Goal: Task Accomplishment & Management: Manage account settings

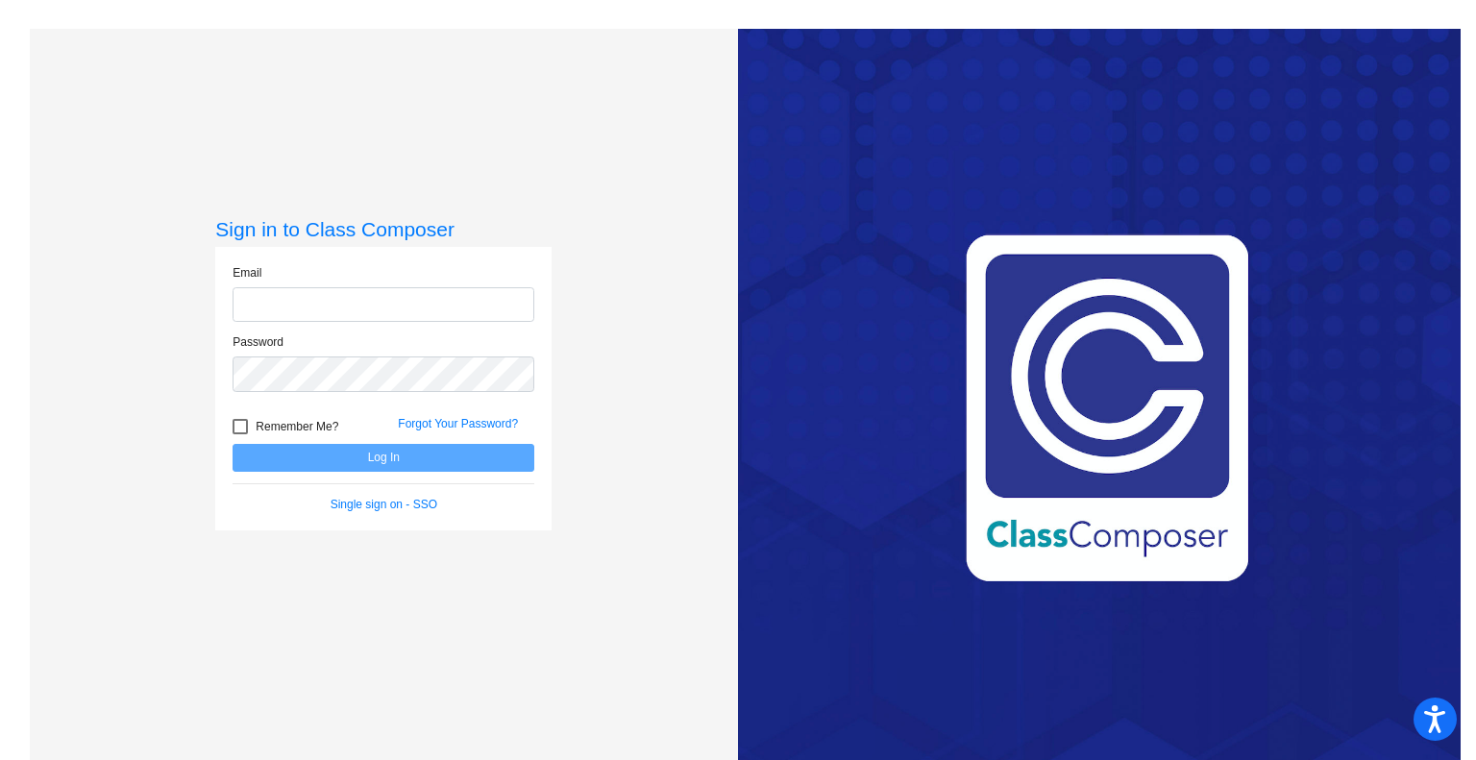
type input "[EMAIL_ADDRESS][DOMAIN_NAME]"
click at [349, 462] on button "Log In" at bounding box center [384, 458] width 302 height 28
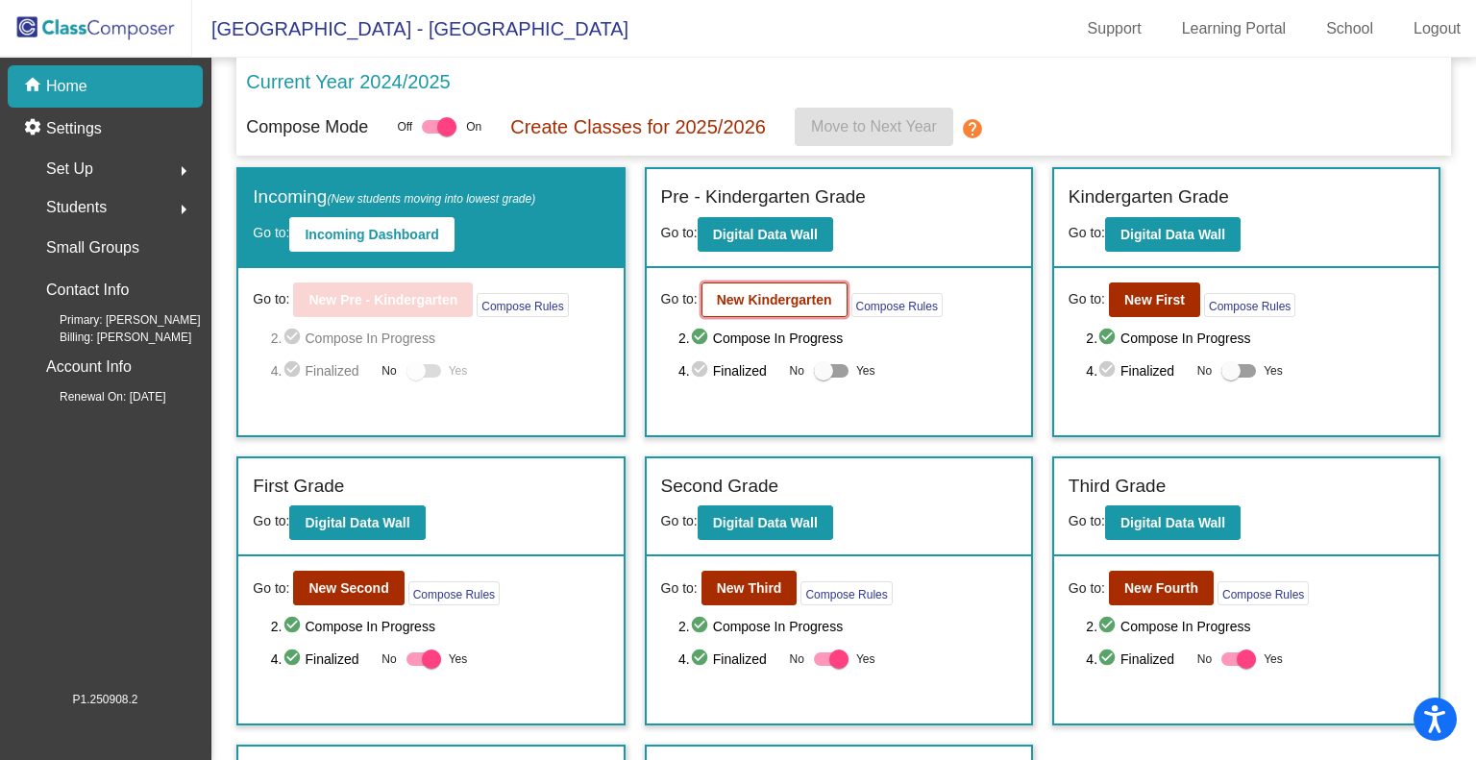
click at [794, 287] on button "New Kindergarten" at bounding box center [774, 299] width 146 height 35
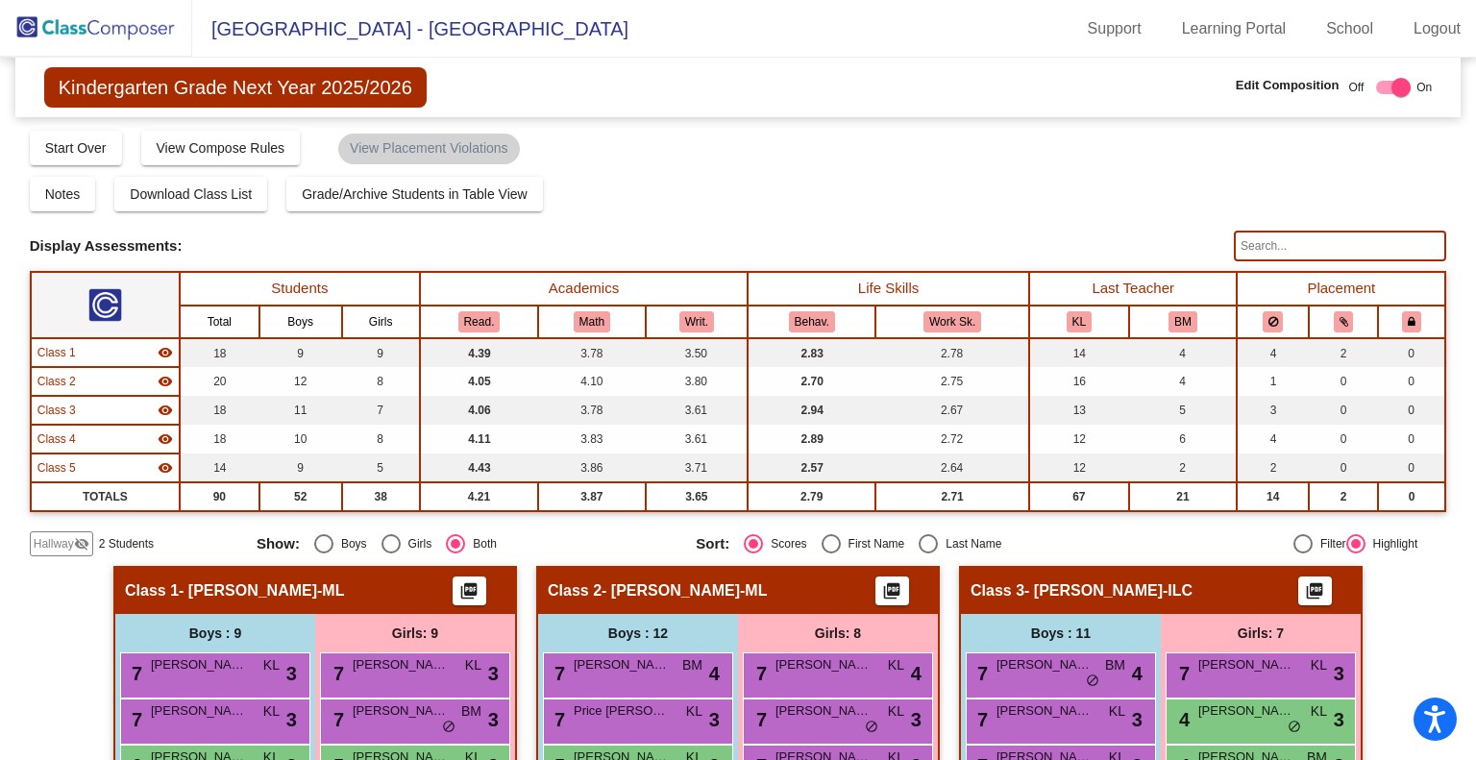
click at [148, 26] on img at bounding box center [96, 28] width 192 height 57
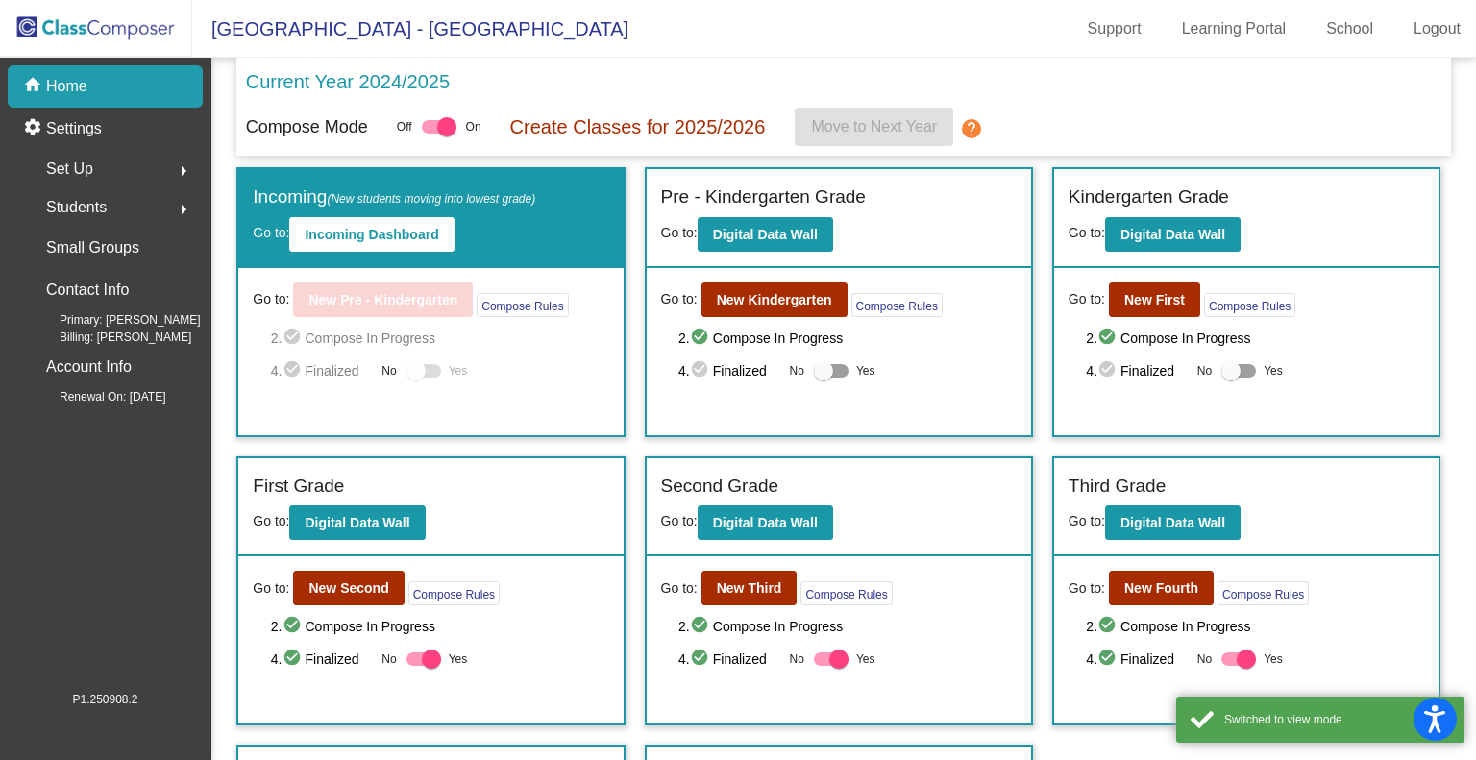
click at [833, 360] on label "Yes" at bounding box center [844, 370] width 61 height 23
click at [823, 378] on input "Yes" at bounding box center [823, 378] width 1 height 1
checkbox input "true"
click at [1240, 372] on div at bounding box center [1238, 370] width 35 height 13
click at [1231, 378] on input "Yes" at bounding box center [1230, 378] width 1 height 1
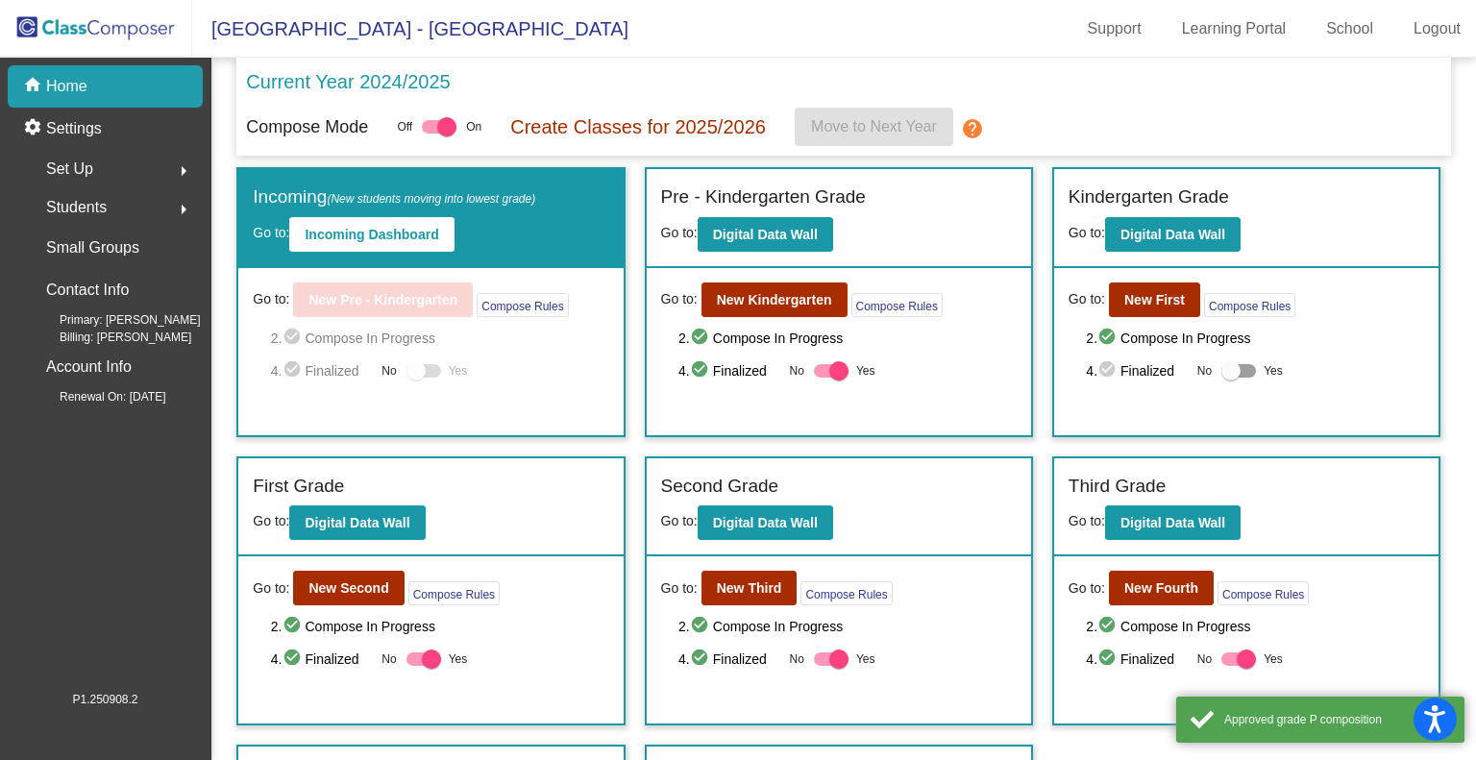
checkbox input "true"
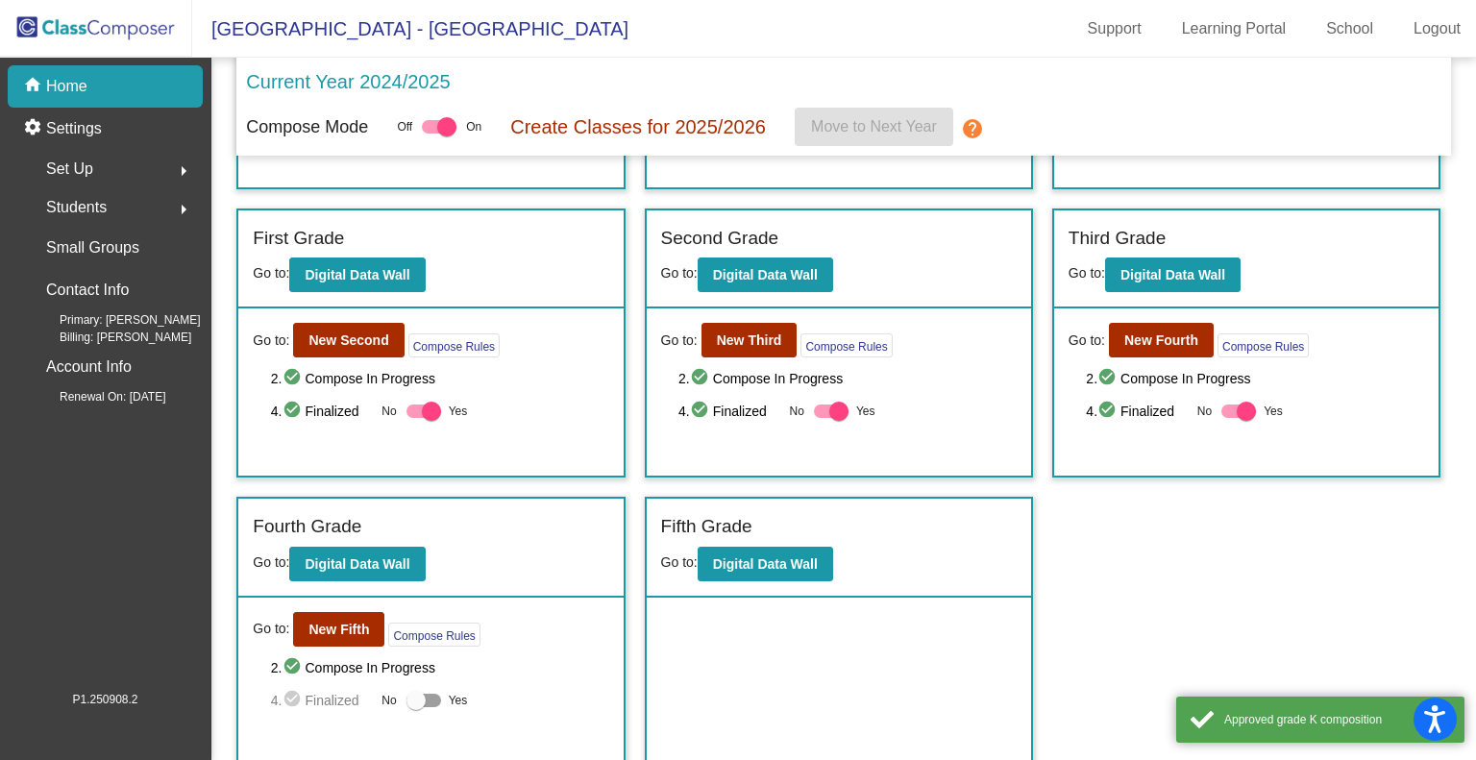
scroll to position [247, 0]
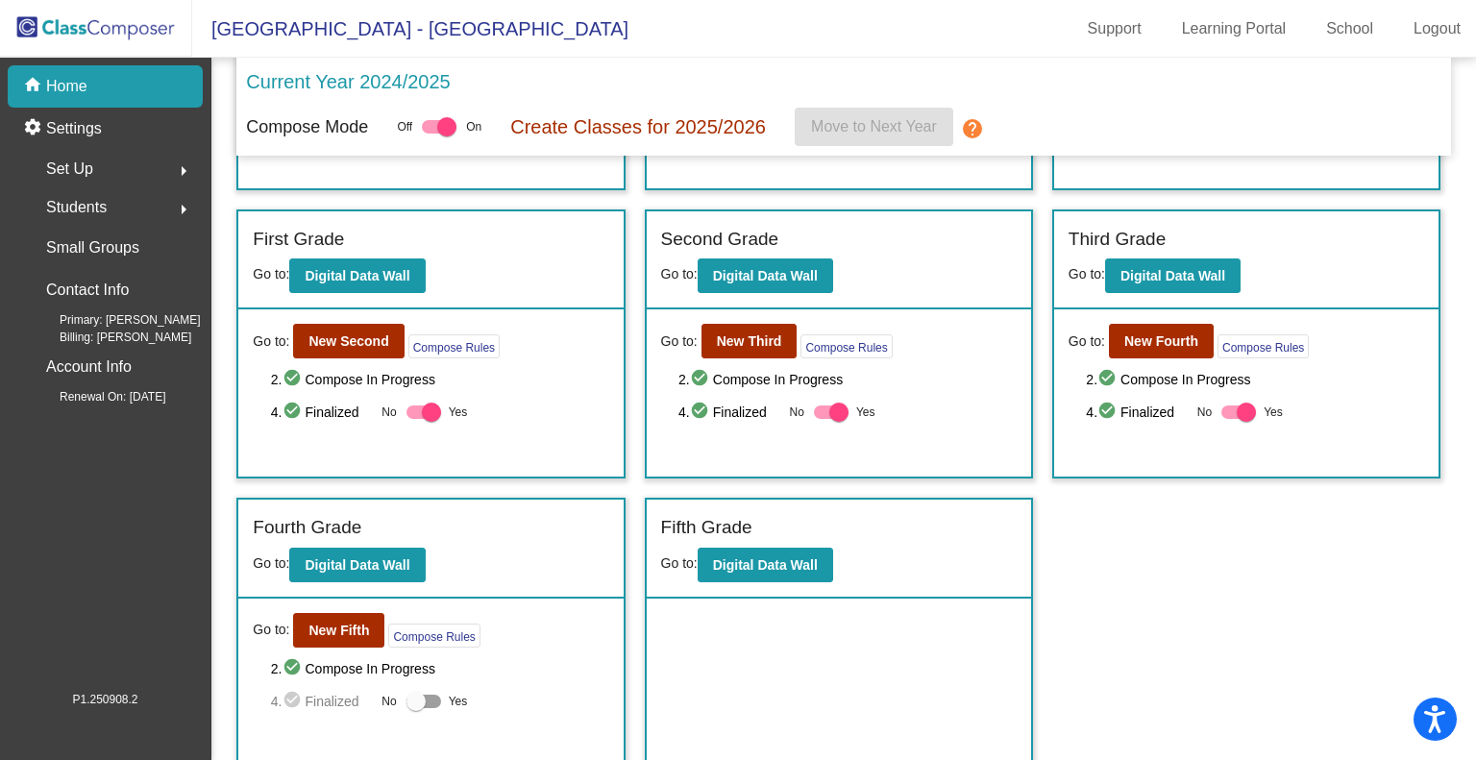
click at [430, 697] on div at bounding box center [423, 701] width 35 height 13
click at [416, 708] on input "Yes" at bounding box center [415, 708] width 1 height 1
checkbox input "true"
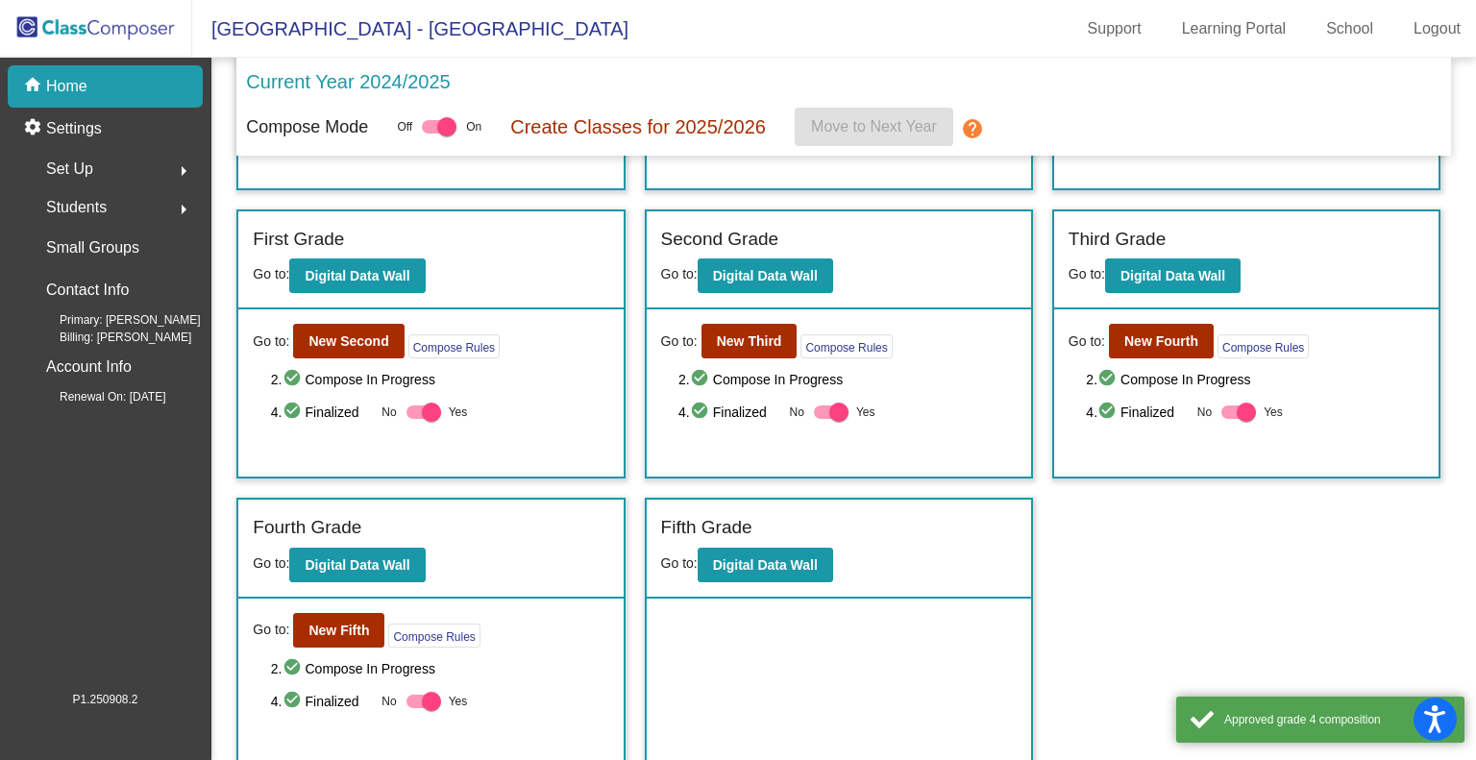
scroll to position [0, 0]
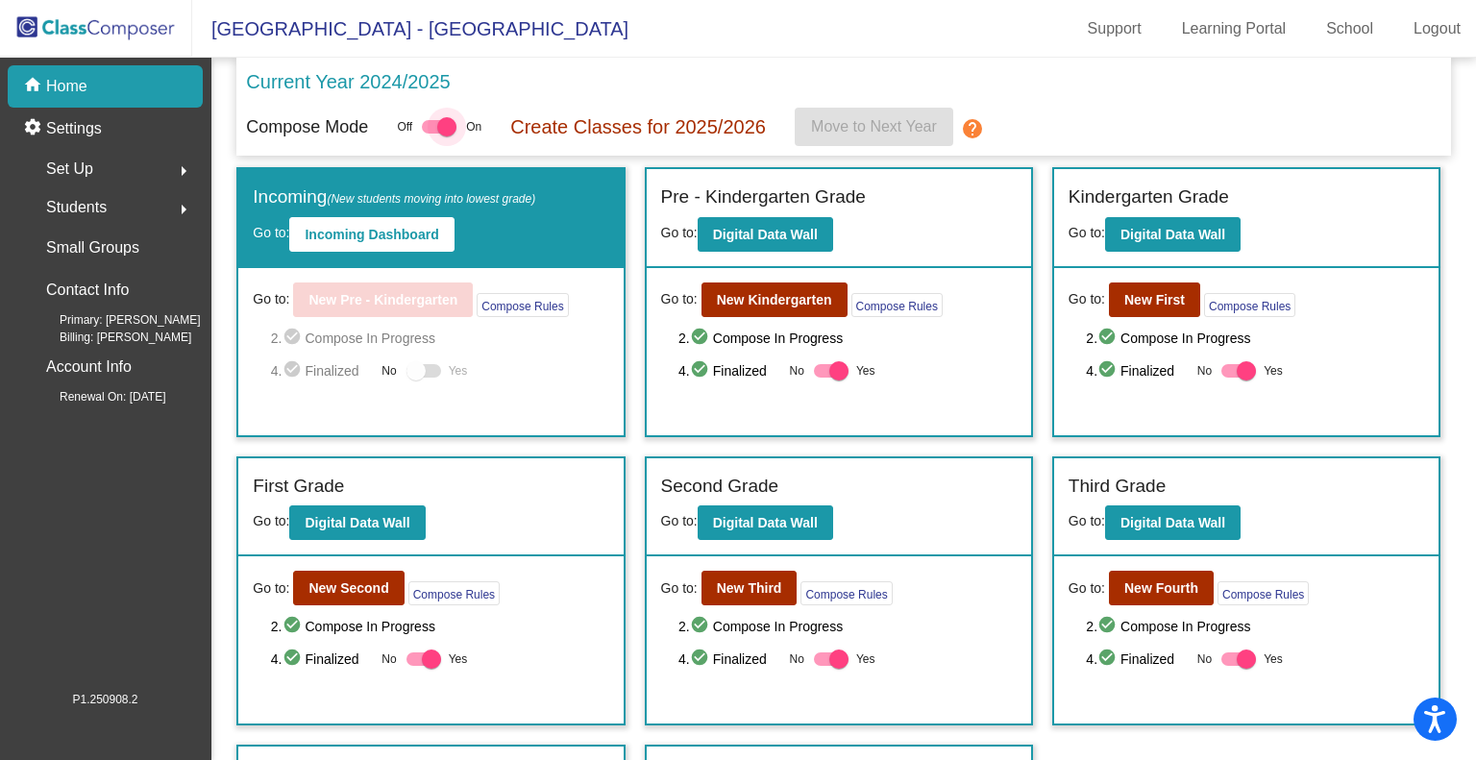
click at [428, 127] on div at bounding box center [439, 126] width 35 height 13
click at [430, 134] on input "checkbox" at bounding box center [430, 134] width 1 height 1
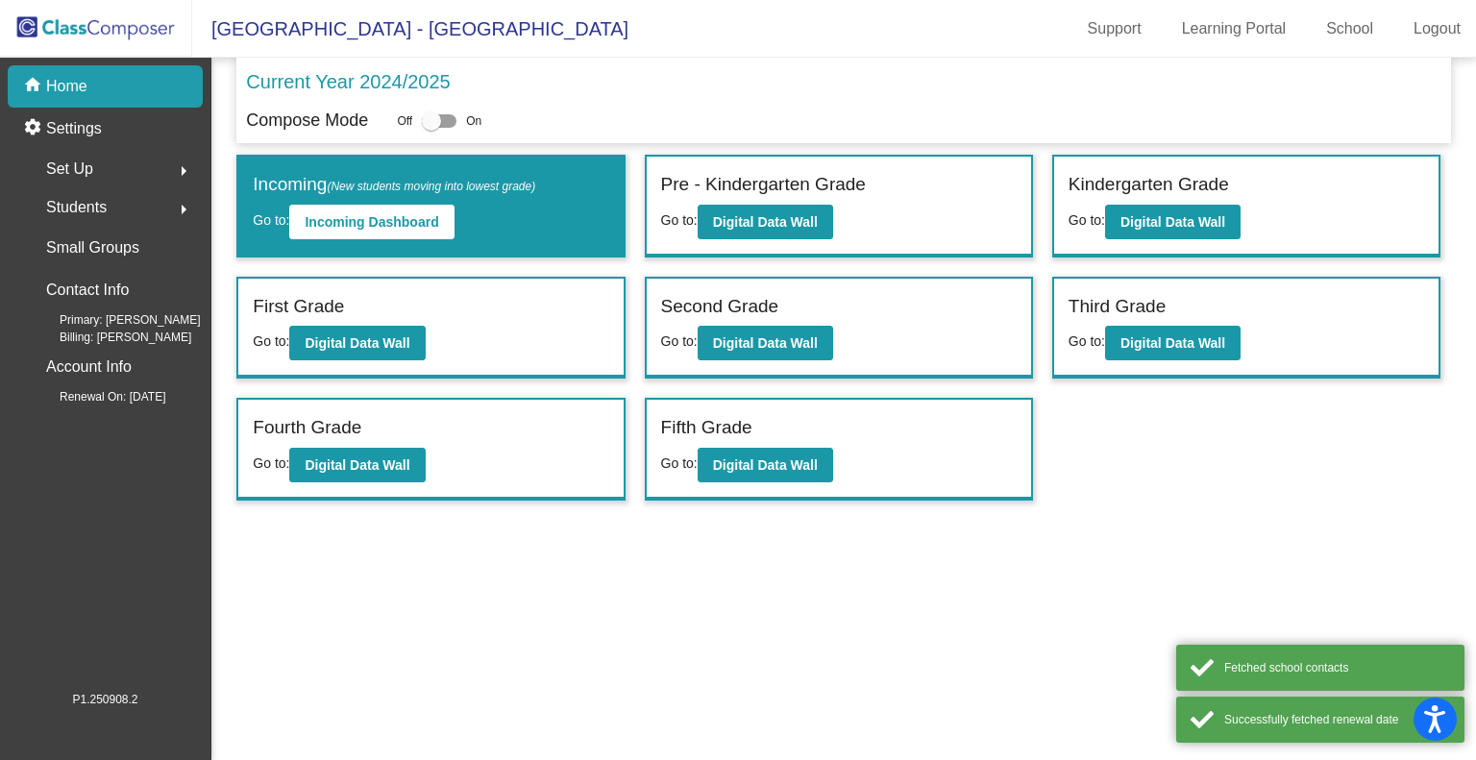
click at [454, 119] on div at bounding box center [439, 120] width 35 height 13
click at [431, 128] on input "checkbox" at bounding box center [430, 128] width 1 height 1
checkbox input "true"
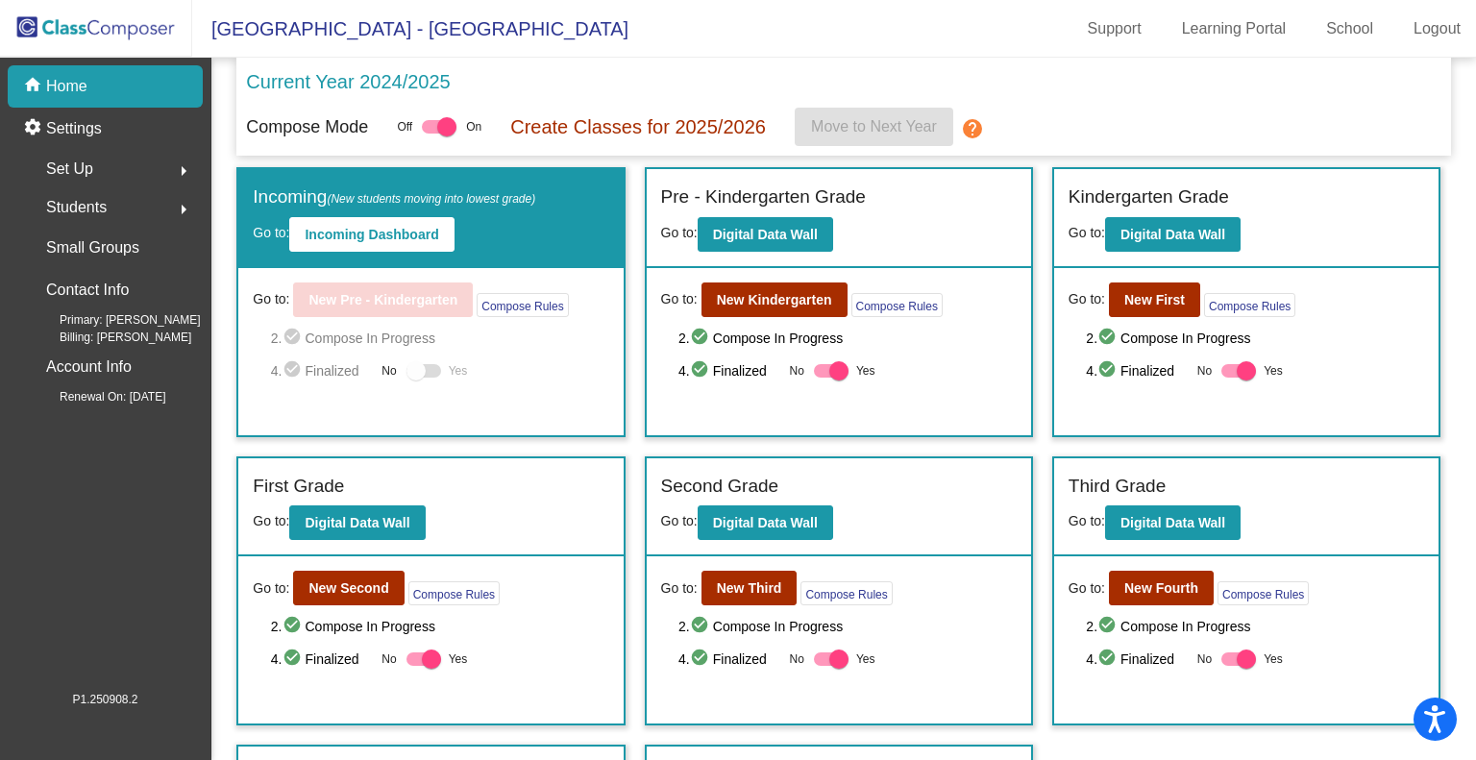
click at [432, 367] on div at bounding box center [423, 370] width 35 height 13
click at [361, 243] on button "Incoming Dashboard" at bounding box center [371, 234] width 164 height 35
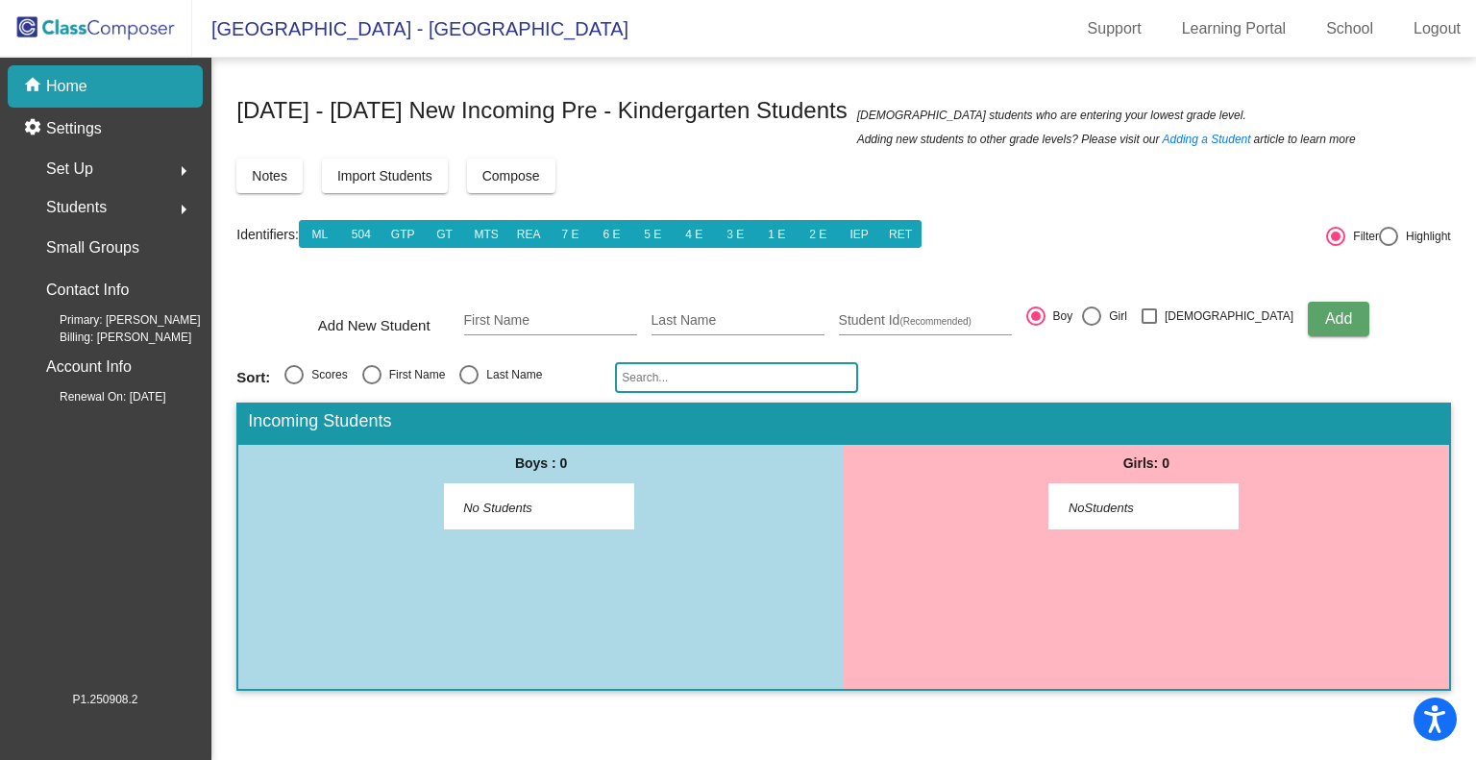
click at [72, 92] on p "Home" at bounding box center [66, 86] width 41 height 23
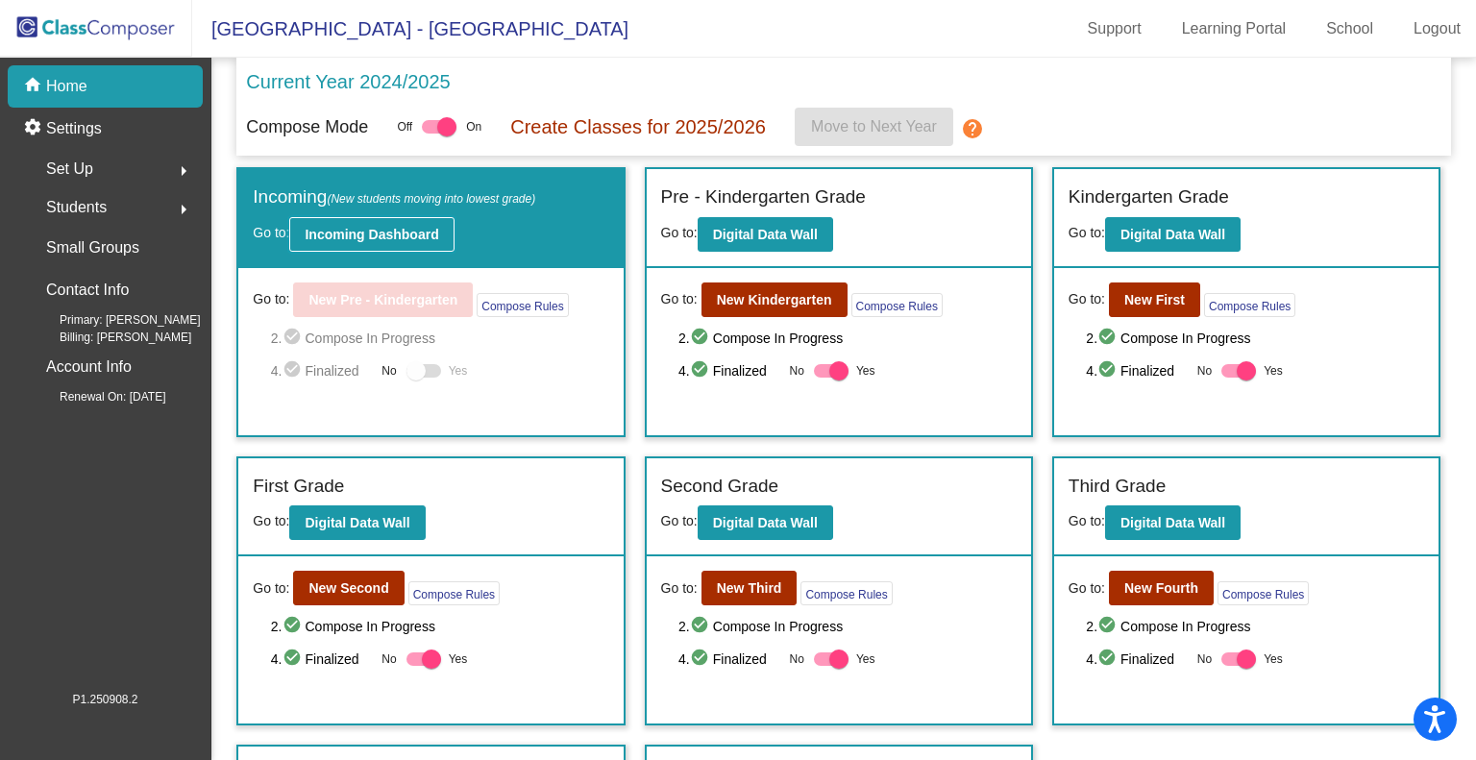
click at [385, 233] on b "Incoming Dashboard" at bounding box center [372, 234] width 134 height 15
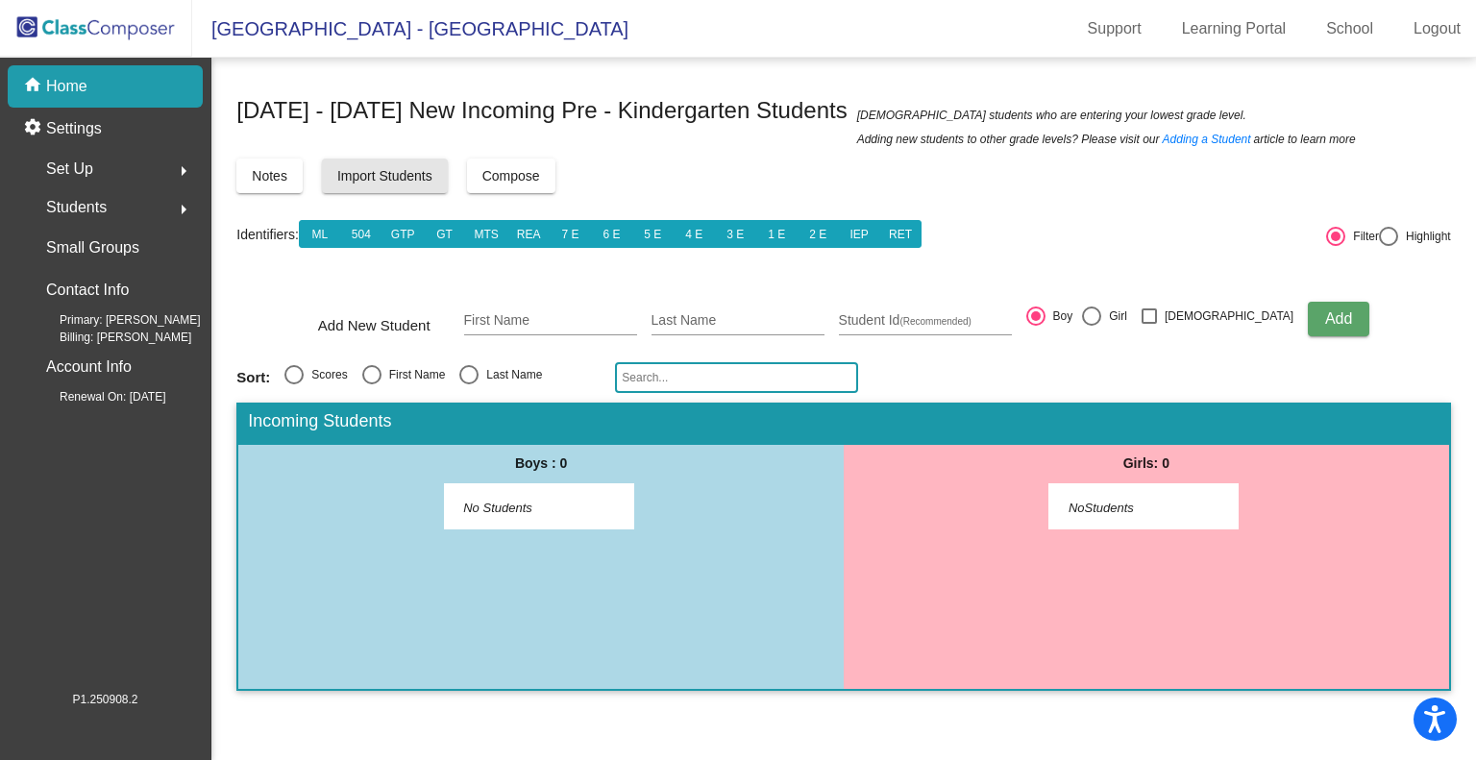
click at [419, 177] on span "Import Students" at bounding box center [384, 175] width 95 height 15
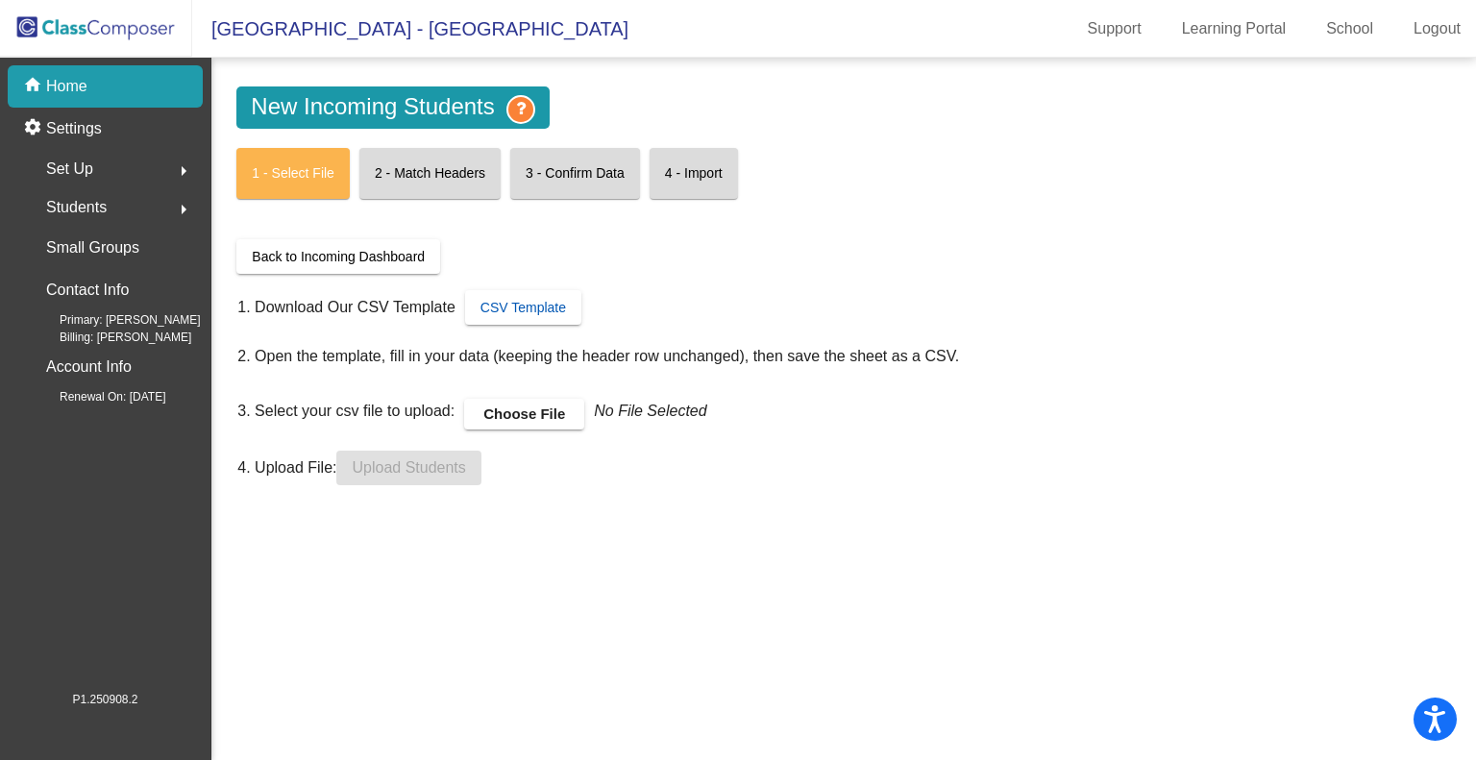
click at [530, 310] on span "CSV Template" at bounding box center [523, 307] width 86 height 15
click at [501, 414] on label "Choose File" at bounding box center [524, 414] width 120 height 31
click at [0, 0] on input "Choose File" at bounding box center [0, 0] width 0 height 0
click at [431, 467] on span "Upload Students" at bounding box center [408, 467] width 113 height 16
click at [520, 416] on label "Choose File" at bounding box center [524, 414] width 120 height 31
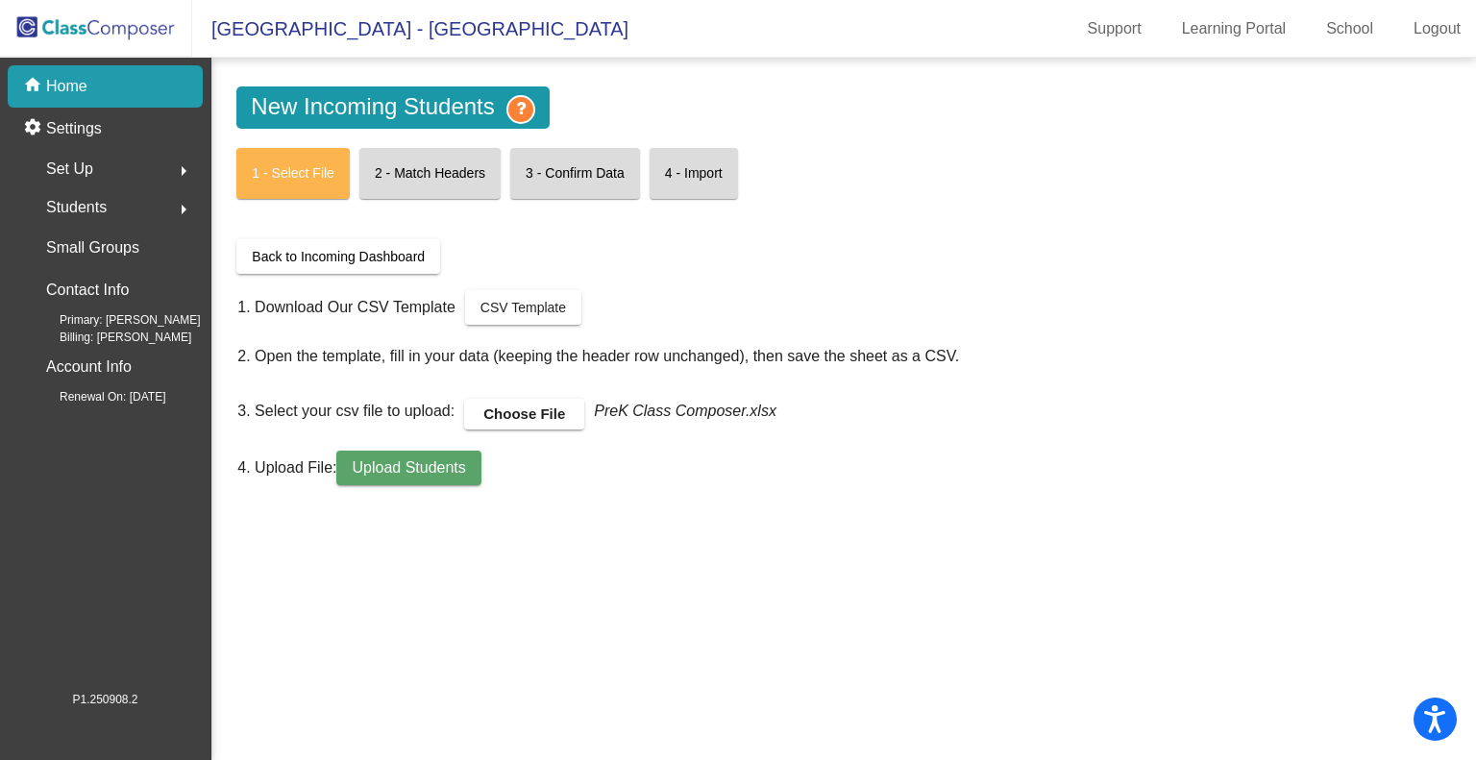
click at [0, 0] on input "Choose File" at bounding box center [0, 0] width 0 height 0
click at [423, 473] on span "Upload Students" at bounding box center [408, 467] width 113 height 16
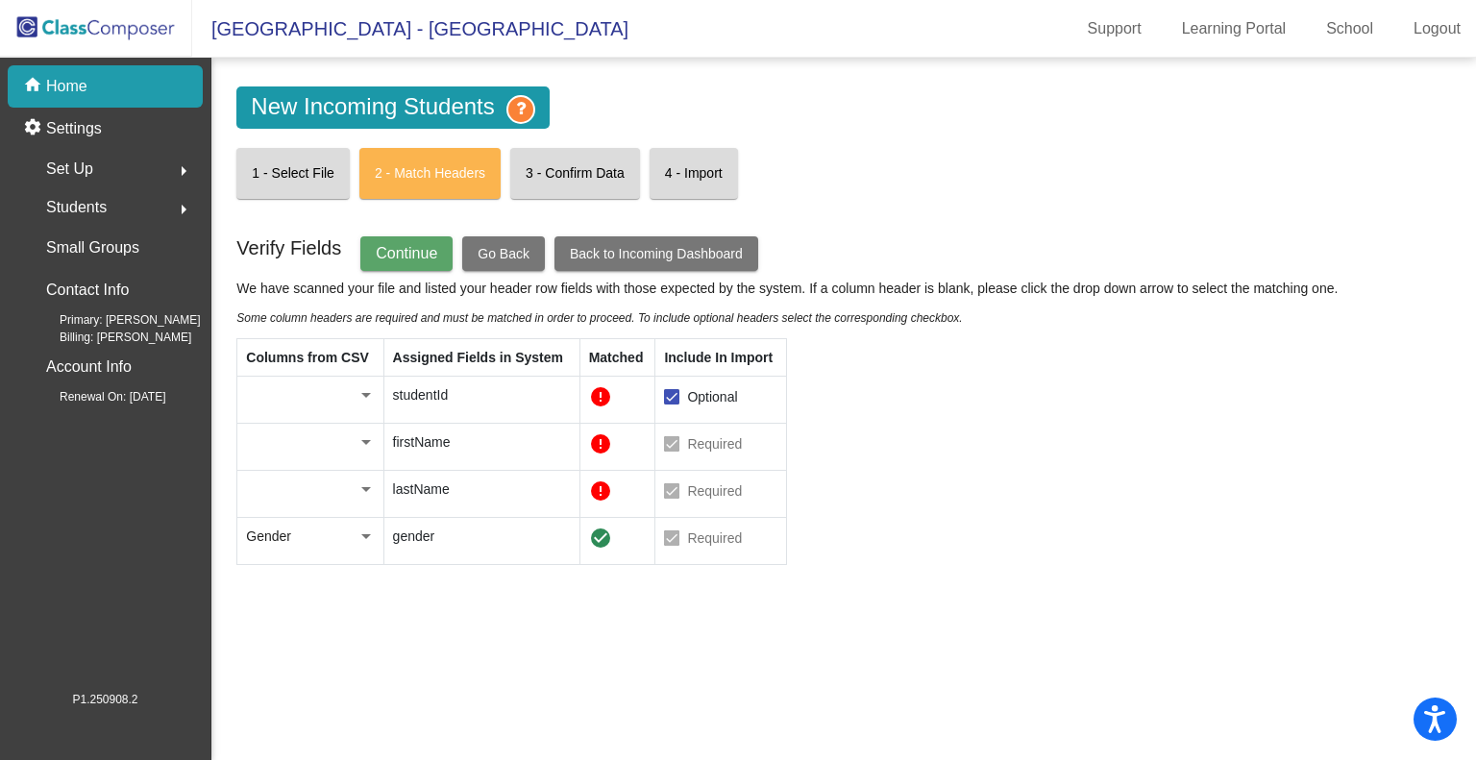
click at [376, 390] on td at bounding box center [310, 400] width 146 height 47
click at [357, 397] on div at bounding box center [365, 394] width 17 height 19
click at [277, 399] on span "ID" at bounding box center [310, 395] width 129 height 40
click at [364, 440] on div at bounding box center [366, 442] width 10 height 5
click at [342, 493] on span "First_Name" at bounding box center [310, 481] width 129 height 40
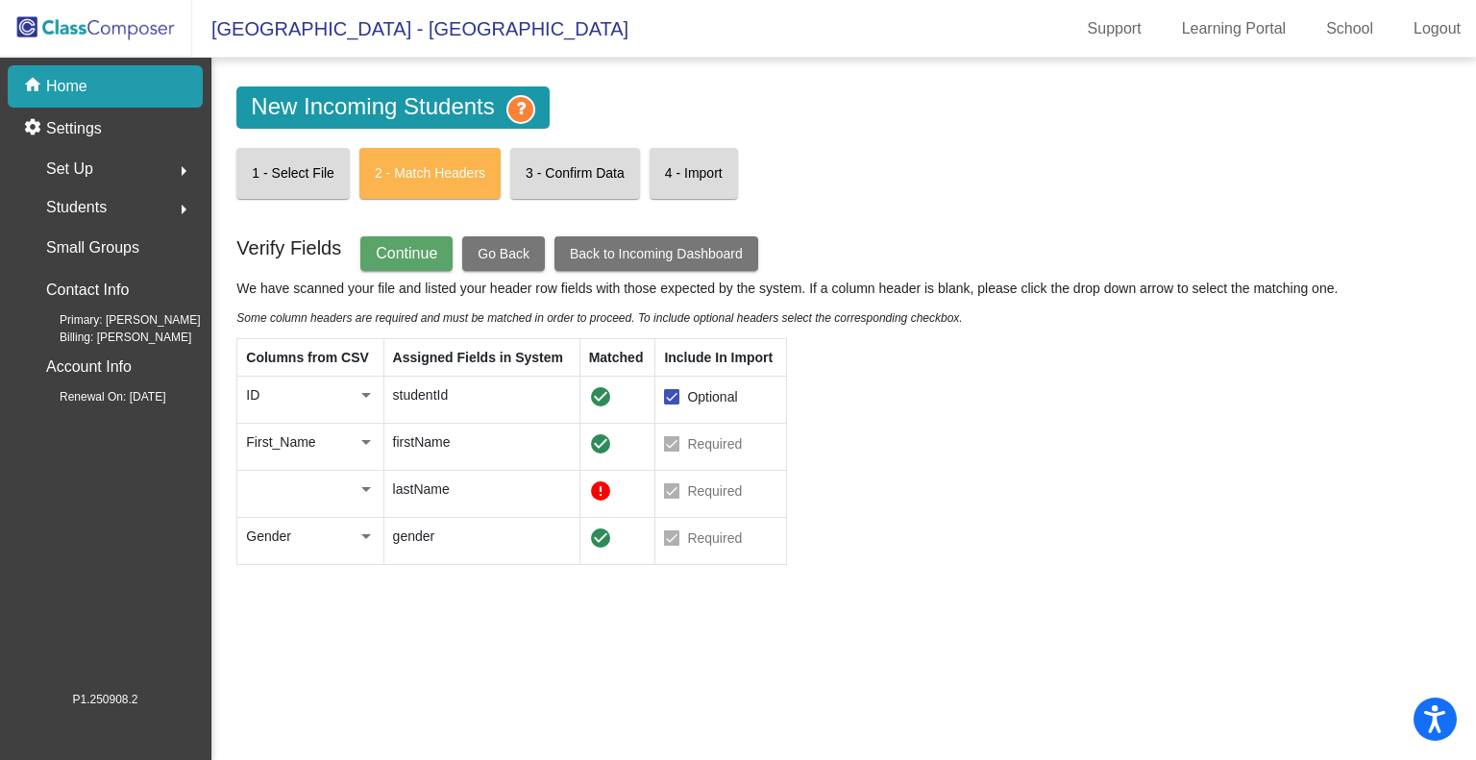
click at [363, 488] on div at bounding box center [366, 489] width 10 height 5
click at [338, 572] on span "Last_Name" at bounding box center [310, 569] width 129 height 40
click at [406, 249] on span "Continue" at bounding box center [406, 253] width 61 height 16
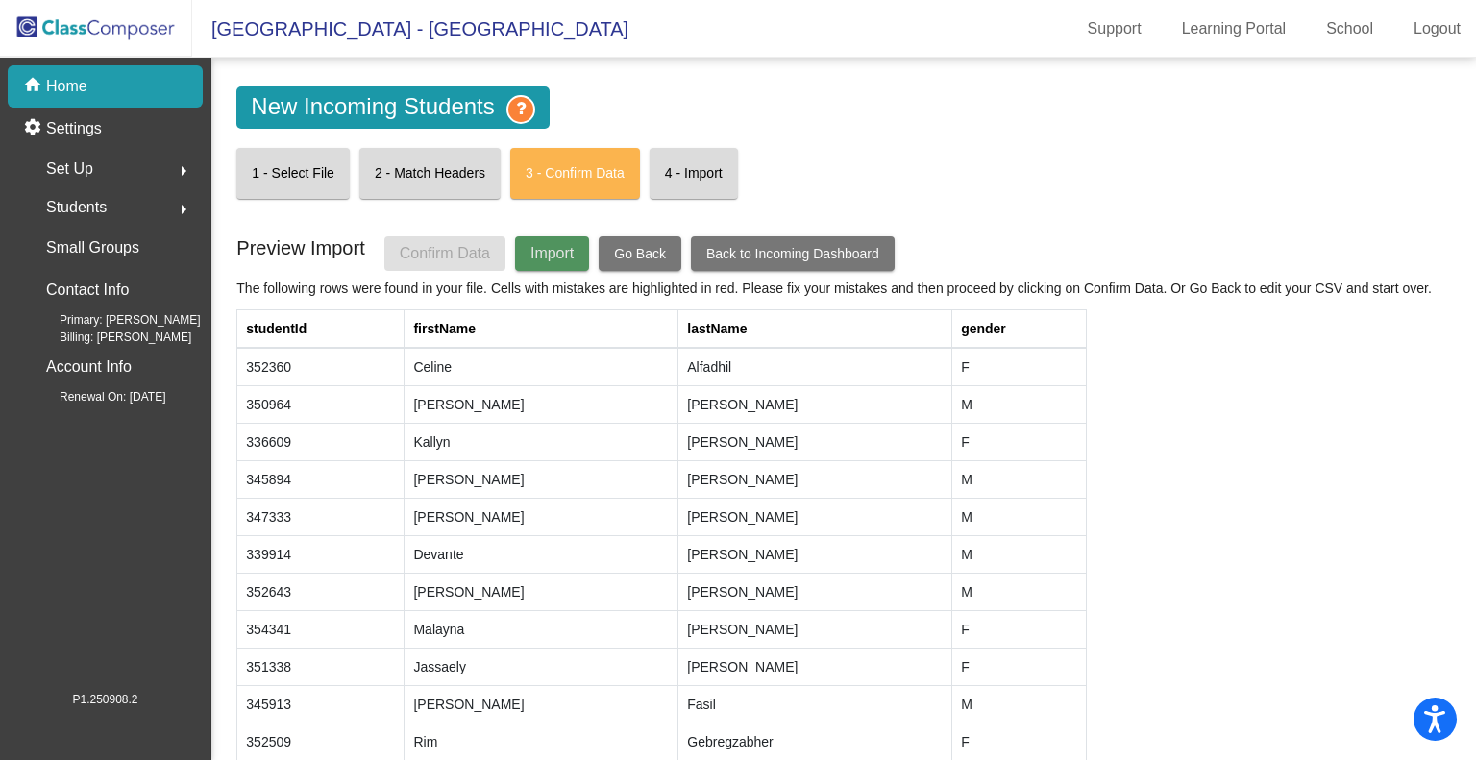
click at [559, 249] on span "Import" at bounding box center [551, 253] width 43 height 16
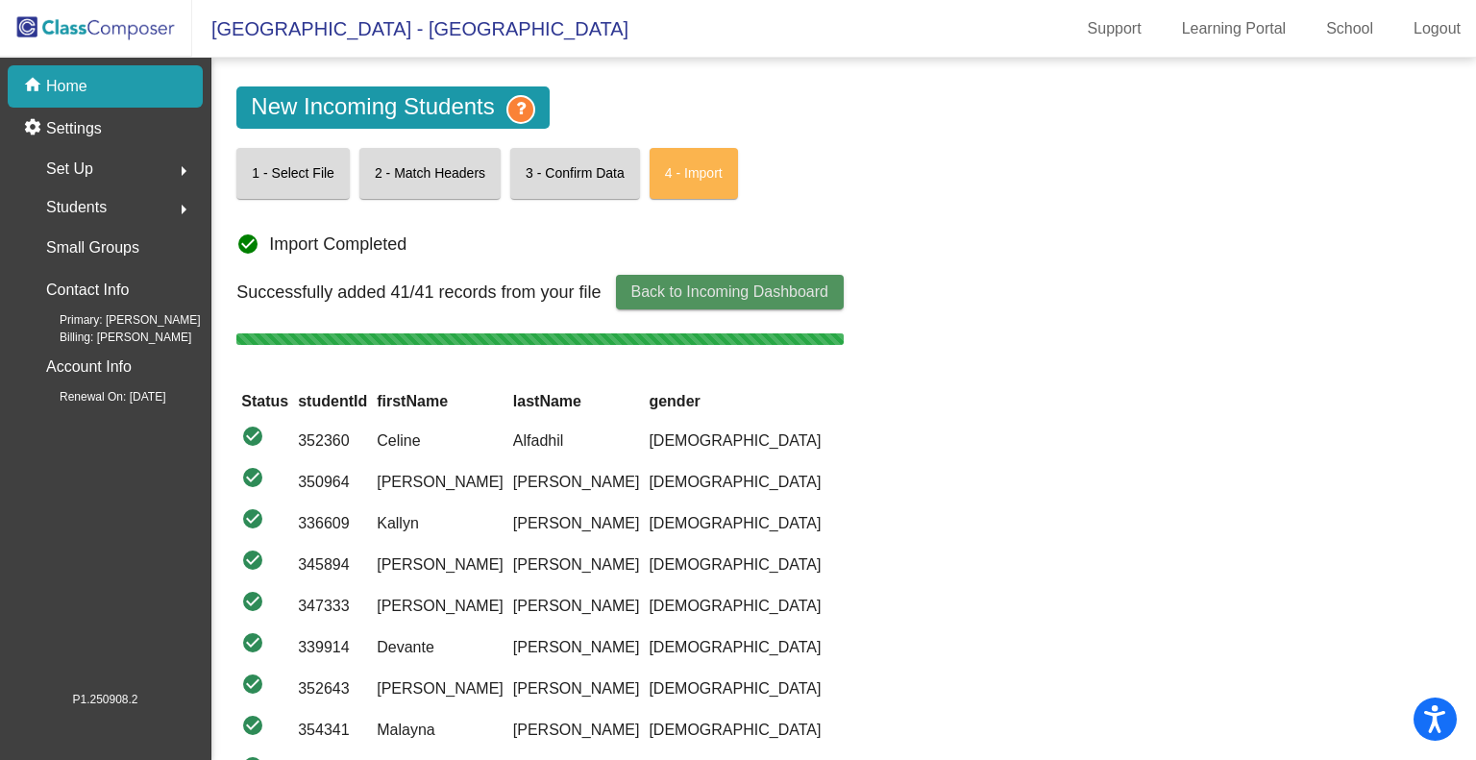
click at [676, 291] on span "Back to Incoming Dashboard" at bounding box center [729, 291] width 197 height 16
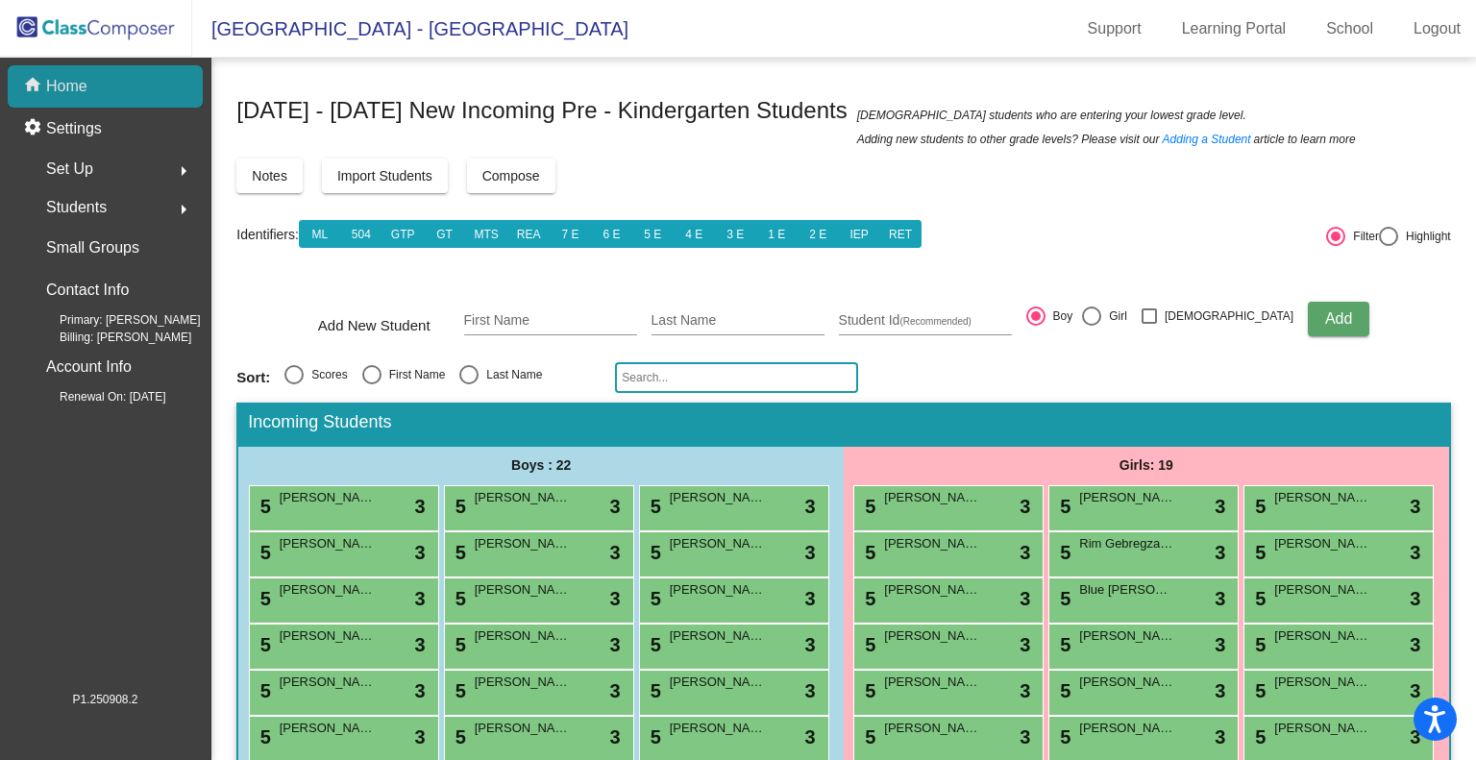
click at [69, 79] on p "Home" at bounding box center [66, 86] width 41 height 23
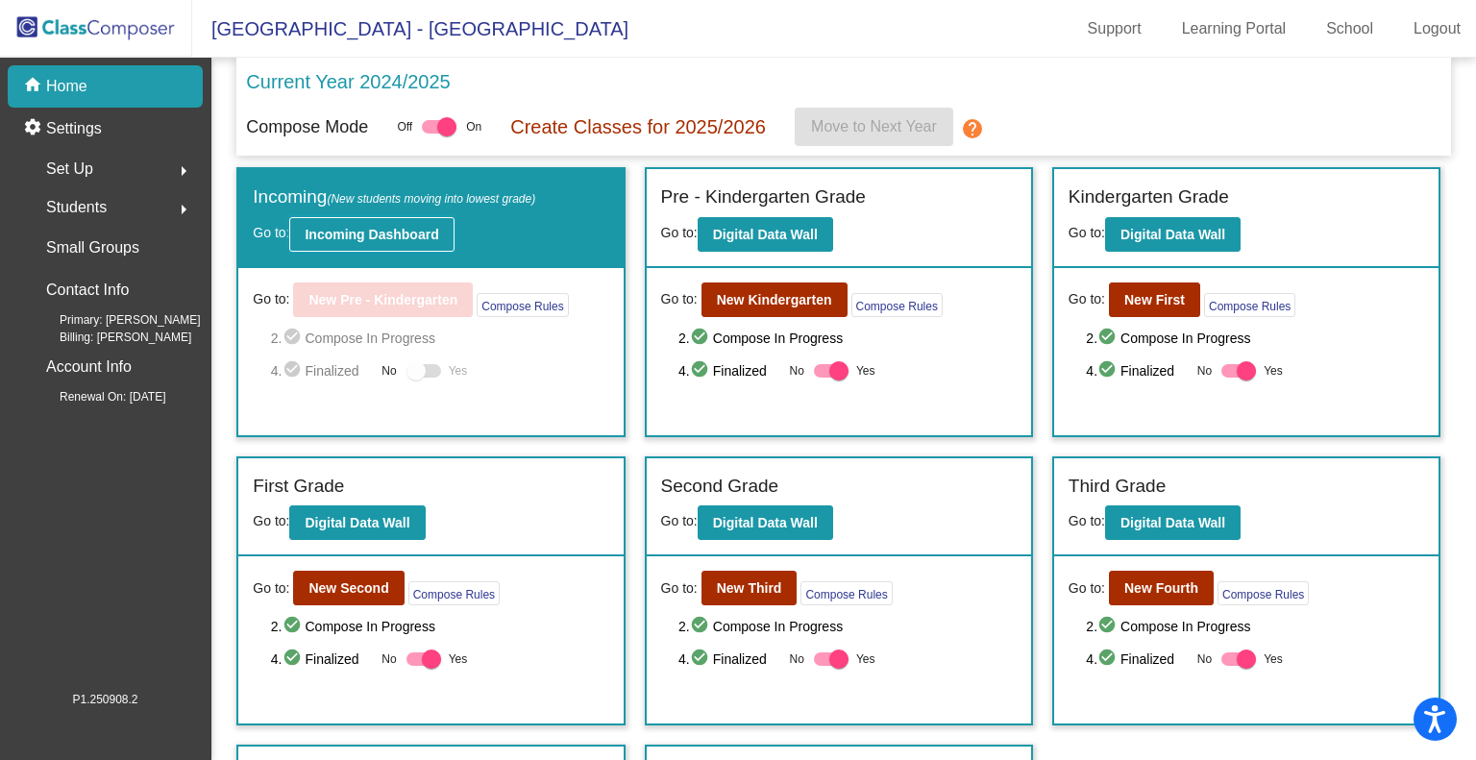
click at [412, 228] on b "Incoming Dashboard" at bounding box center [372, 234] width 134 height 15
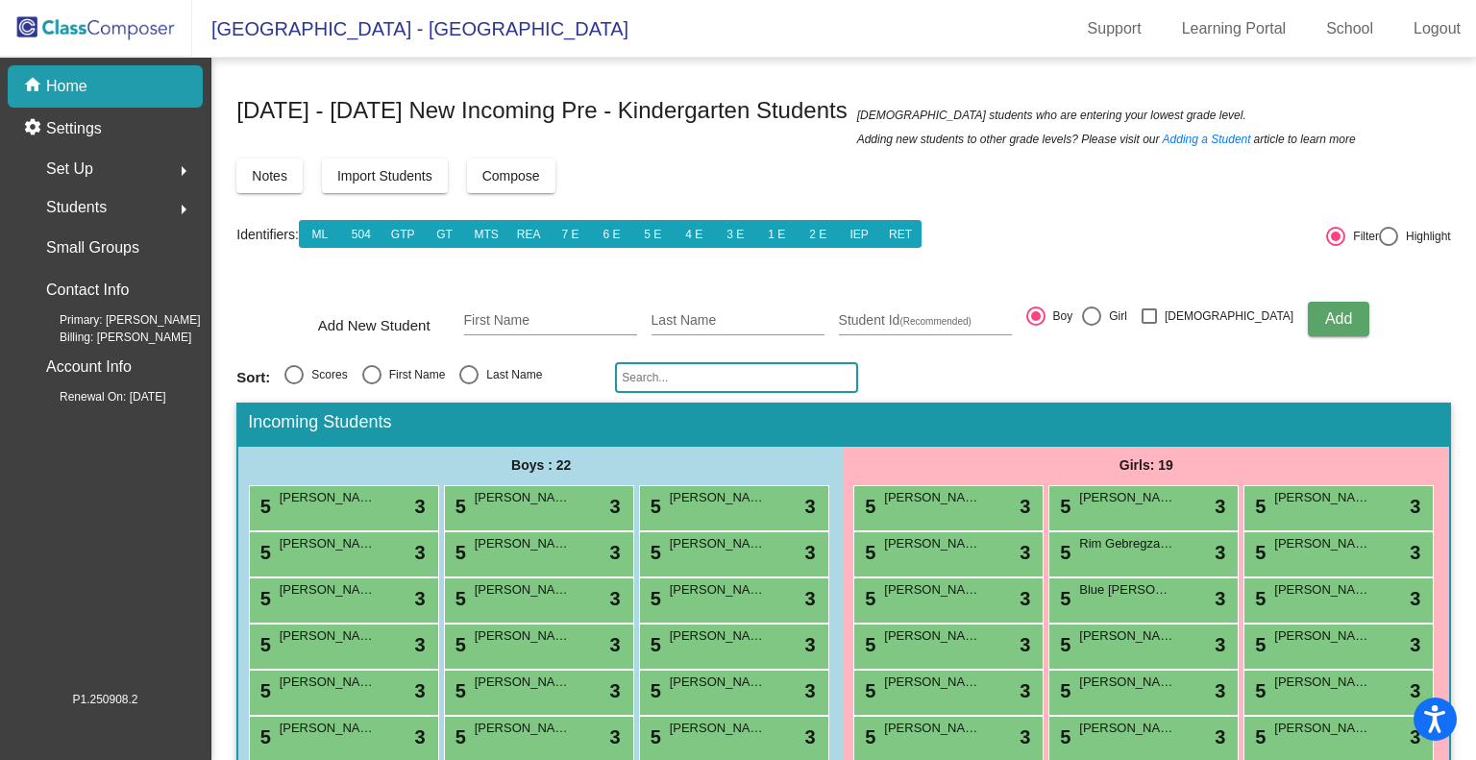
click at [531, 170] on span "Compose" at bounding box center [511, 175] width 58 height 15
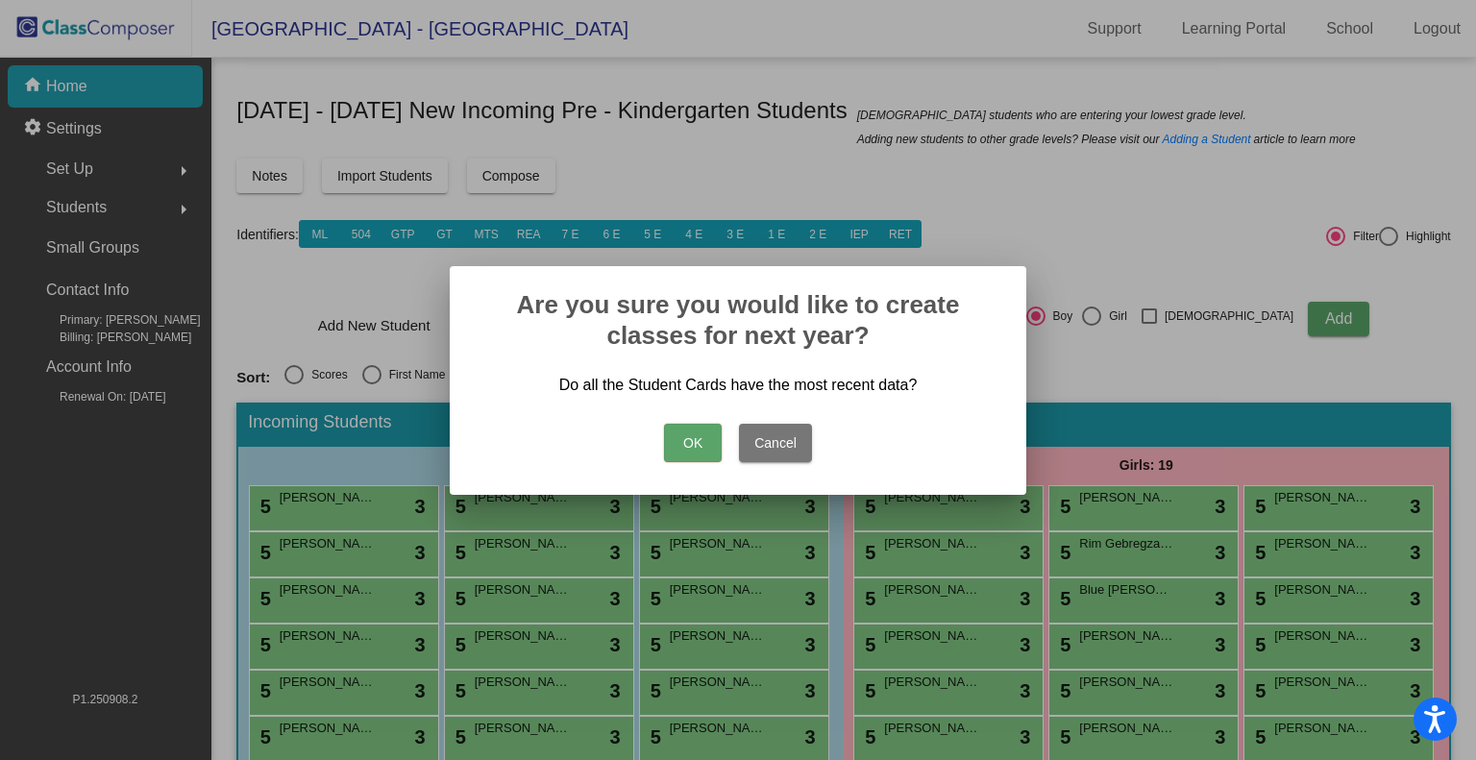
click at [679, 453] on button "OK" at bounding box center [693, 443] width 58 height 38
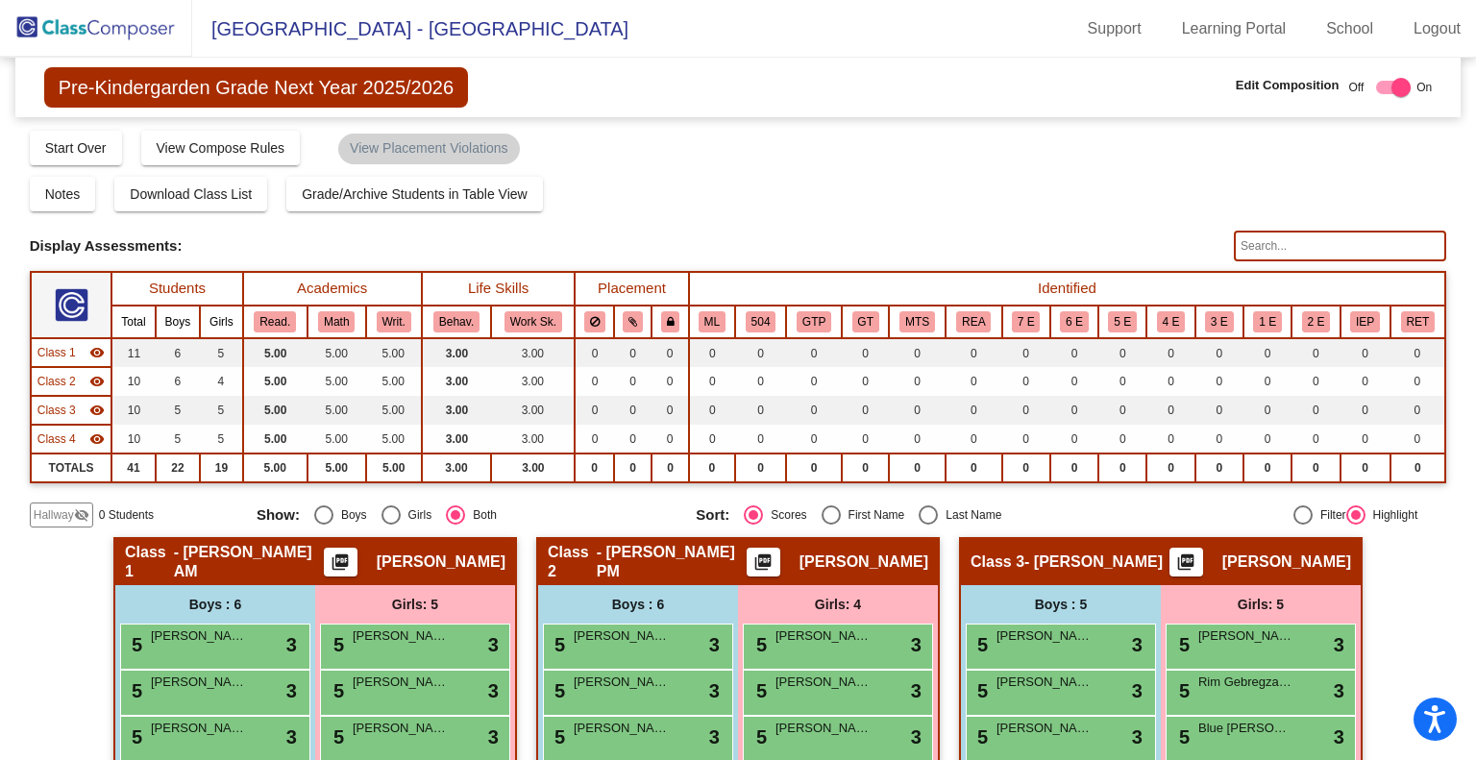
click at [70, 24] on img at bounding box center [96, 28] width 192 height 57
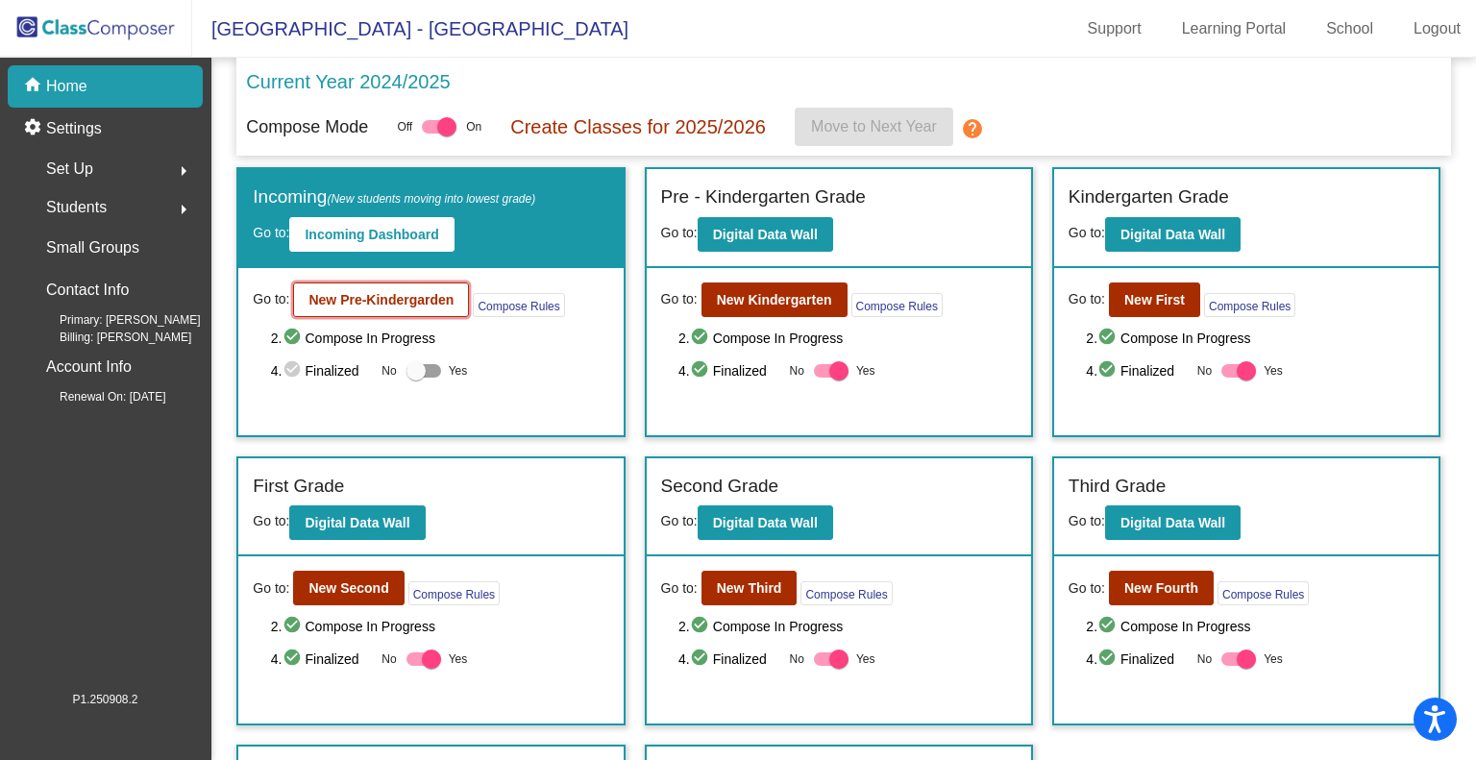
click at [385, 297] on b "New Pre-Kindergarden" at bounding box center [380, 299] width 145 height 15
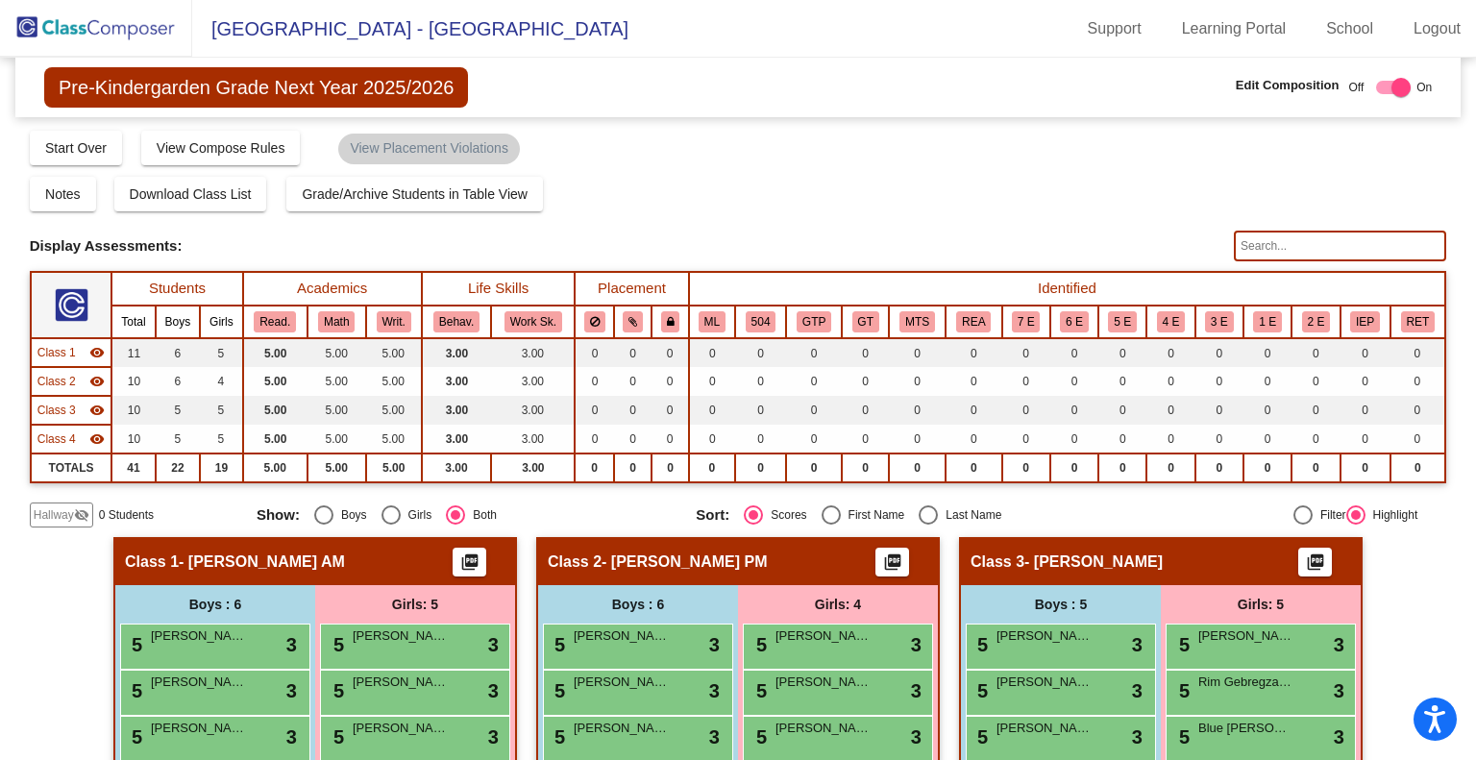
click at [116, 22] on img at bounding box center [96, 28] width 192 height 57
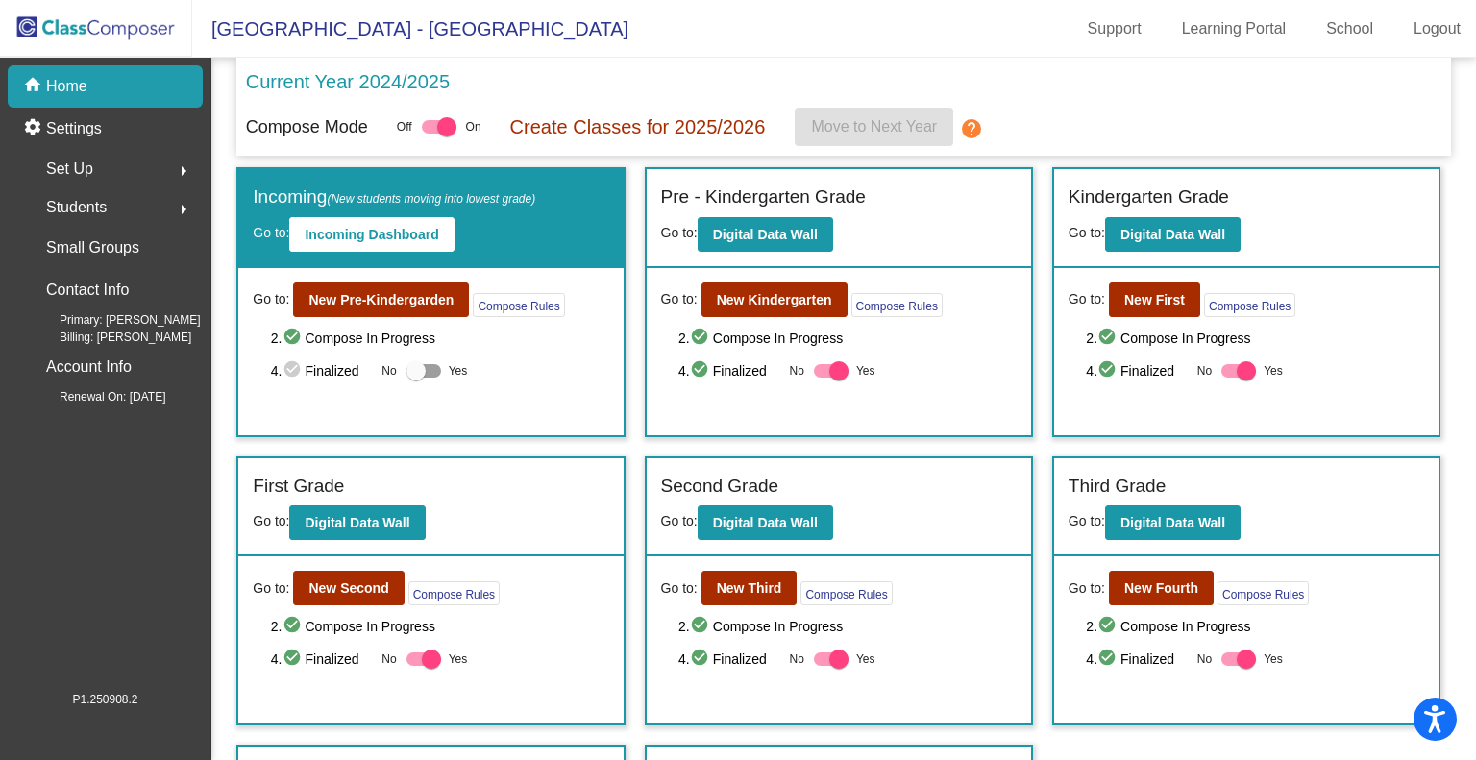
click at [92, 166] on span "Set Up" at bounding box center [69, 169] width 47 height 27
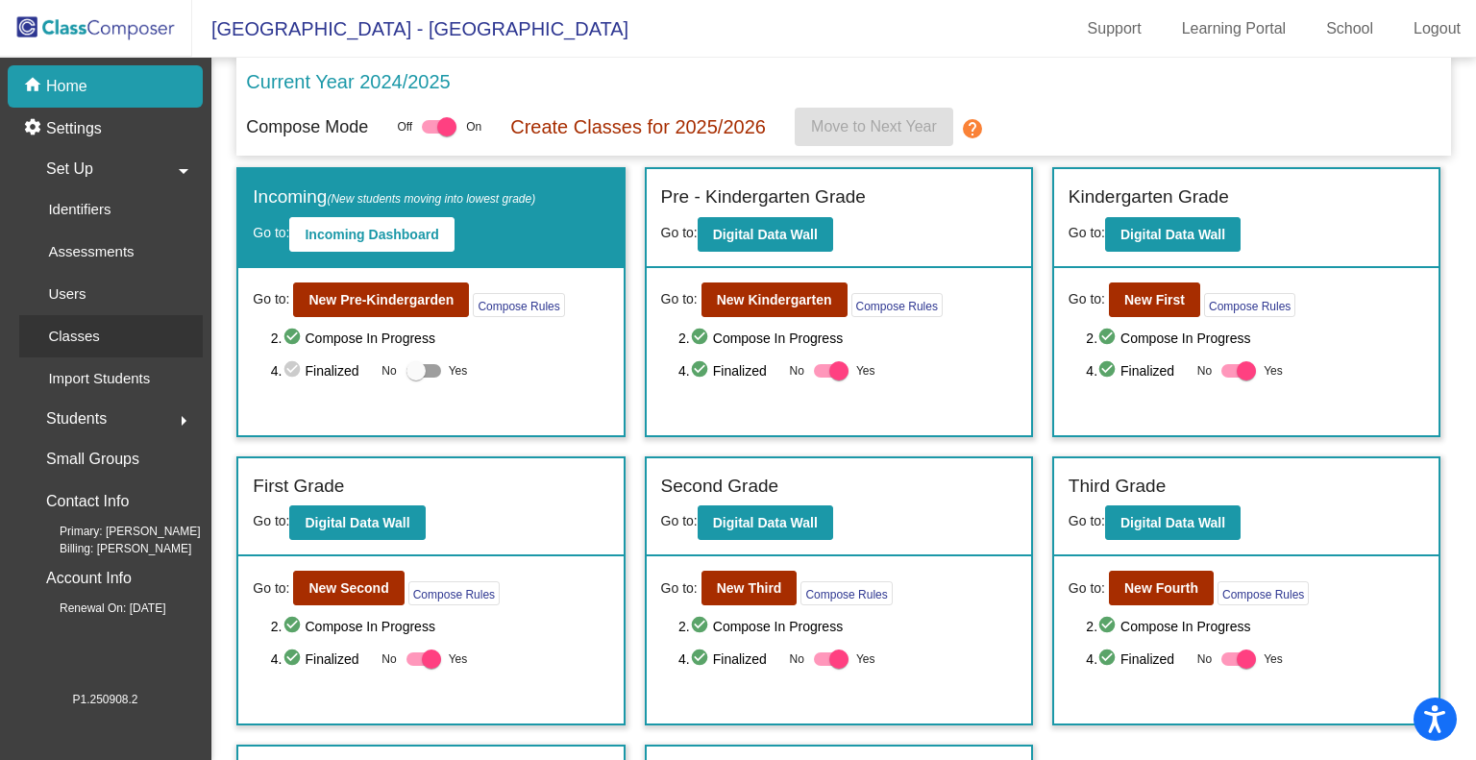
click at [64, 355] on div "Classes" at bounding box center [67, 336] width 96 height 42
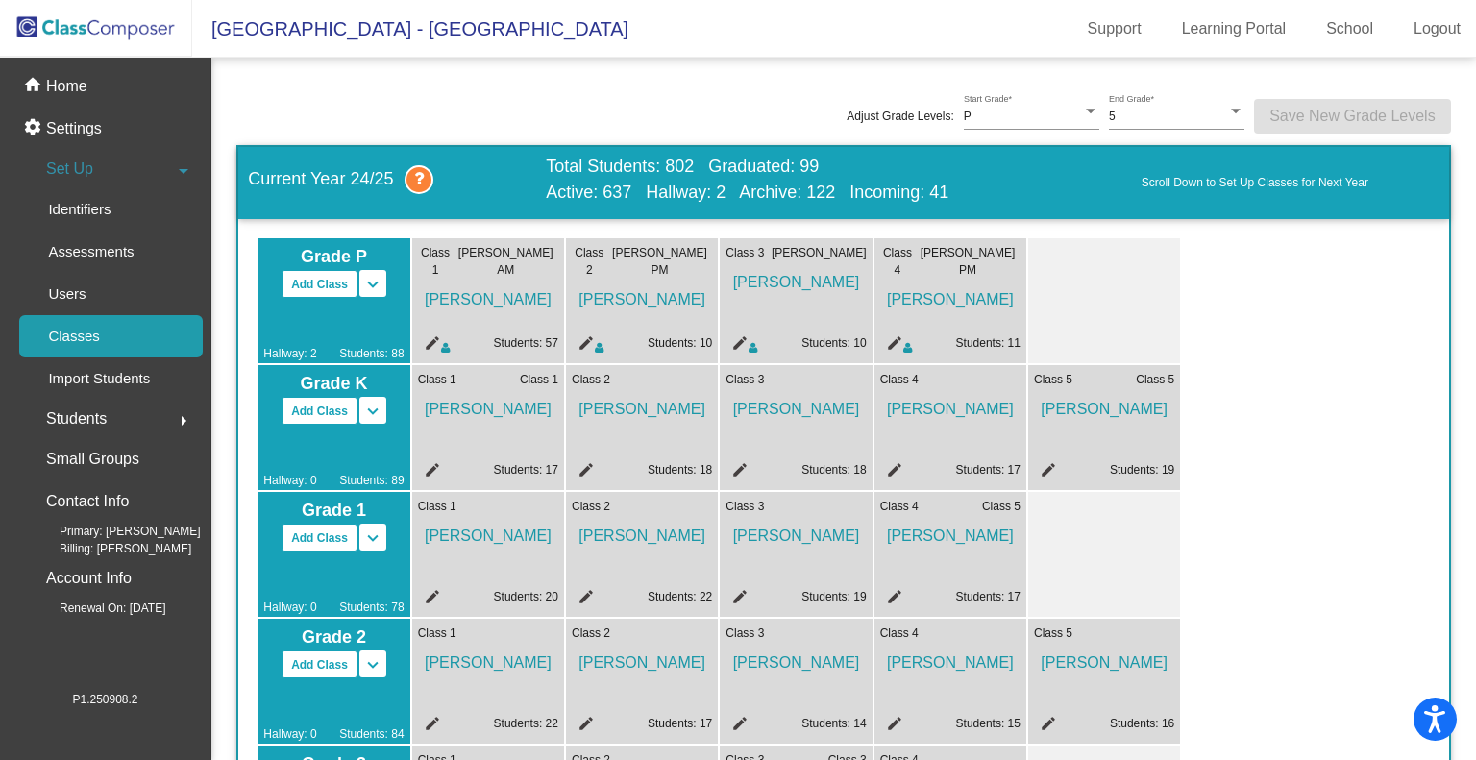
click at [889, 339] on mat-icon "edit" at bounding box center [891, 345] width 23 height 23
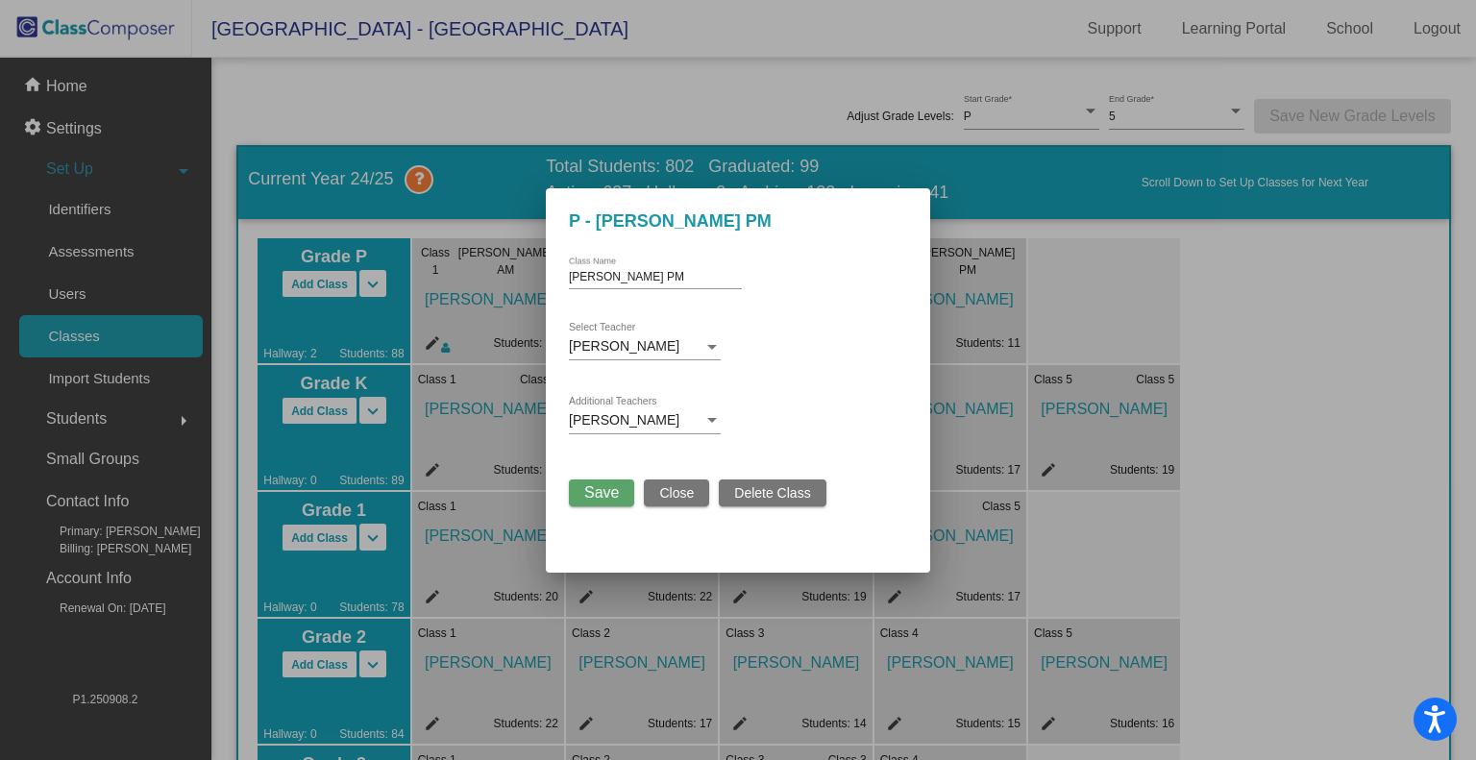
click at [749, 491] on span "Delete Class" at bounding box center [772, 492] width 76 height 15
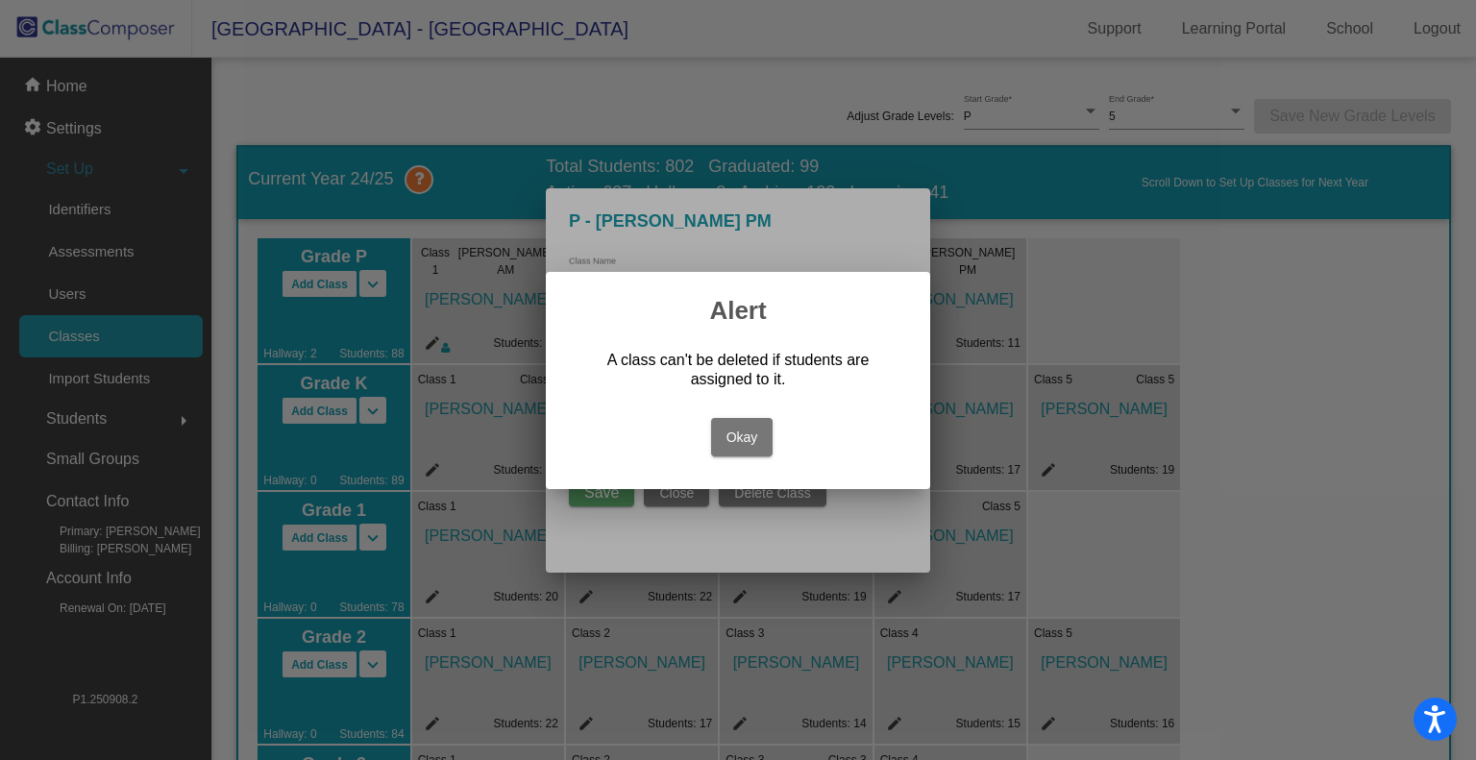
click at [747, 433] on button "Okay" at bounding box center [742, 437] width 62 height 38
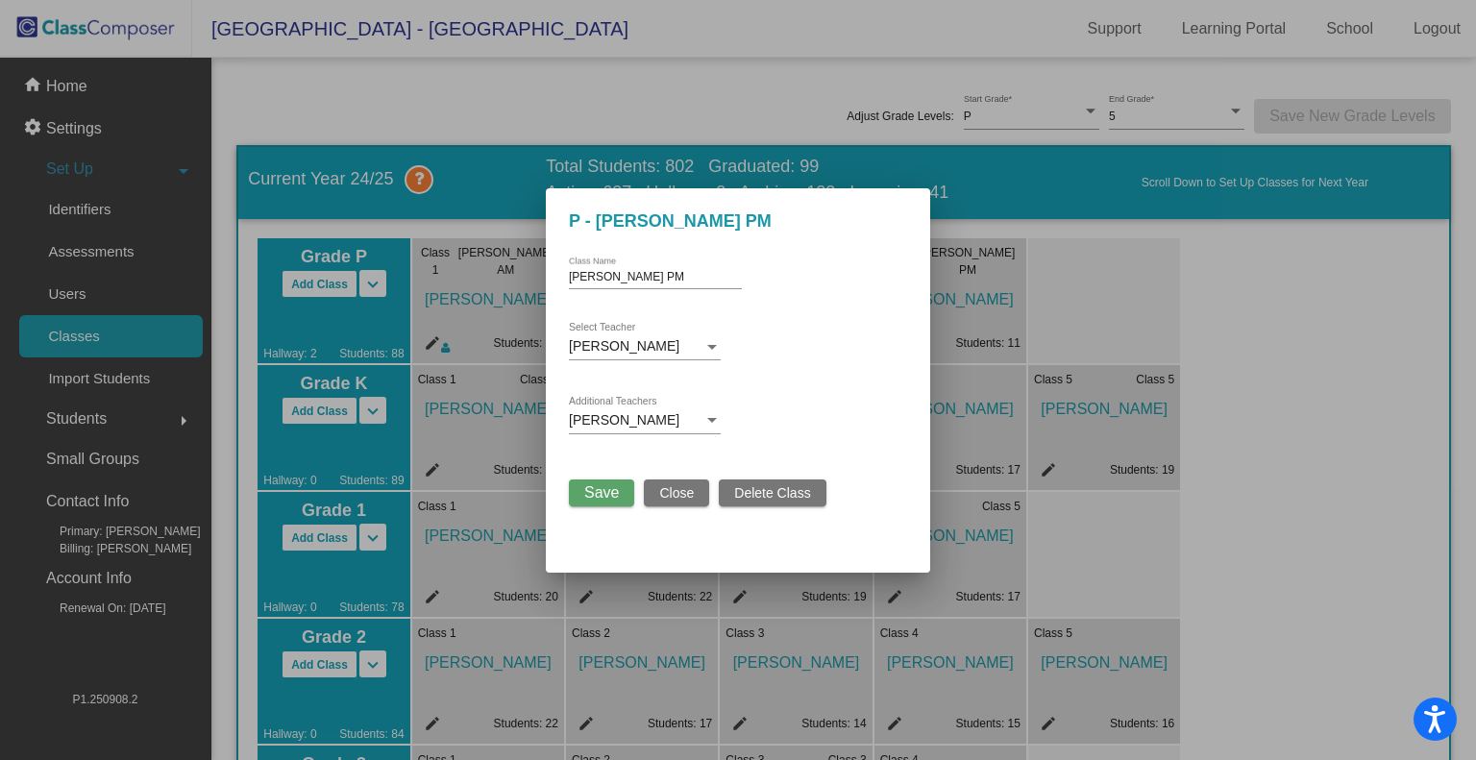
click at [593, 491] on span "Save" at bounding box center [601, 492] width 35 height 16
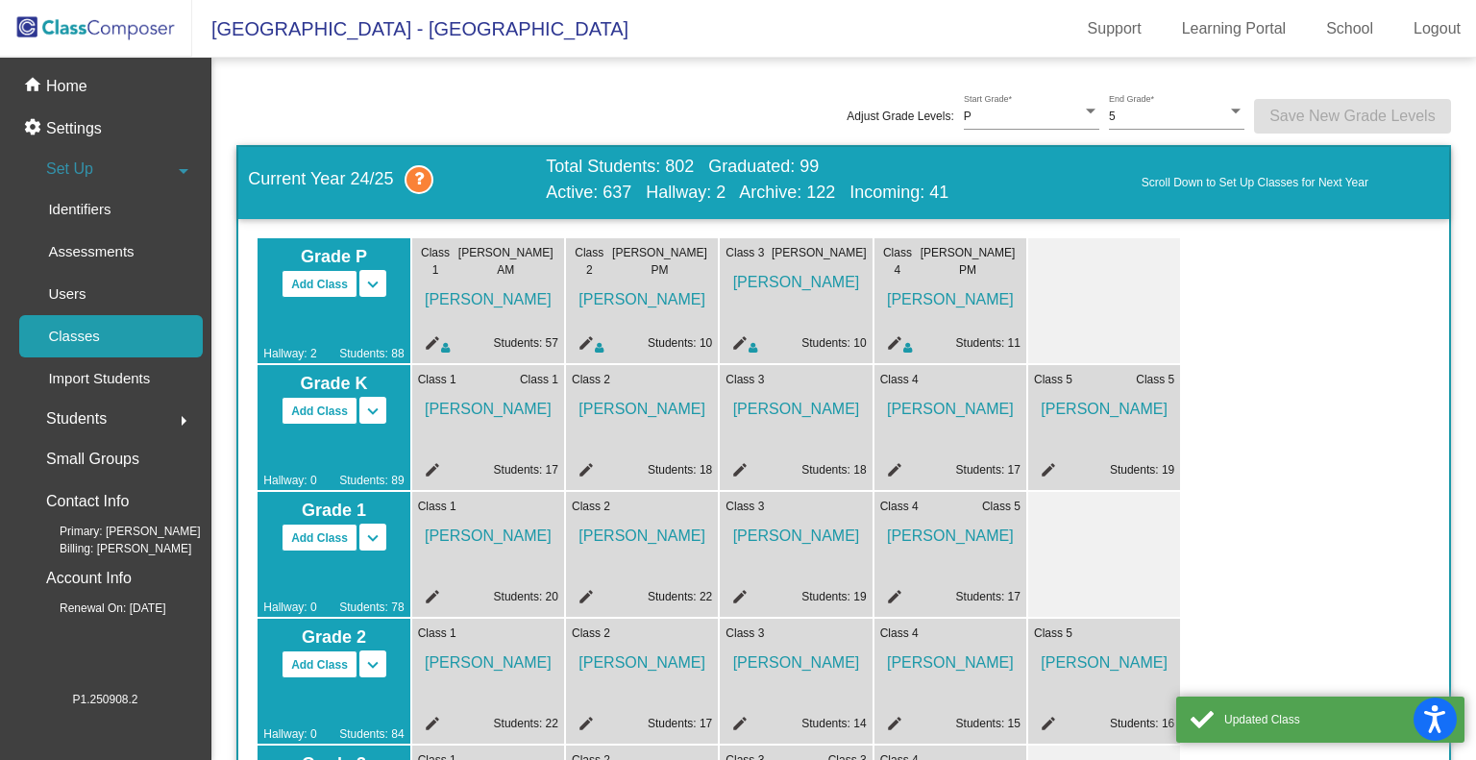
click at [110, 30] on img at bounding box center [96, 28] width 192 height 57
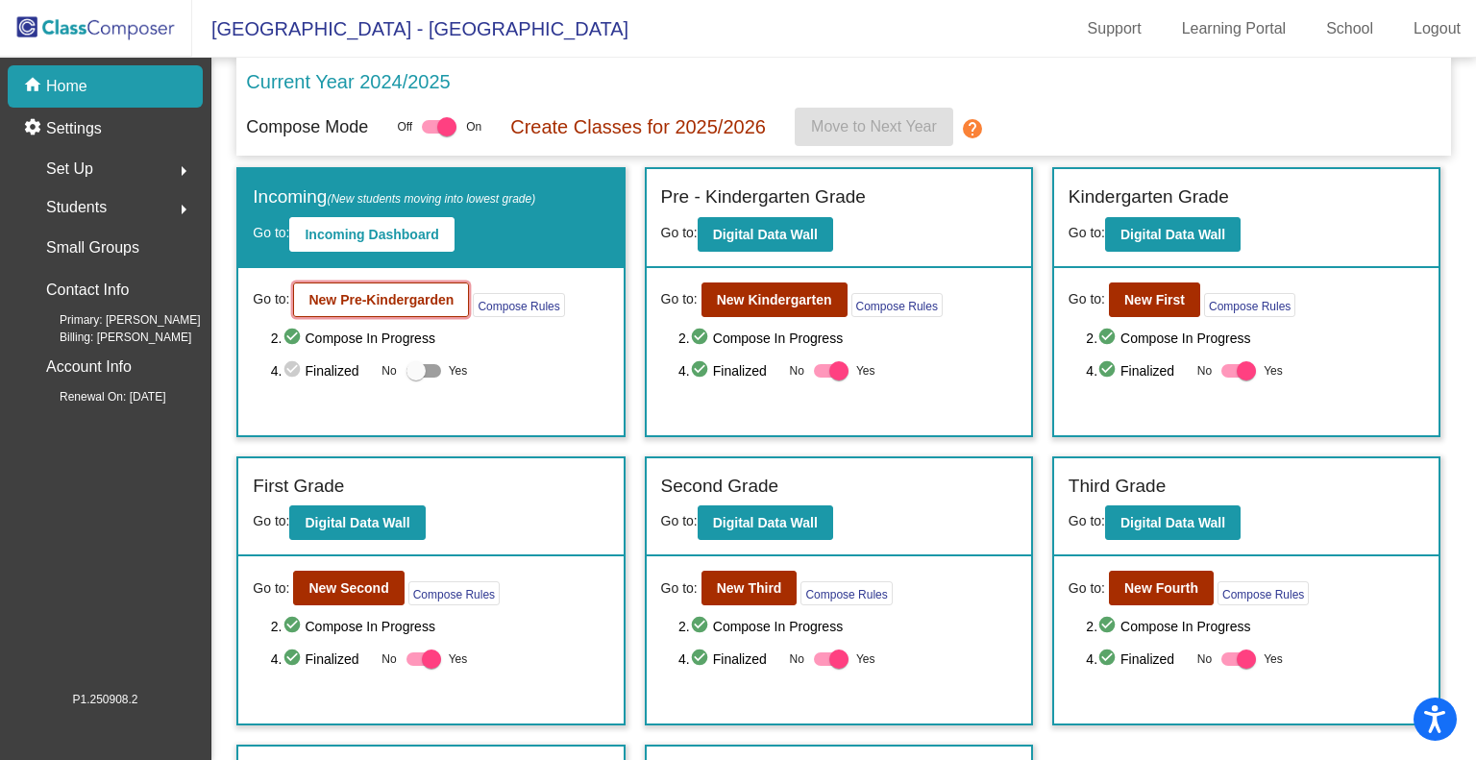
click at [397, 295] on b "New Pre-Kindergarden" at bounding box center [380, 299] width 145 height 15
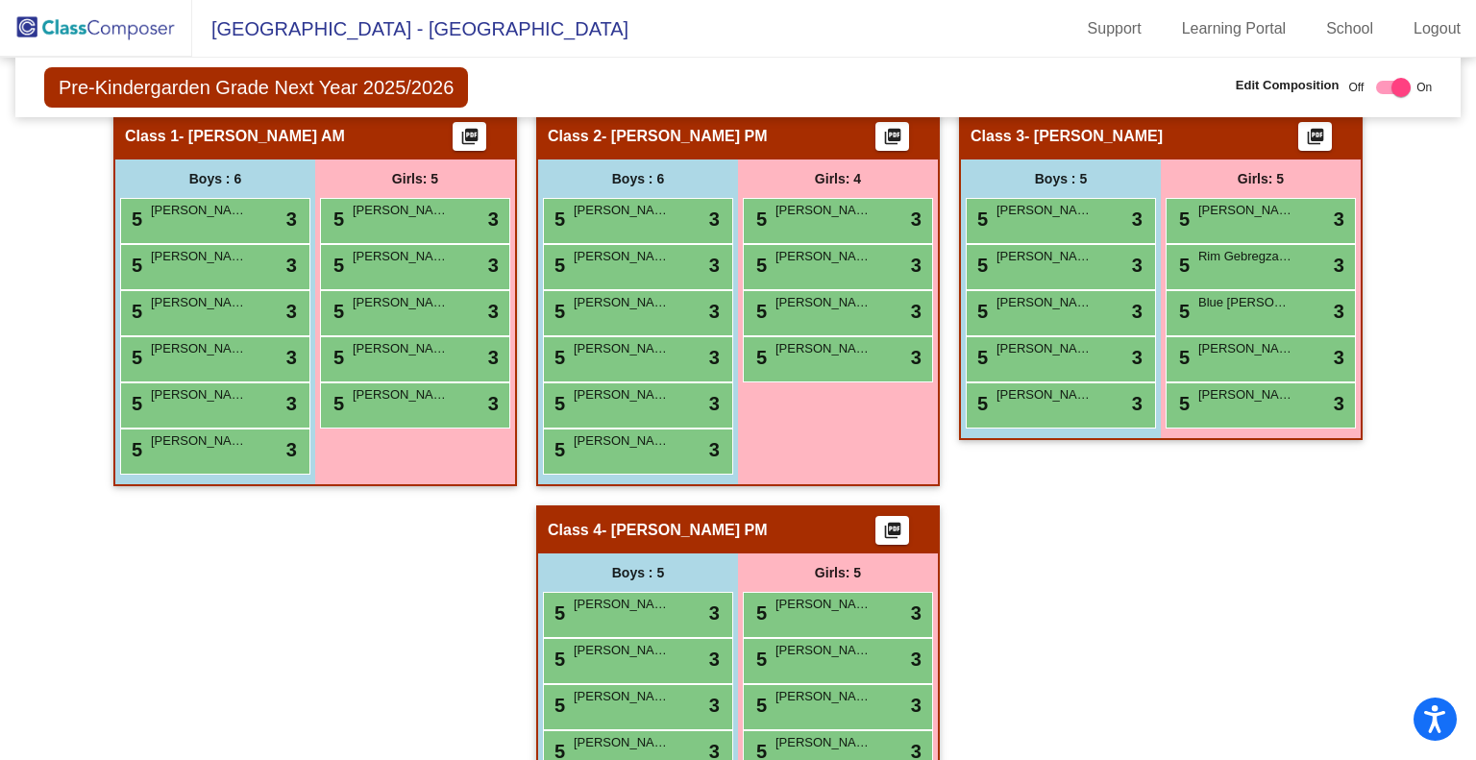
scroll to position [421, 0]
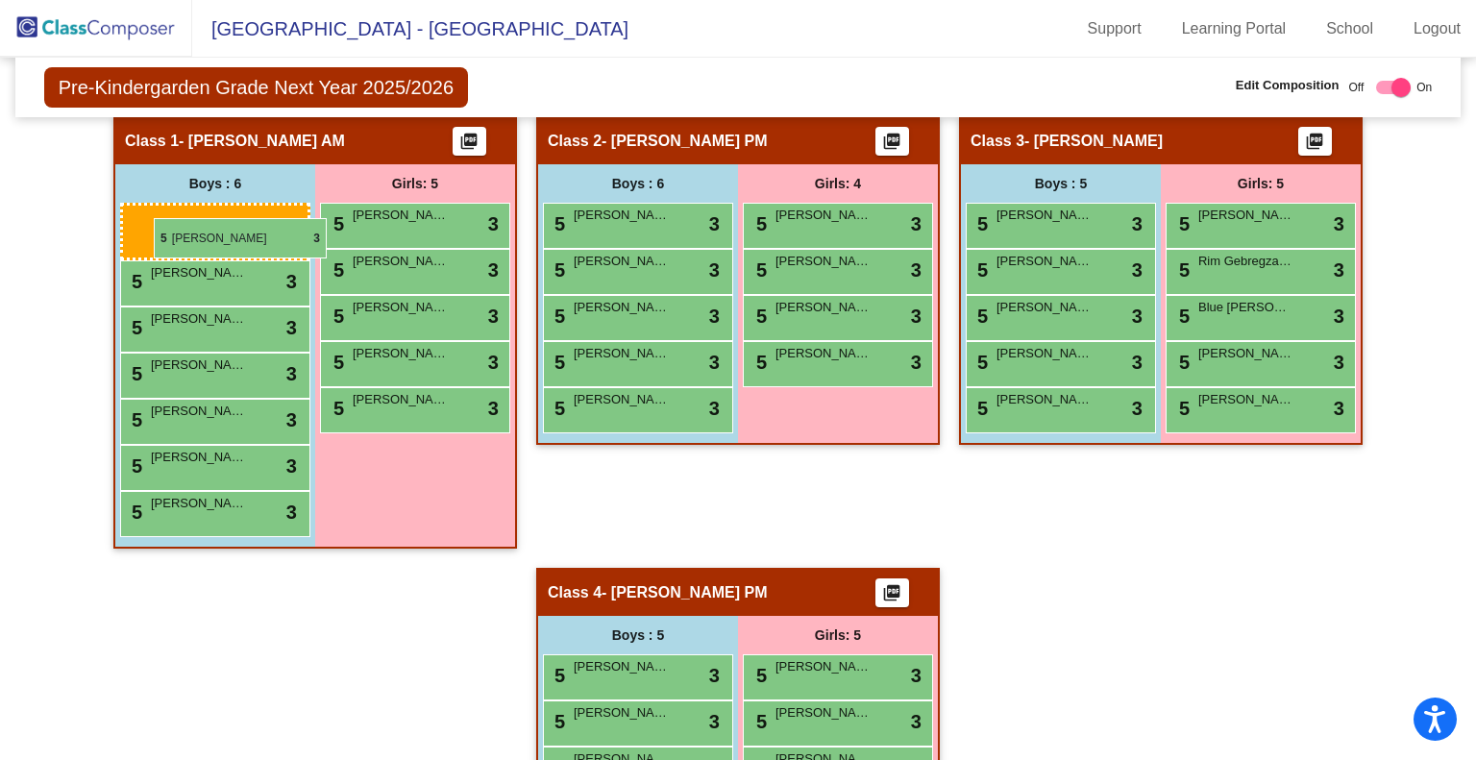
drag, startPoint x: 598, startPoint y: 206, endPoint x: 154, endPoint y: 218, distance: 444.1
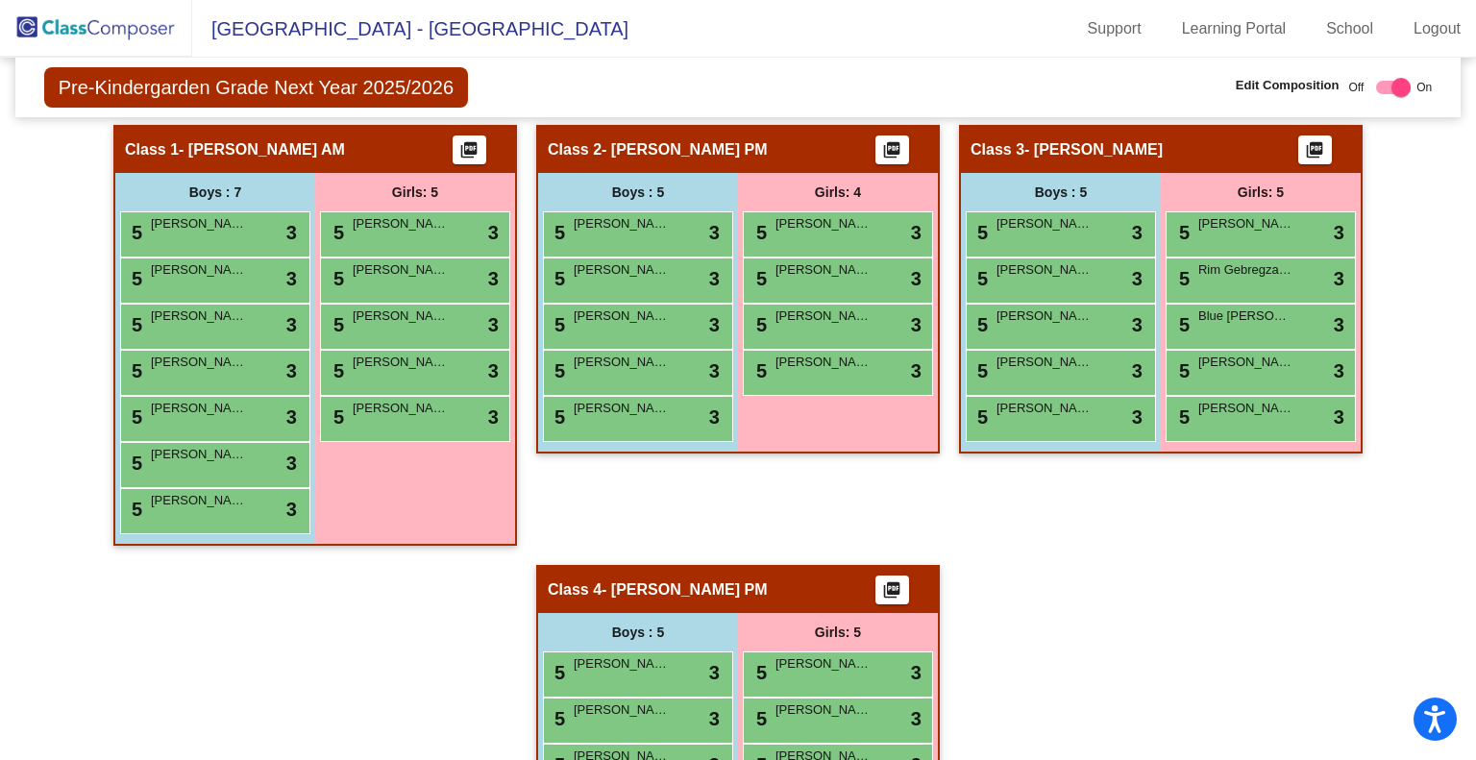
scroll to position [405, 0]
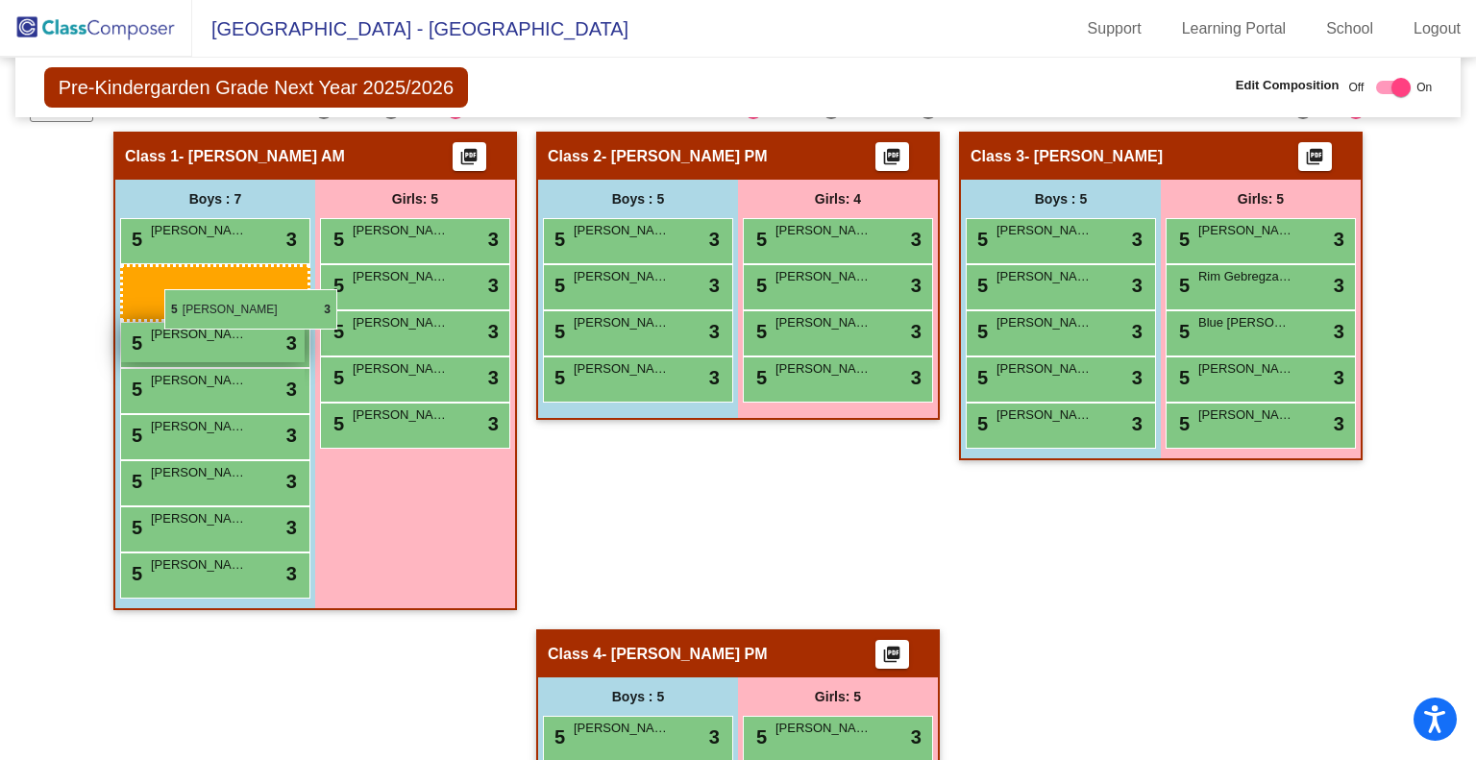
drag, startPoint x: 651, startPoint y: 245, endPoint x: 124, endPoint y: 279, distance: 528.6
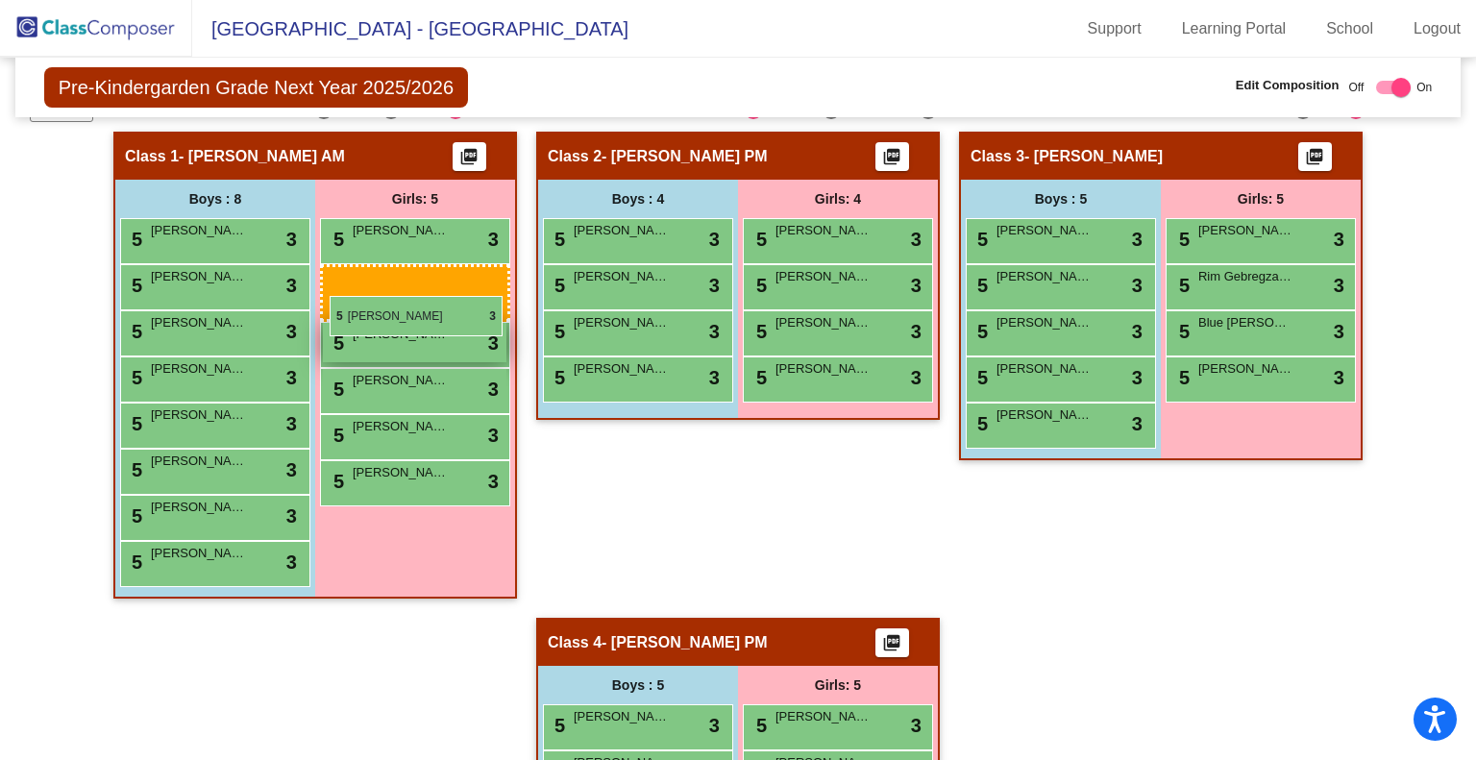
drag, startPoint x: 1226, startPoint y: 367, endPoint x: 330, endPoint y: 295, distance: 899.4
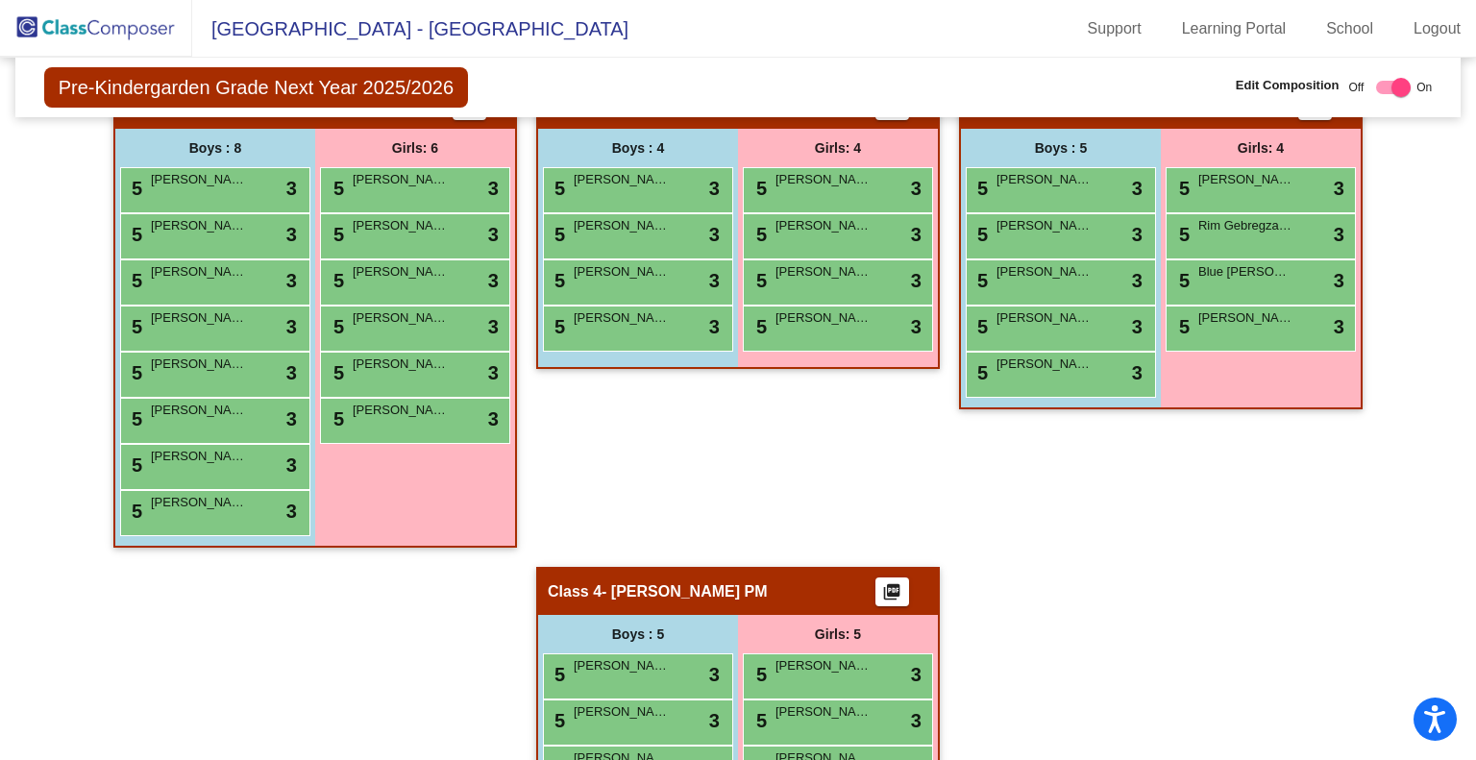
scroll to position [435, 0]
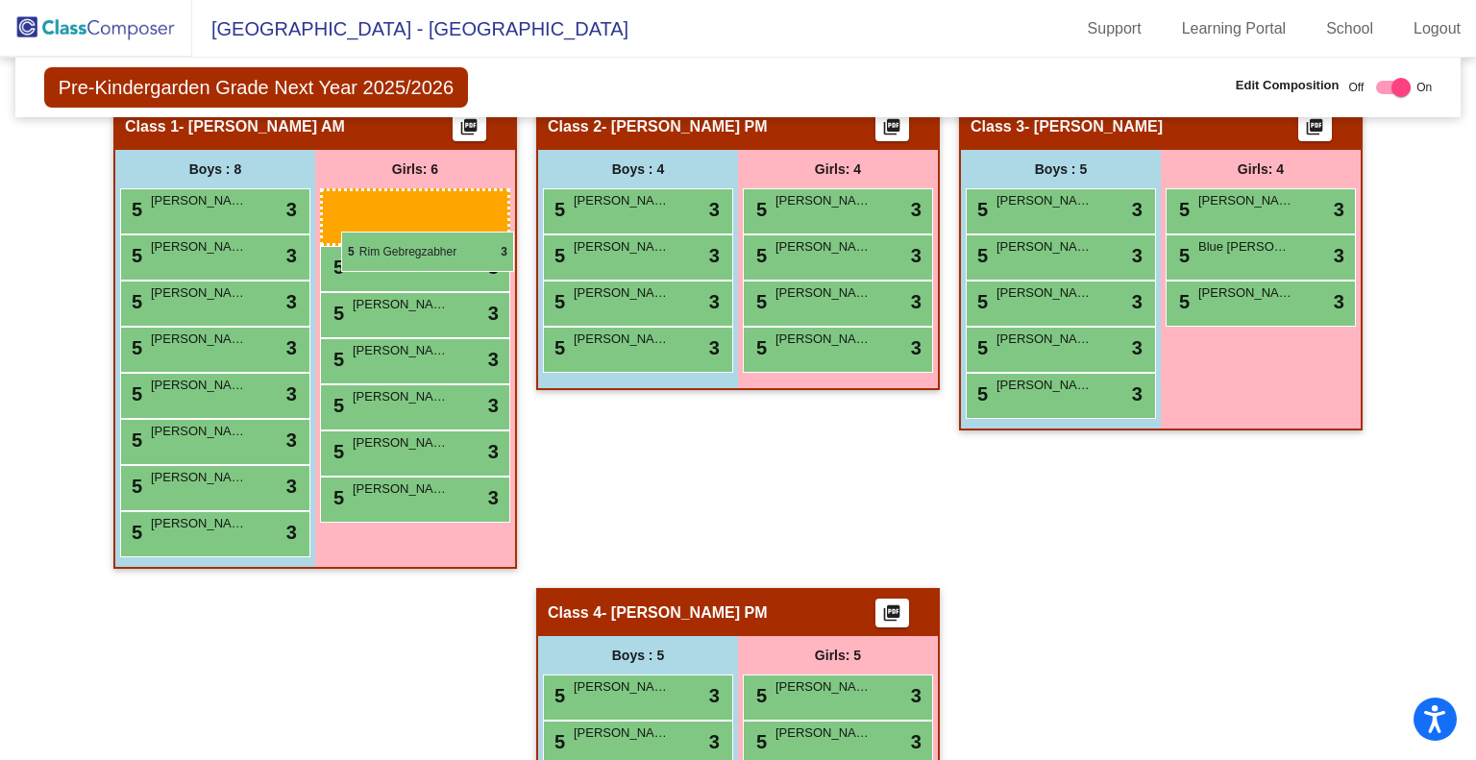
drag, startPoint x: 1232, startPoint y: 249, endPoint x: 341, endPoint y: 232, distance: 890.9
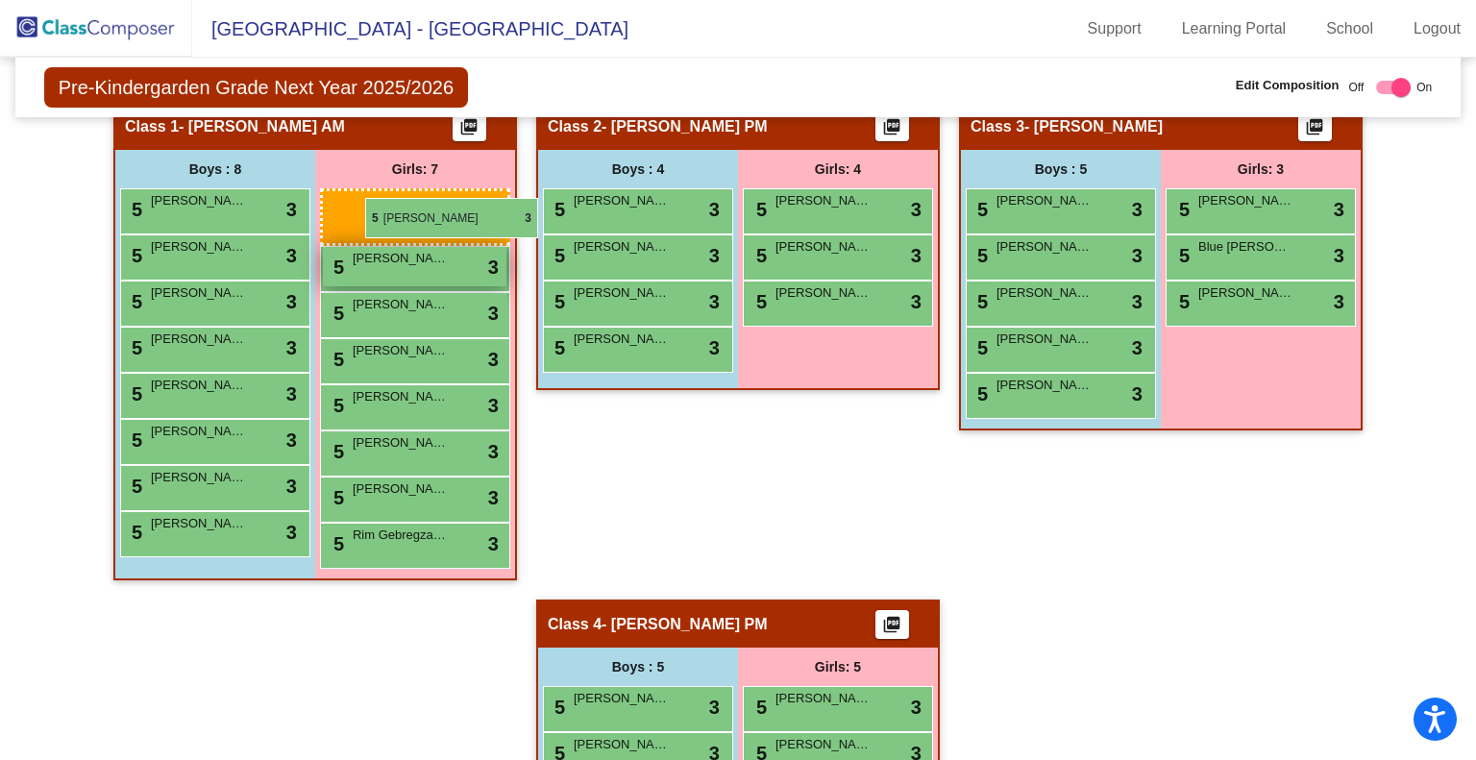
drag, startPoint x: 790, startPoint y: 198, endPoint x: 352, endPoint y: 200, distance: 438.2
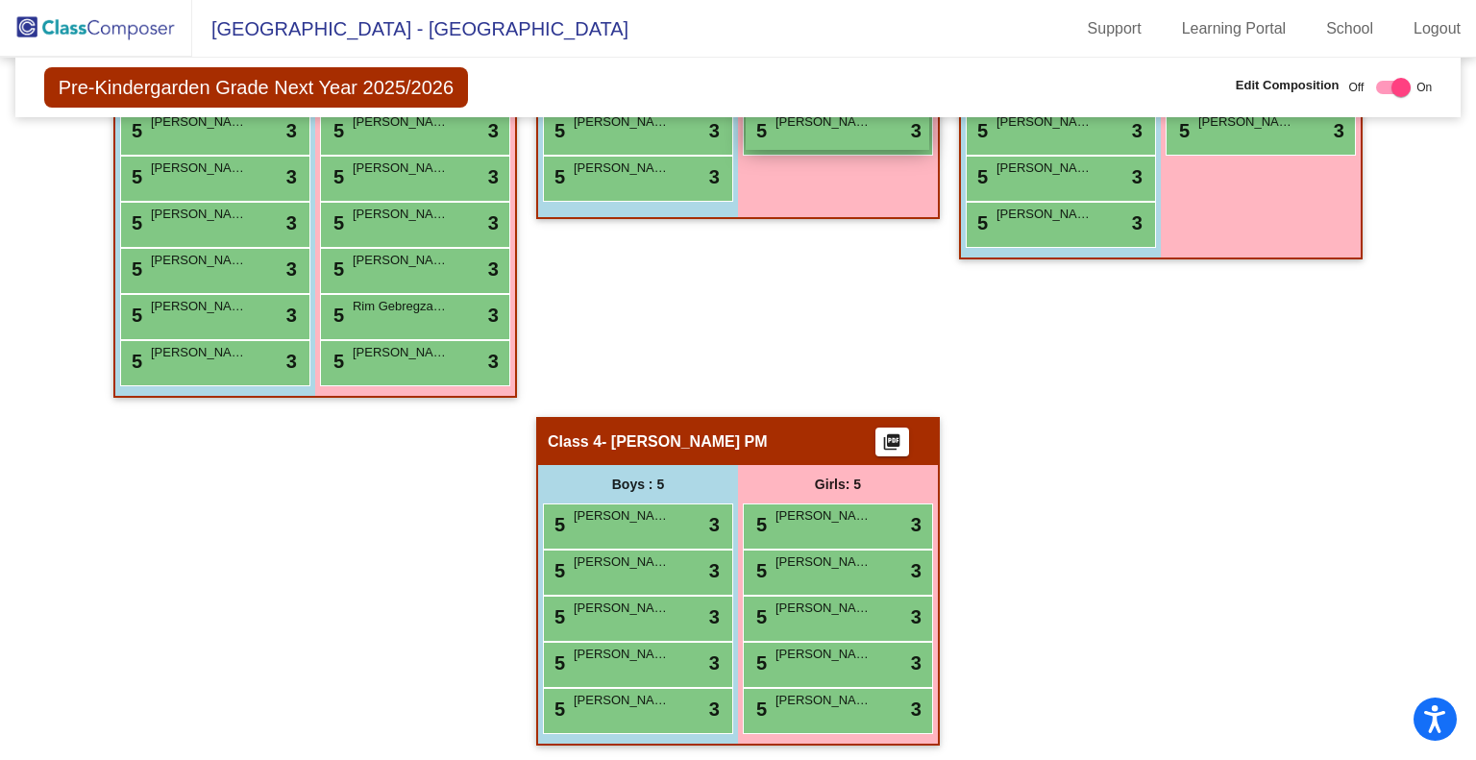
scroll to position [605, 0]
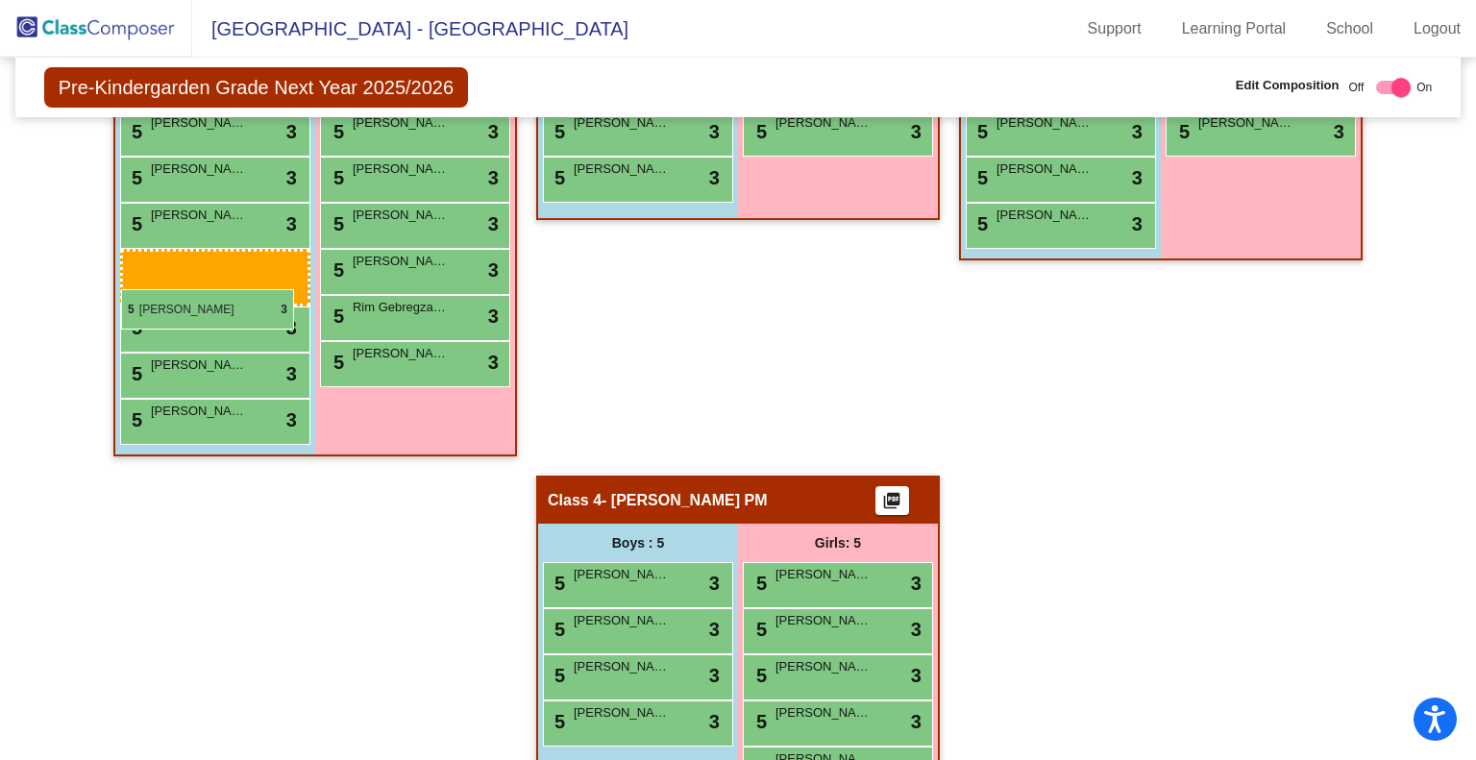
drag, startPoint x: 639, startPoint y: 561, endPoint x: 120, endPoint y: 288, distance: 586.3
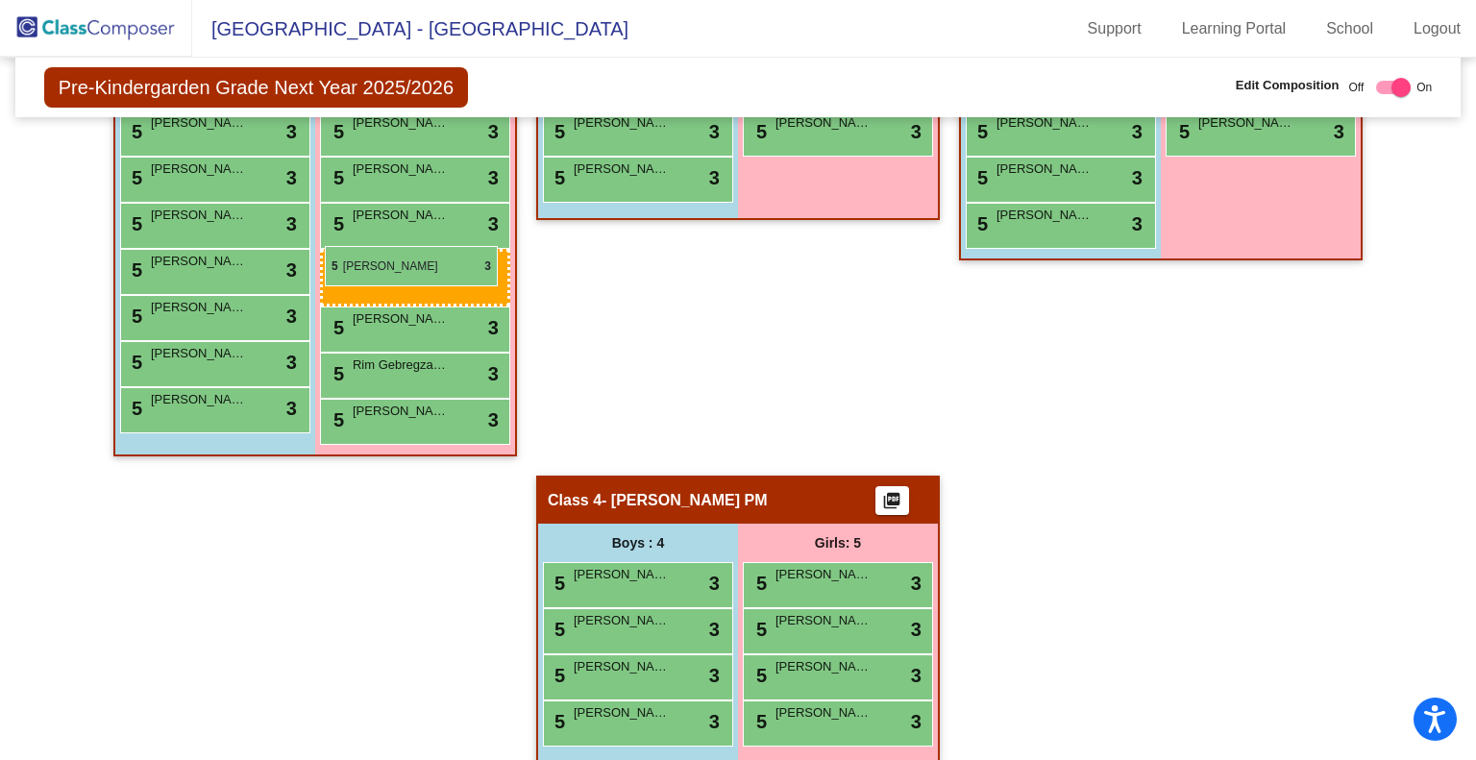
drag, startPoint x: 811, startPoint y: 648, endPoint x: 325, endPoint y: 247, distance: 630.0
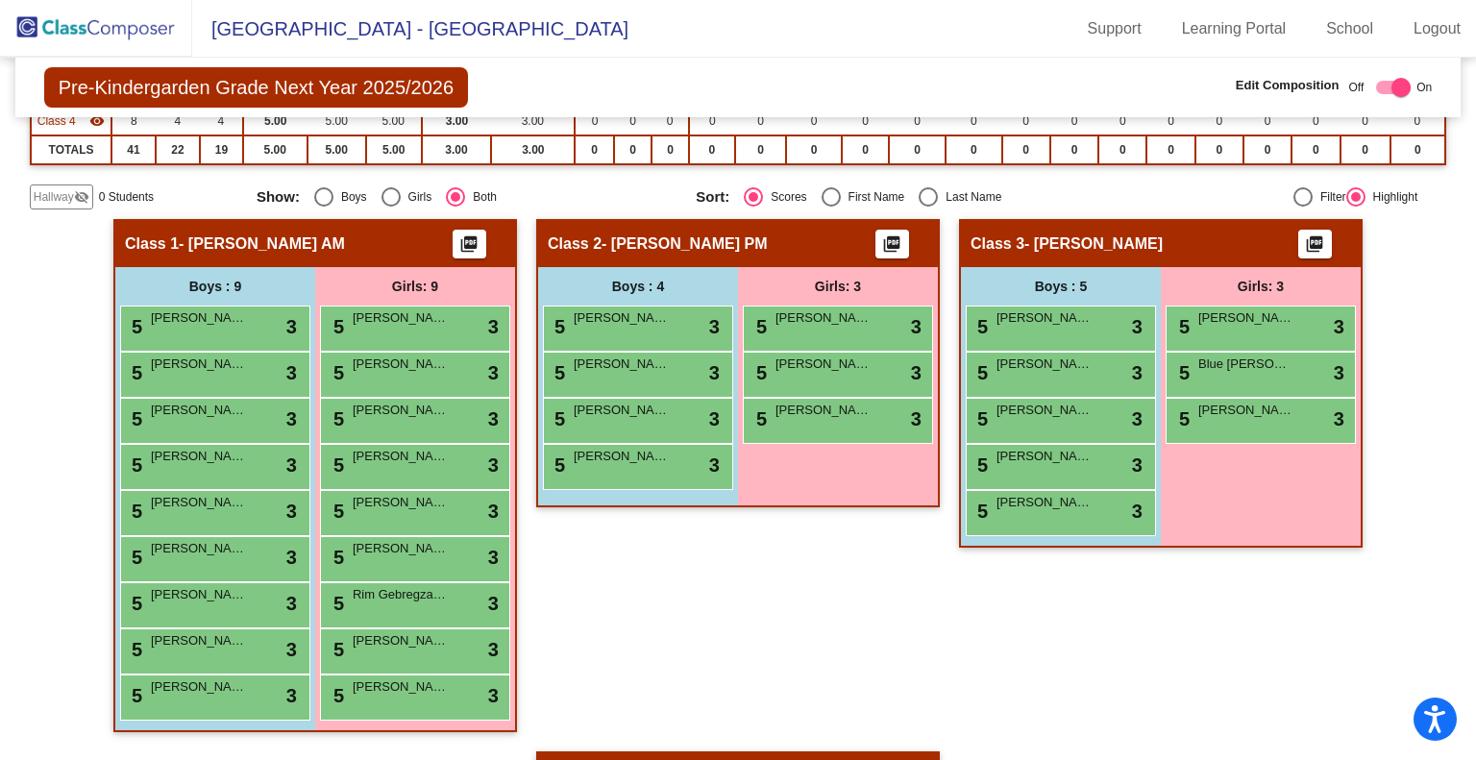
scroll to position [316, 0]
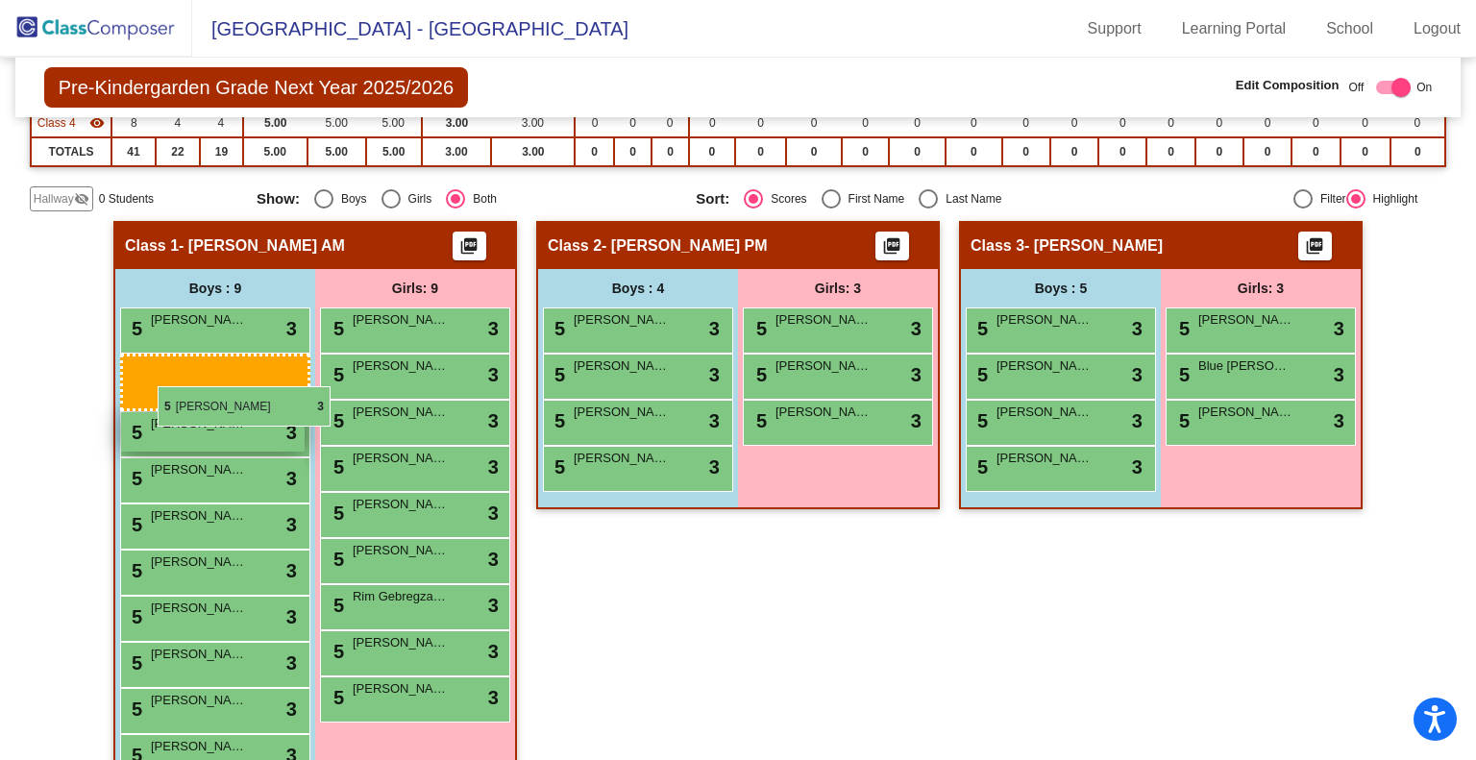
drag, startPoint x: 1081, startPoint y: 364, endPoint x: 150, endPoint y: 380, distance: 931.2
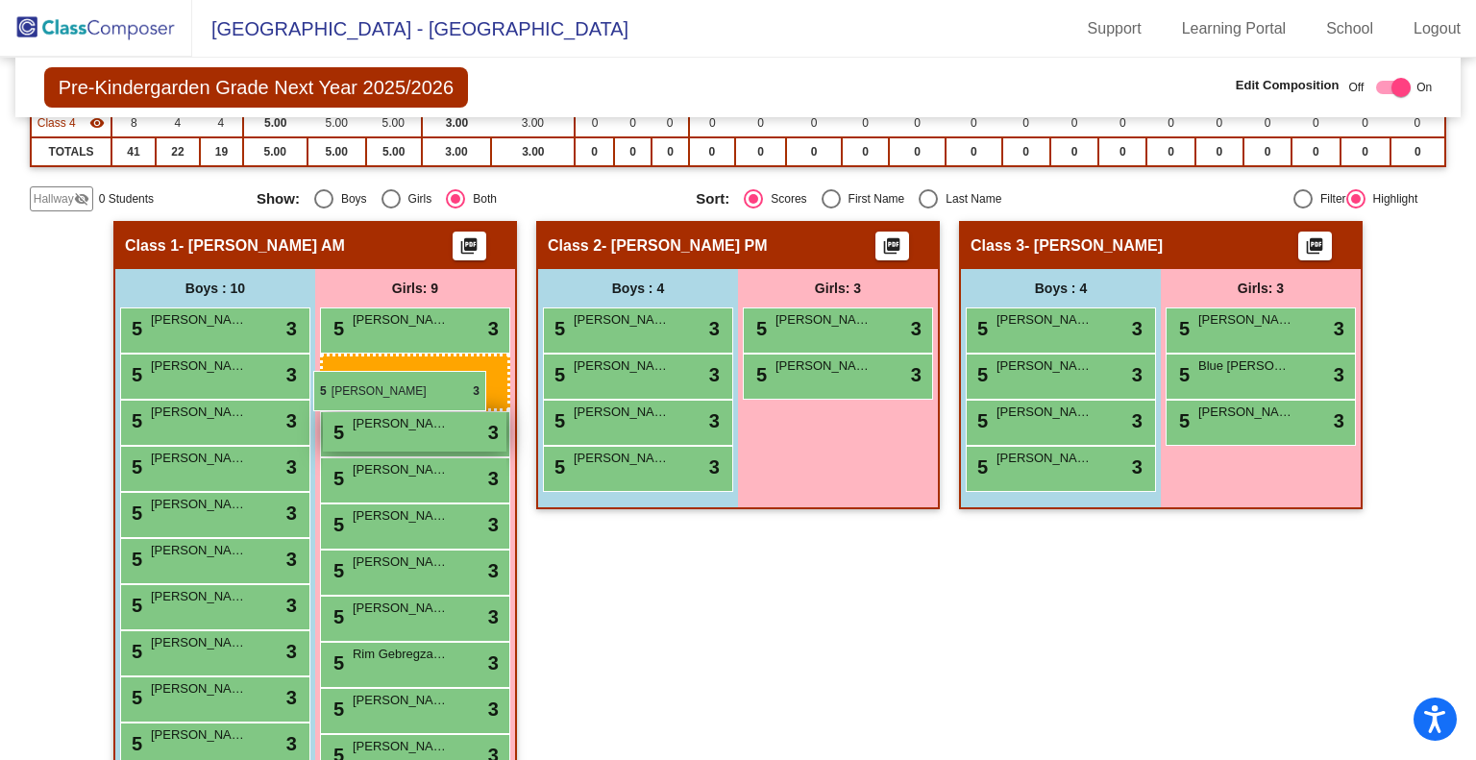
drag, startPoint x: 798, startPoint y: 326, endPoint x: 317, endPoint y: 371, distance: 482.6
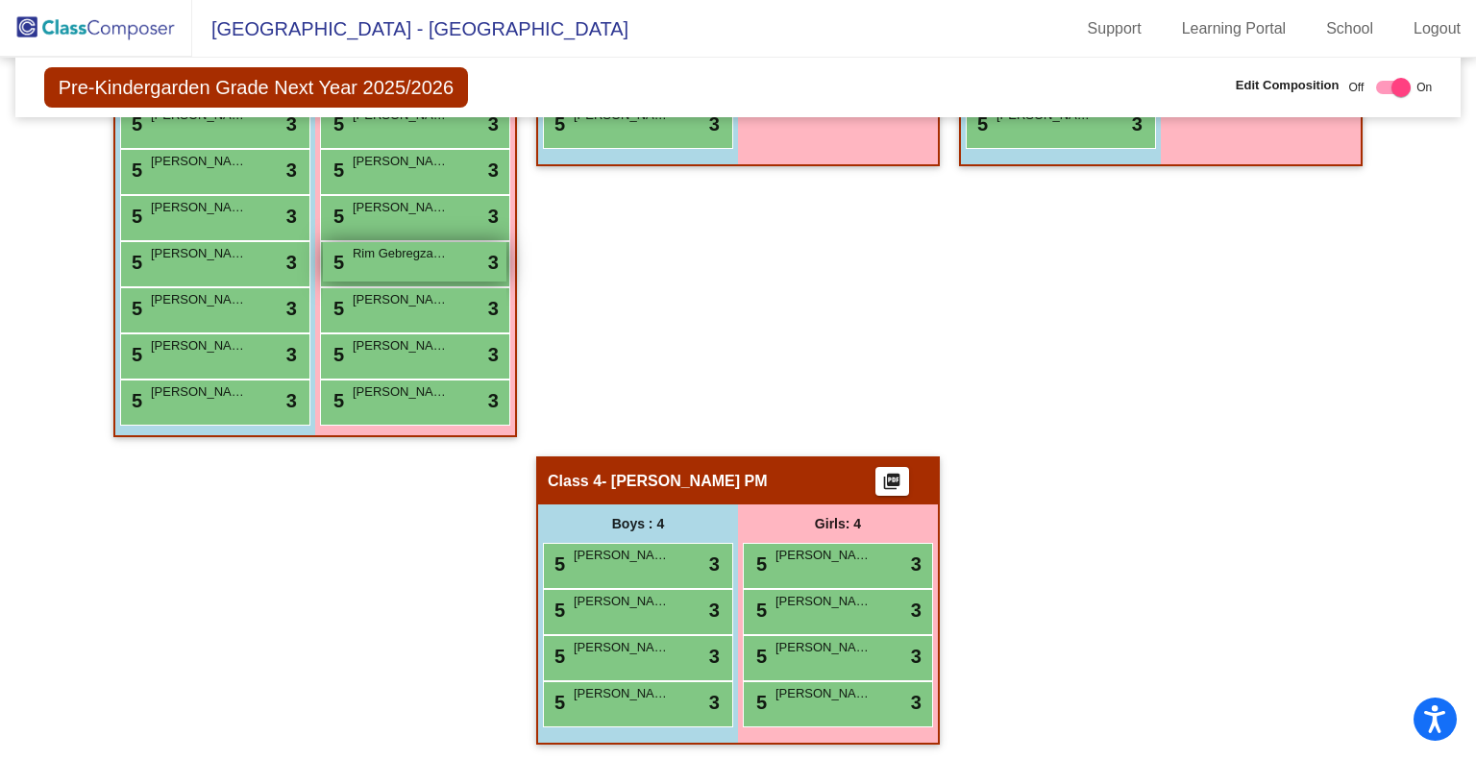
scroll to position [659, 0]
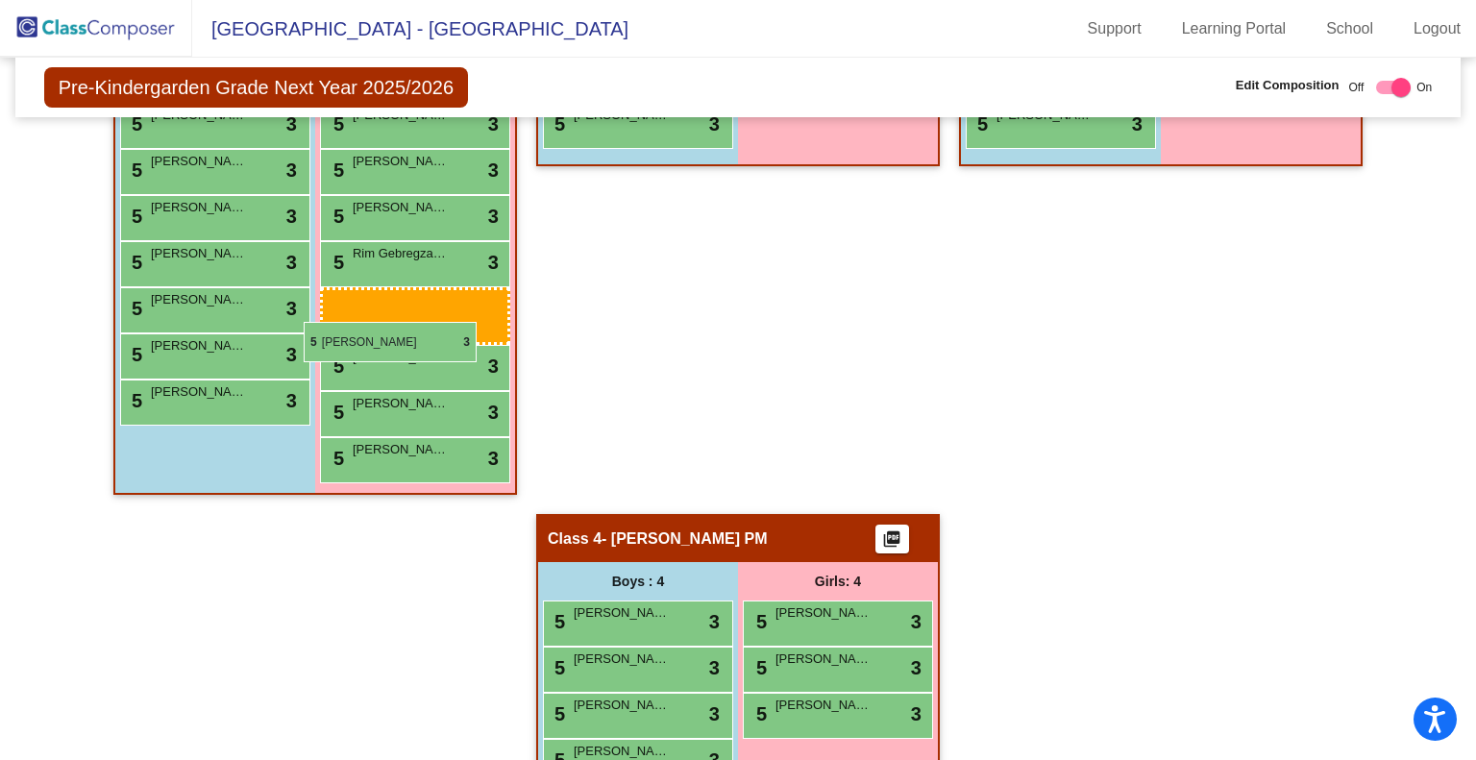
drag, startPoint x: 845, startPoint y: 653, endPoint x: 307, endPoint y: 323, distance: 630.7
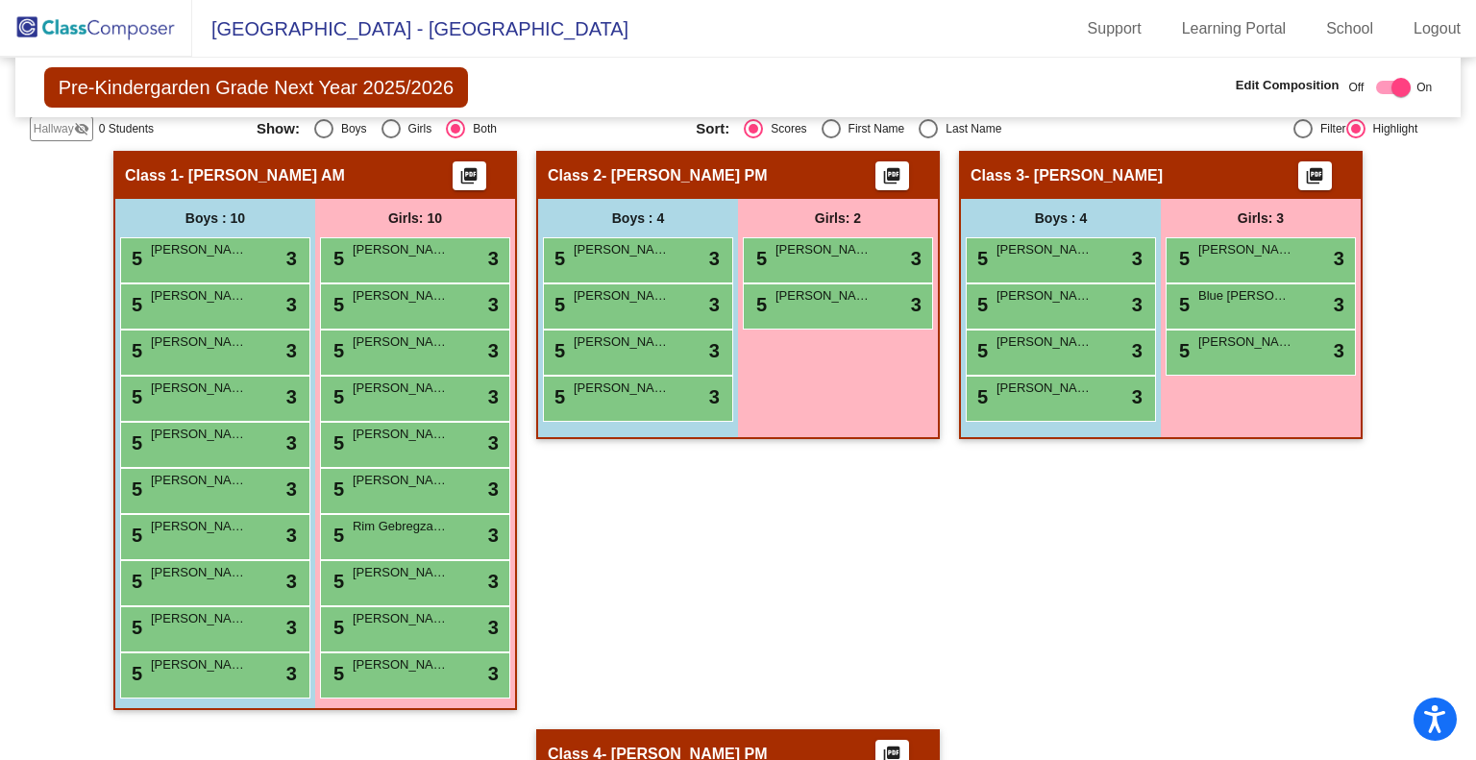
scroll to position [382, 0]
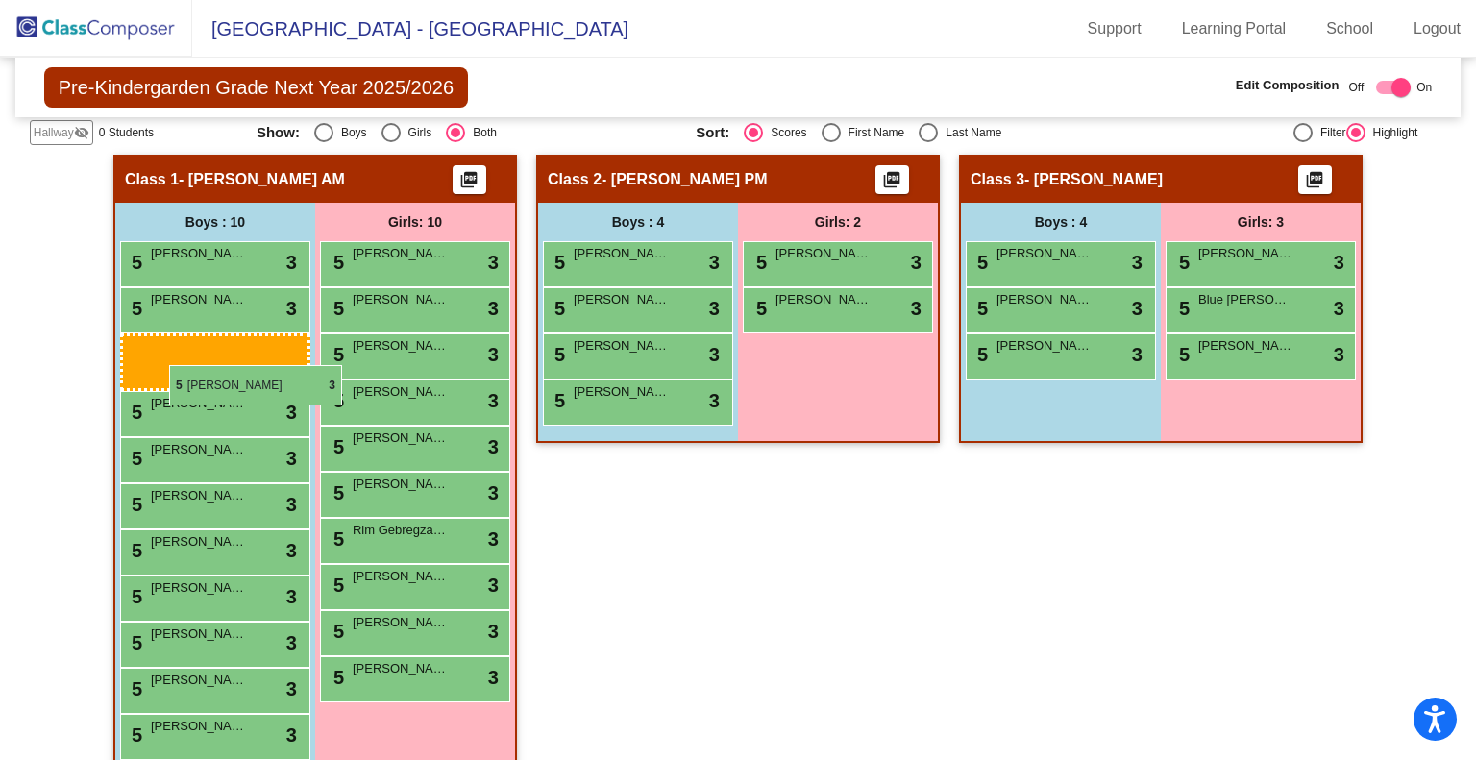
drag, startPoint x: 1046, startPoint y: 360, endPoint x: 163, endPoint y: 370, distance: 883.1
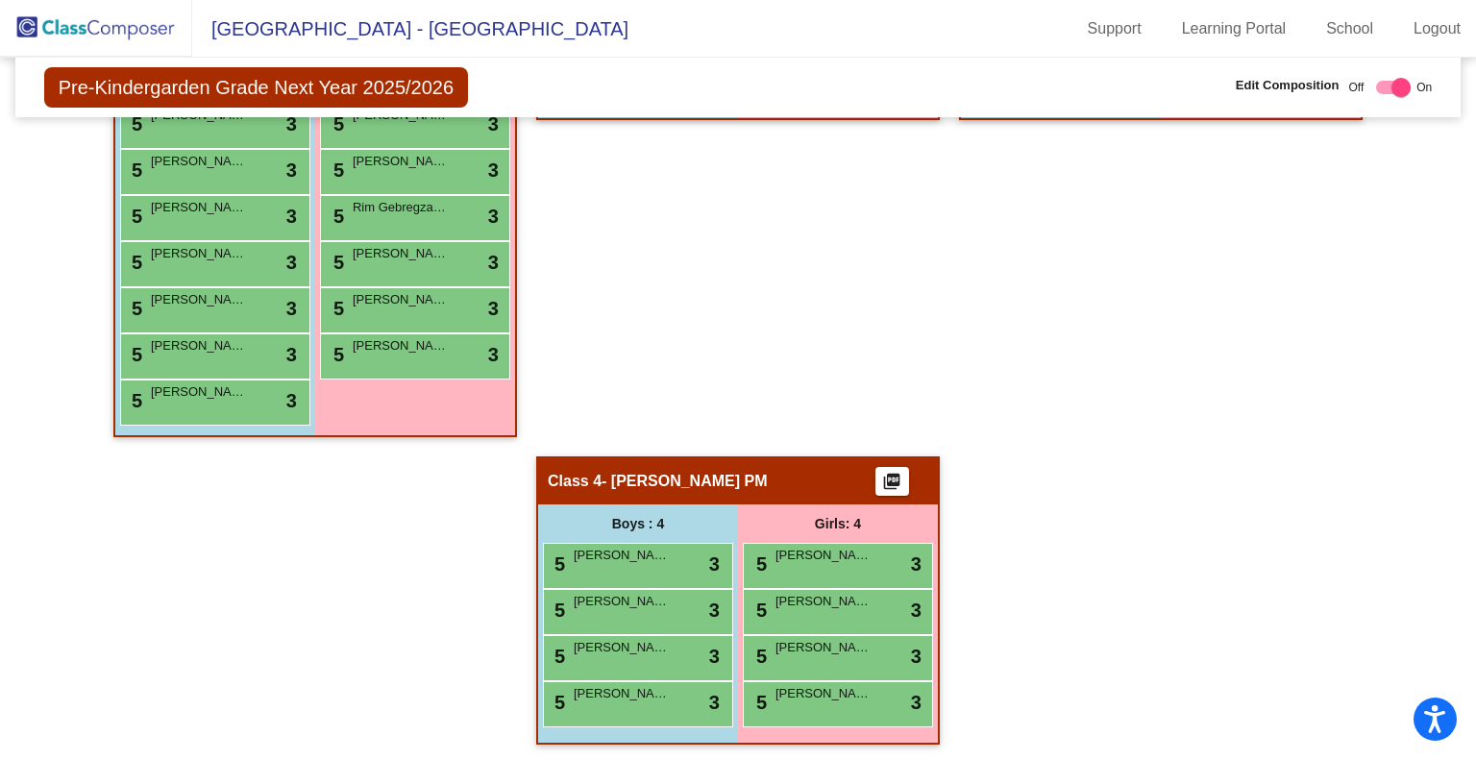
scroll to position [704, 0]
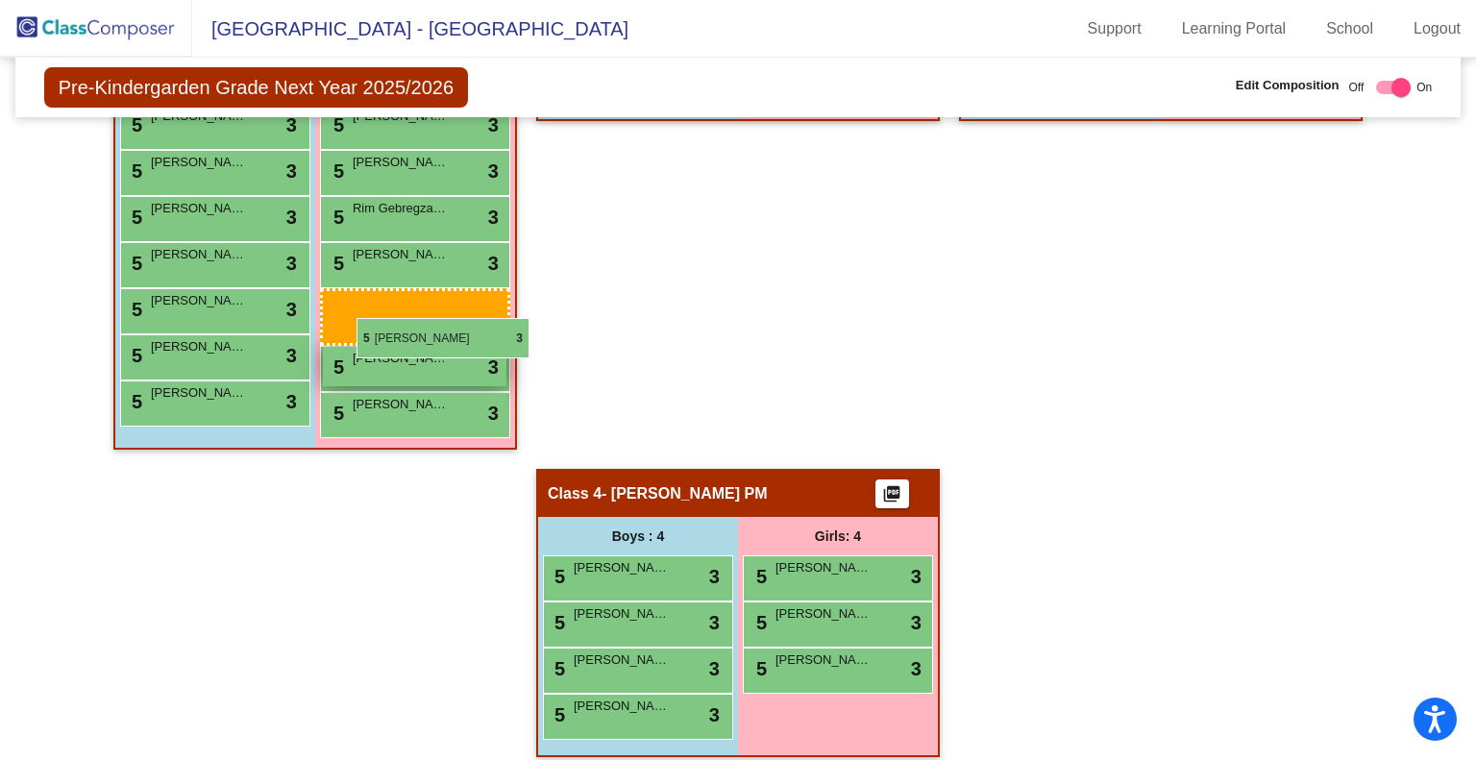
drag, startPoint x: 788, startPoint y: 696, endPoint x: 352, endPoint y: 313, distance: 580.1
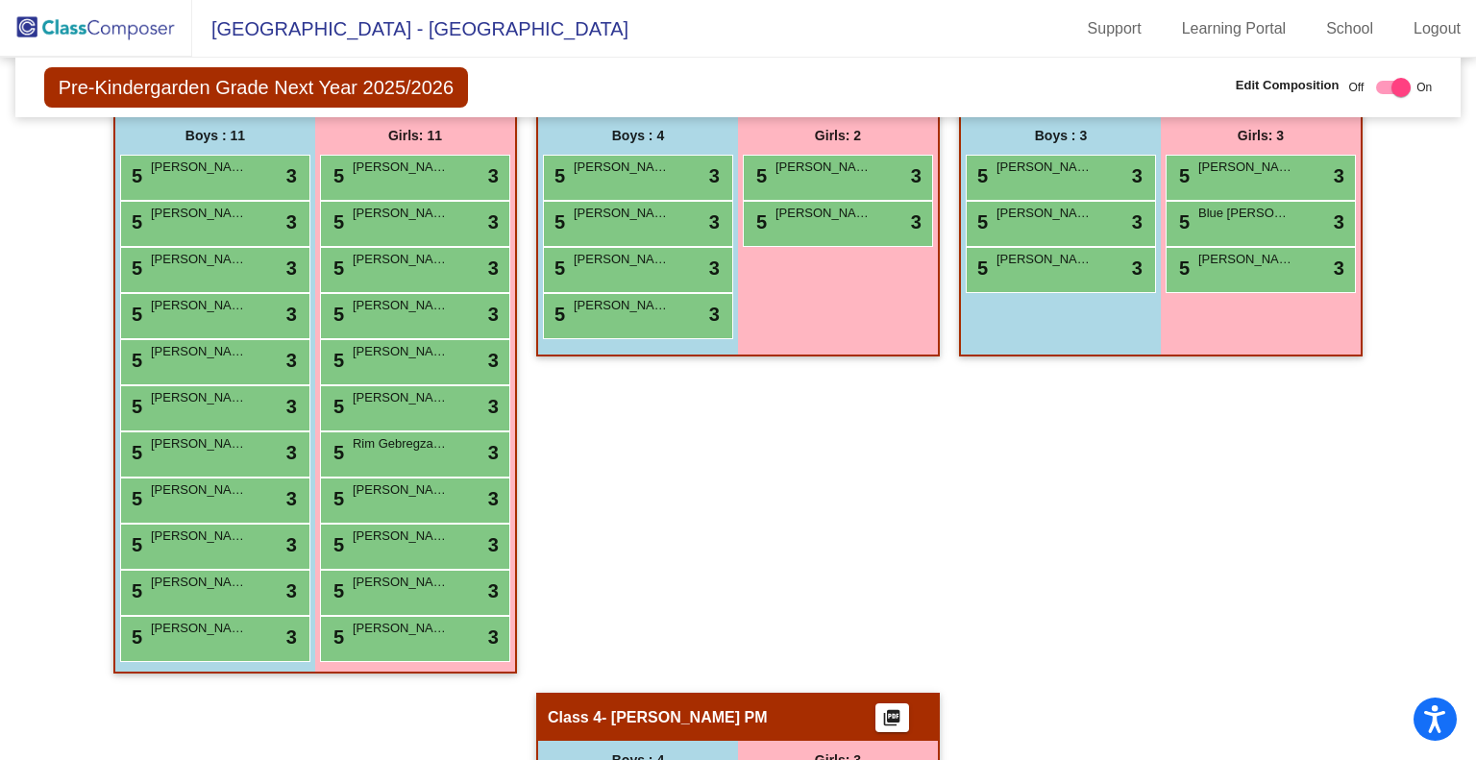
scroll to position [388, 0]
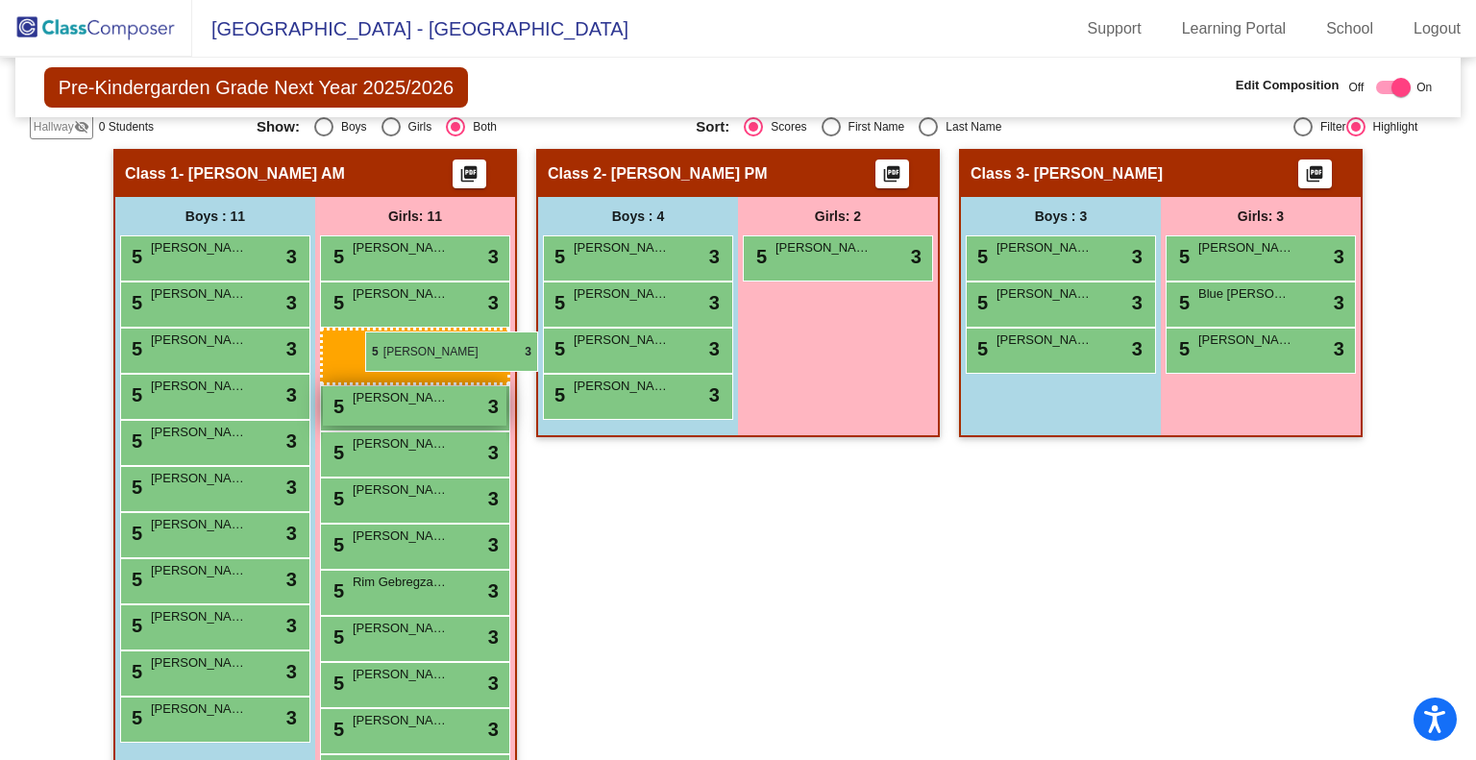
drag, startPoint x: 849, startPoint y: 287, endPoint x: 367, endPoint y: 334, distance: 484.7
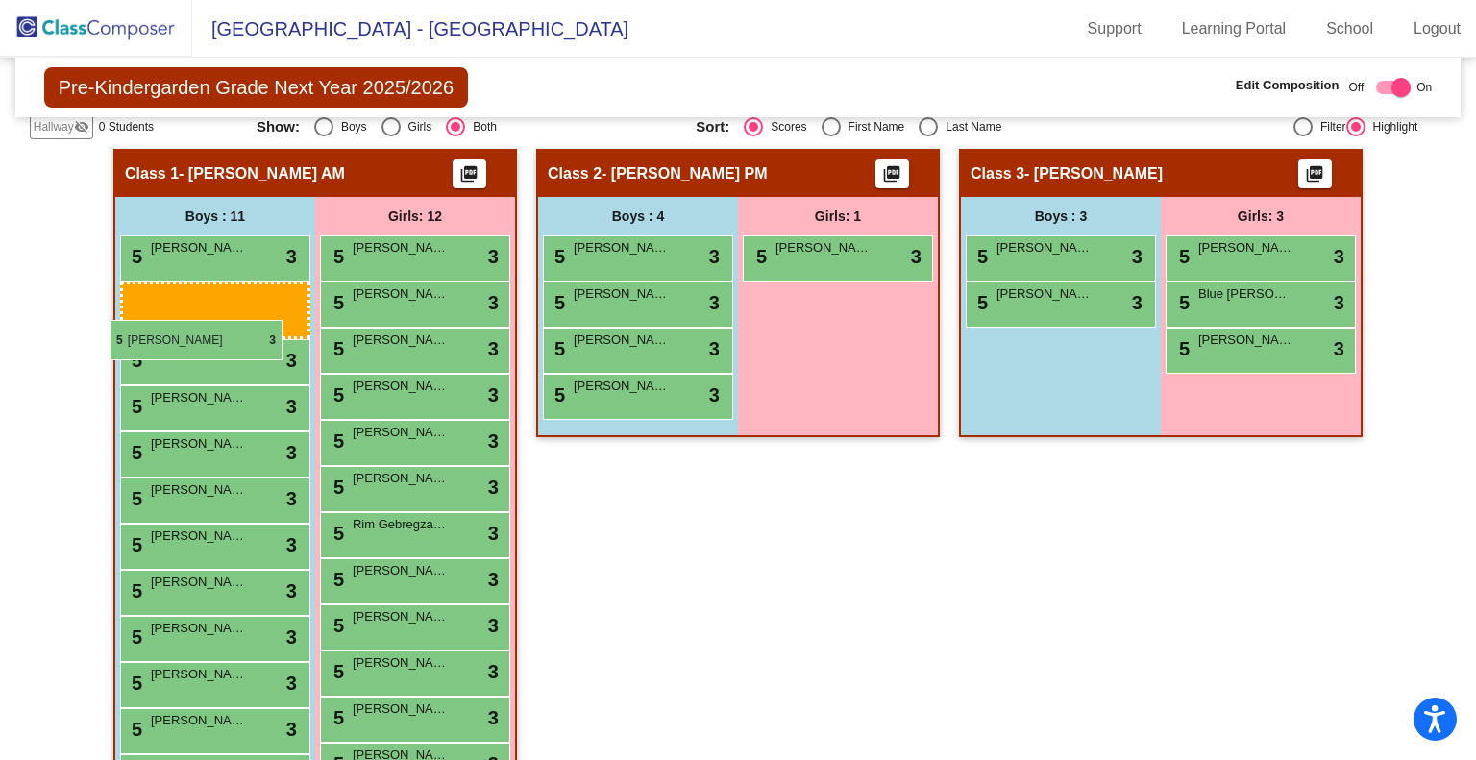
drag, startPoint x: 1037, startPoint y: 326, endPoint x: 103, endPoint y: 322, distance: 934.0
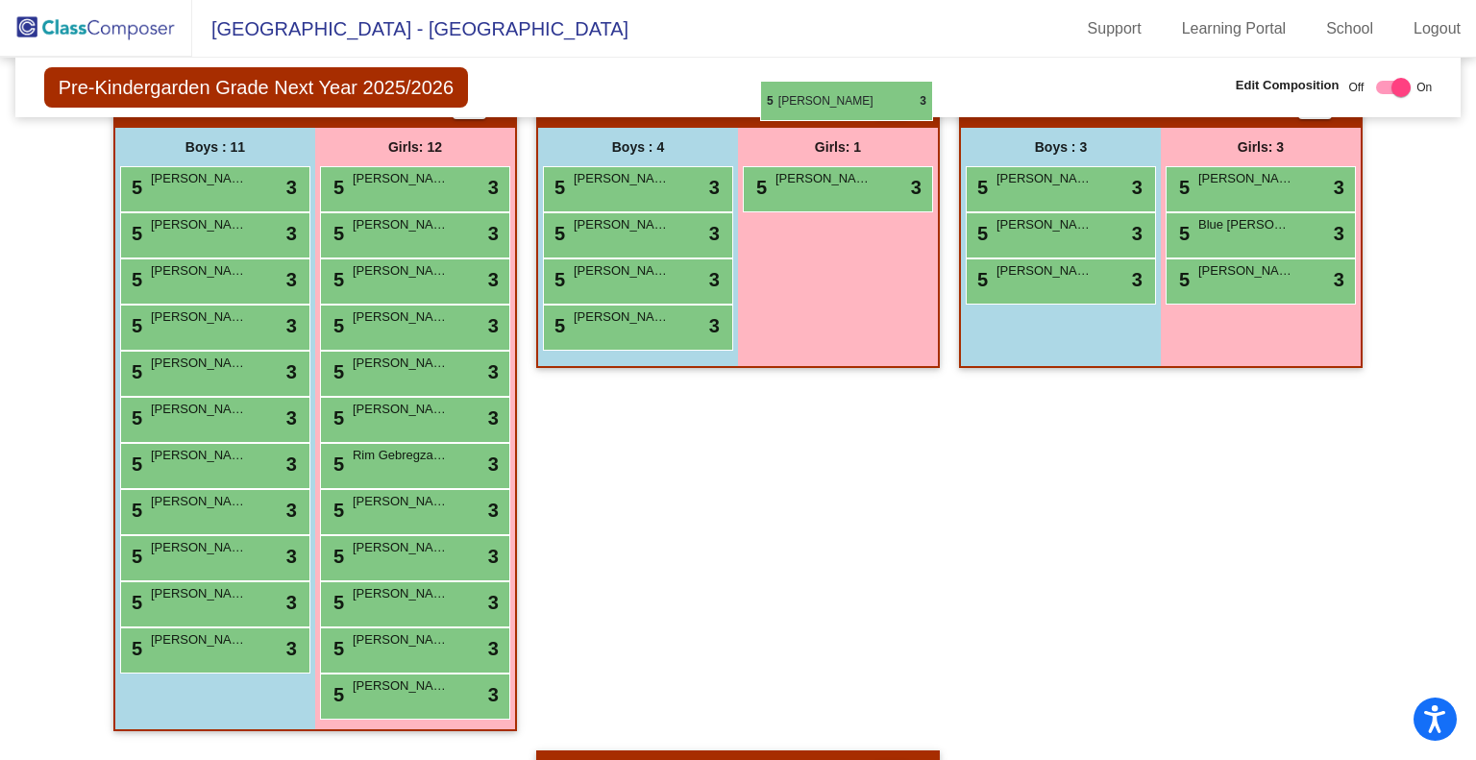
scroll to position [449, 0]
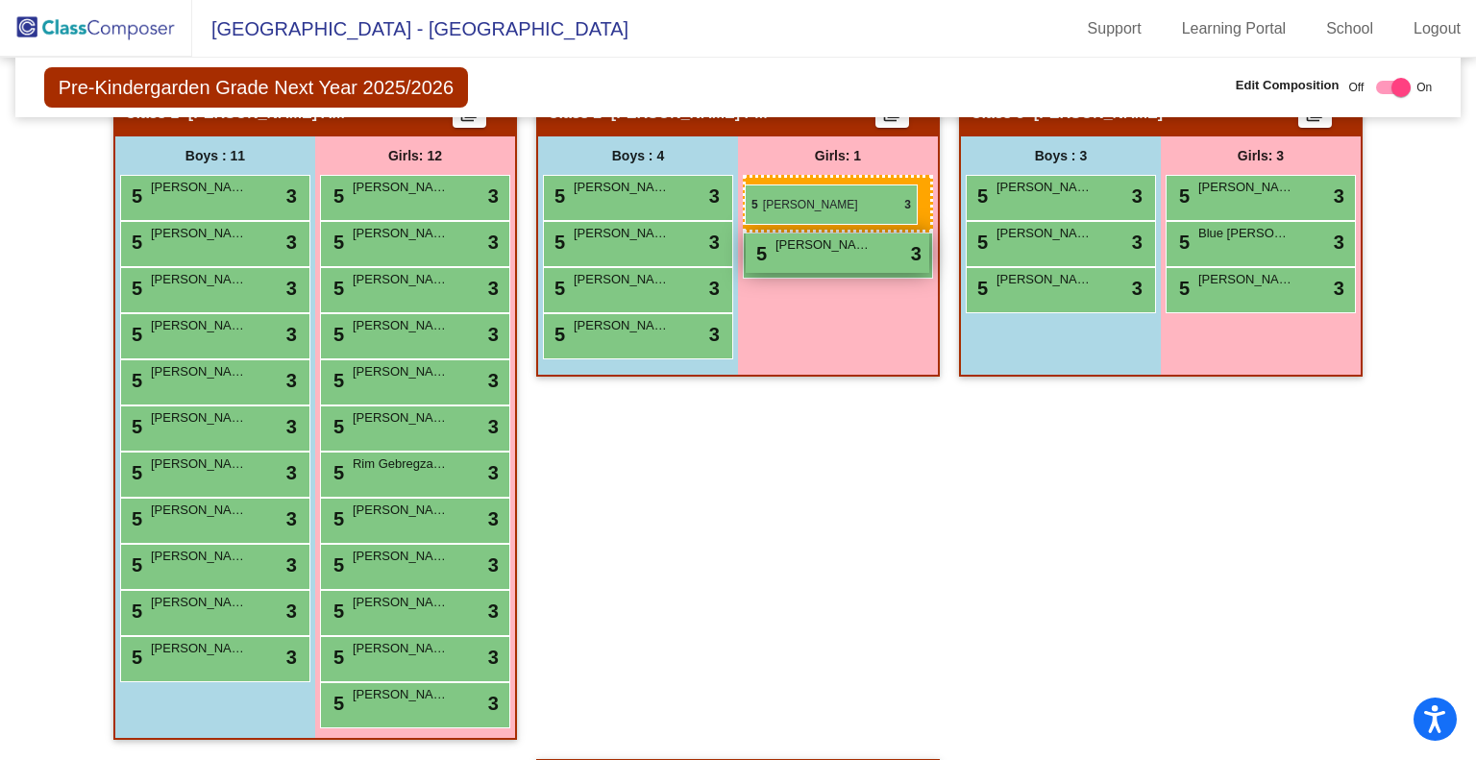
drag, startPoint x: 847, startPoint y: 572, endPoint x: 746, endPoint y: 184, distance: 401.3
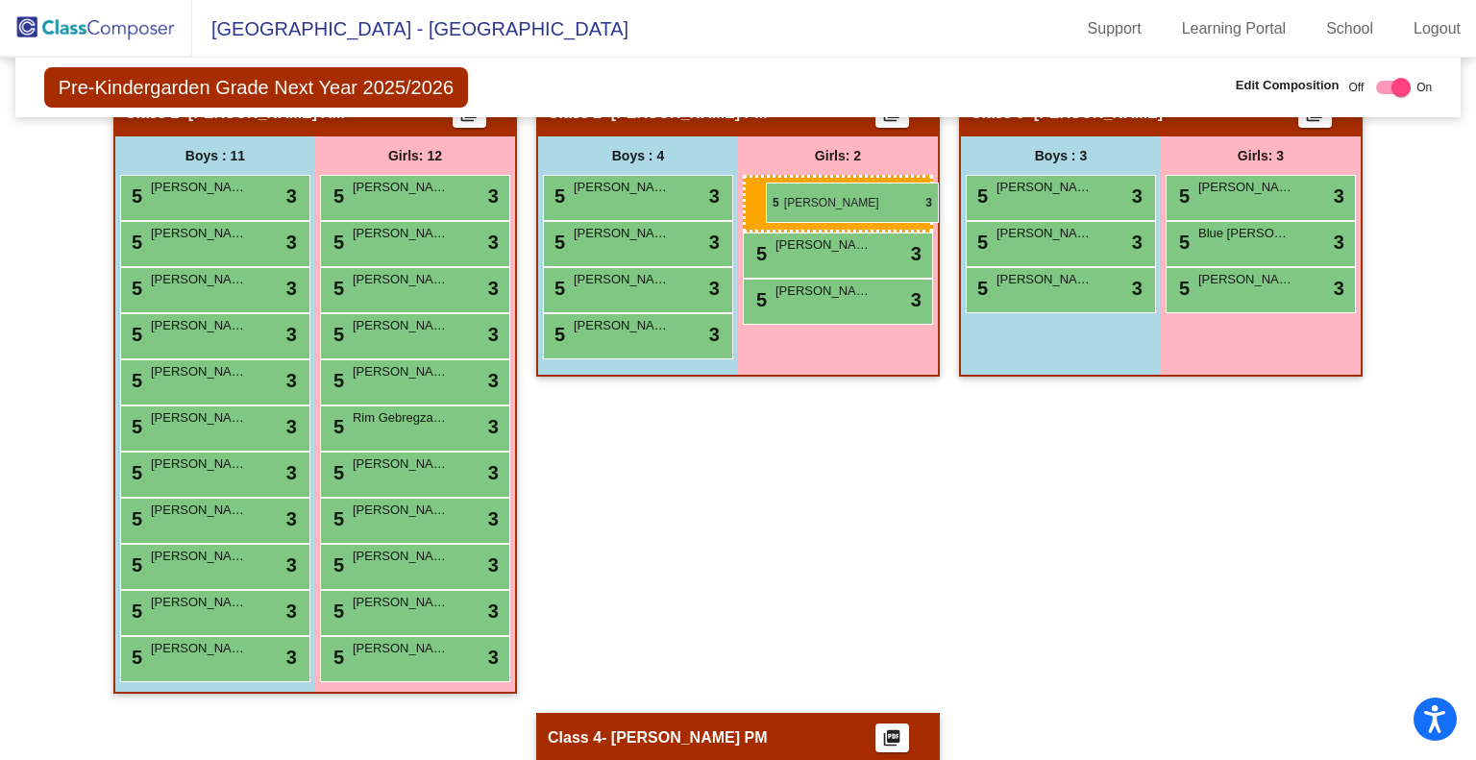
drag, startPoint x: 388, startPoint y: 195, endPoint x: 766, endPoint y: 183, distance: 377.8
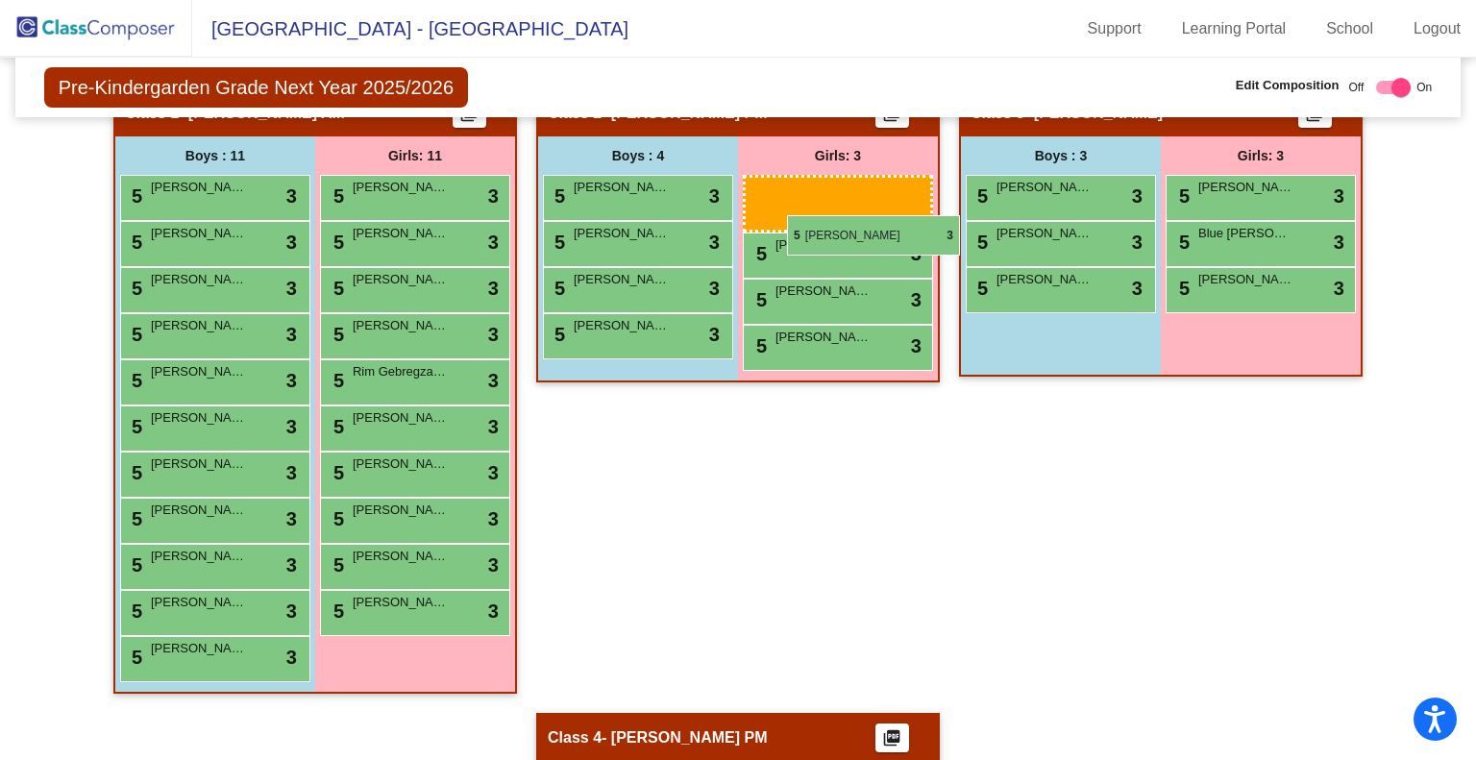
drag, startPoint x: 363, startPoint y: 194, endPoint x: 787, endPoint y: 213, distance: 424.2
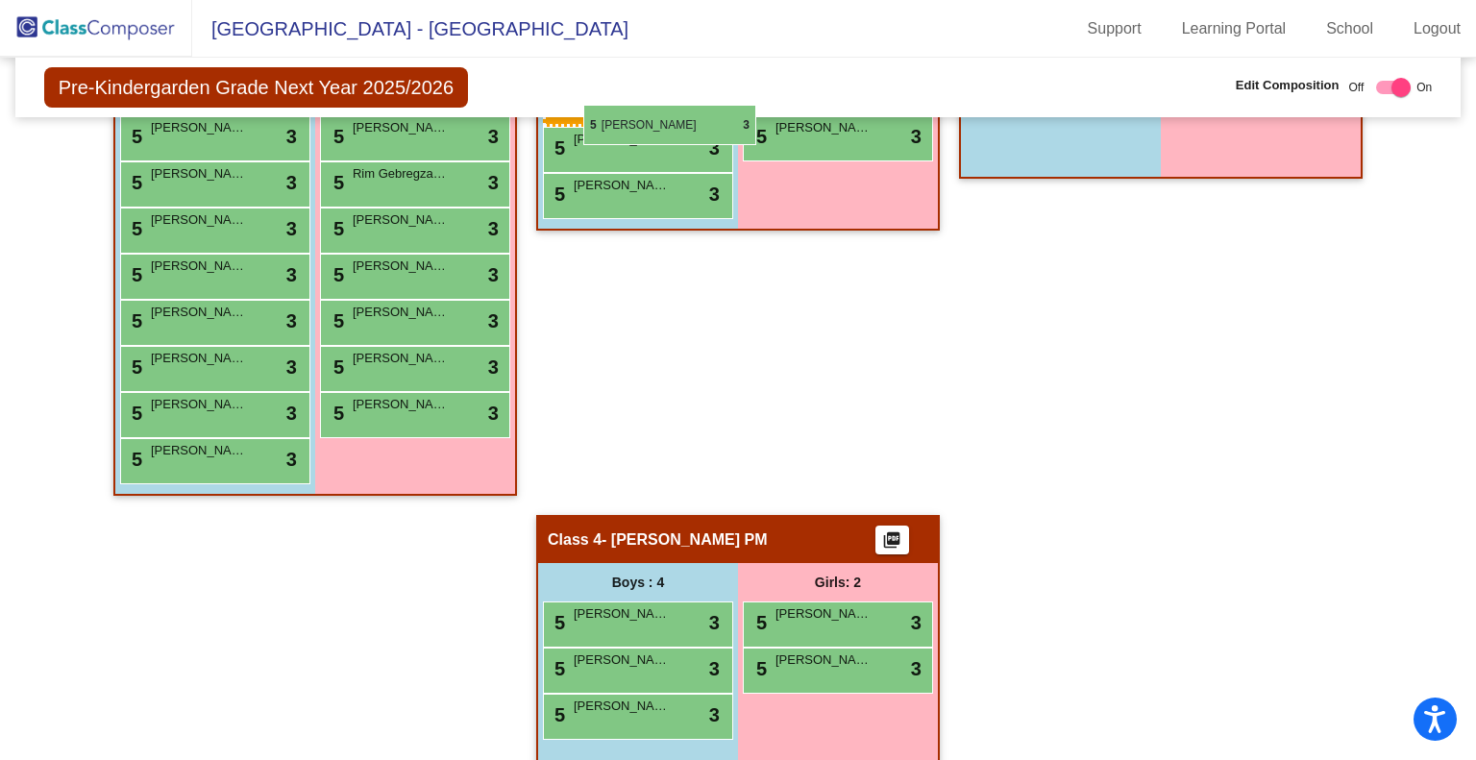
scroll to position [619, 0]
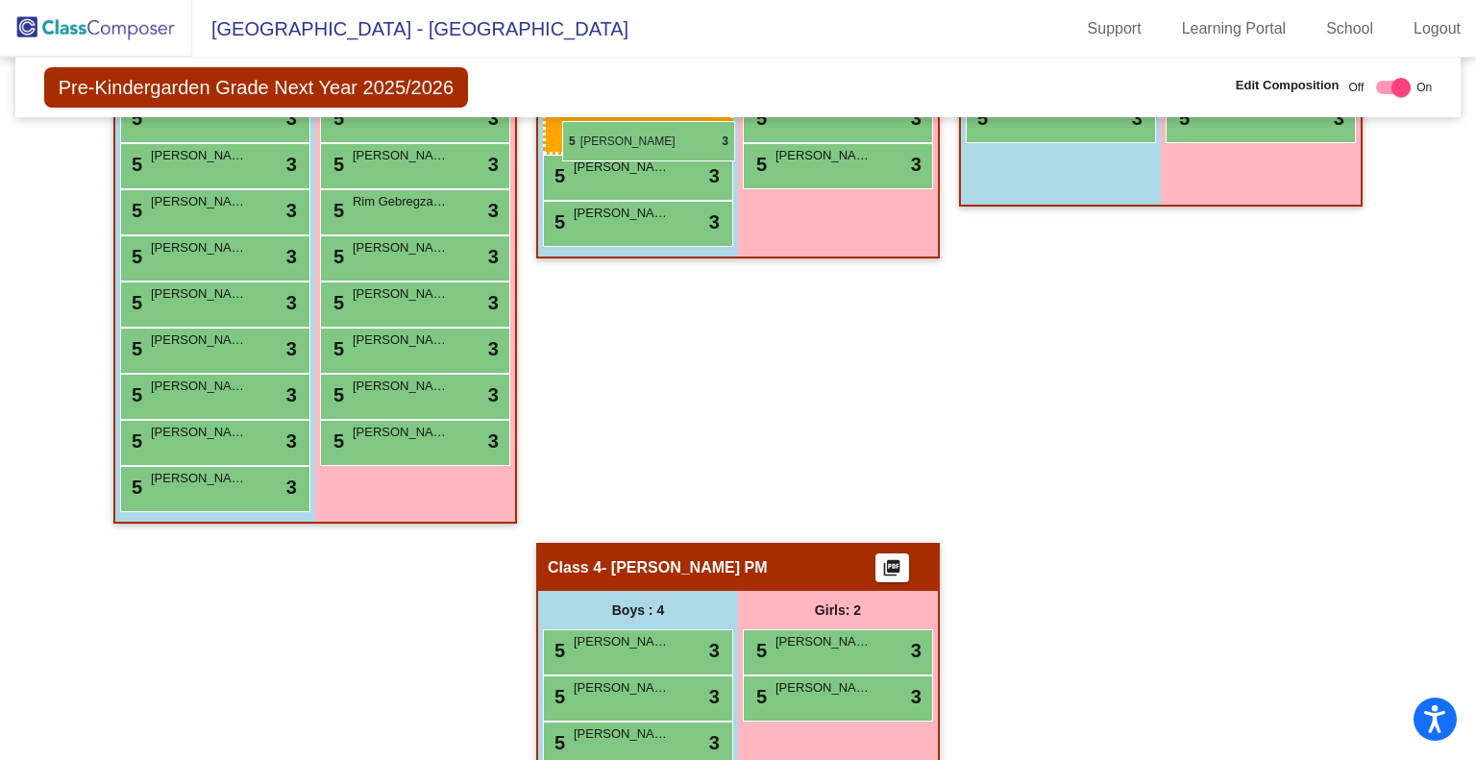
drag, startPoint x: 627, startPoint y: 610, endPoint x: 562, endPoint y: 121, distance: 493.4
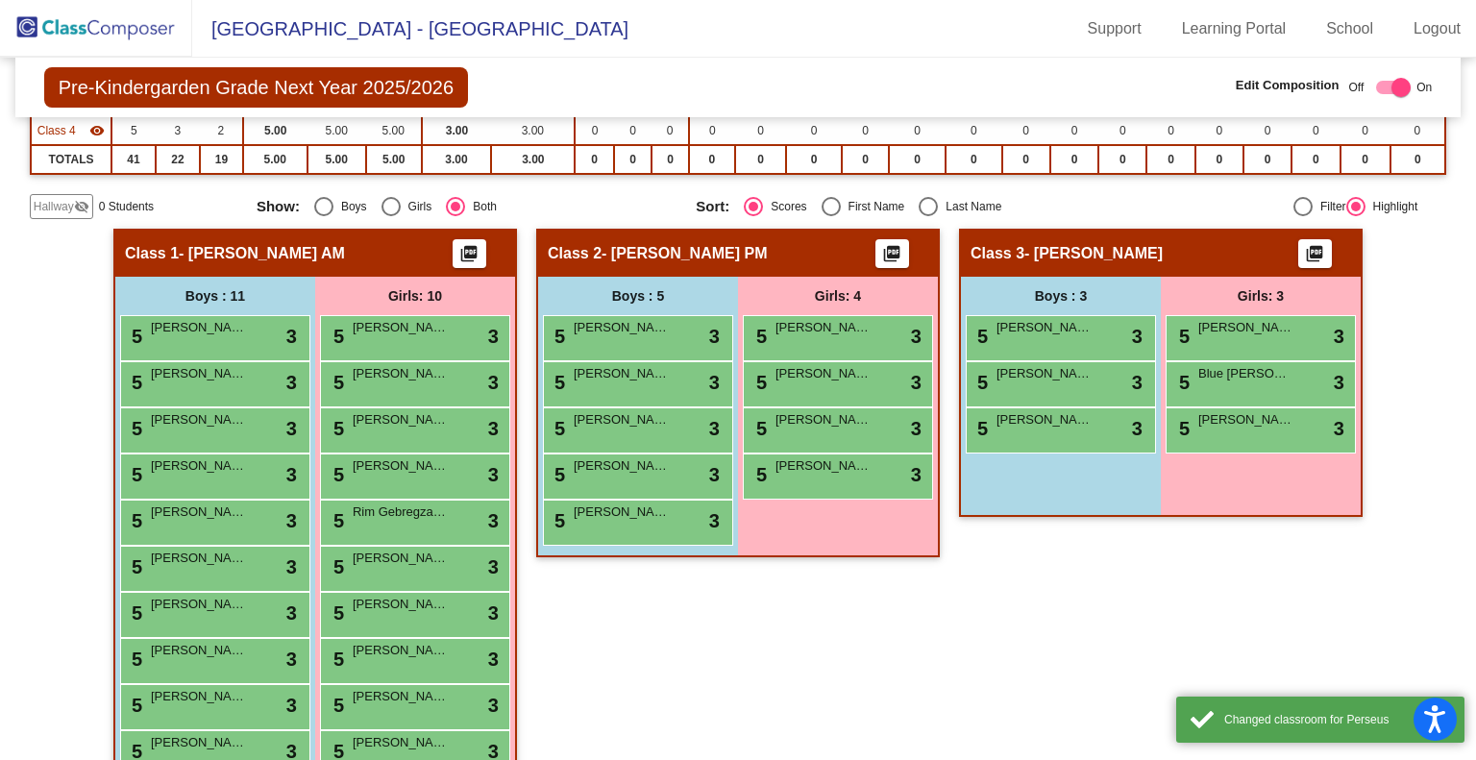
scroll to position [307, 0]
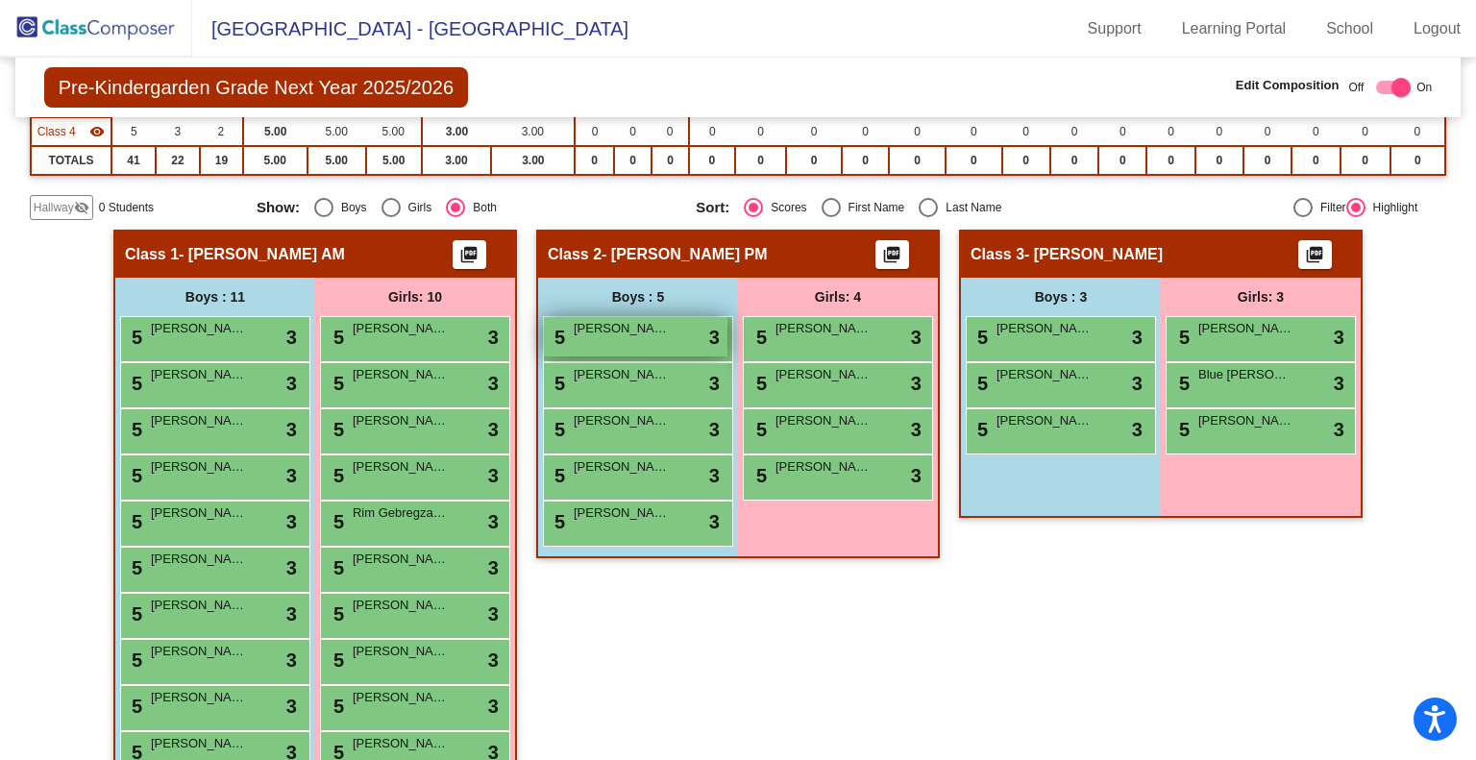
click at [574, 327] on span "[PERSON_NAME]" at bounding box center [622, 328] width 96 height 19
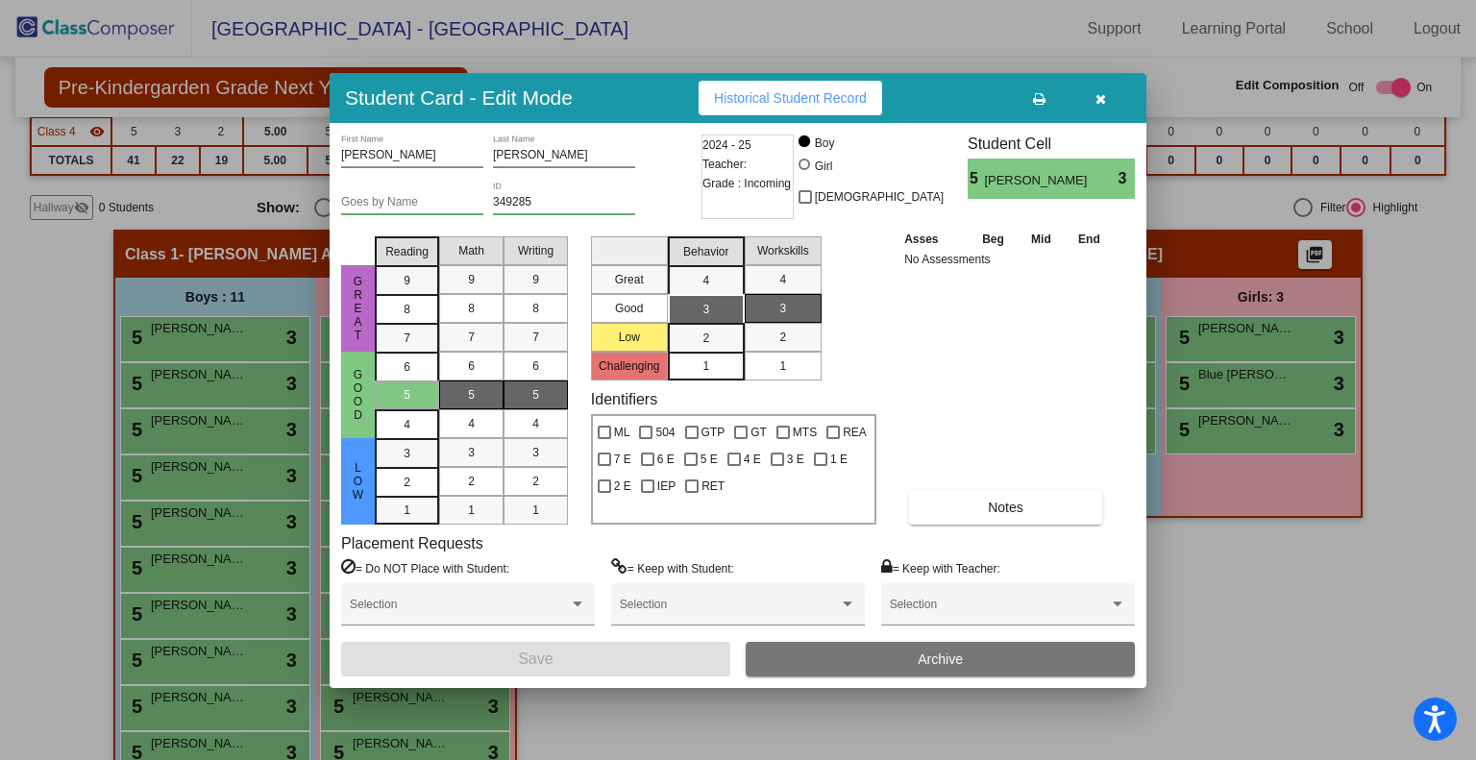
click at [1103, 97] on icon "button" at bounding box center [1100, 98] width 11 height 13
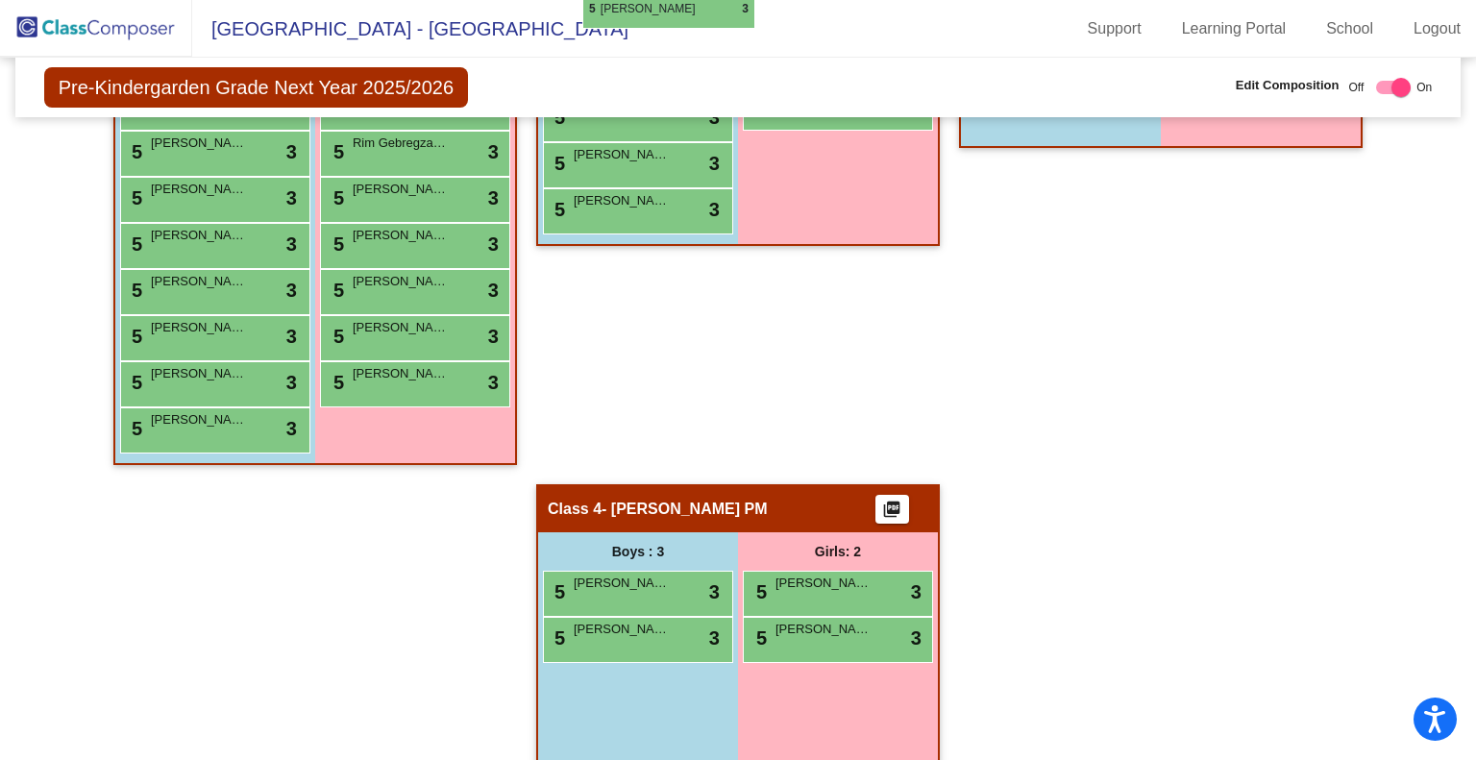
scroll to position [672, 0]
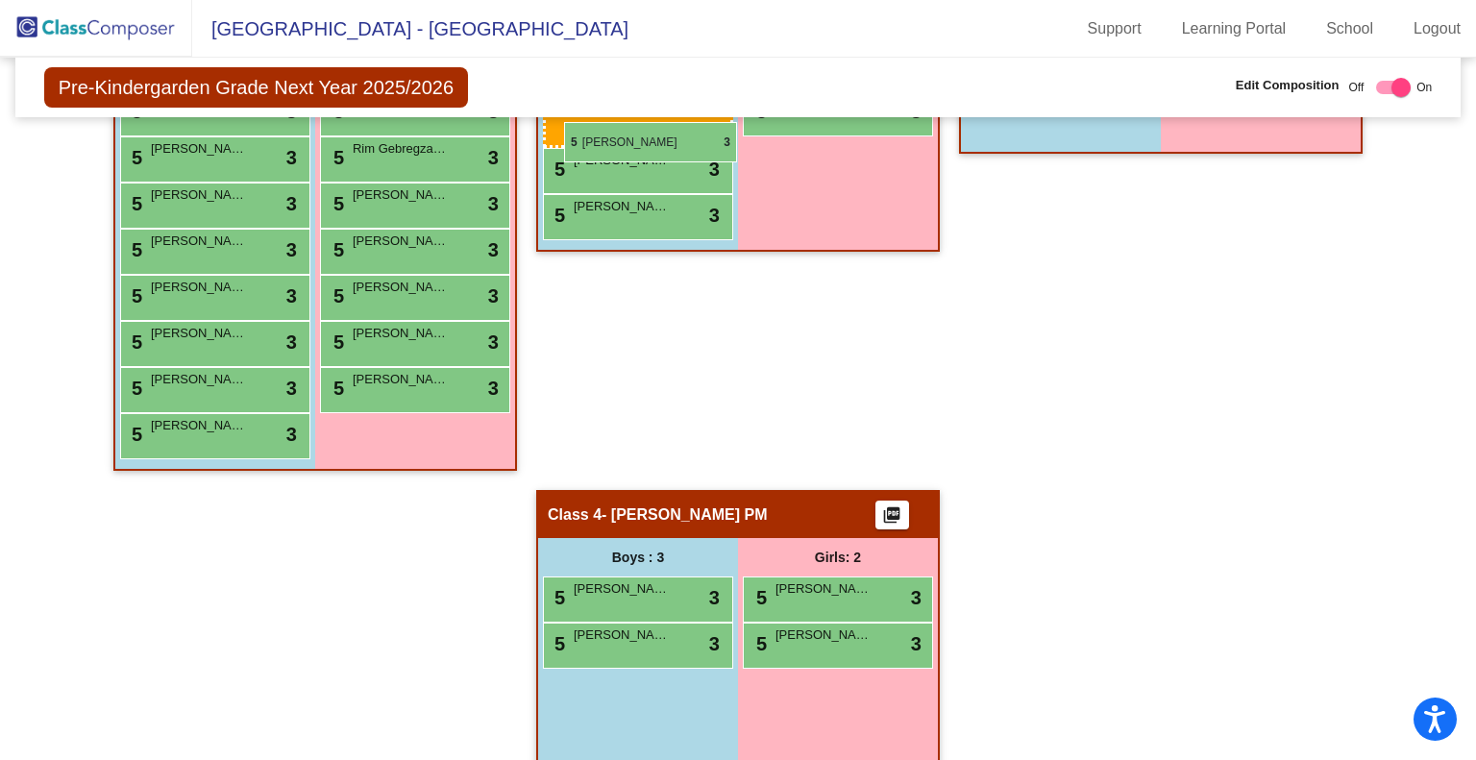
drag, startPoint x: 590, startPoint y: 602, endPoint x: 564, endPoint y: 122, distance: 480.2
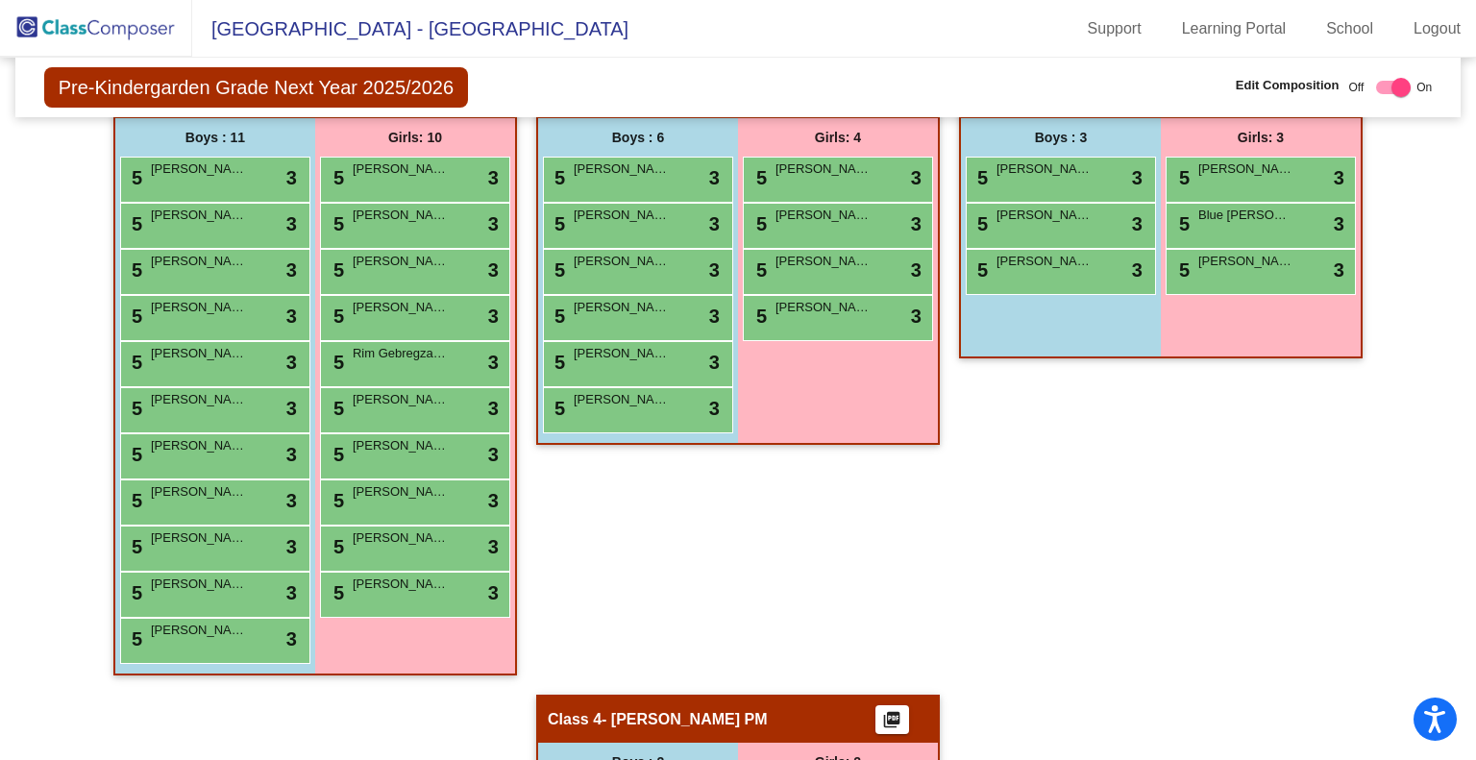
scroll to position [468, 0]
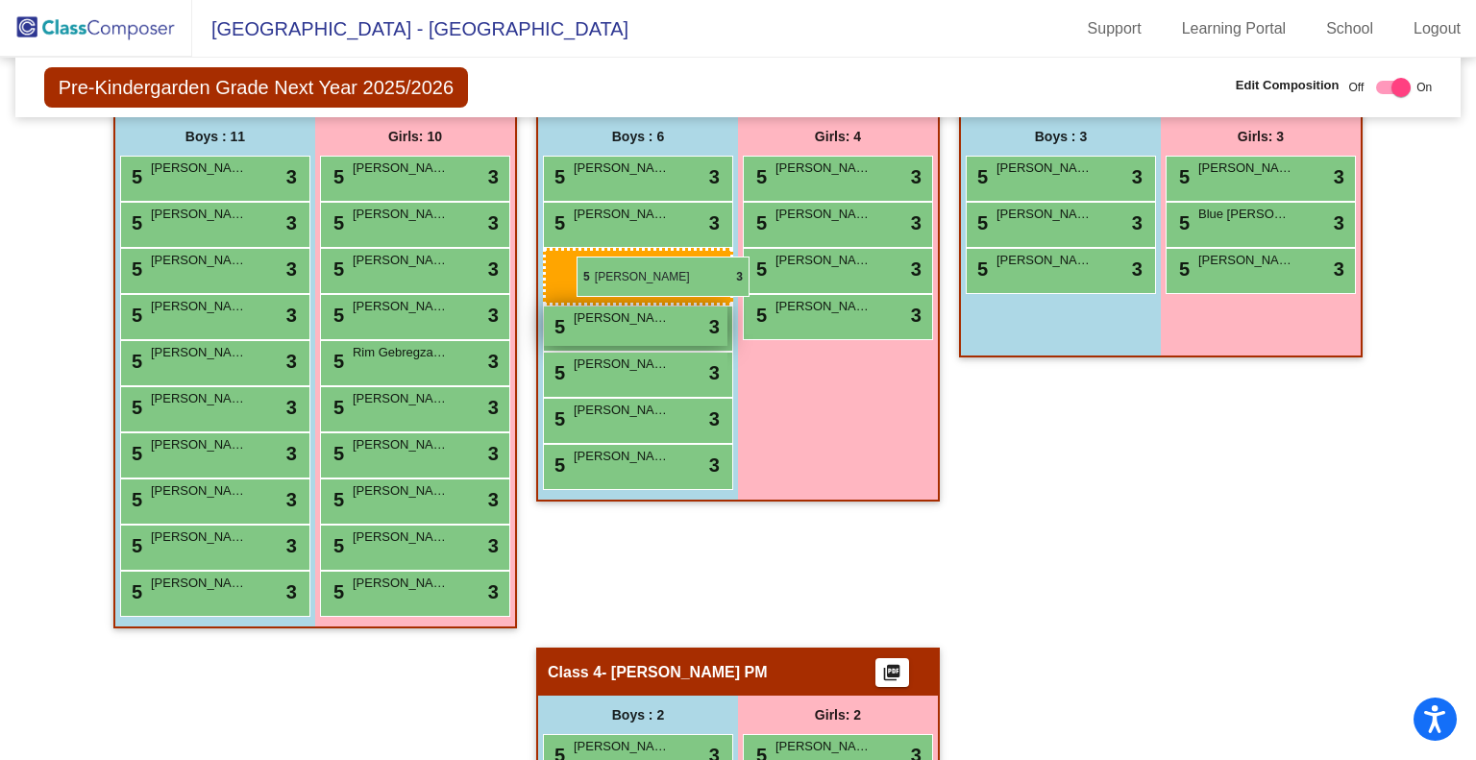
drag, startPoint x: 210, startPoint y: 352, endPoint x: 577, endPoint y: 258, distance: 378.0
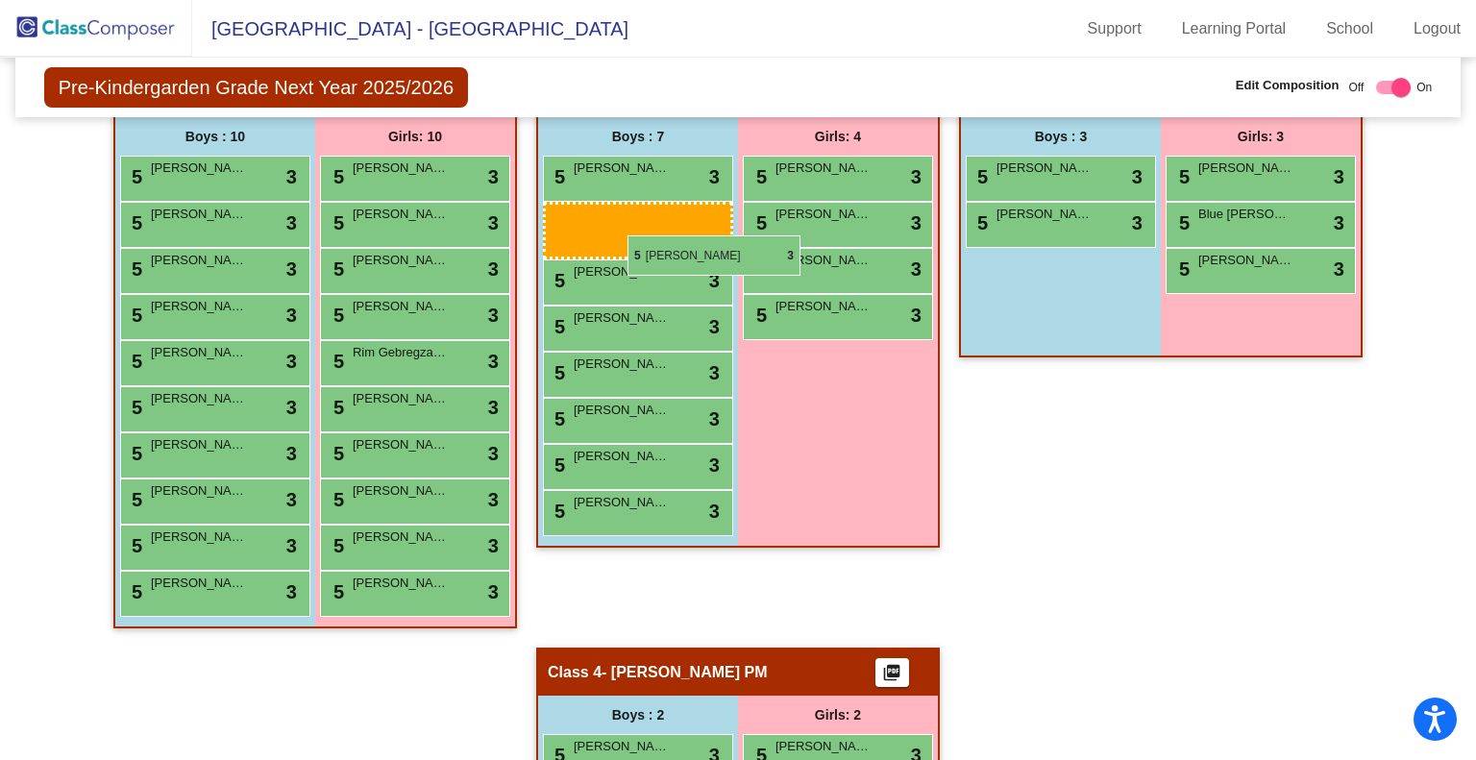
drag, startPoint x: 1067, startPoint y: 206, endPoint x: 597, endPoint y: 241, distance: 471.2
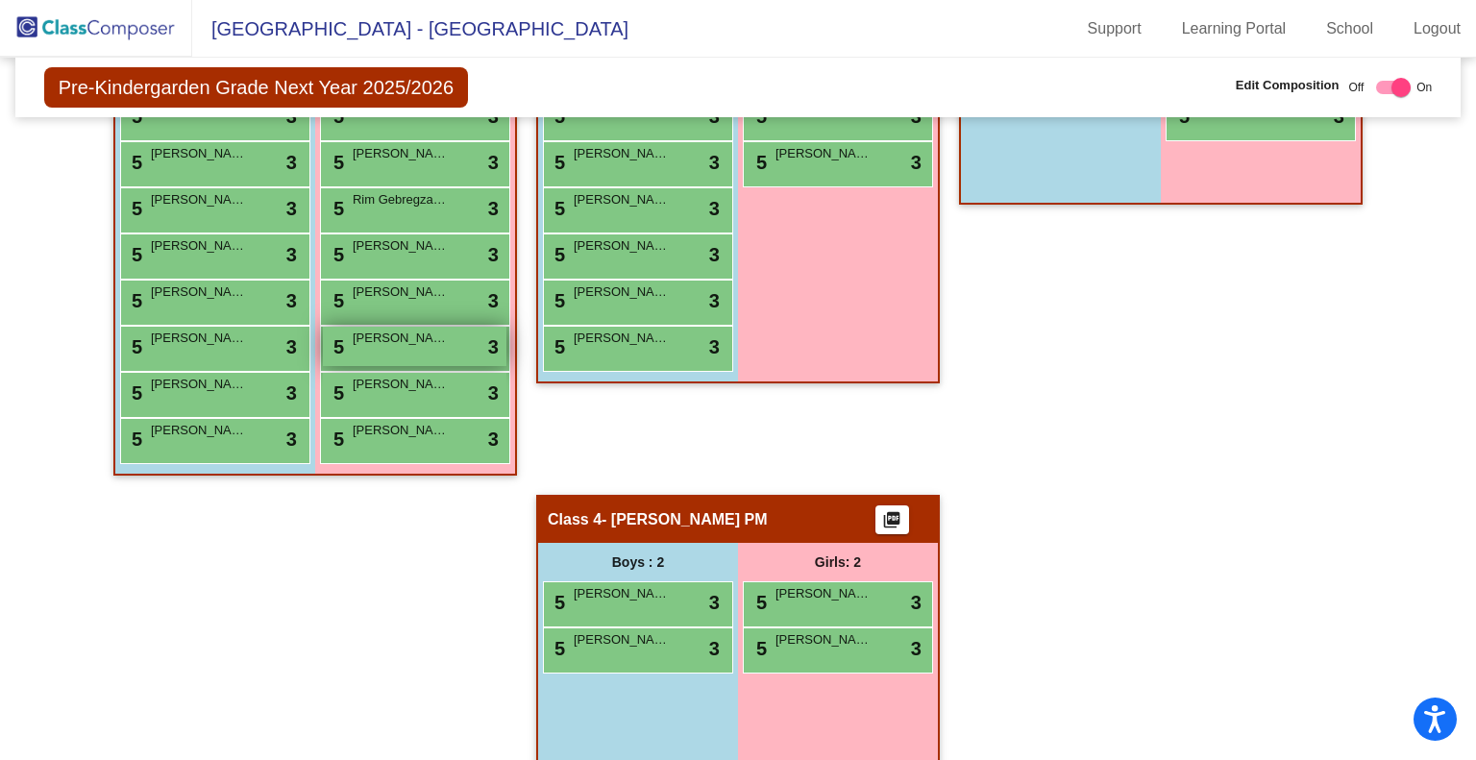
scroll to position [642, 0]
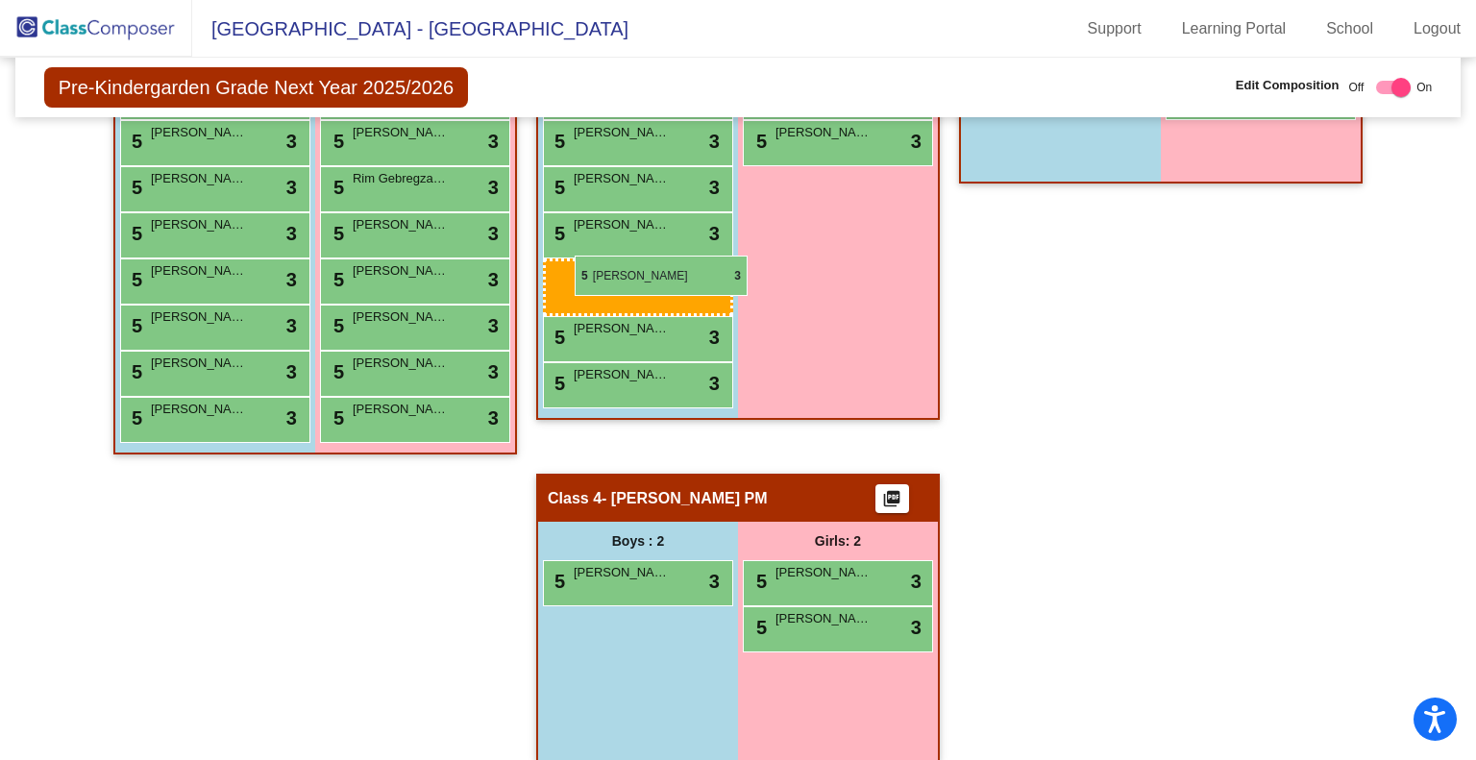
drag, startPoint x: 654, startPoint y: 622, endPoint x: 575, endPoint y: 256, distance: 374.7
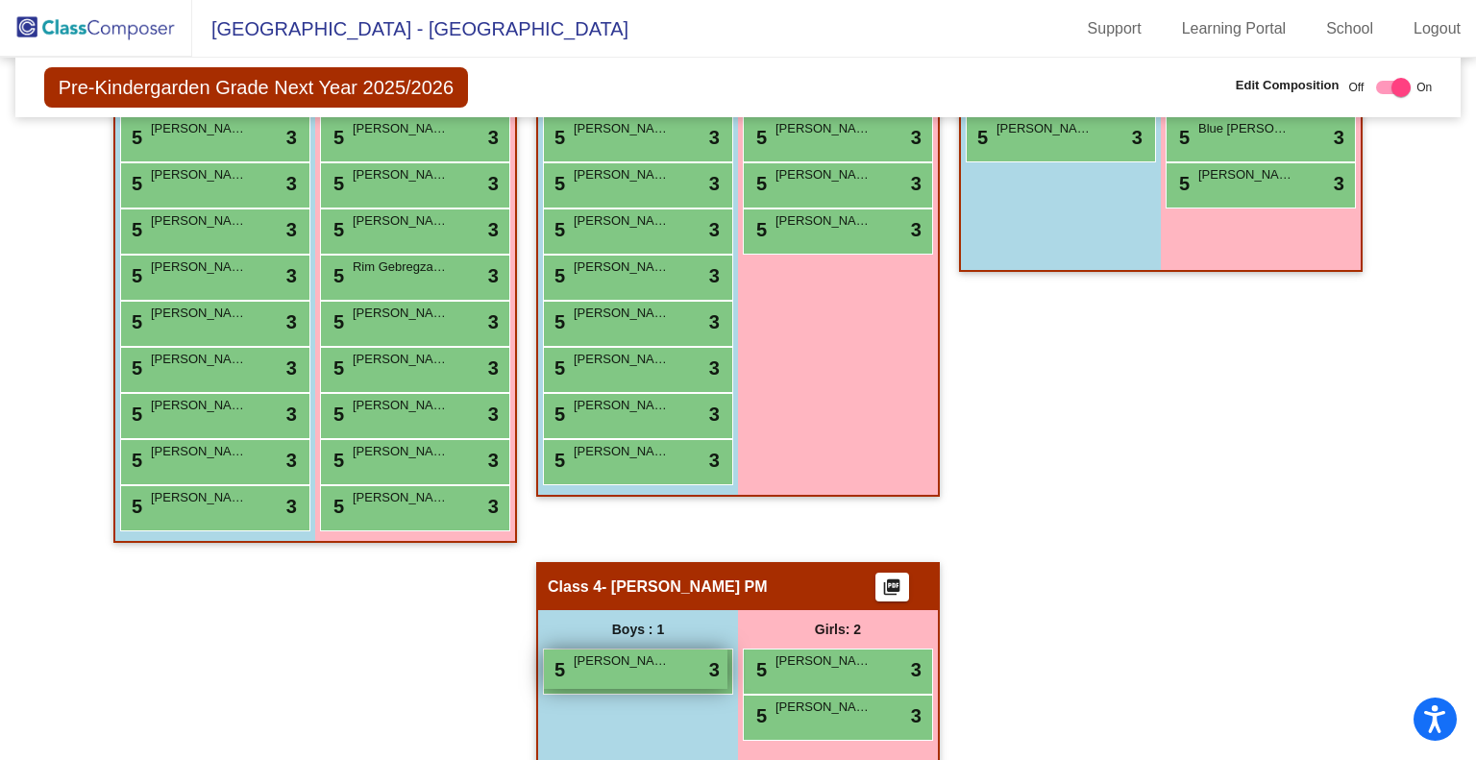
scroll to position [554, 0]
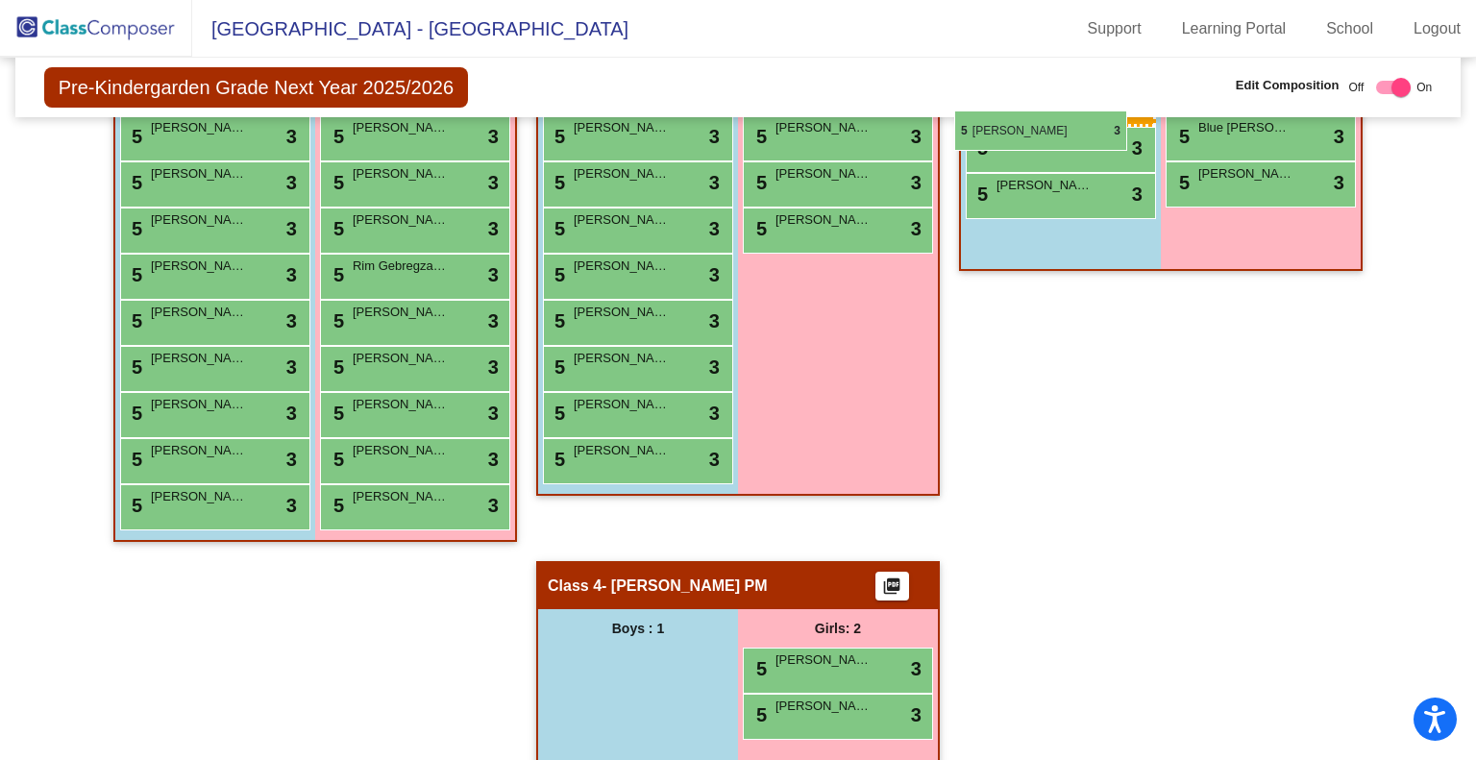
drag, startPoint x: 623, startPoint y: 661, endPoint x: 954, endPoint y: 111, distance: 641.9
drag, startPoint x: 662, startPoint y: 662, endPoint x: 972, endPoint y: 133, distance: 613.7
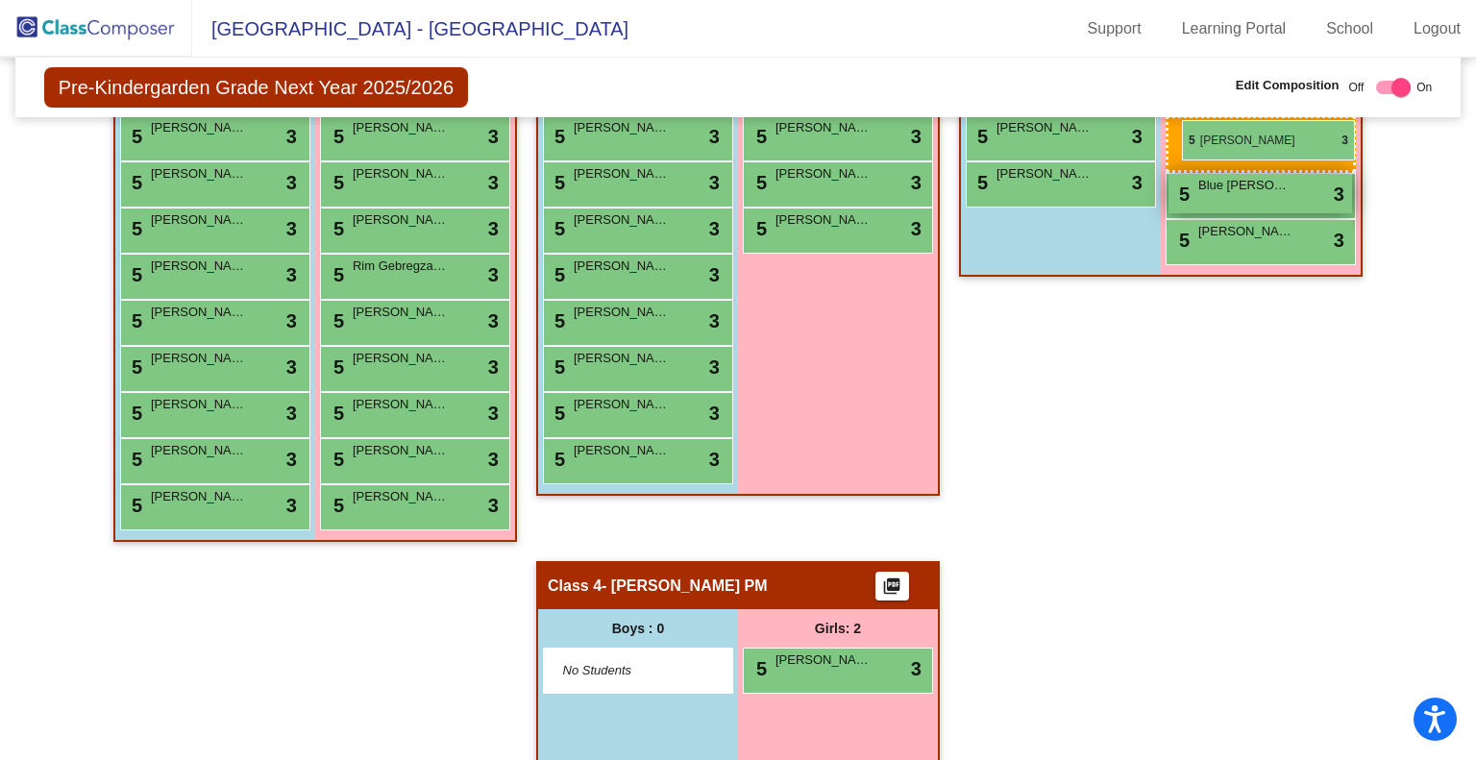
drag, startPoint x: 807, startPoint y: 679, endPoint x: 1182, endPoint y: 121, distance: 672.4
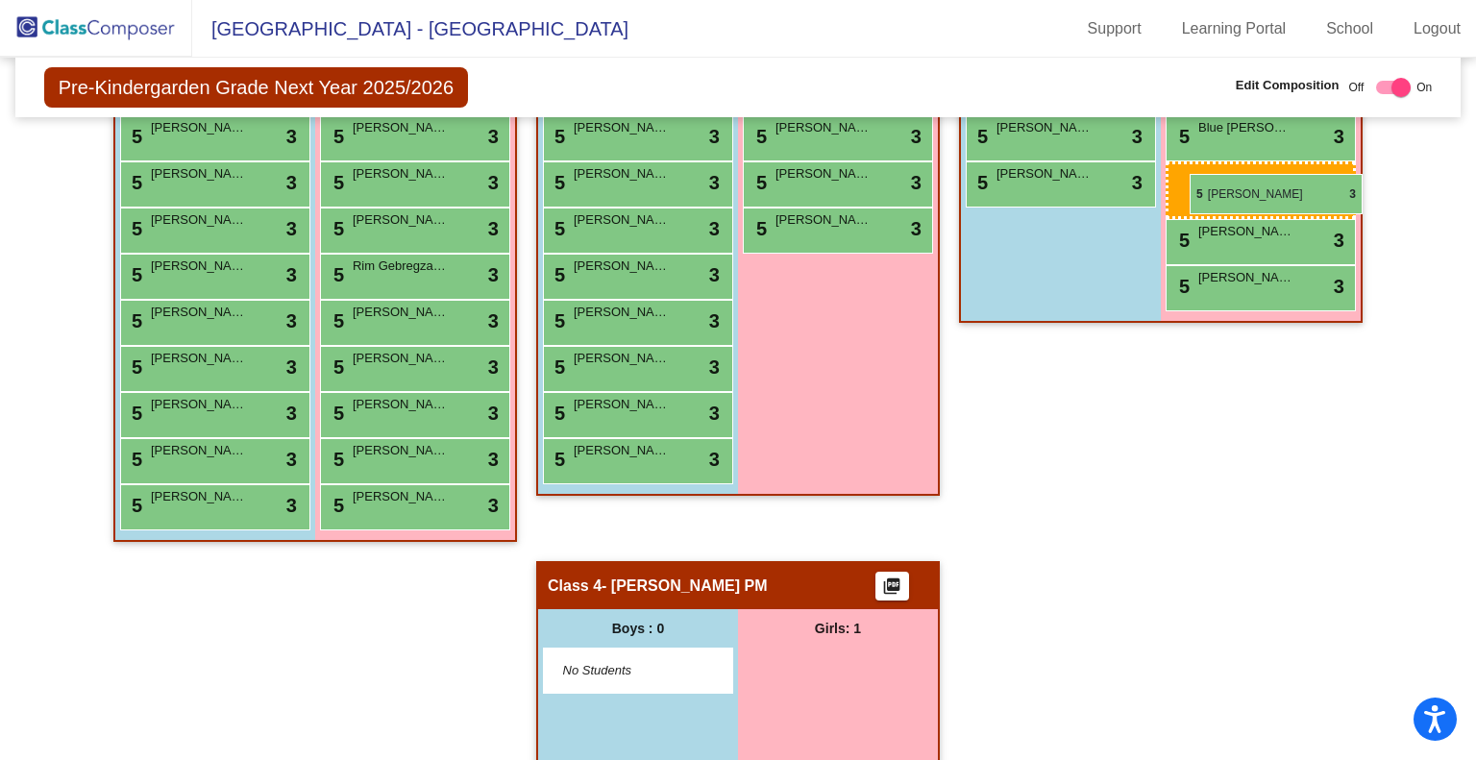
drag, startPoint x: 826, startPoint y: 669, endPoint x: 1190, endPoint y: 174, distance: 613.8
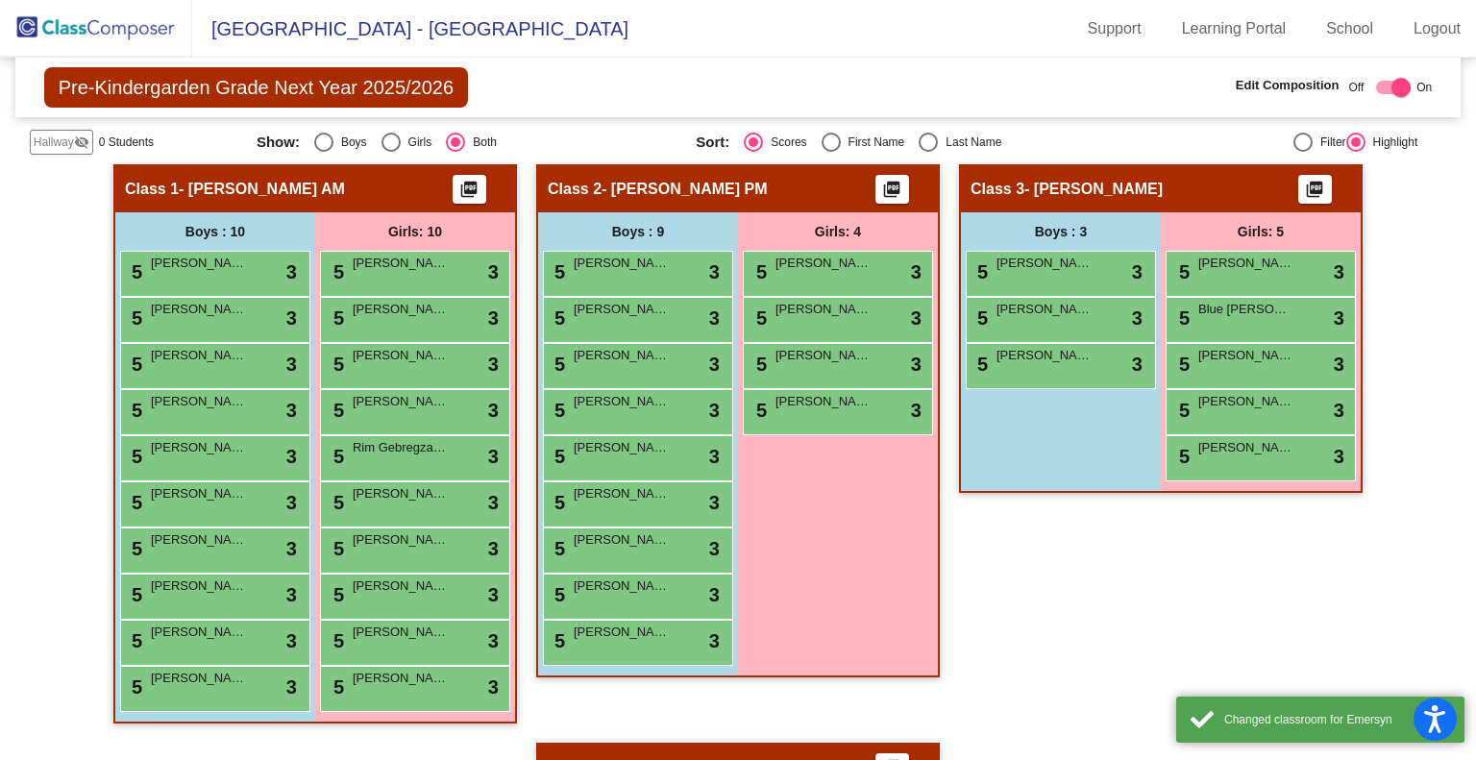
scroll to position [372, 0]
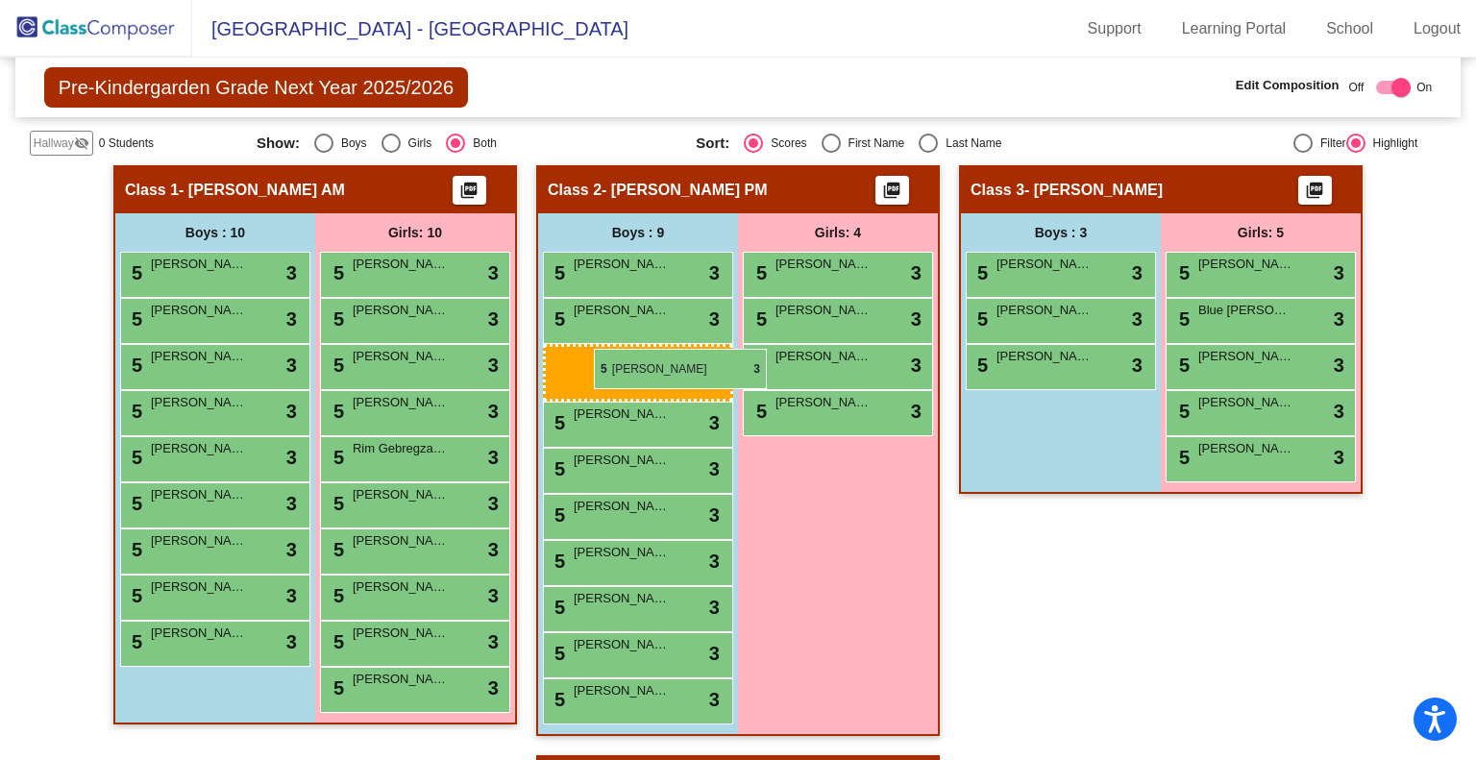
drag, startPoint x: 177, startPoint y: 451, endPoint x: 592, endPoint y: 349, distance: 427.4
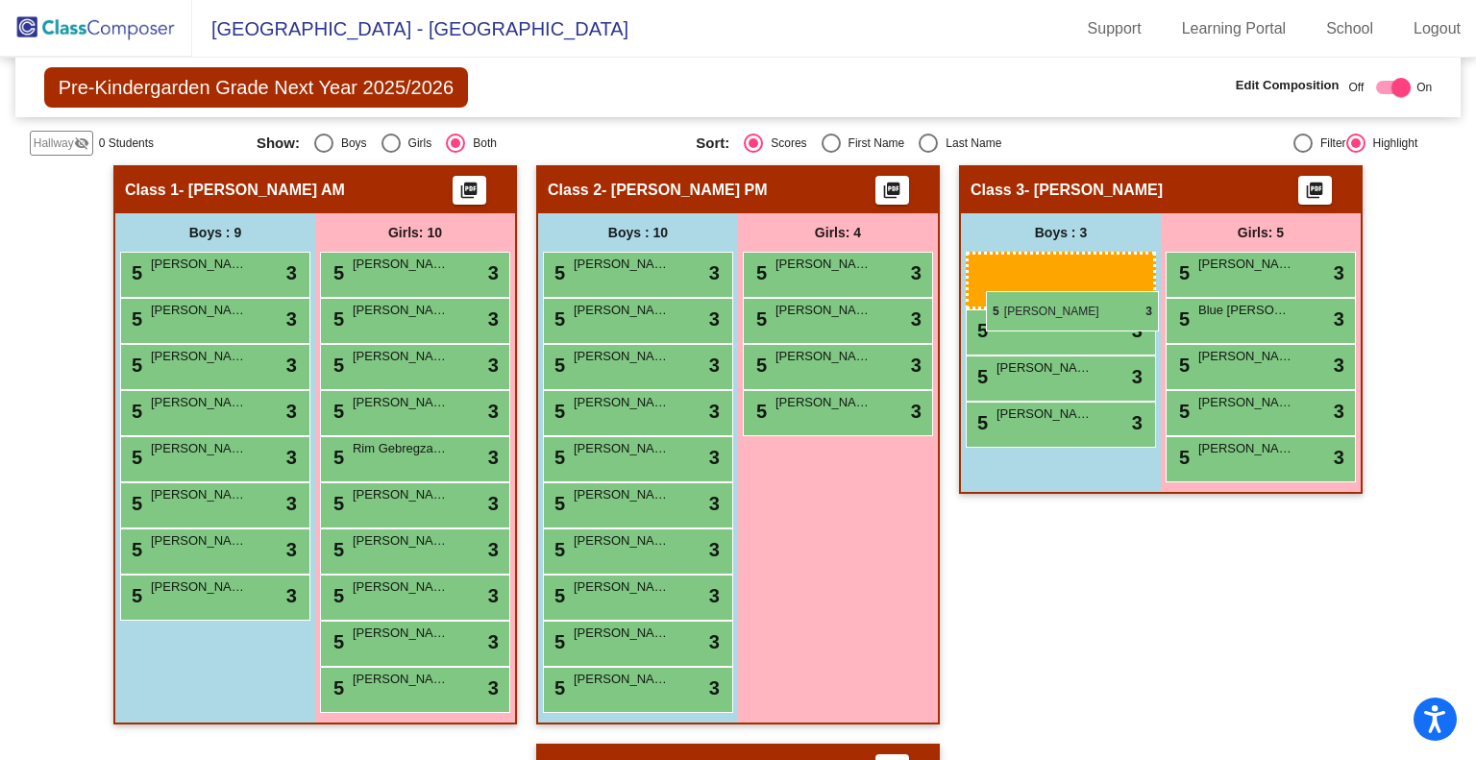
drag, startPoint x: 199, startPoint y: 272, endPoint x: 986, endPoint y: 289, distance: 787.1
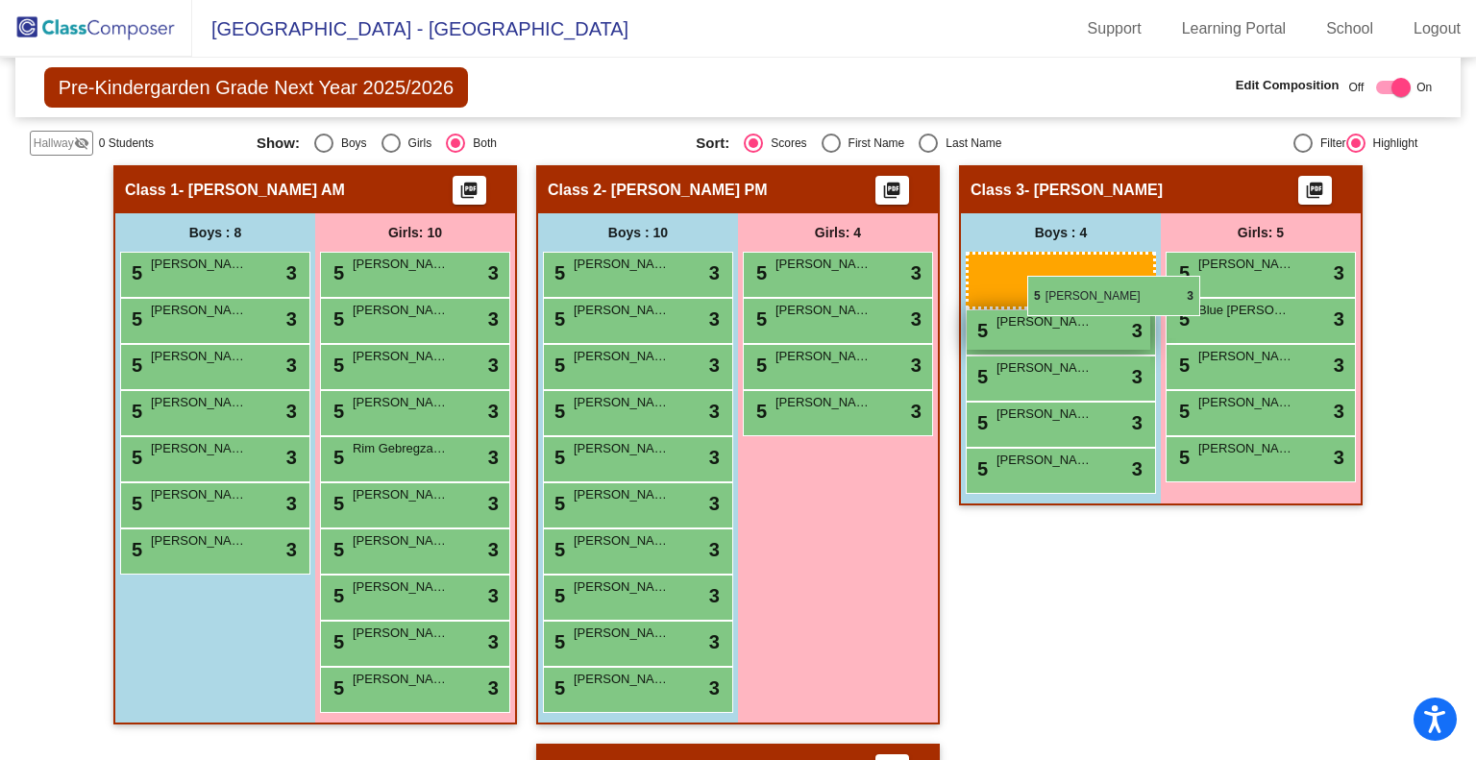
drag, startPoint x: 209, startPoint y: 259, endPoint x: 1019, endPoint y: 279, distance: 810.2
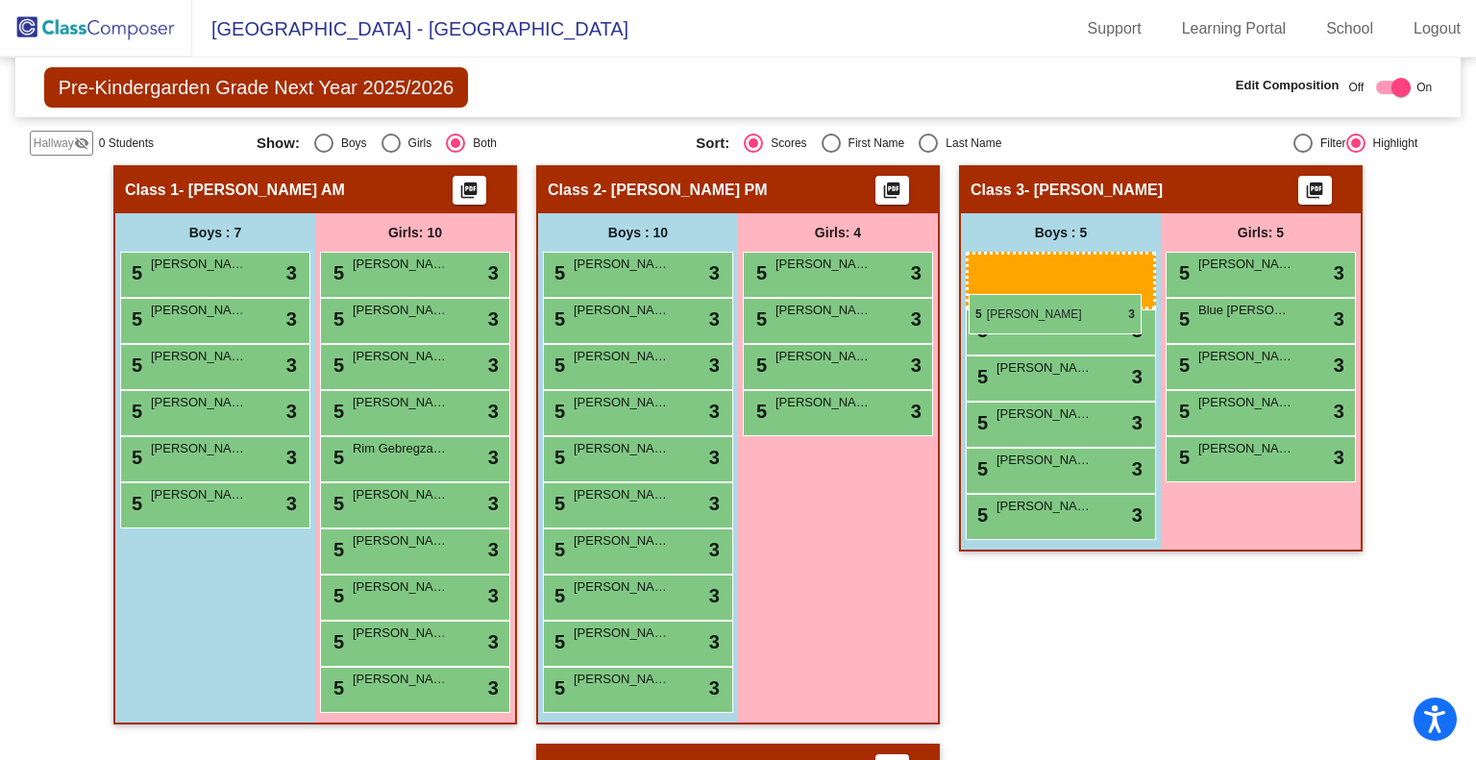
drag, startPoint x: 182, startPoint y: 276, endPoint x: 969, endPoint y: 294, distance: 787.2
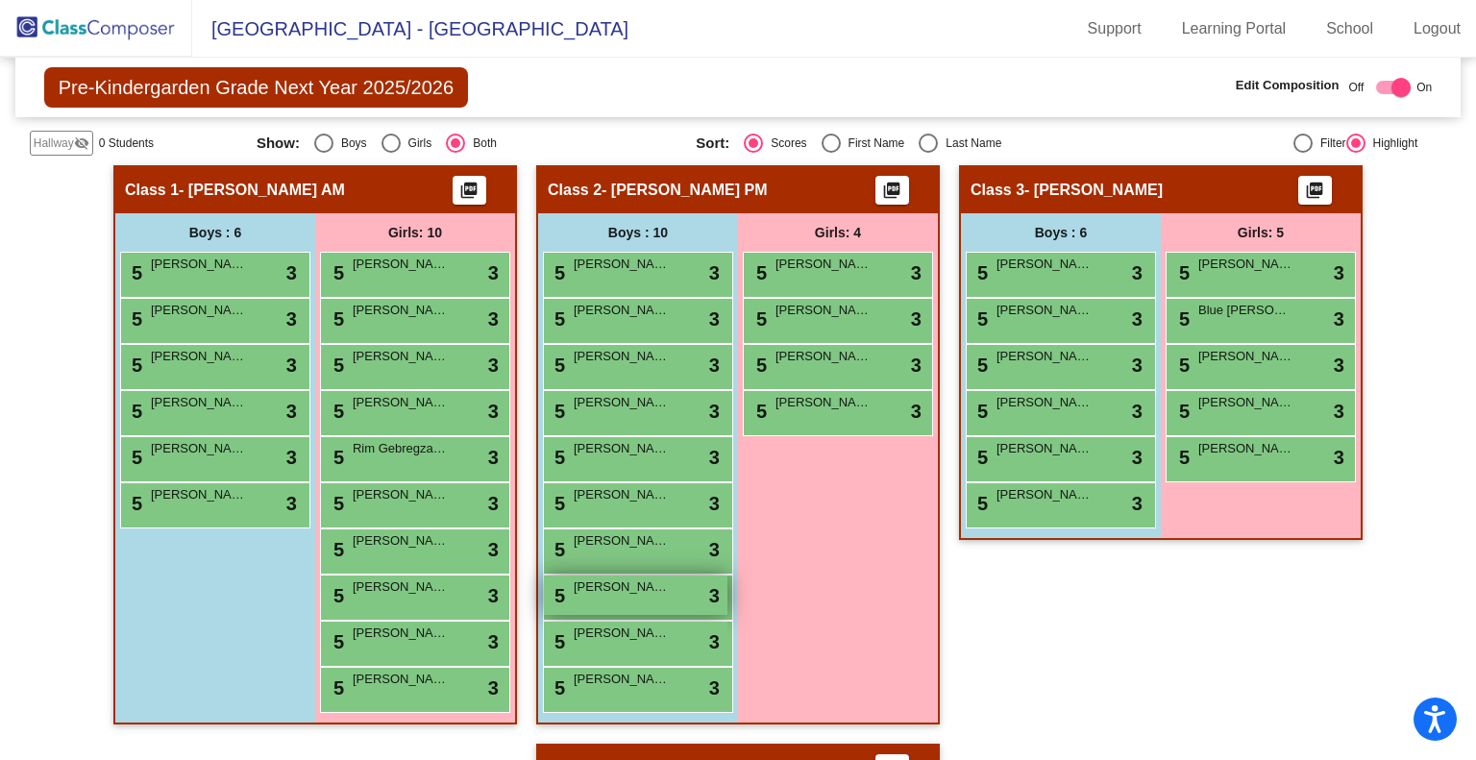
click at [603, 589] on span "[PERSON_NAME]" at bounding box center [622, 586] width 96 height 19
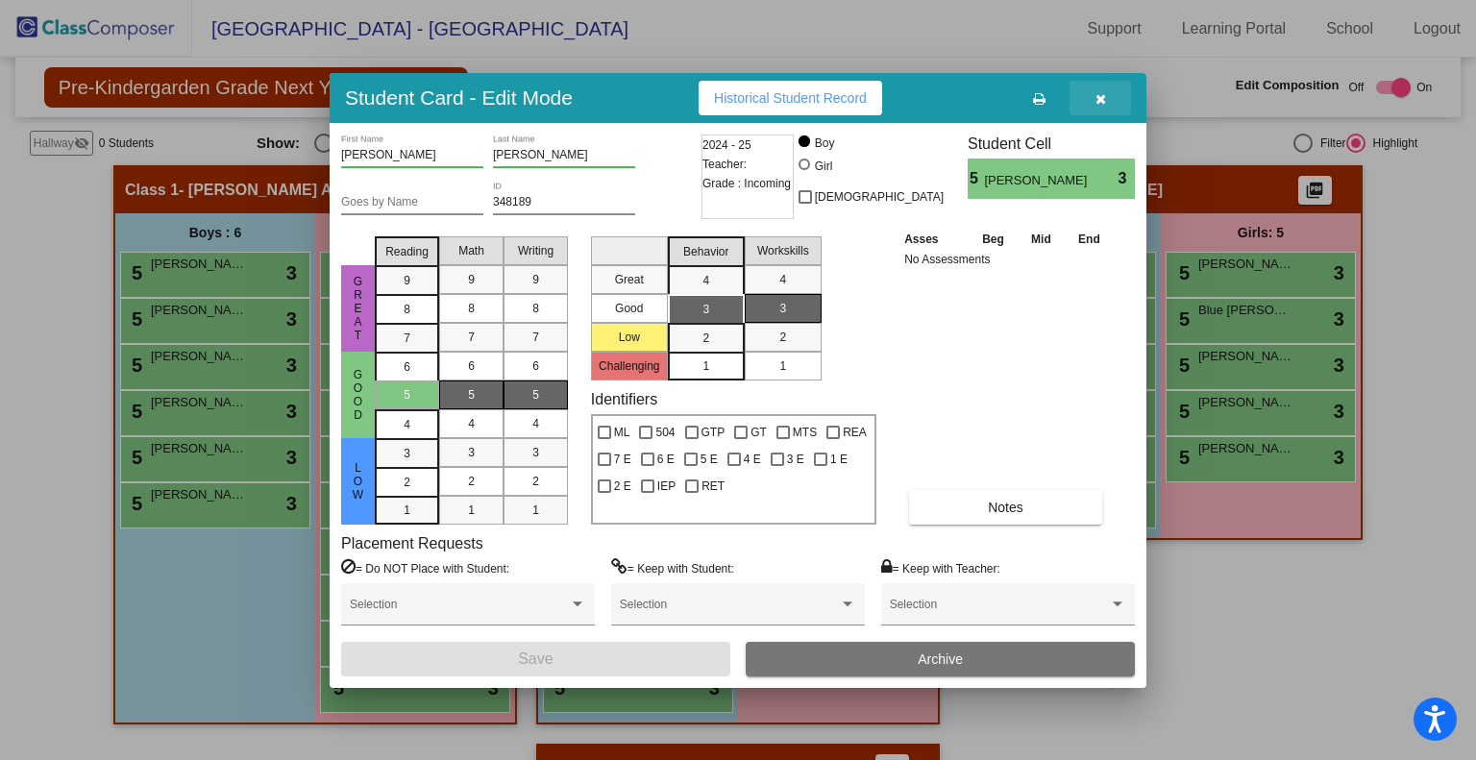
click at [1096, 95] on icon "button" at bounding box center [1100, 98] width 11 height 13
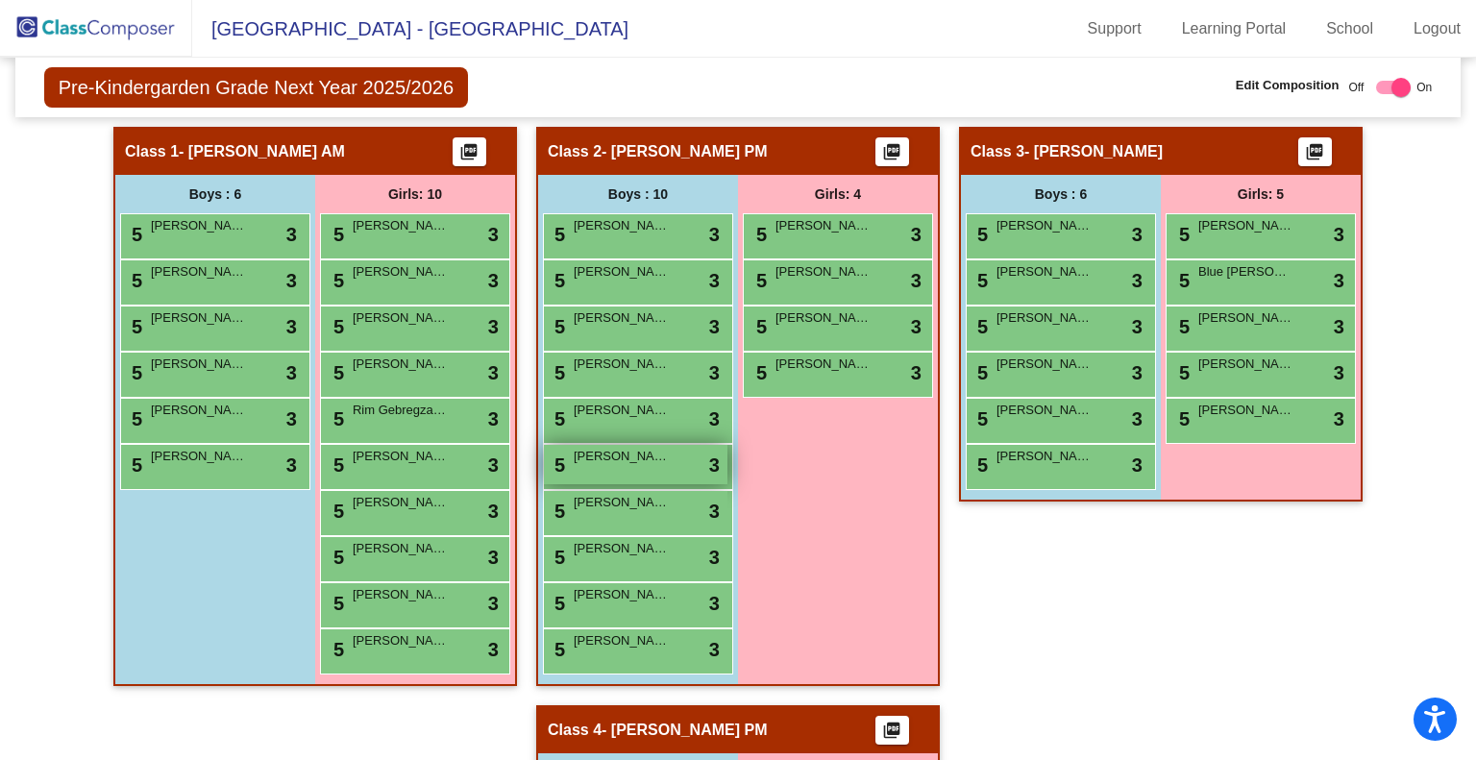
scroll to position [411, 0]
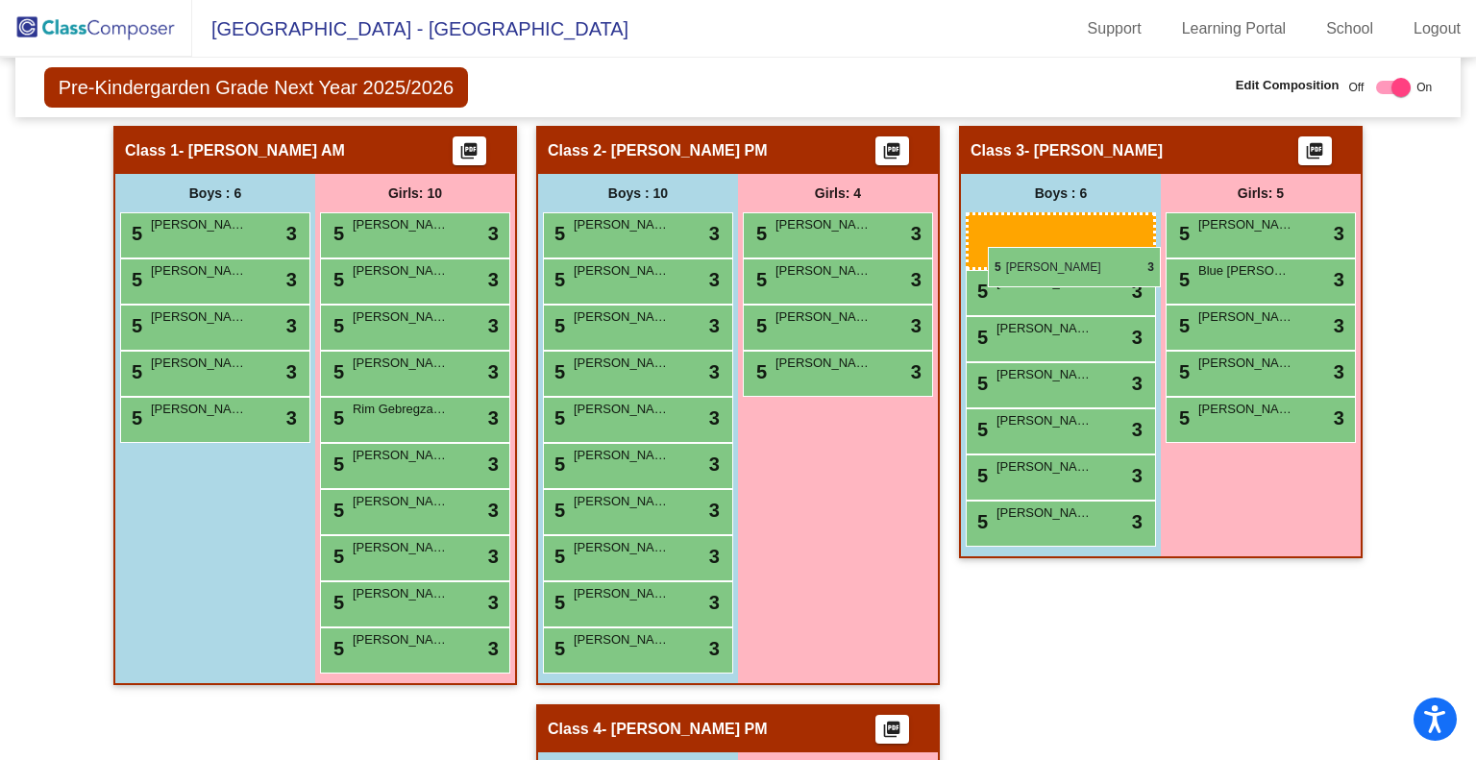
drag, startPoint x: 227, startPoint y: 222, endPoint x: 988, endPoint y: 247, distance: 761.4
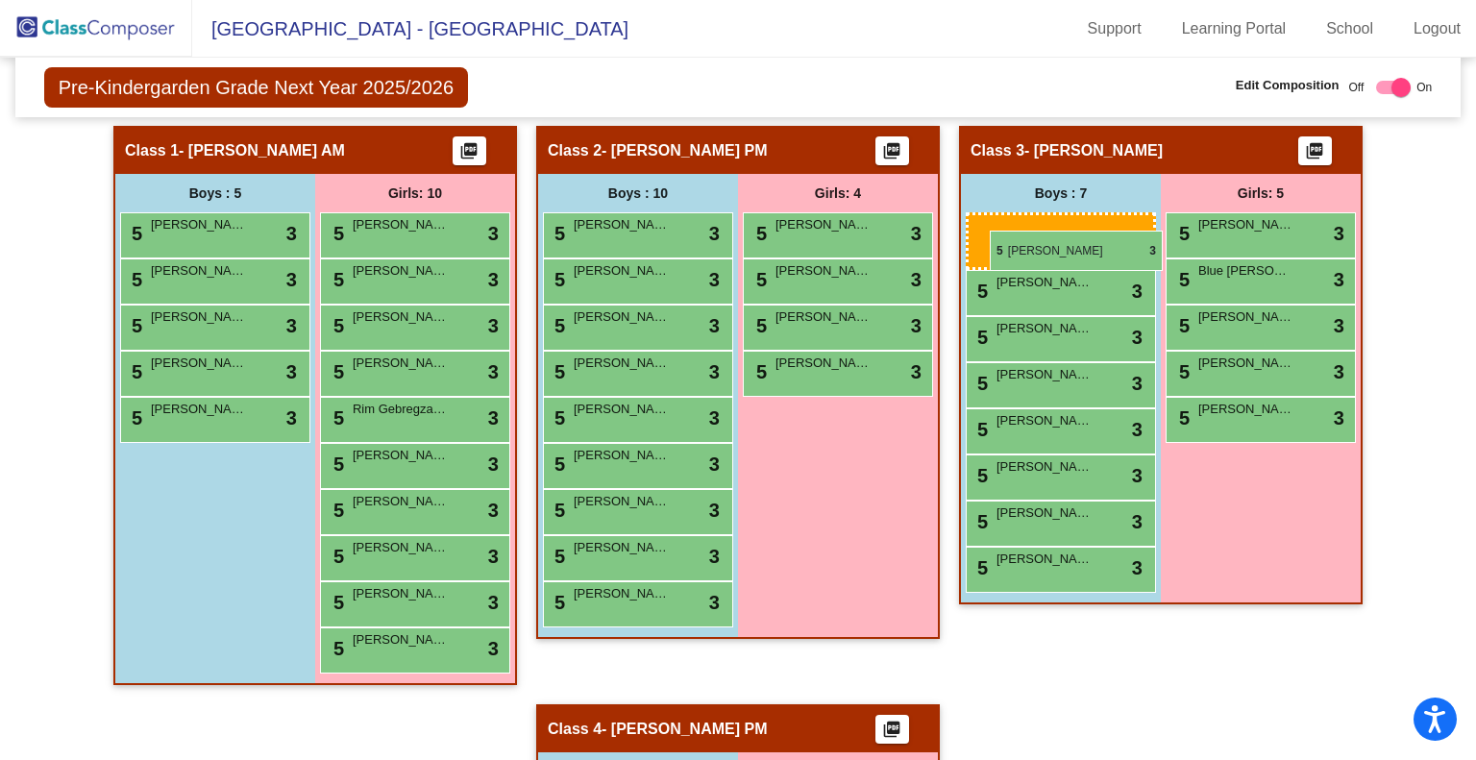
drag, startPoint x: 634, startPoint y: 223, endPoint x: 990, endPoint y: 231, distance: 355.6
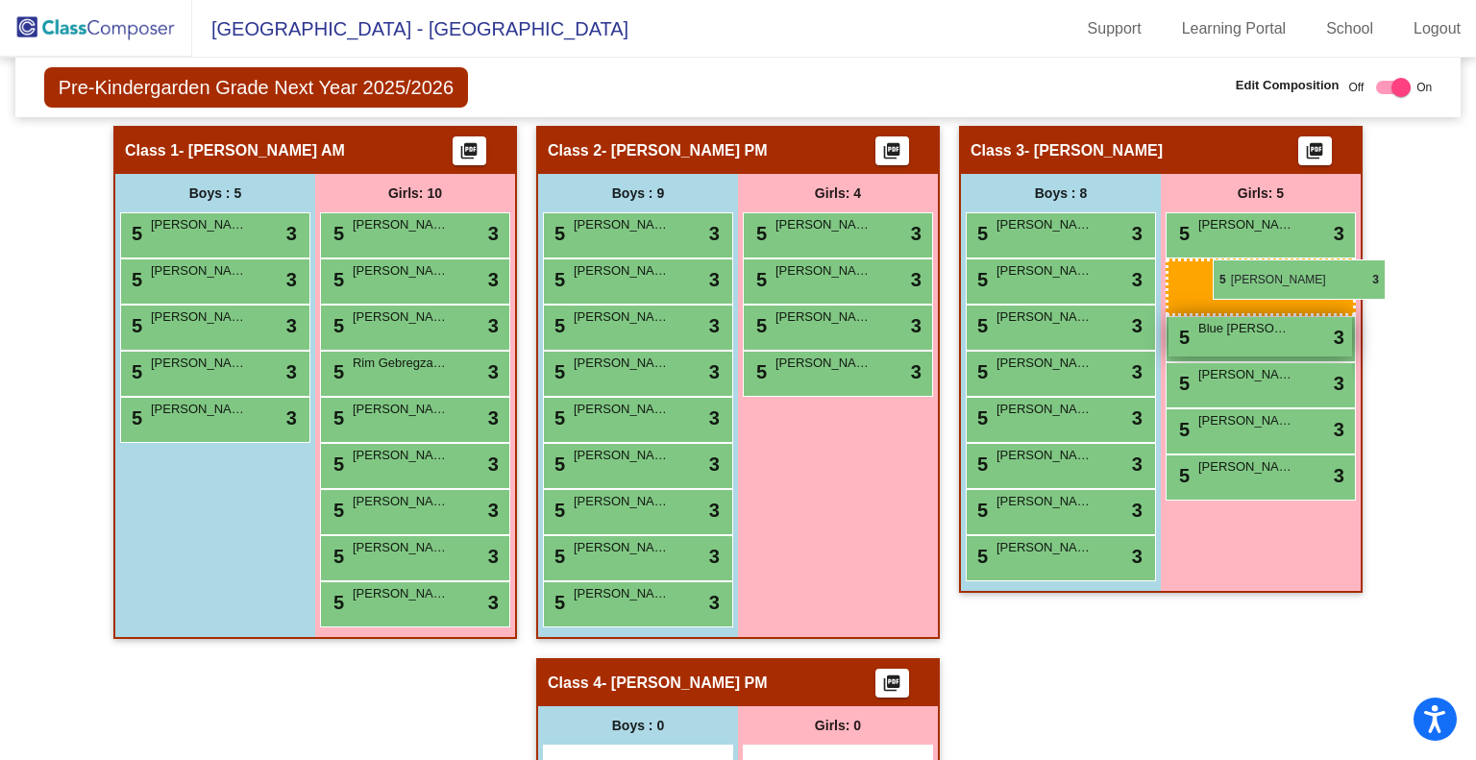
drag, startPoint x: 373, startPoint y: 323, endPoint x: 1211, endPoint y: 260, distance: 840.2
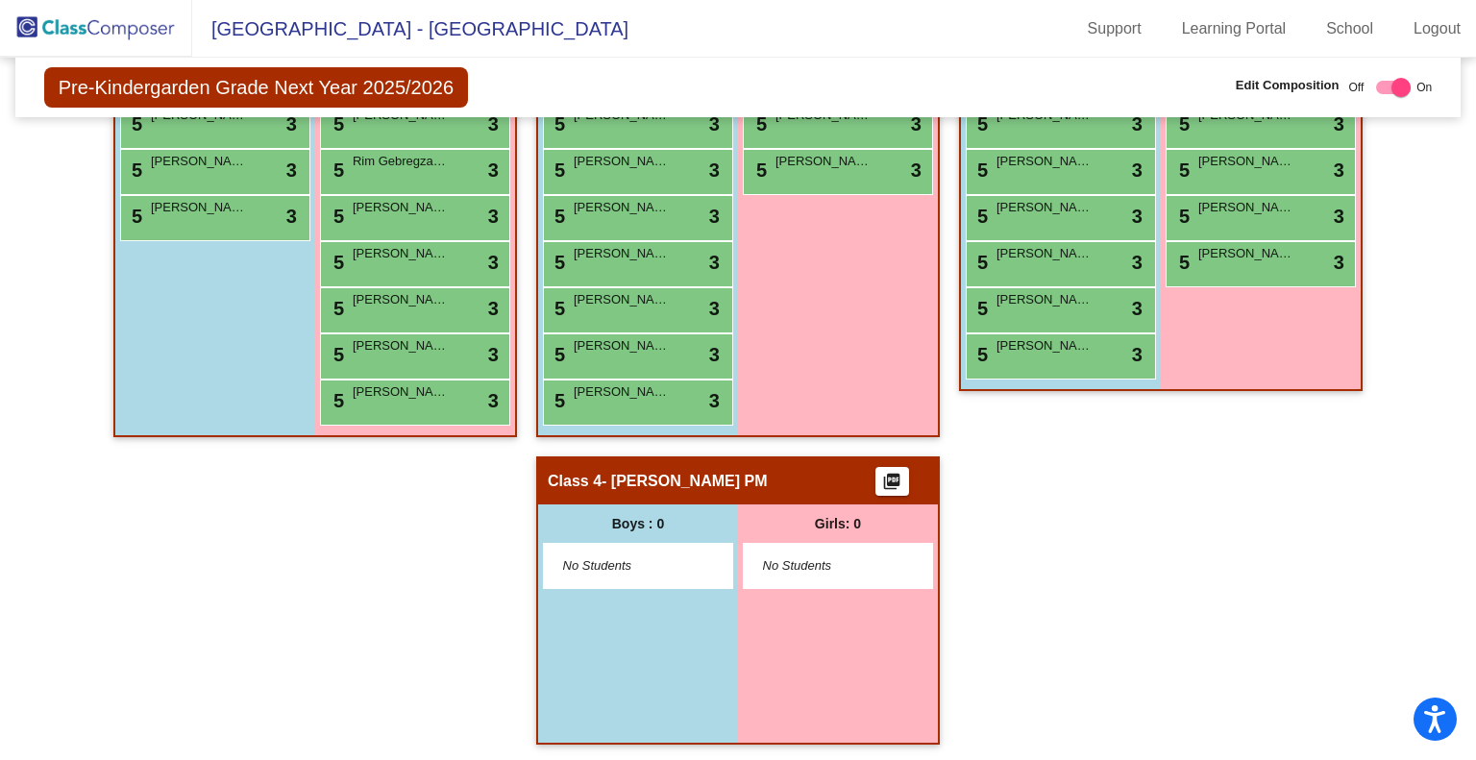
scroll to position [0, 0]
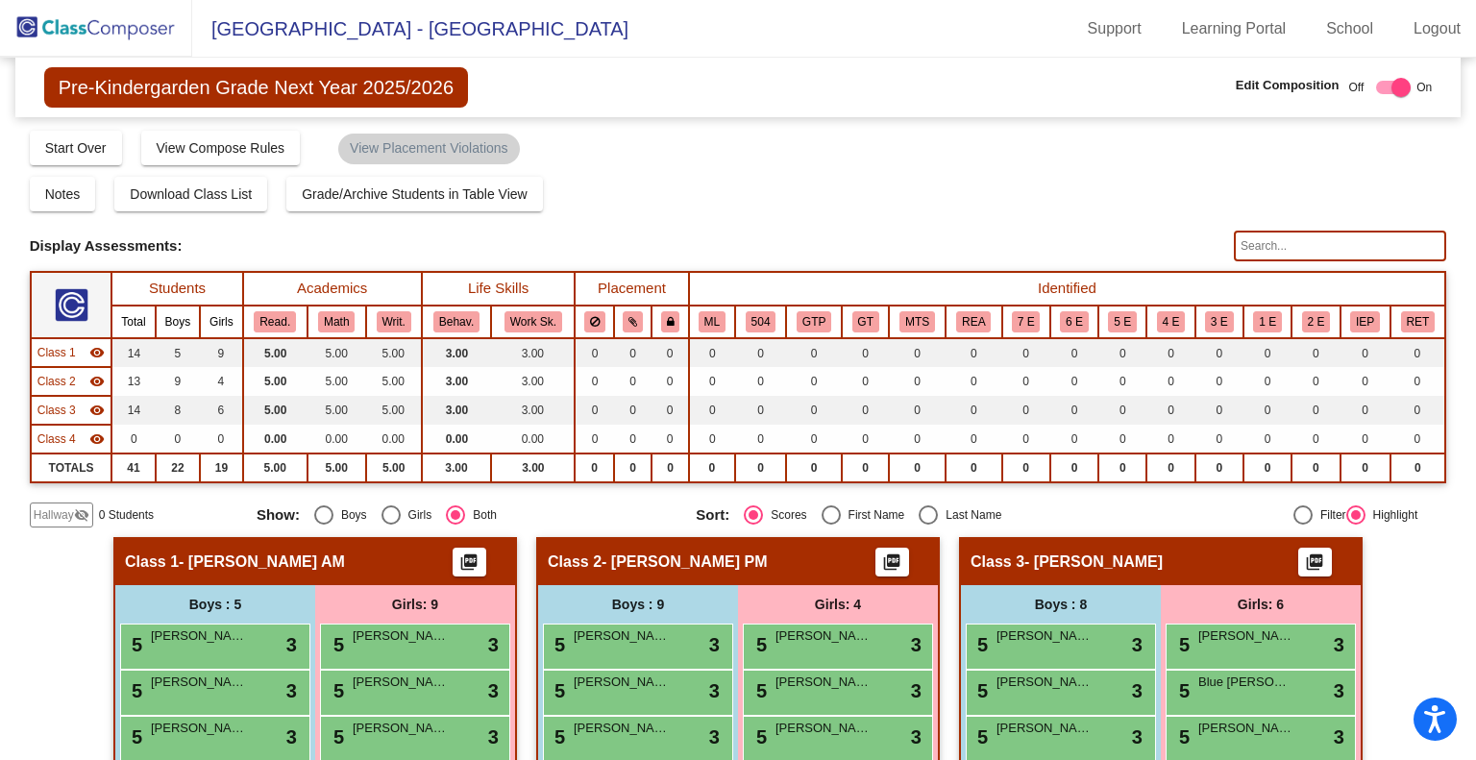
click at [136, 19] on img at bounding box center [96, 28] width 192 height 57
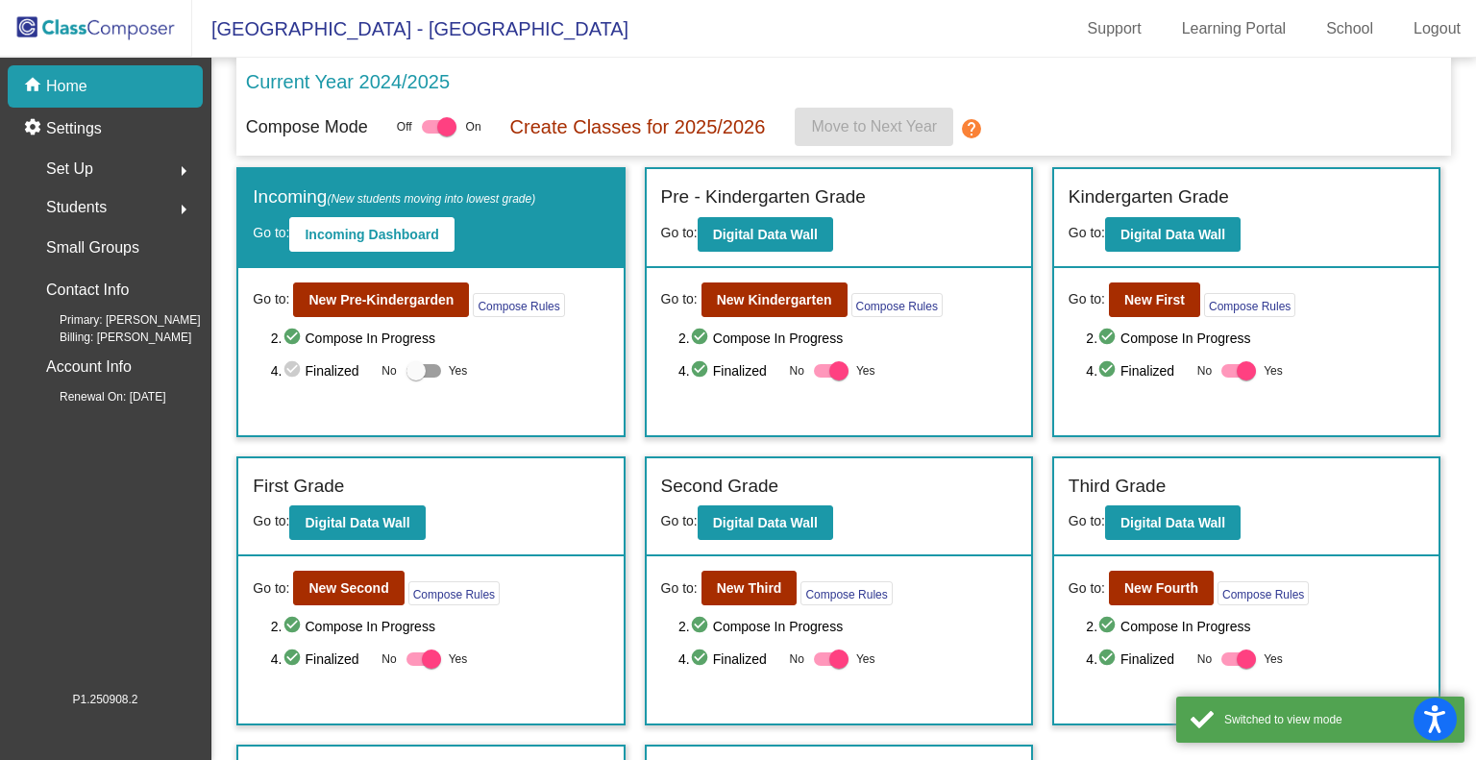
click at [85, 172] on span "Set Up" at bounding box center [69, 169] width 47 height 27
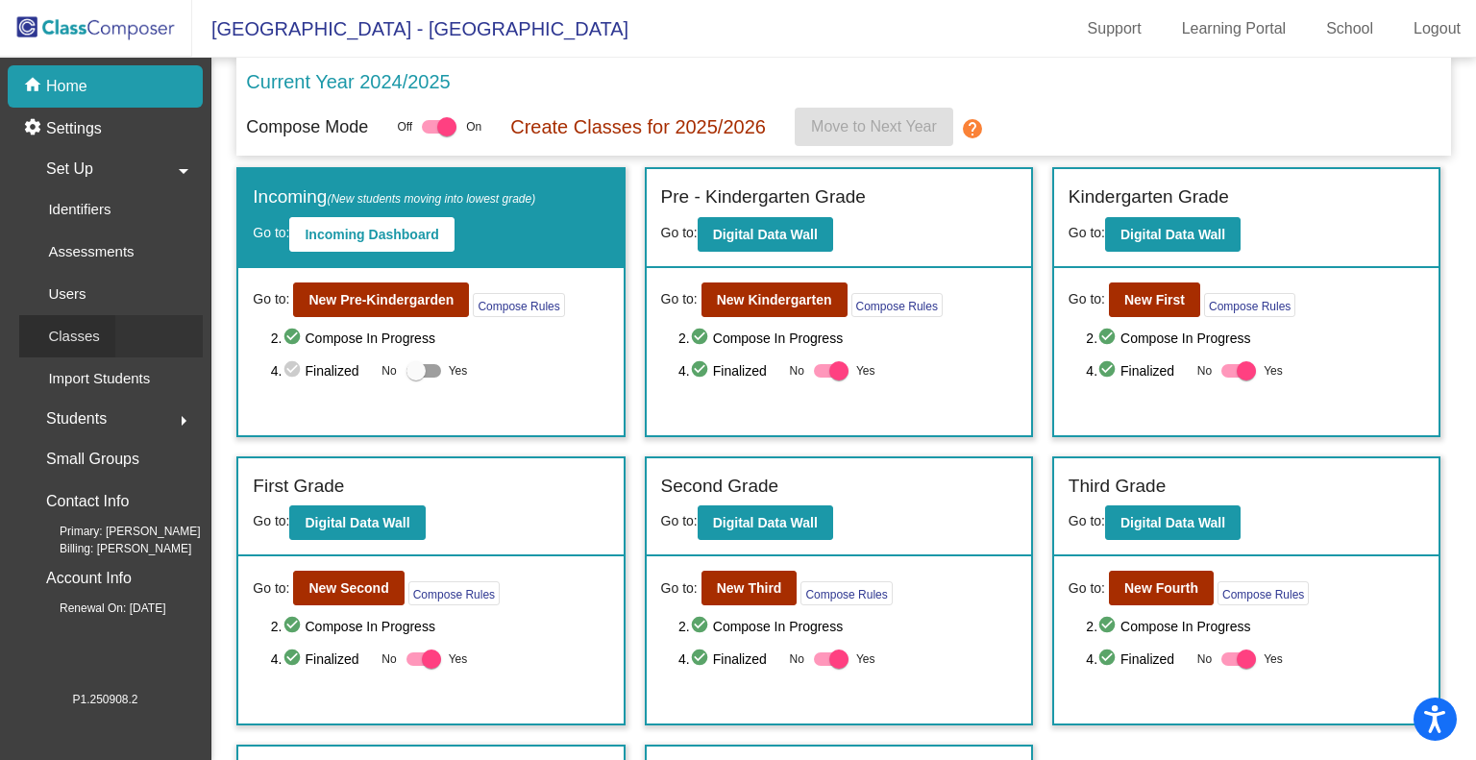
click at [71, 348] on div "Classes" at bounding box center [67, 336] width 96 height 42
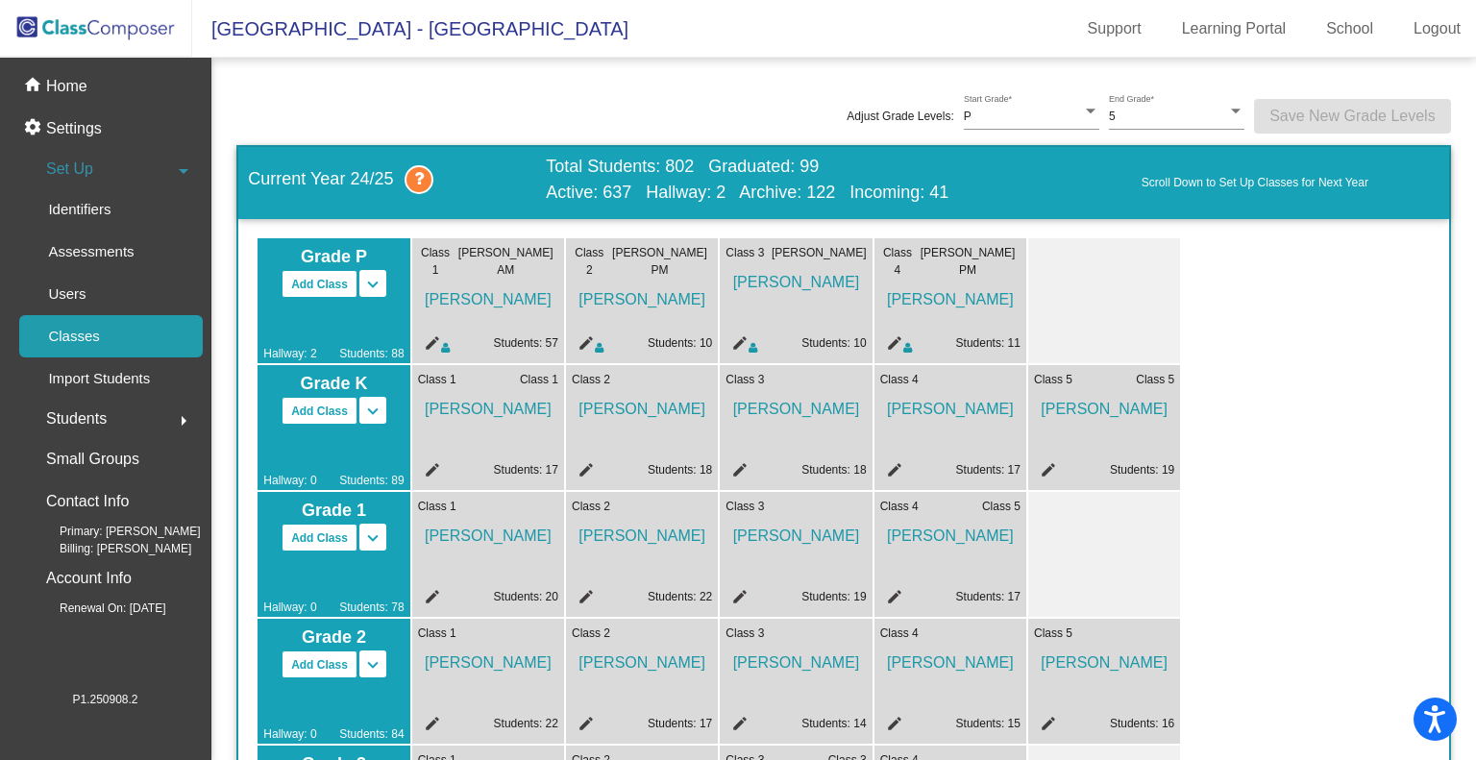
click at [894, 341] on mat-icon "edit" at bounding box center [891, 345] width 23 height 23
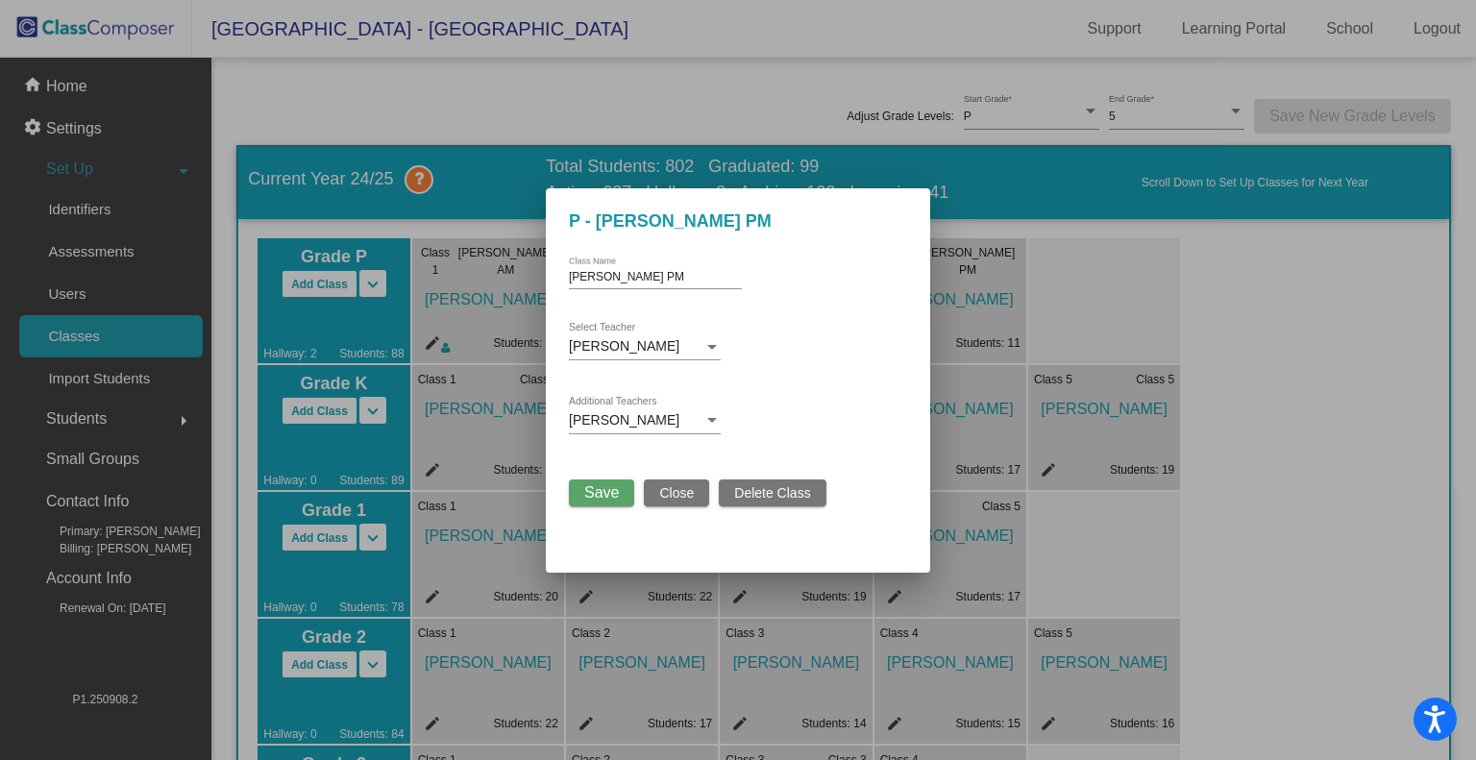
click at [749, 493] on span "Delete Class" at bounding box center [772, 492] width 76 height 15
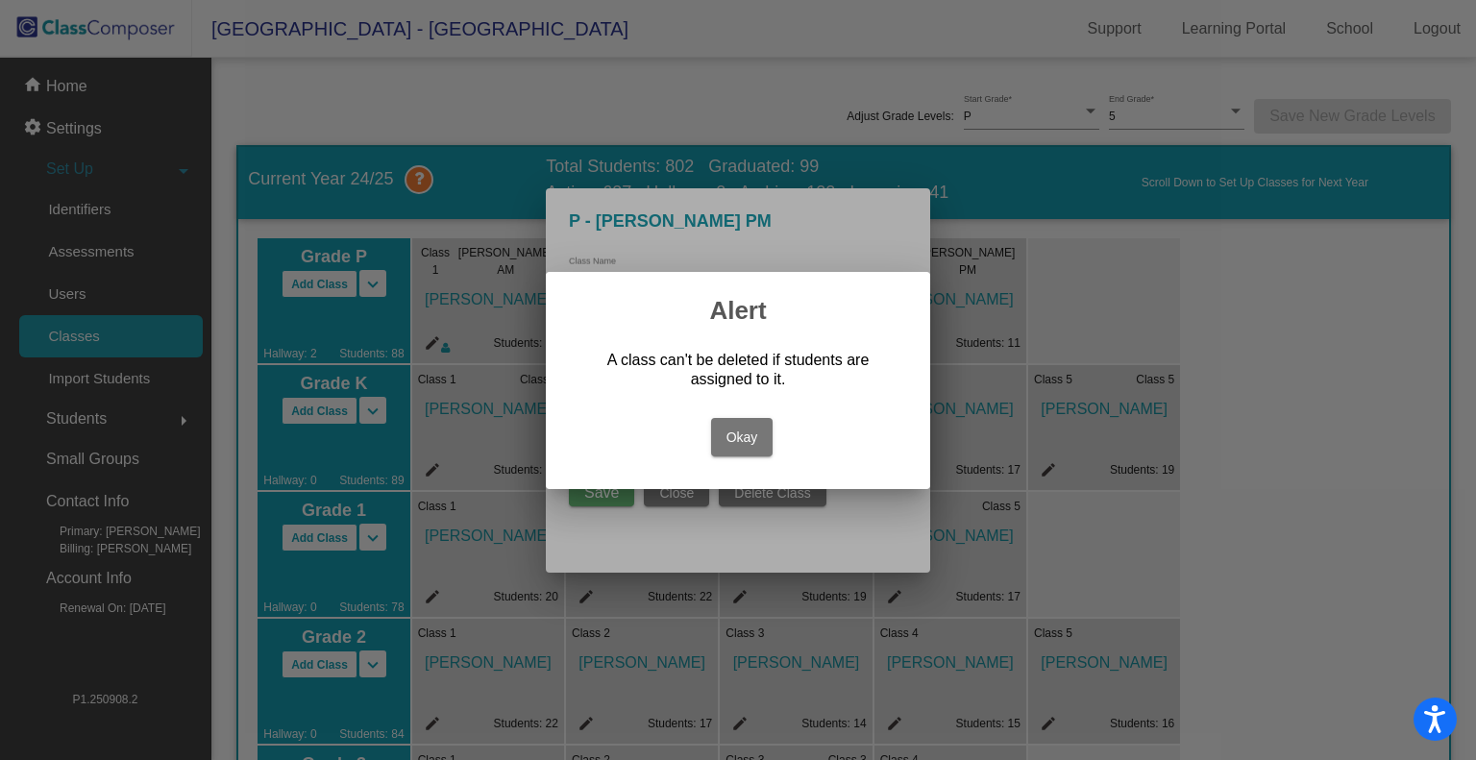
click at [741, 439] on button "Okay" at bounding box center [742, 437] width 62 height 38
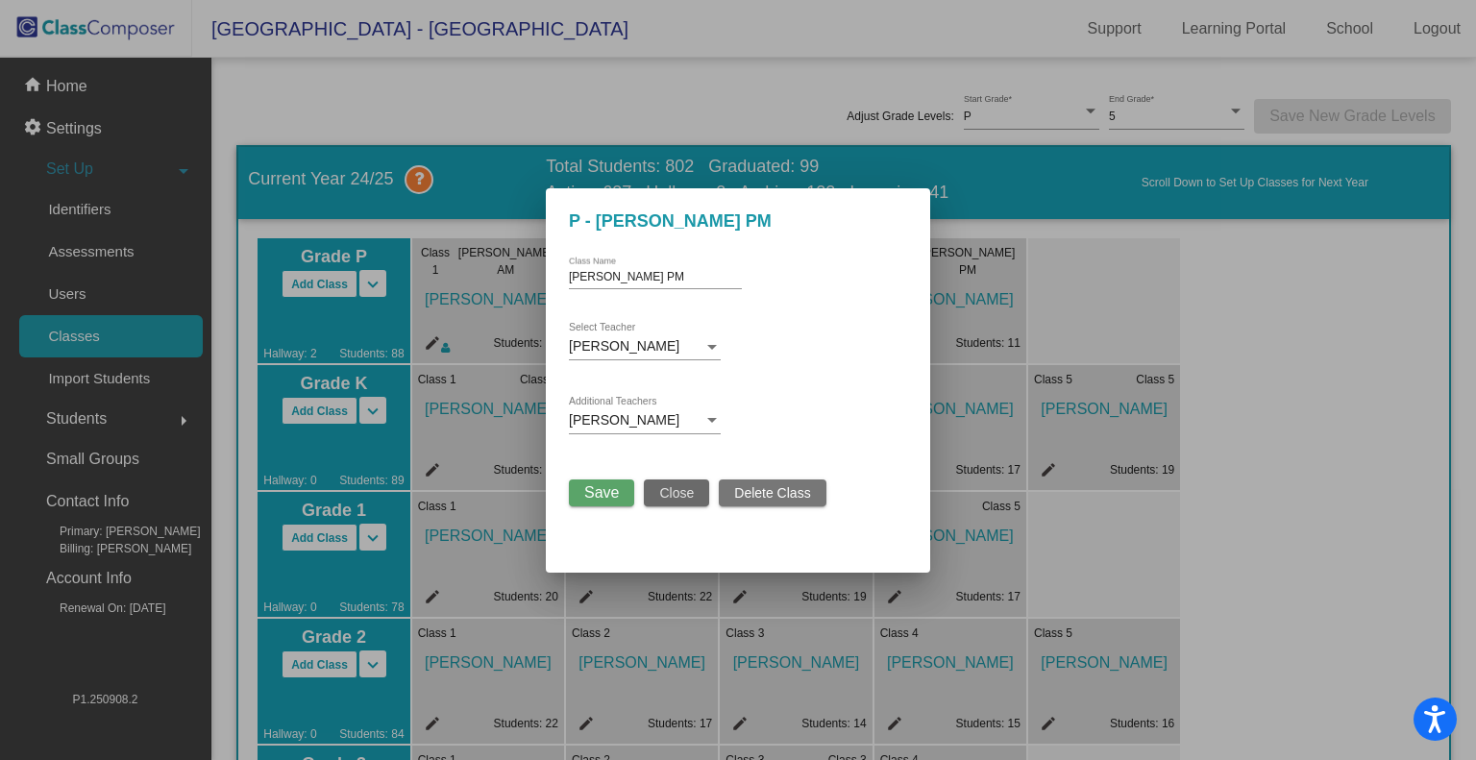
click at [661, 492] on span "Close" at bounding box center [676, 492] width 35 height 15
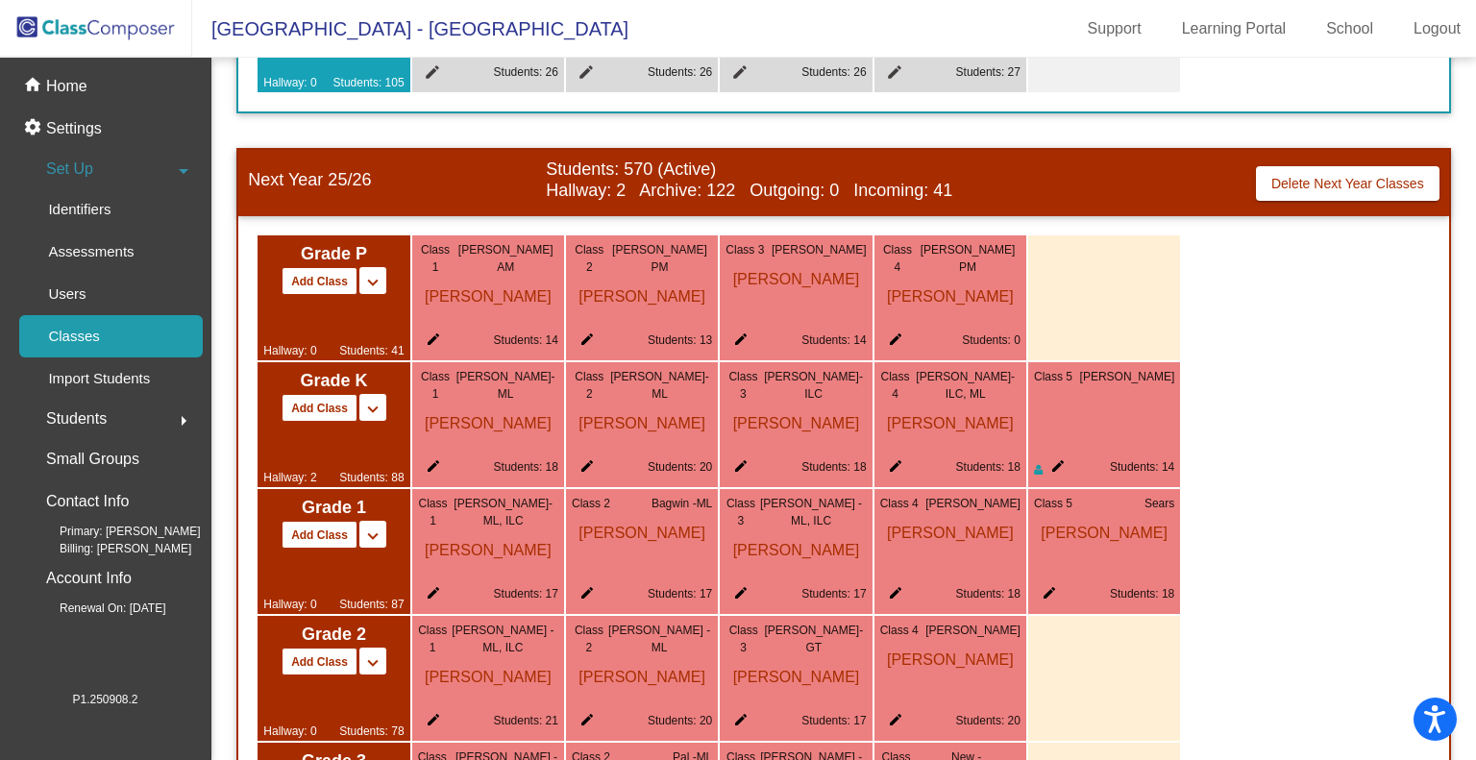
scroll to position [1034, 0]
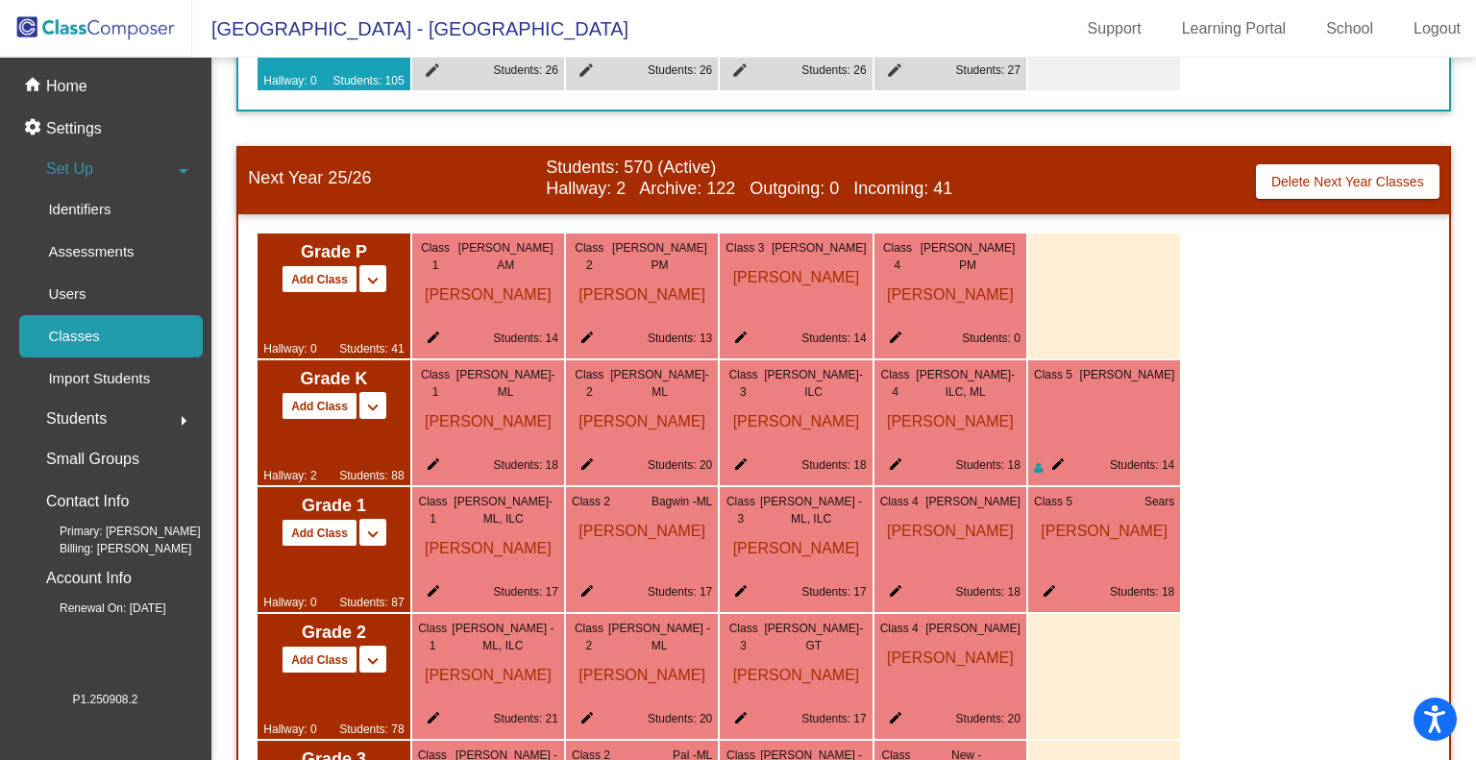
click at [896, 333] on mat-icon "edit" at bounding box center [891, 341] width 23 height 23
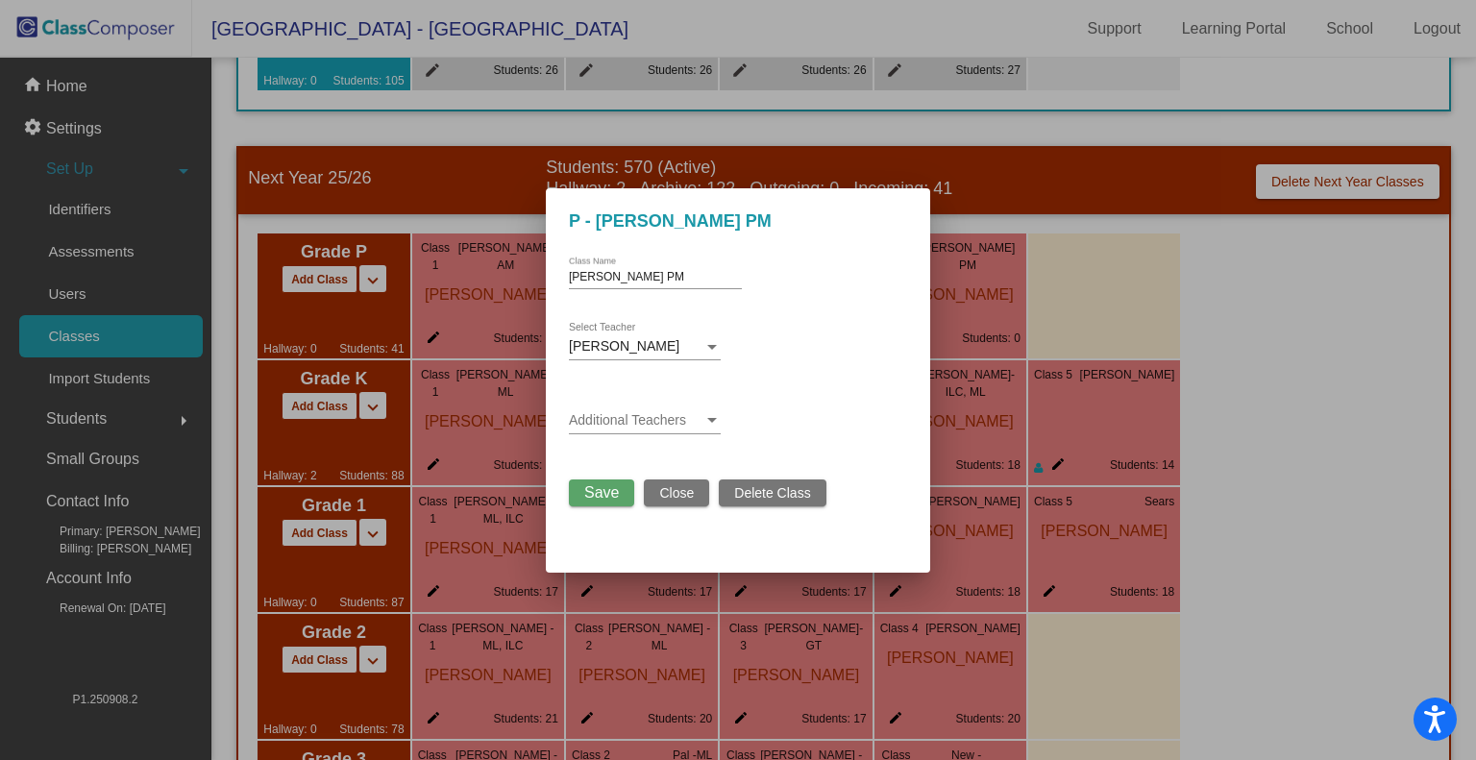
click at [747, 491] on span "Delete Class" at bounding box center [772, 492] width 76 height 15
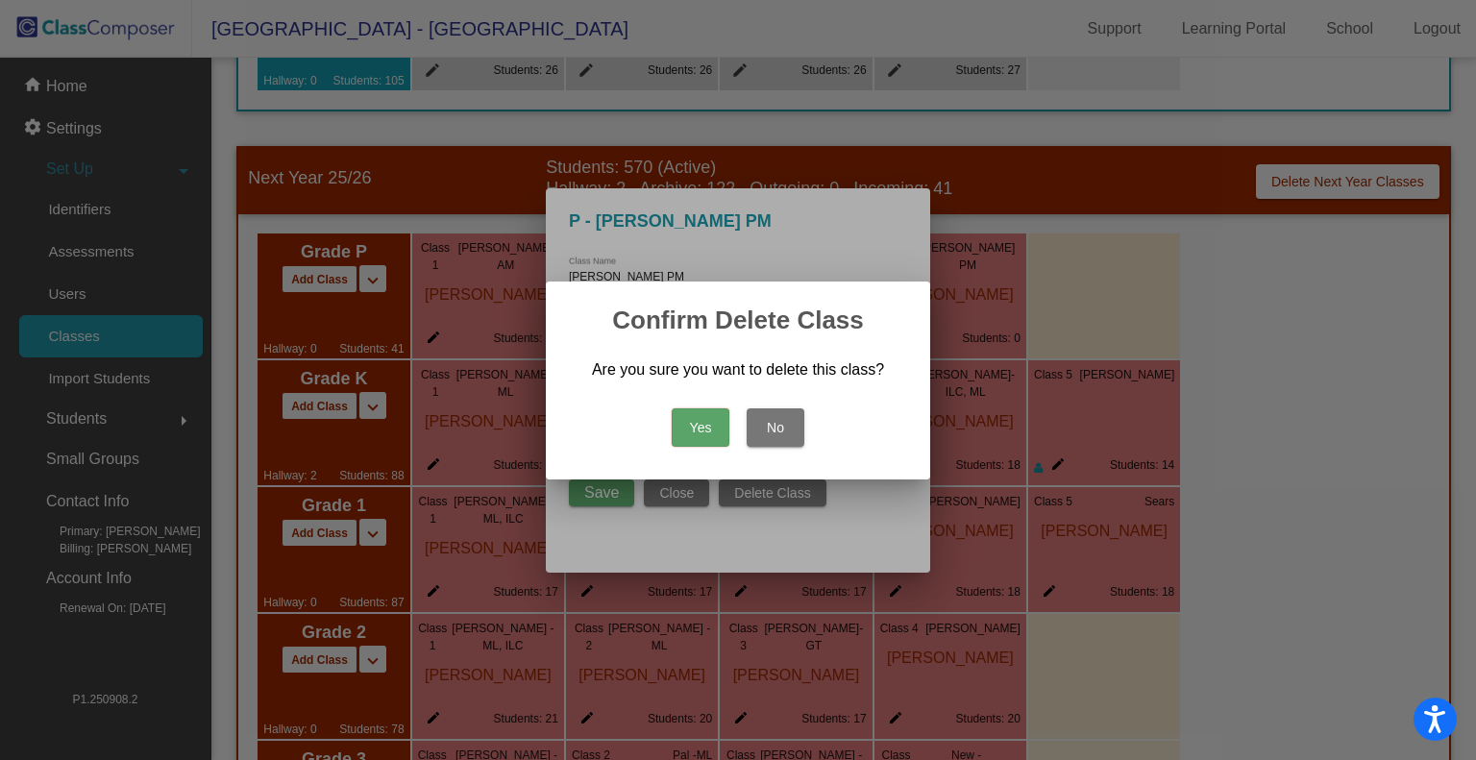
click at [701, 430] on button "Yes" at bounding box center [701, 427] width 58 height 38
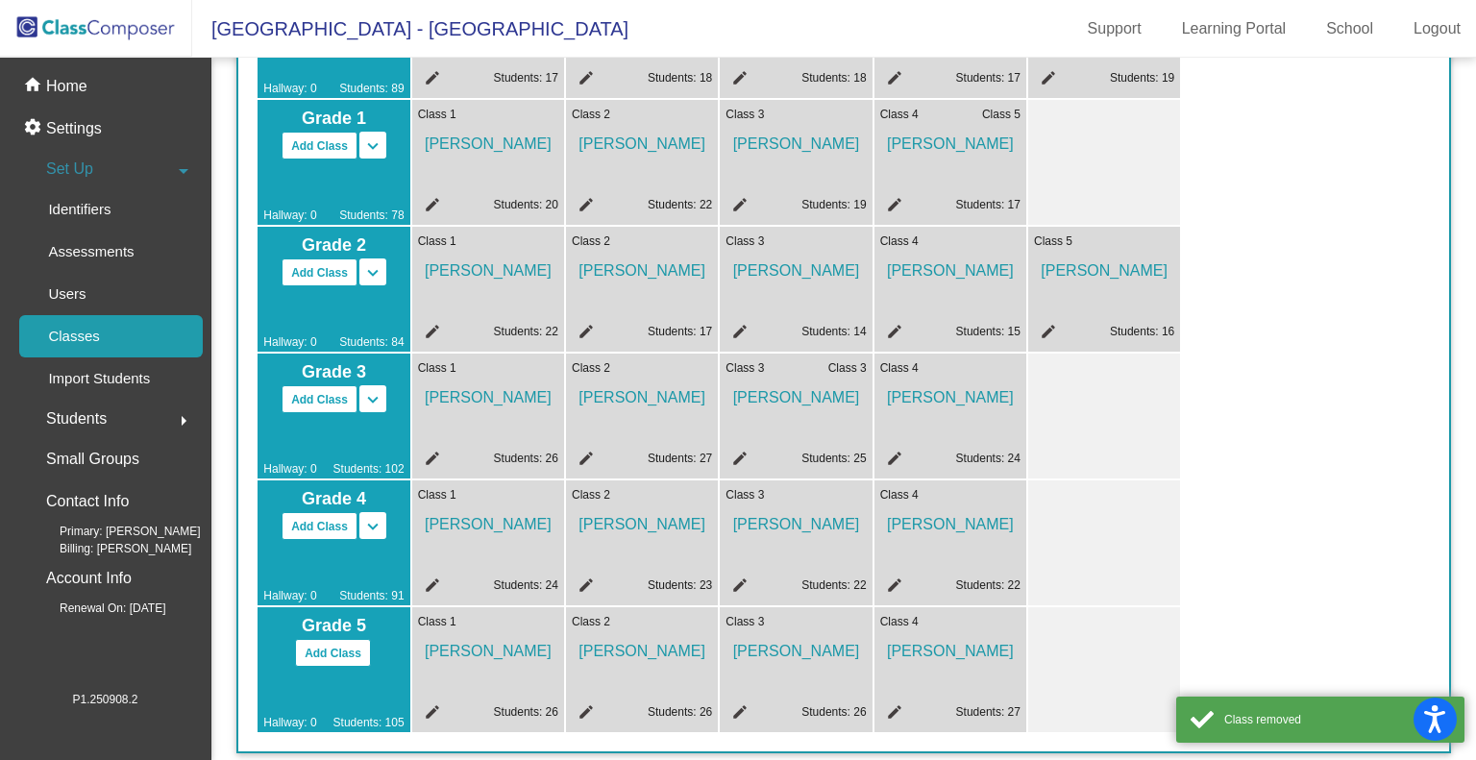
scroll to position [0, 0]
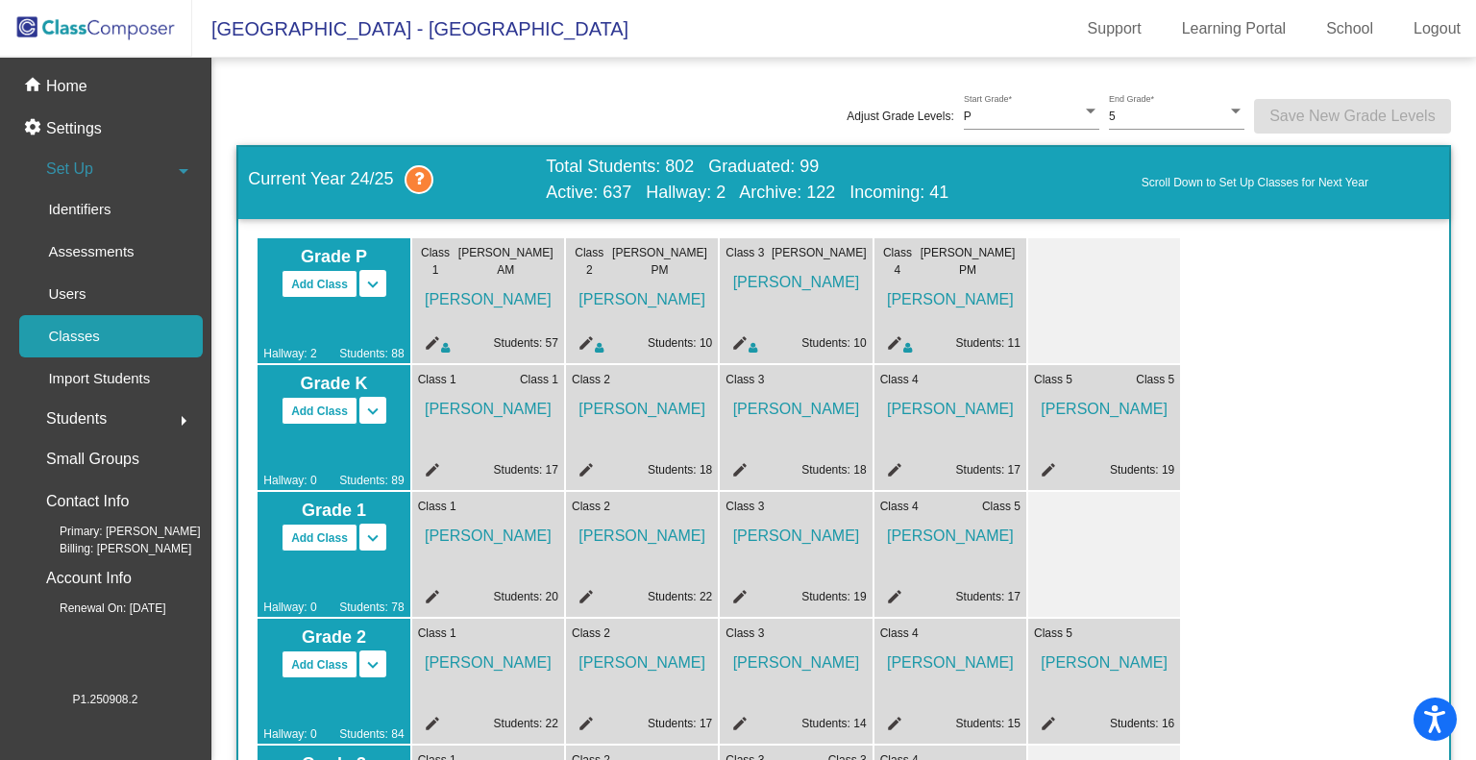
click at [86, 26] on img at bounding box center [96, 28] width 192 height 57
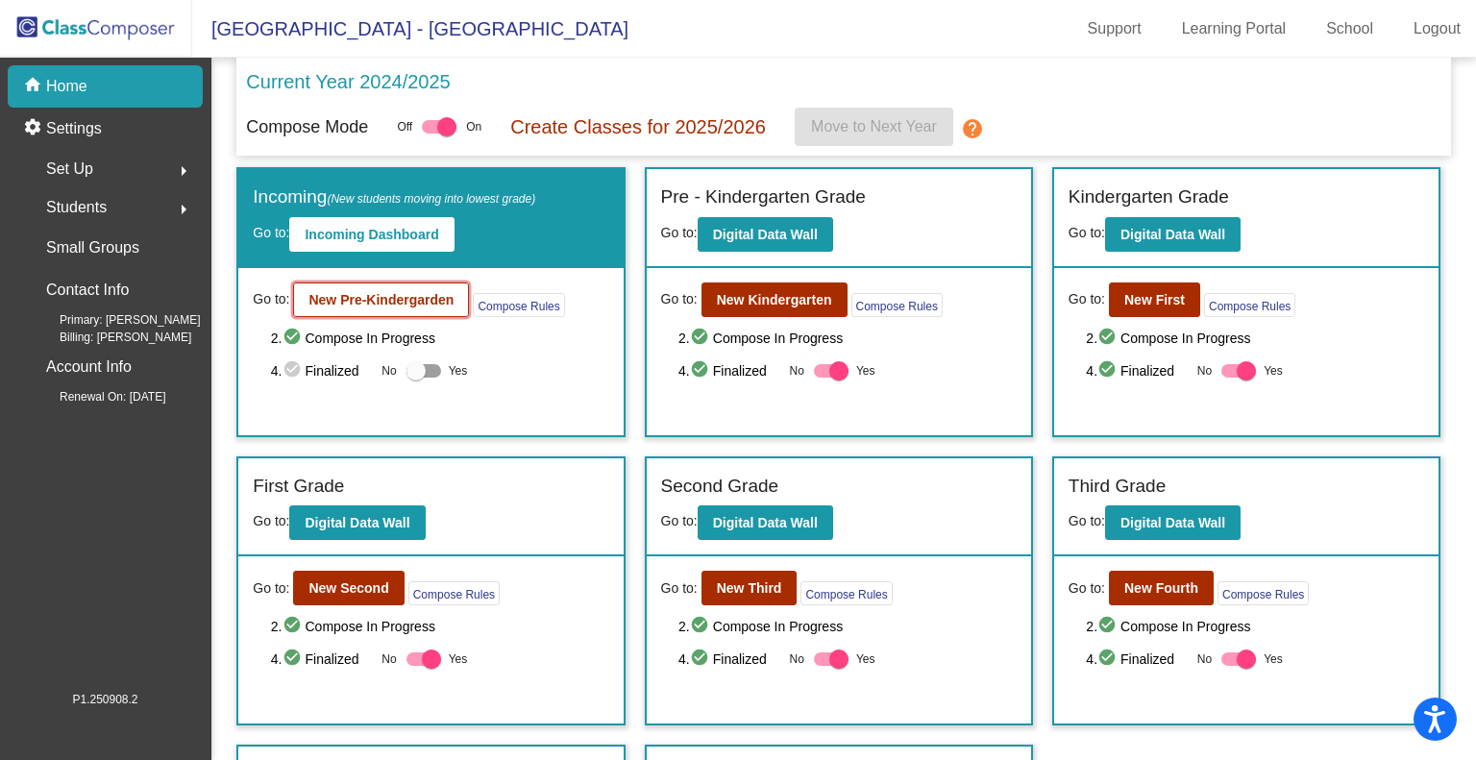
click at [400, 304] on b "New Pre-Kindergarden" at bounding box center [380, 299] width 145 height 15
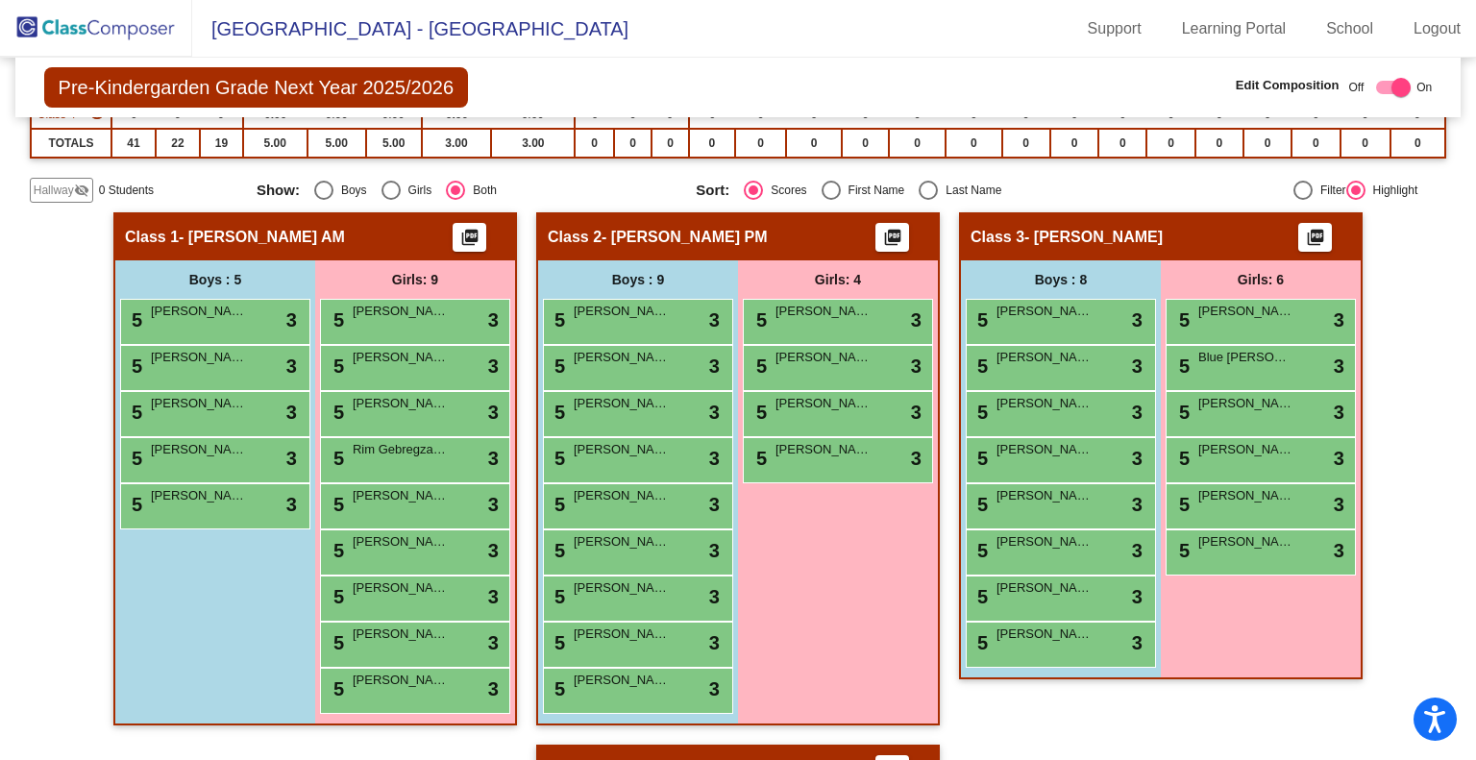
scroll to position [327, 0]
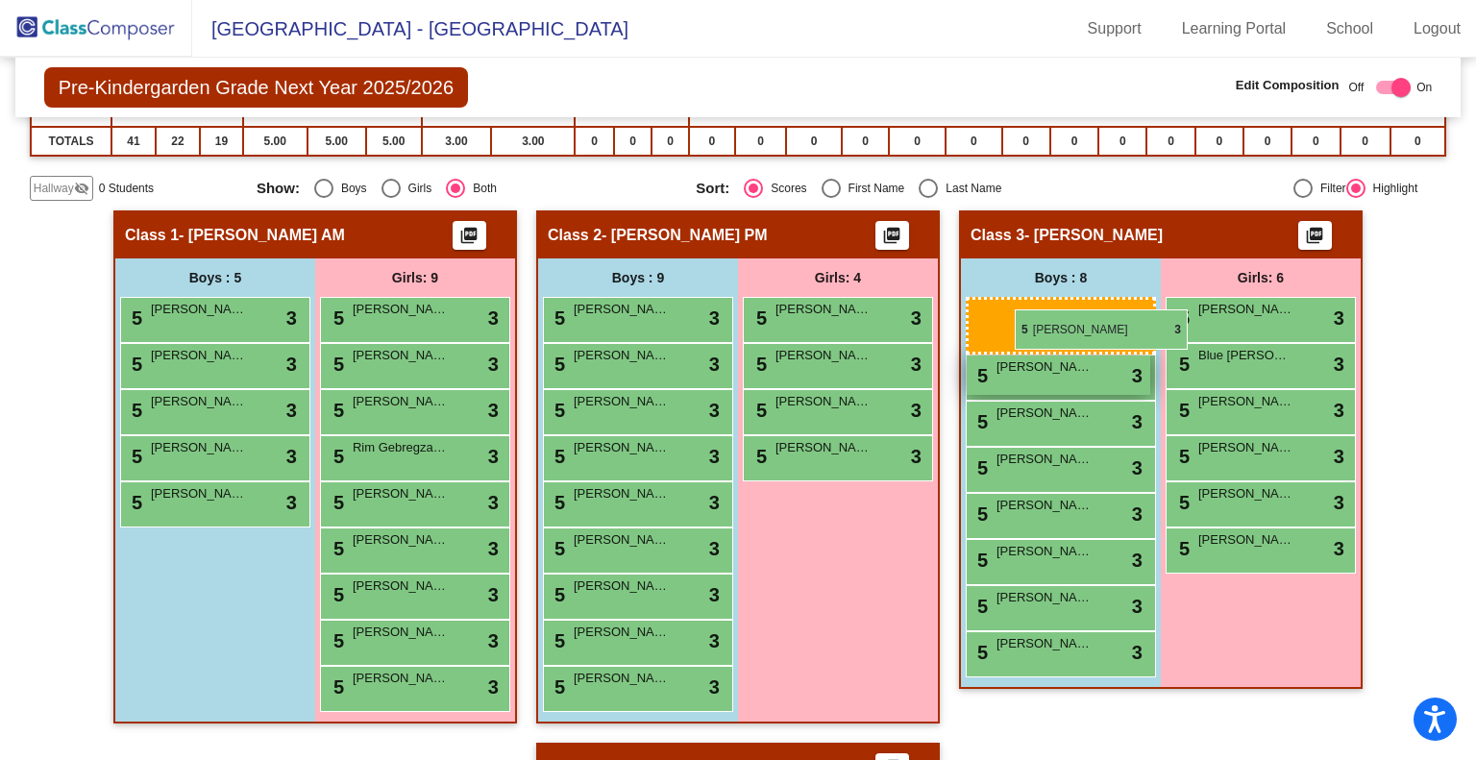
drag, startPoint x: 1031, startPoint y: 446, endPoint x: 1012, endPoint y: 308, distance: 138.7
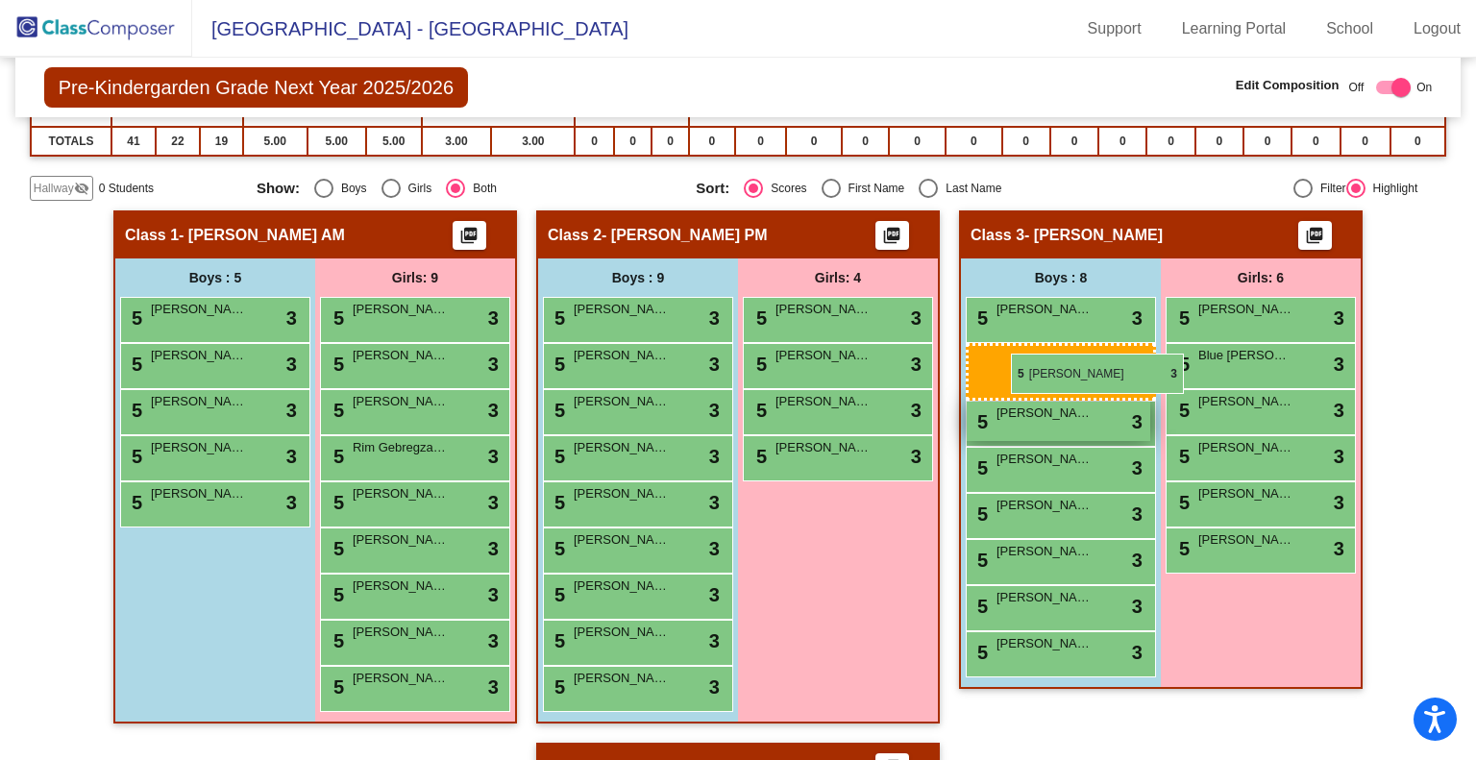
drag, startPoint x: 1025, startPoint y: 494, endPoint x: 1010, endPoint y: 353, distance: 142.1
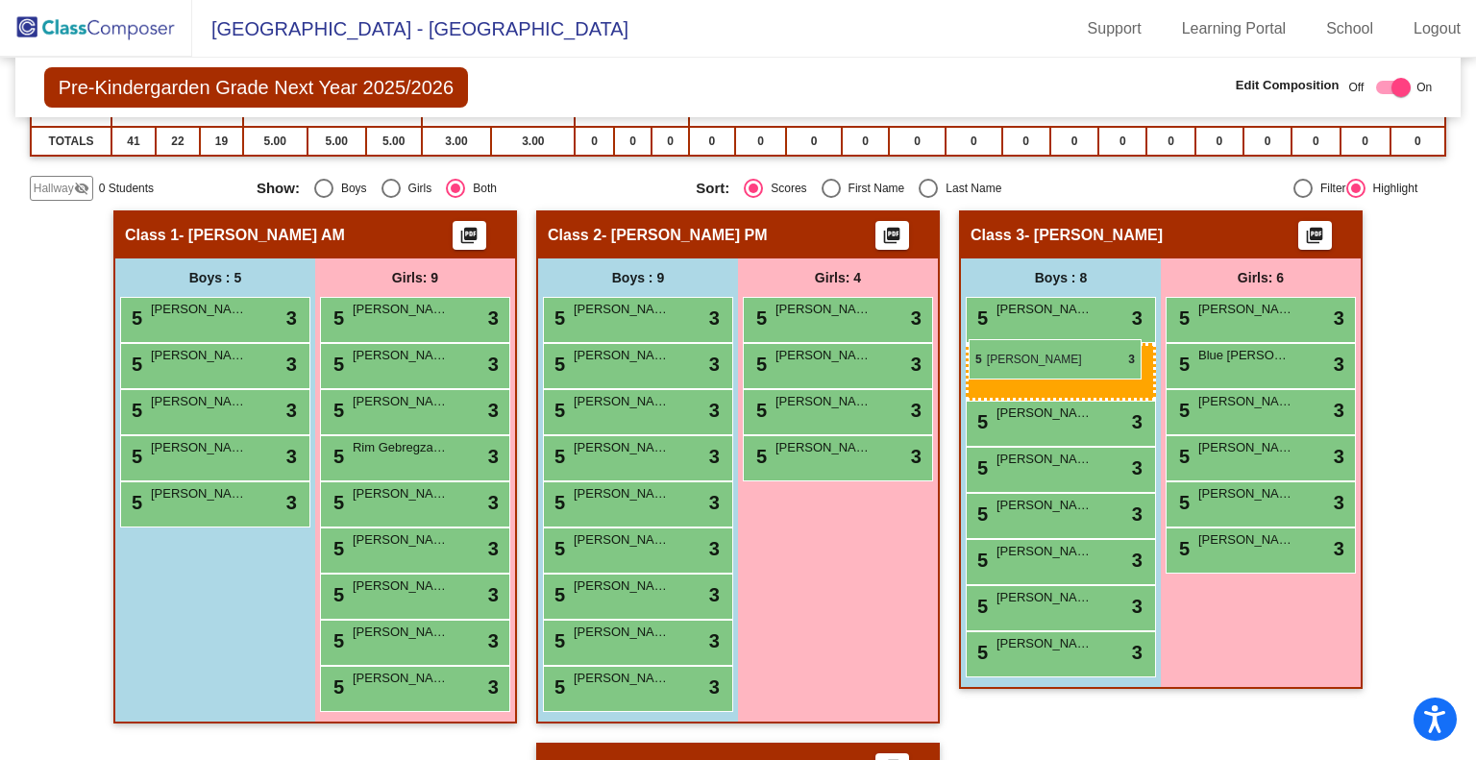
drag, startPoint x: 1030, startPoint y: 501, endPoint x: 969, endPoint y: 339, distance: 172.7
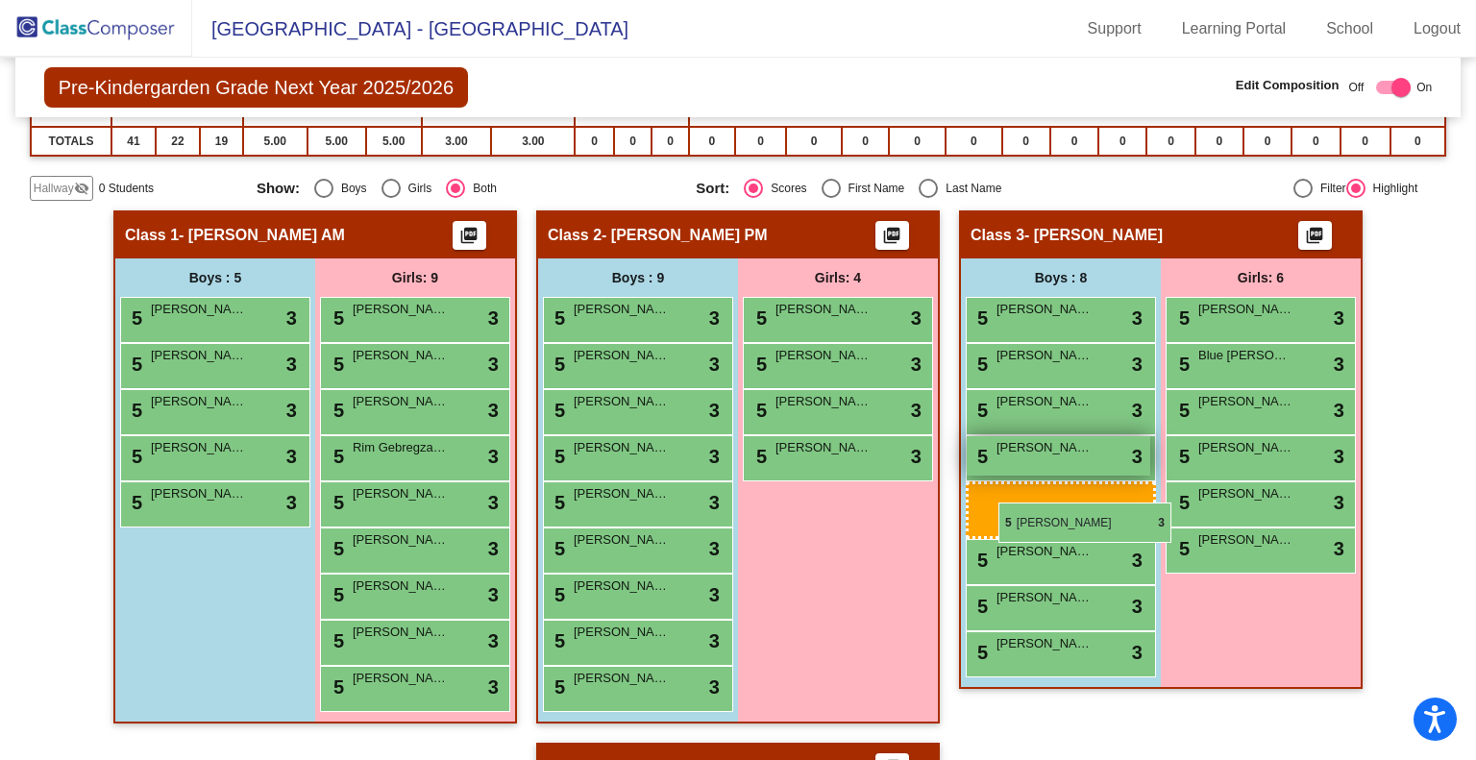
drag, startPoint x: 1057, startPoint y: 407, endPoint x: 988, endPoint y: 498, distance: 113.8
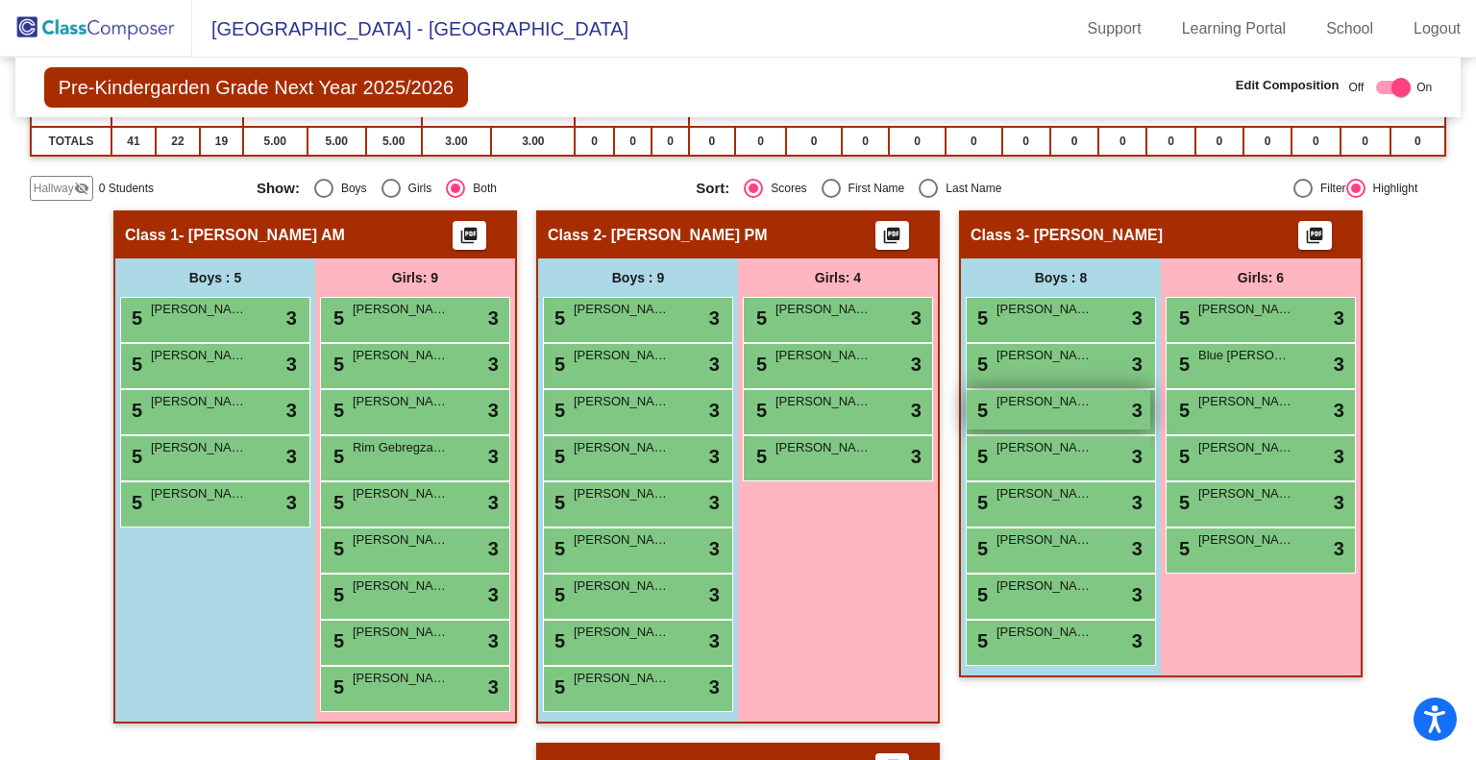
click at [999, 394] on span "[PERSON_NAME]" at bounding box center [1044, 401] width 96 height 19
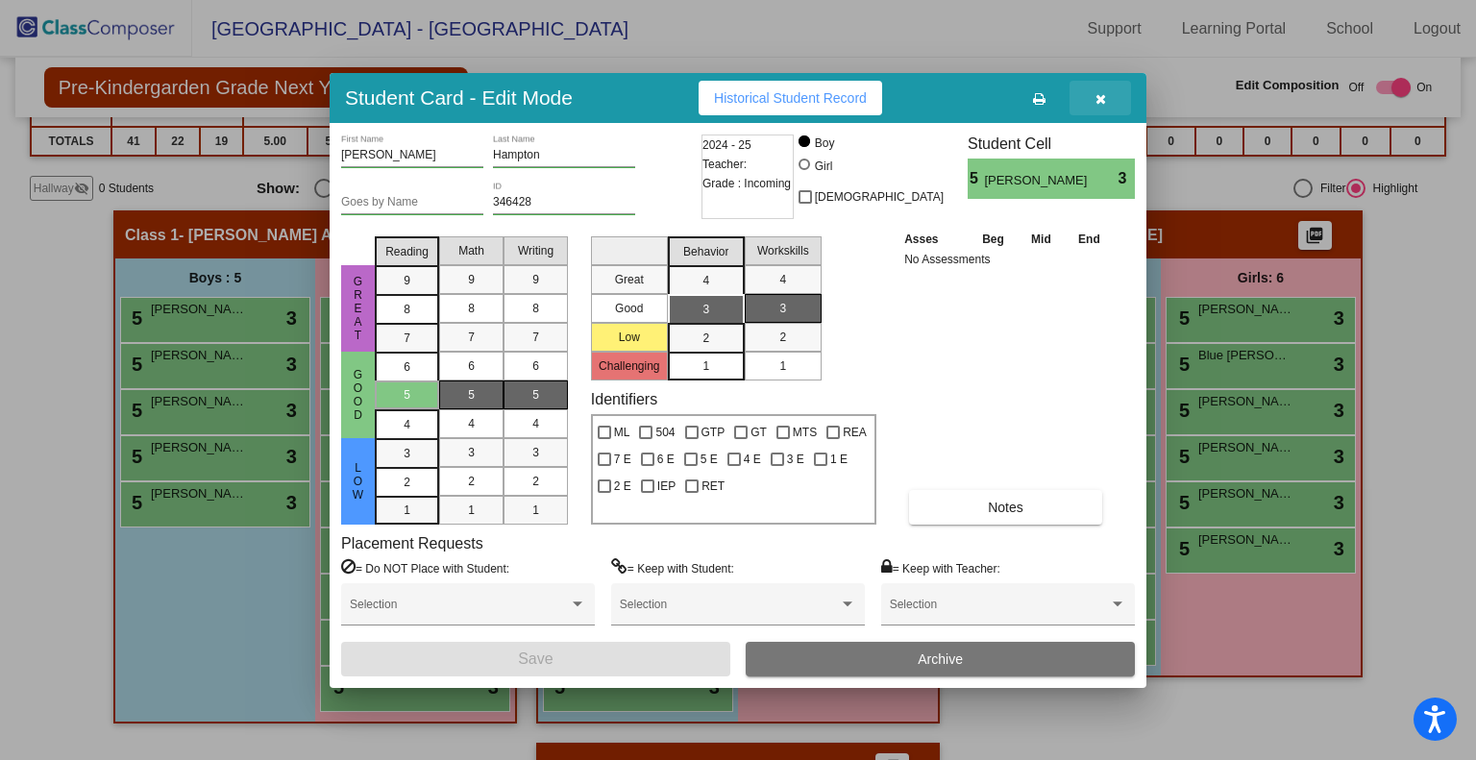
click at [1097, 87] on button "button" at bounding box center [1099, 98] width 61 height 35
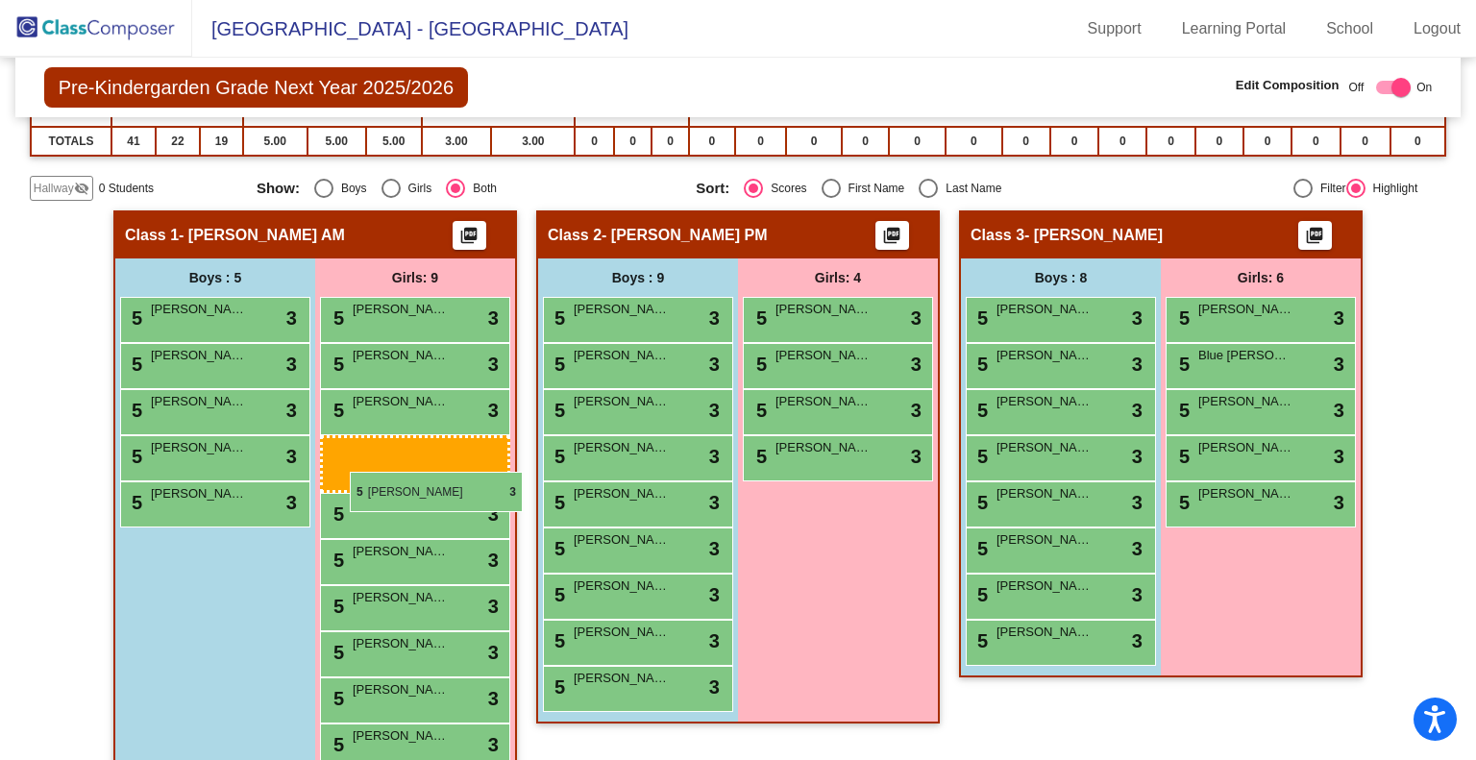
drag, startPoint x: 1249, startPoint y: 492, endPoint x: 350, endPoint y: 472, distance: 899.6
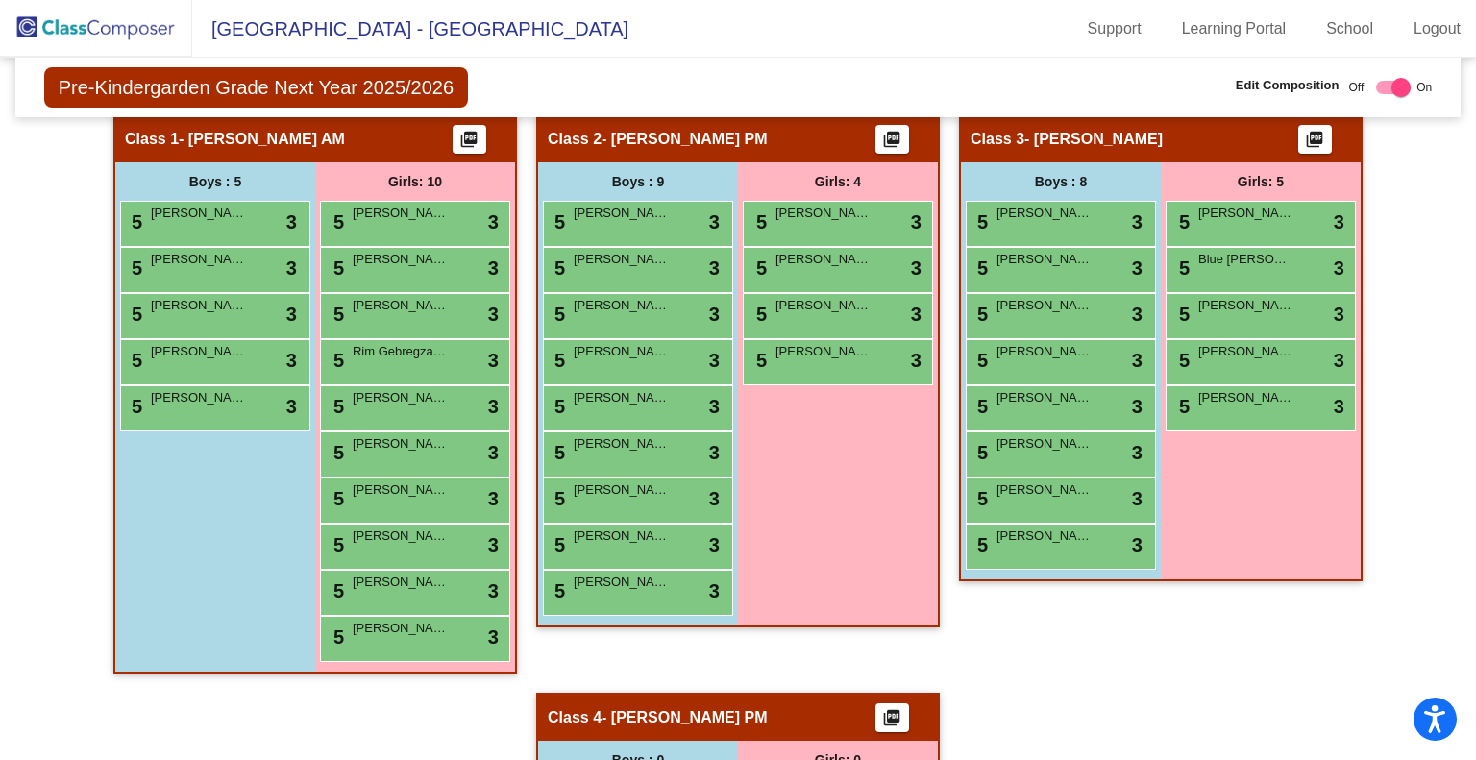
scroll to position [423, 0]
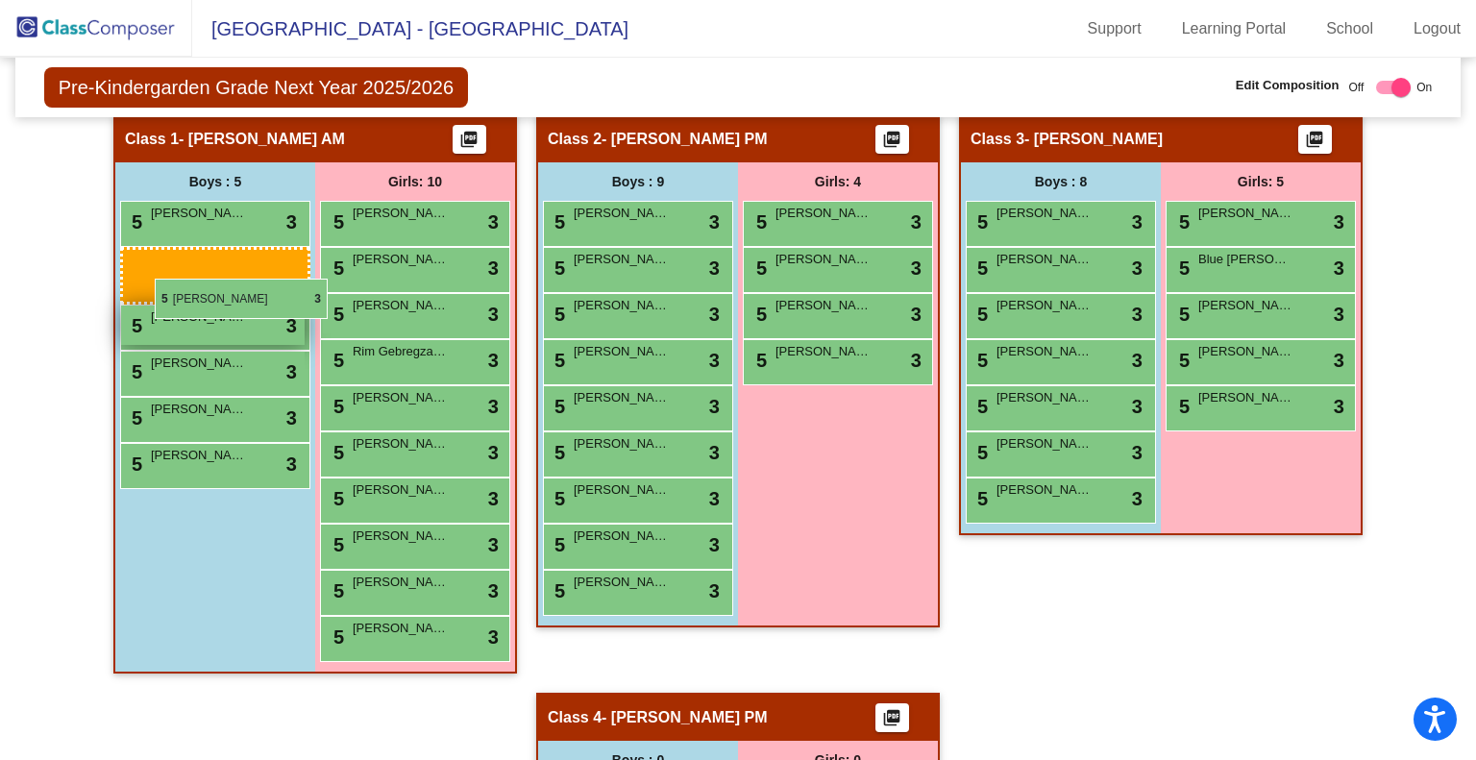
drag, startPoint x: 1043, startPoint y: 270, endPoint x: 154, endPoint y: 280, distance: 888.9
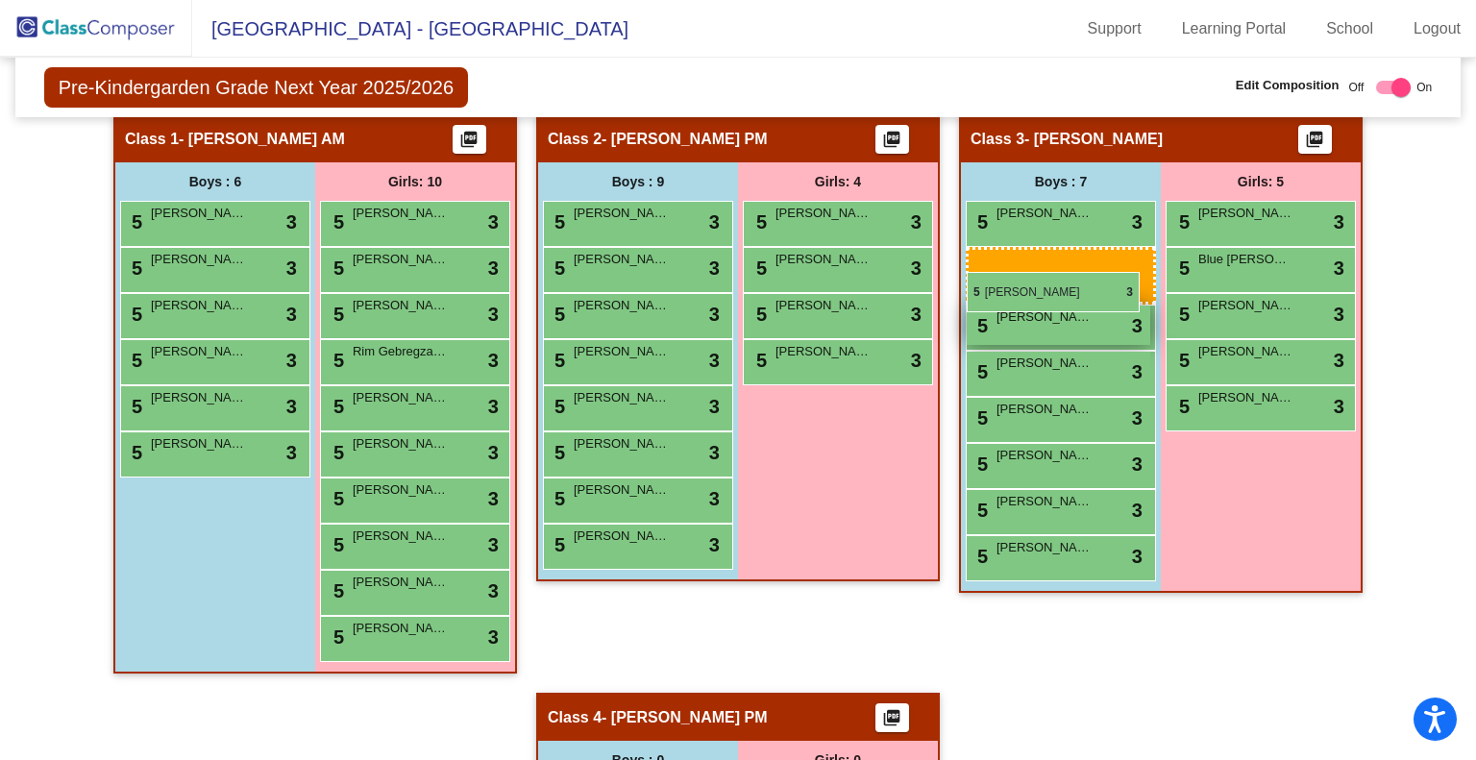
drag, startPoint x: 585, startPoint y: 309, endPoint x: 967, endPoint y: 271, distance: 383.4
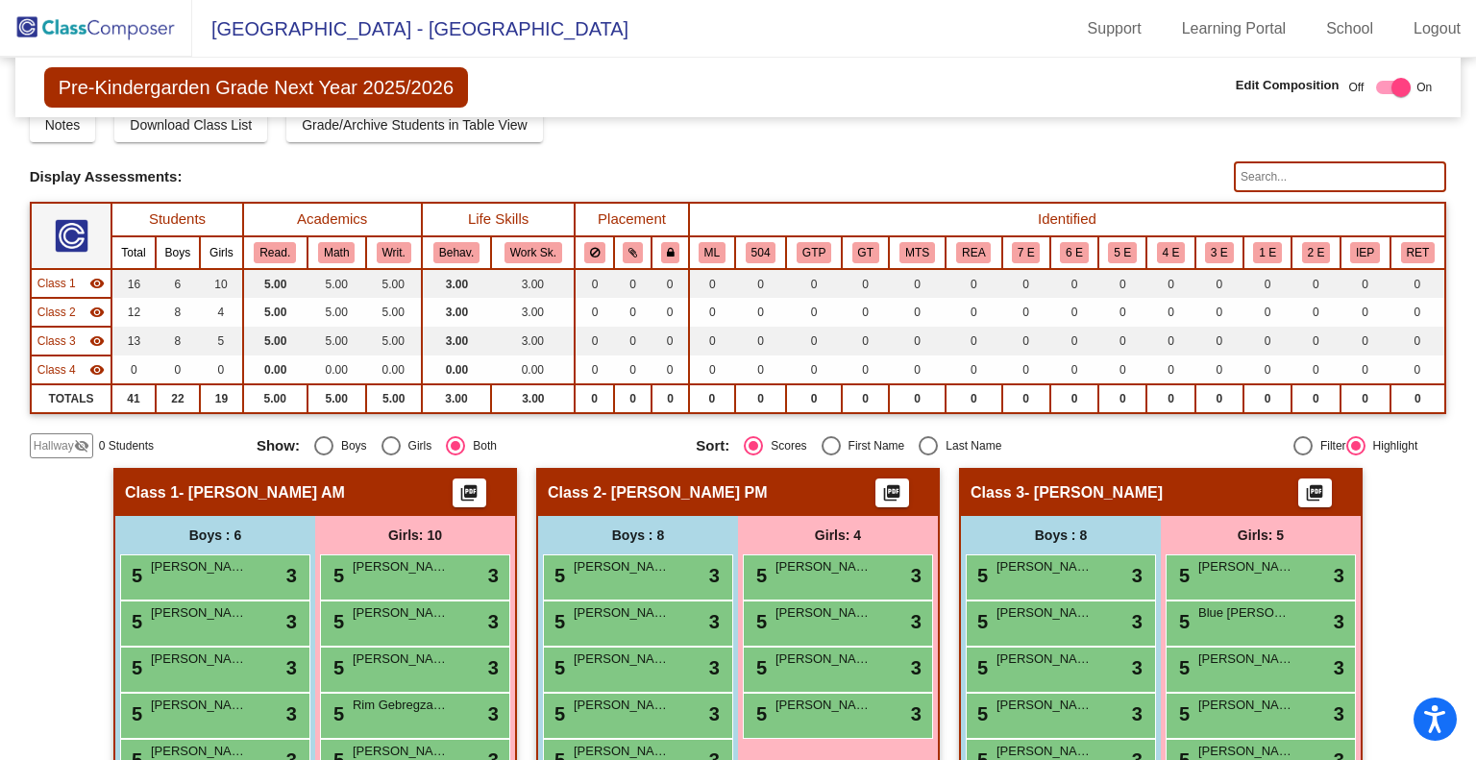
scroll to position [0, 0]
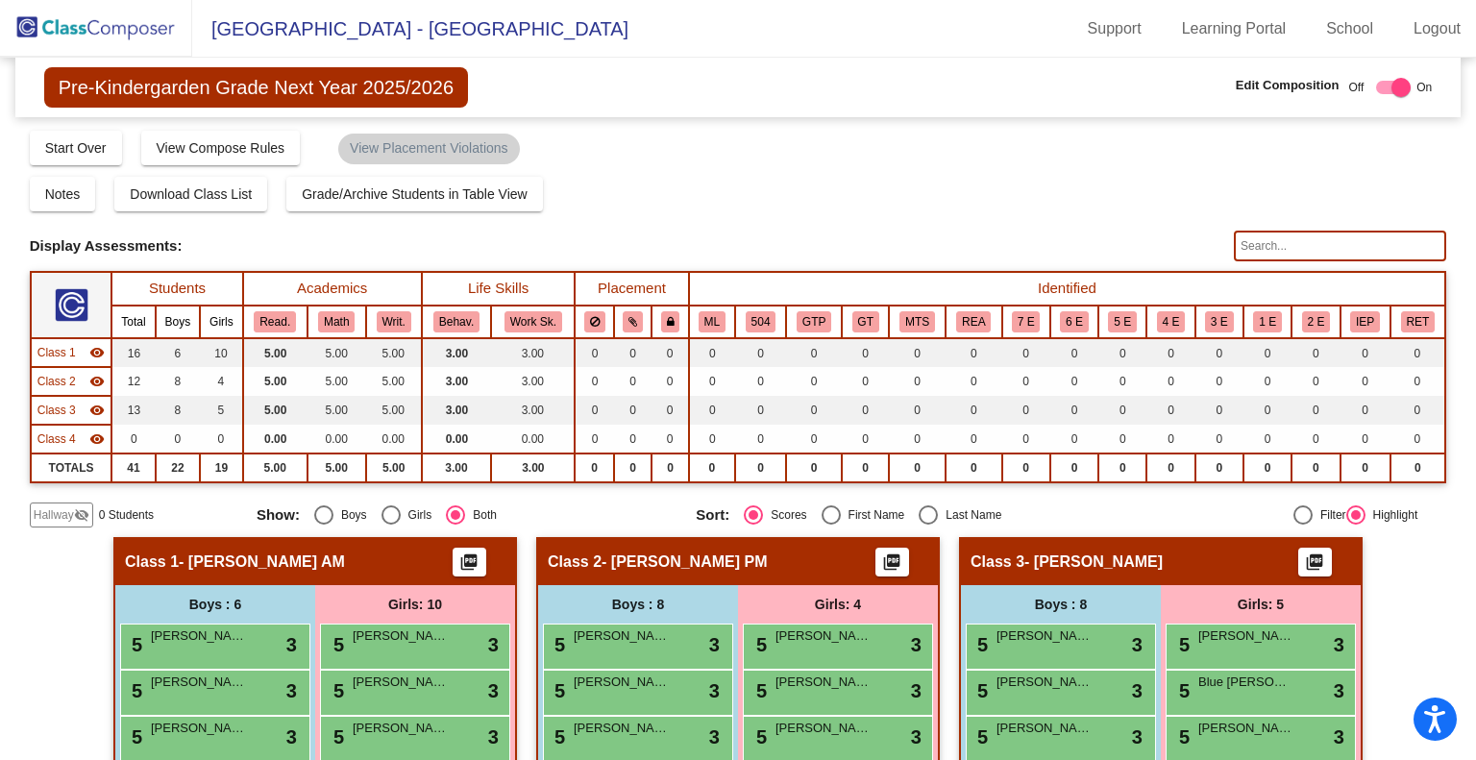
click at [138, 25] on img at bounding box center [96, 28] width 192 height 57
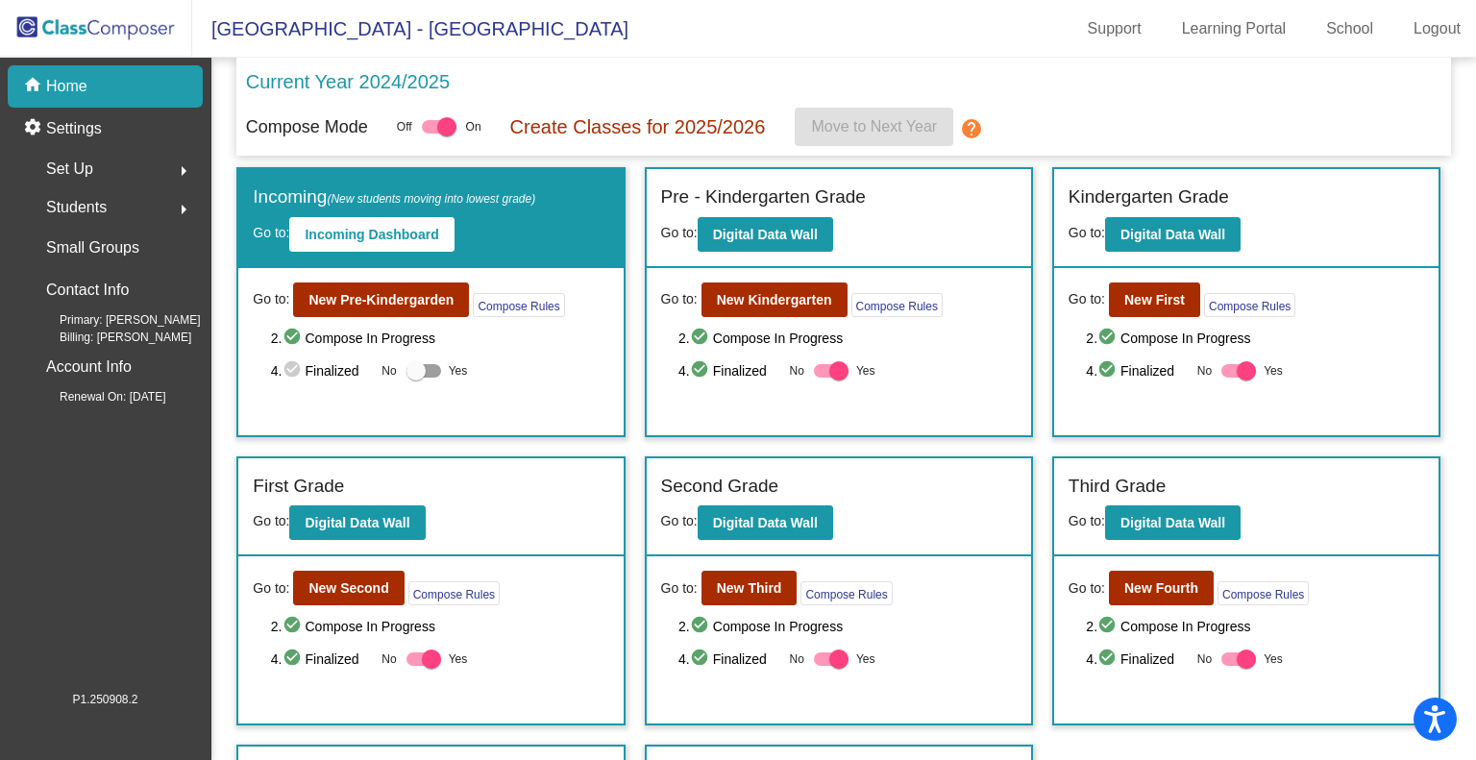
click at [434, 368] on div at bounding box center [423, 370] width 35 height 13
click at [416, 378] on input "Yes" at bounding box center [415, 378] width 1 height 1
checkbox input "true"
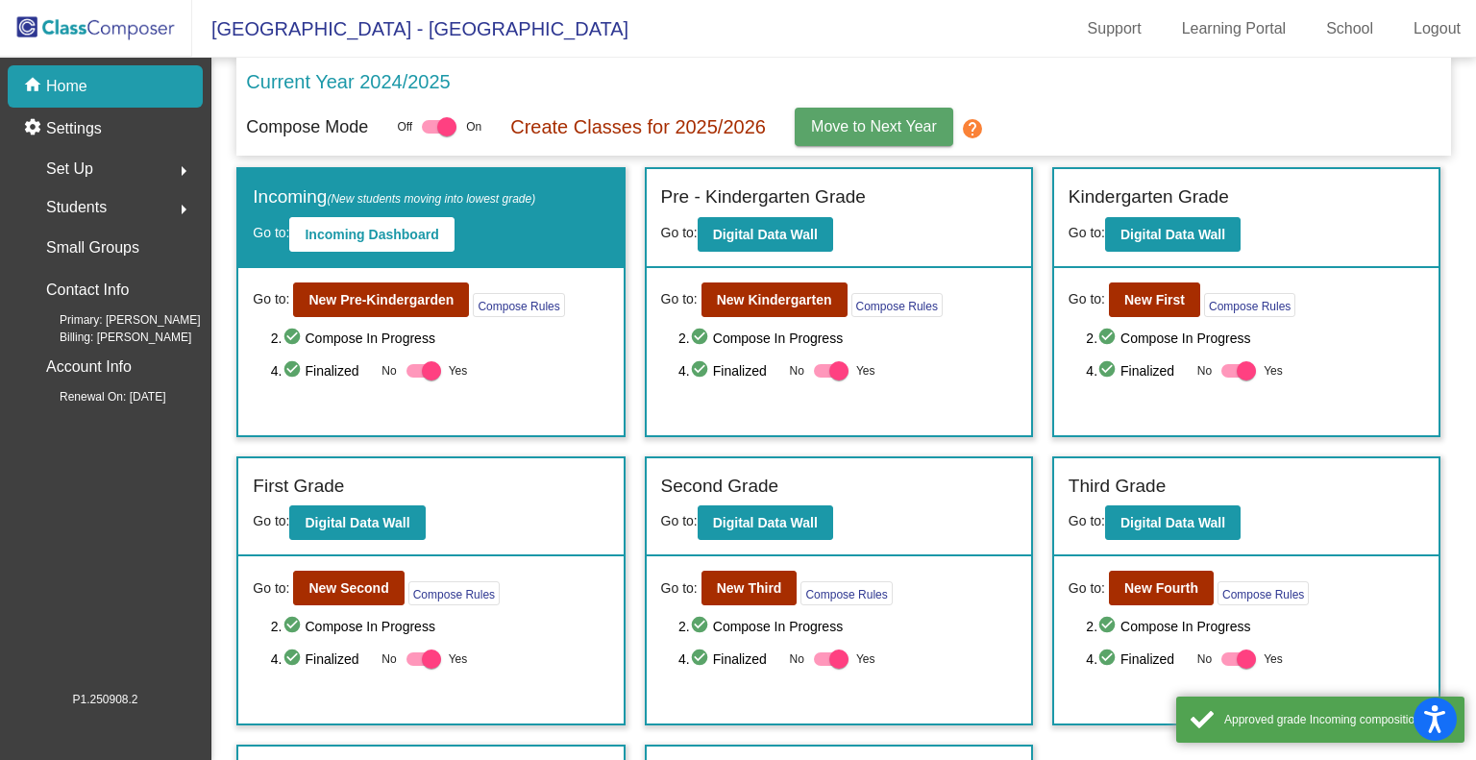
click at [840, 121] on span "Move to Next Year" at bounding box center [874, 126] width 126 height 16
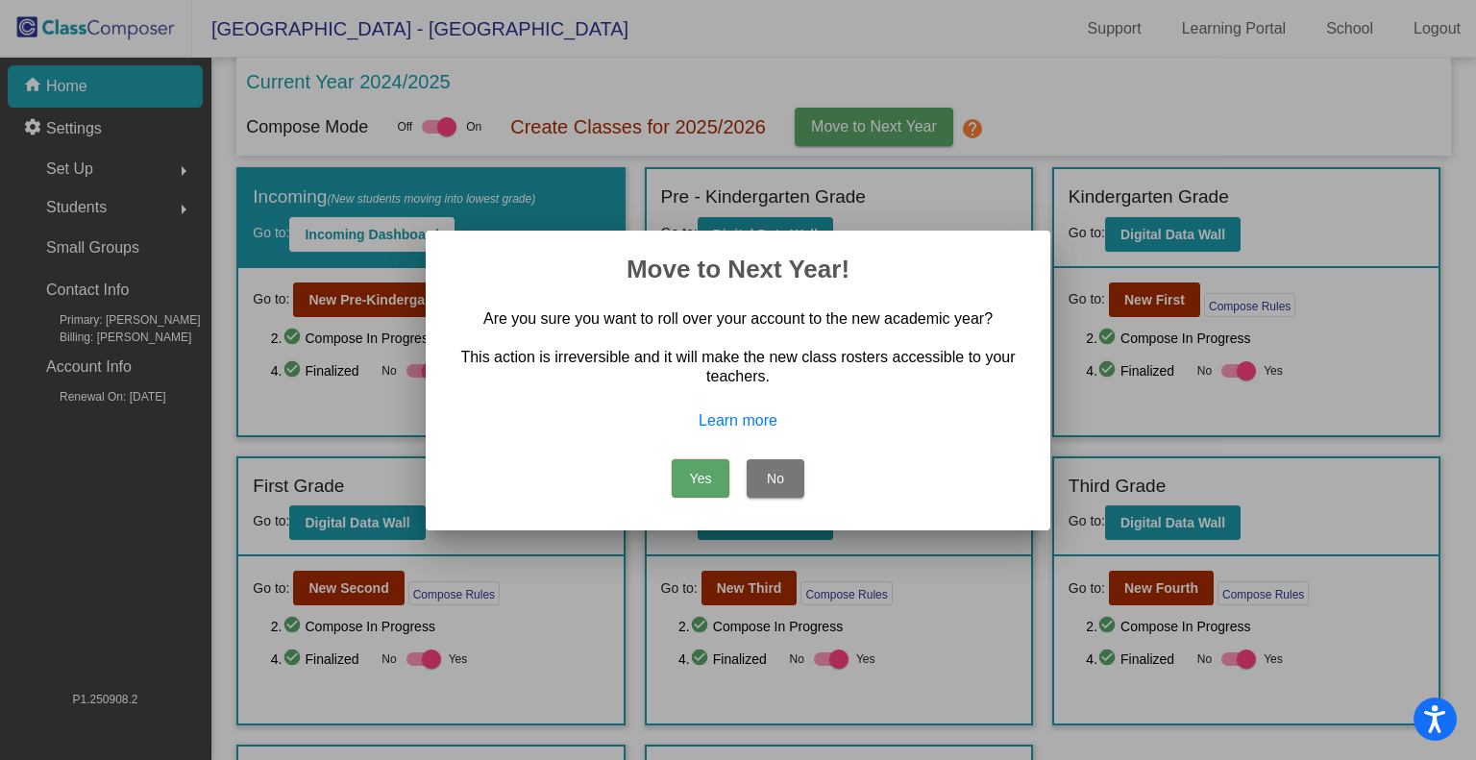
click at [700, 476] on button "Yes" at bounding box center [701, 478] width 58 height 38
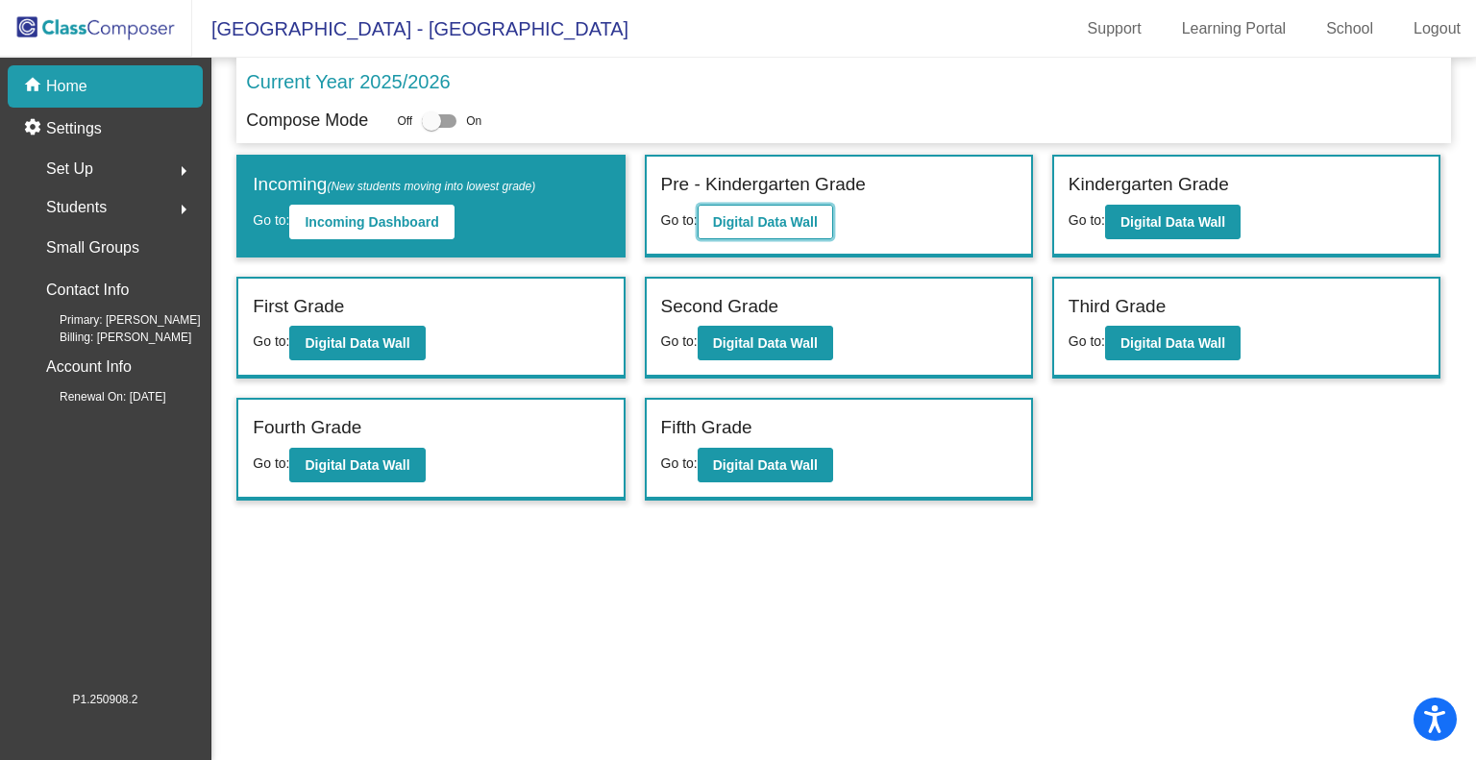
click at [773, 214] on b "Digital Data Wall" at bounding box center [765, 221] width 105 height 15
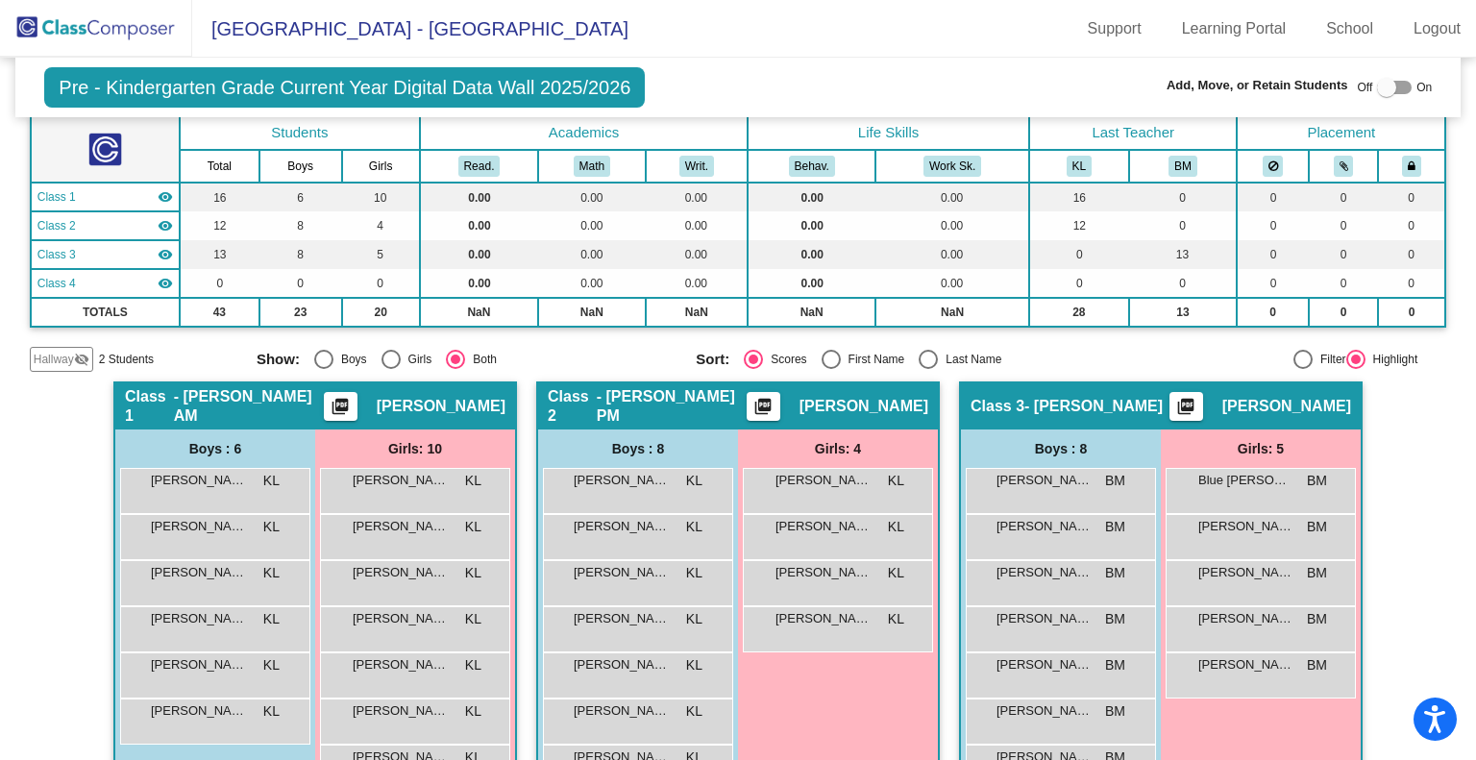
scroll to position [4, 0]
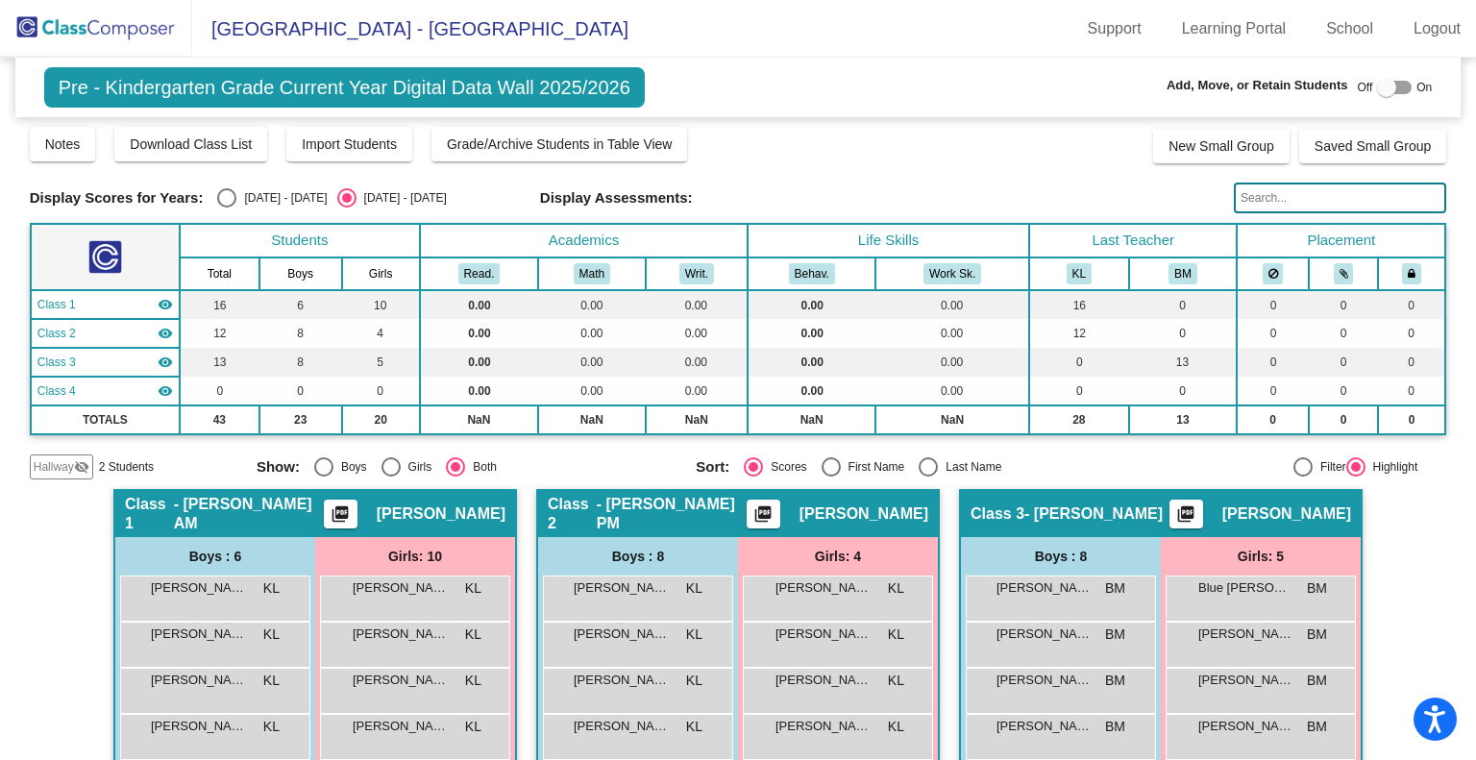
click at [85, 26] on img at bounding box center [96, 28] width 192 height 57
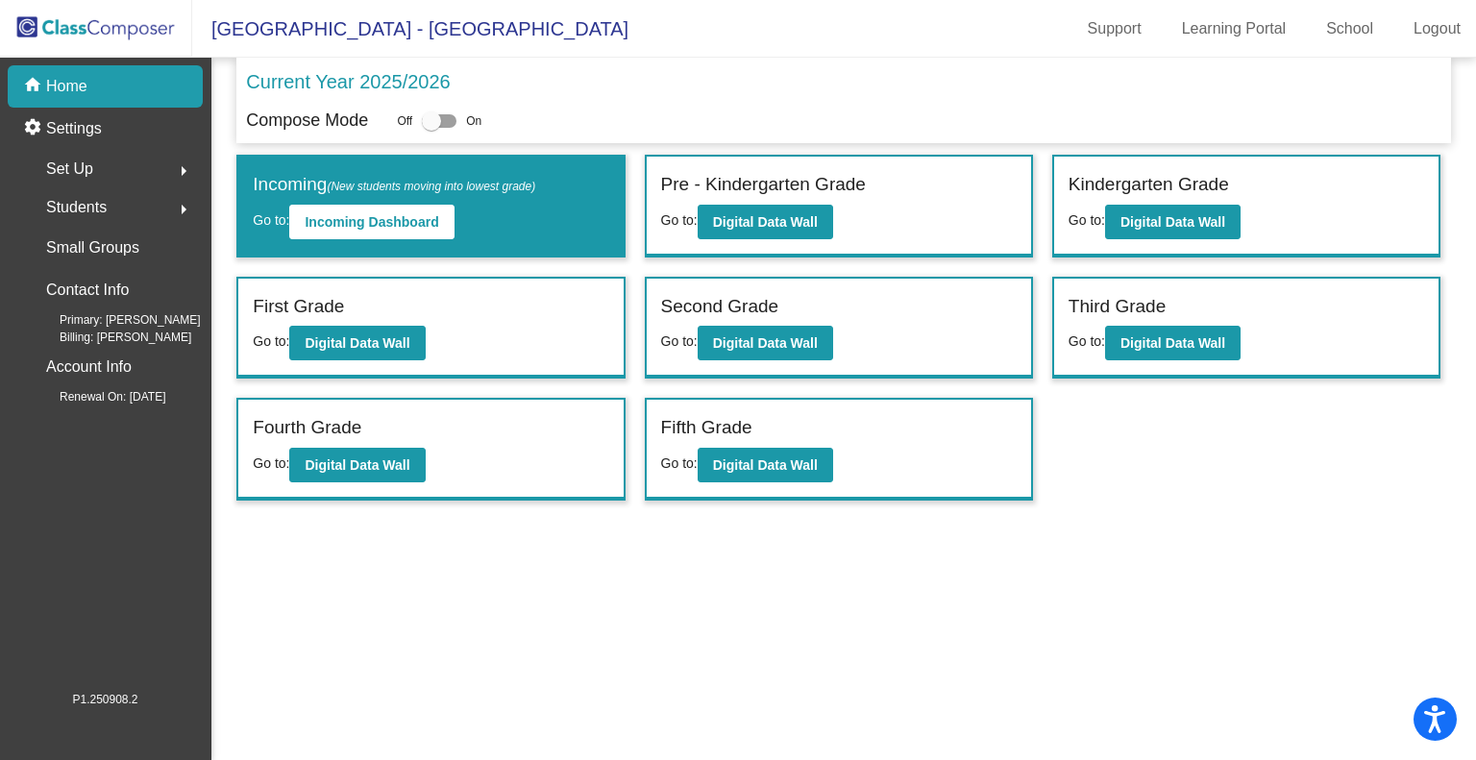
click at [66, 170] on span "Set Up" at bounding box center [69, 169] width 47 height 27
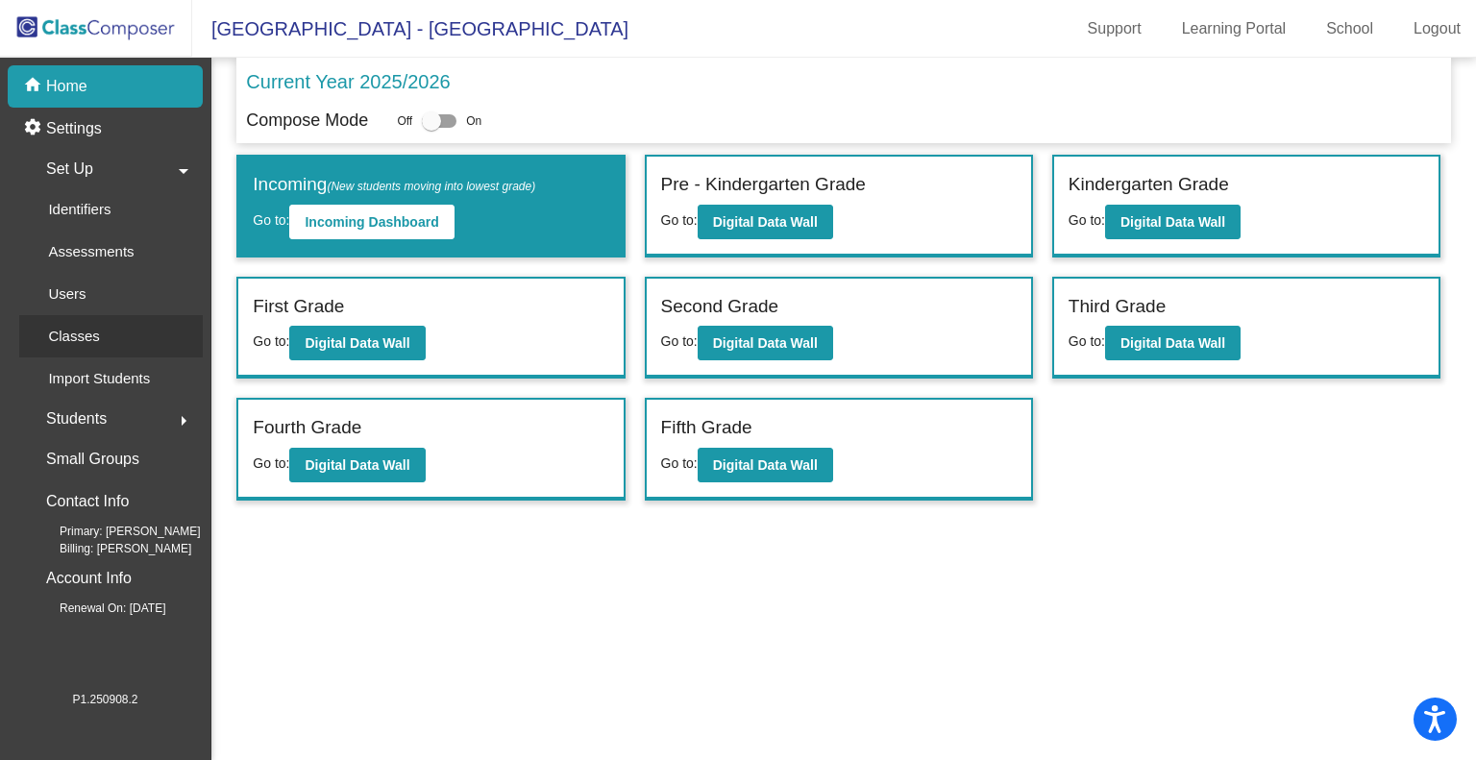
click at [90, 333] on p "Classes" at bounding box center [73, 336] width 51 height 23
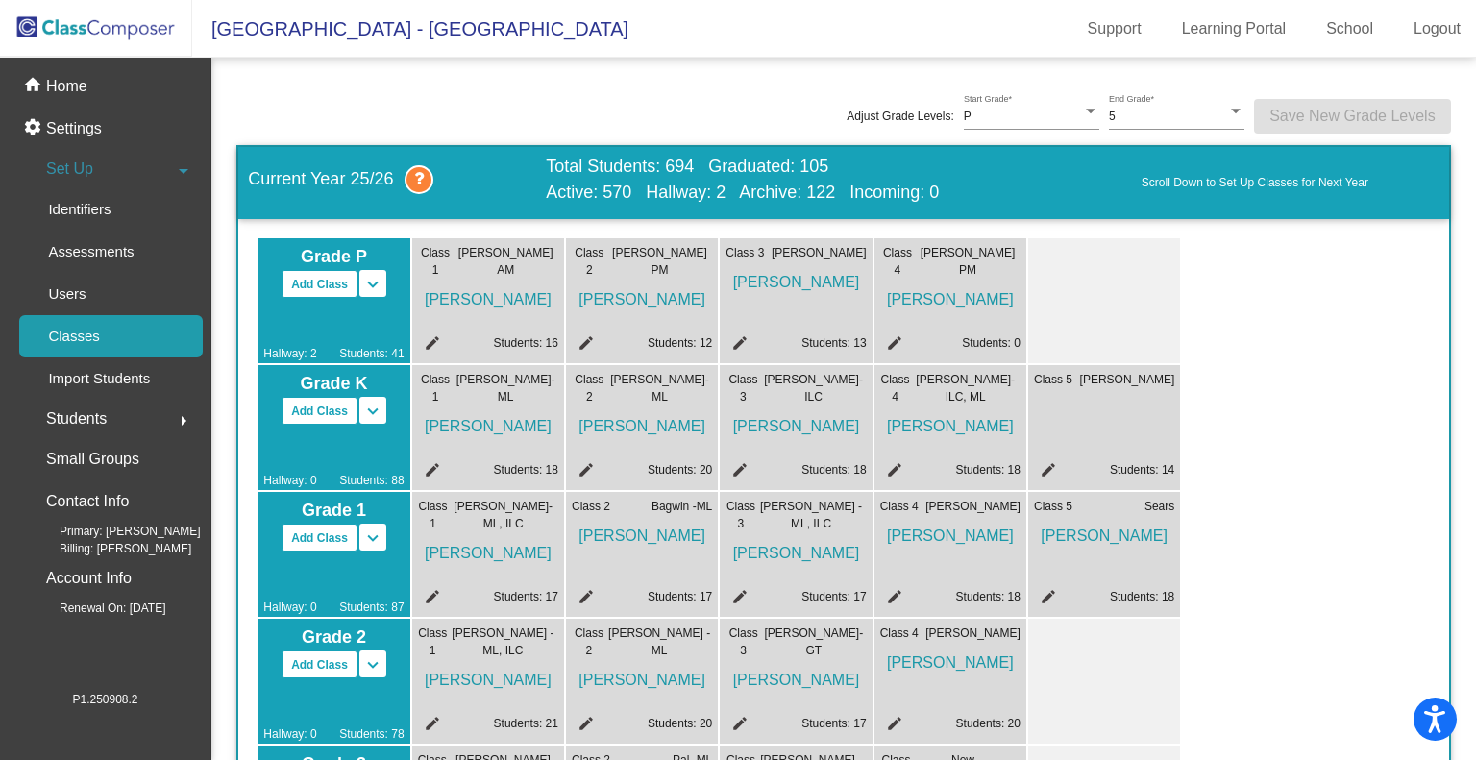
click at [895, 339] on mat-icon "edit" at bounding box center [891, 345] width 23 height 23
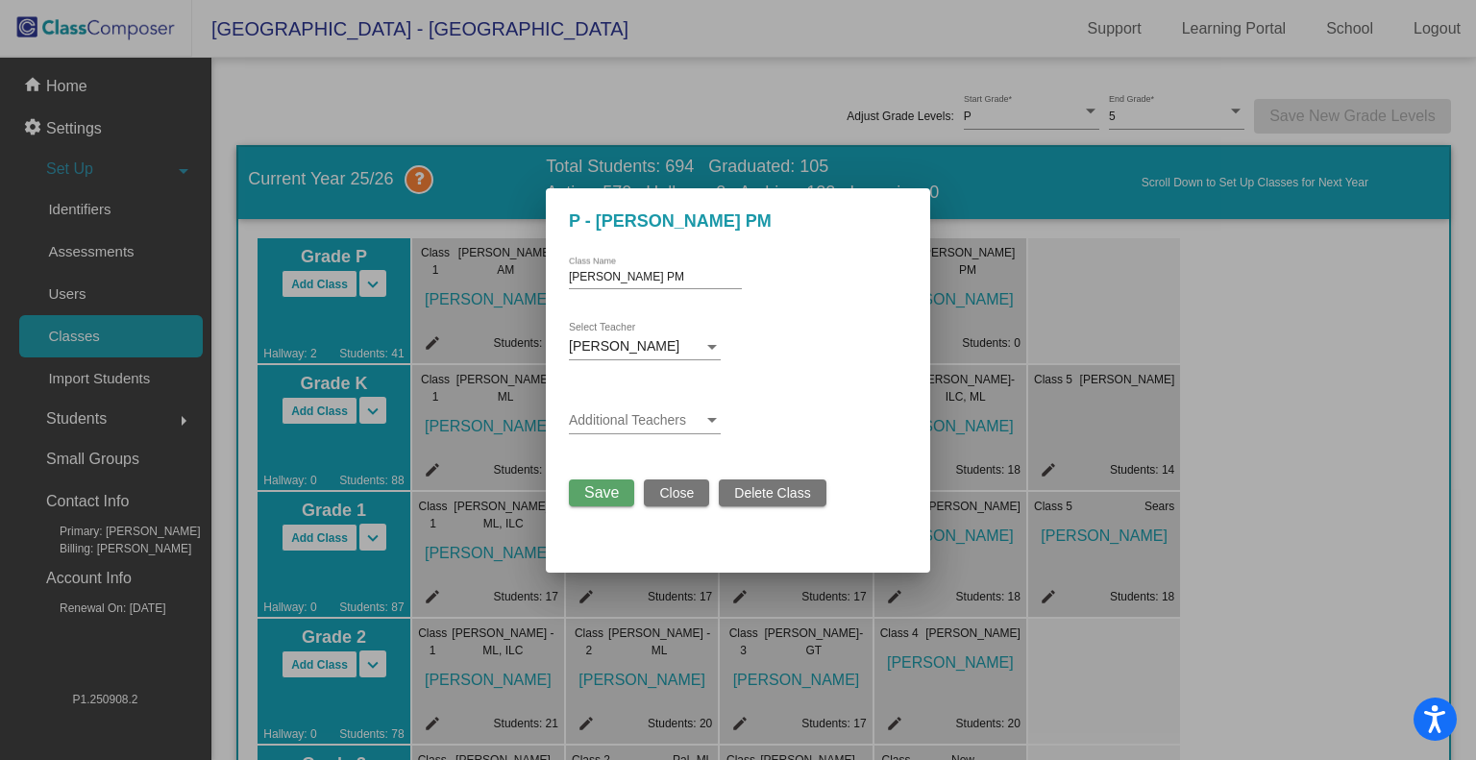
click at [742, 494] on span "Delete Class" at bounding box center [772, 492] width 76 height 15
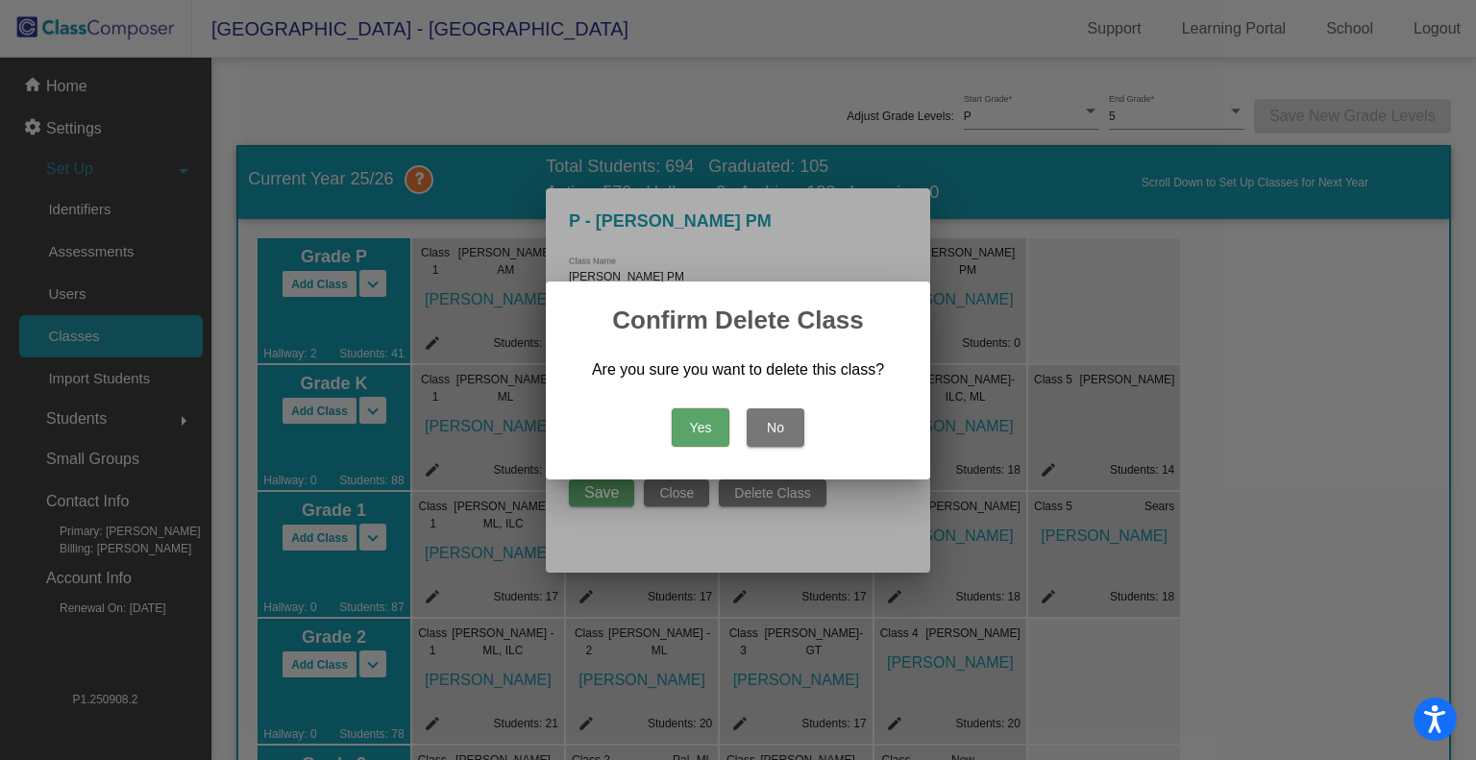
click at [705, 418] on button "Yes" at bounding box center [701, 427] width 58 height 38
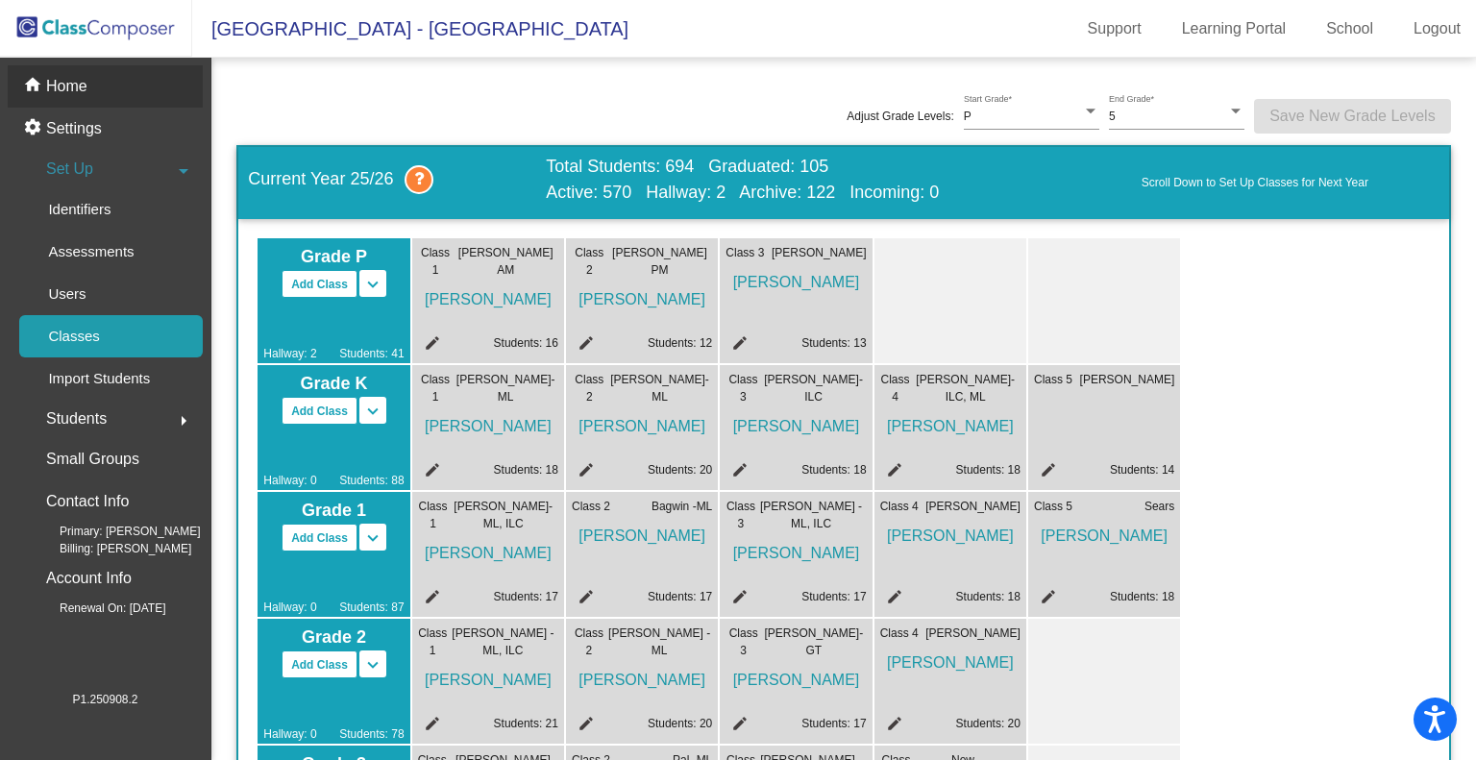
click at [58, 77] on p "Home" at bounding box center [66, 86] width 41 height 23
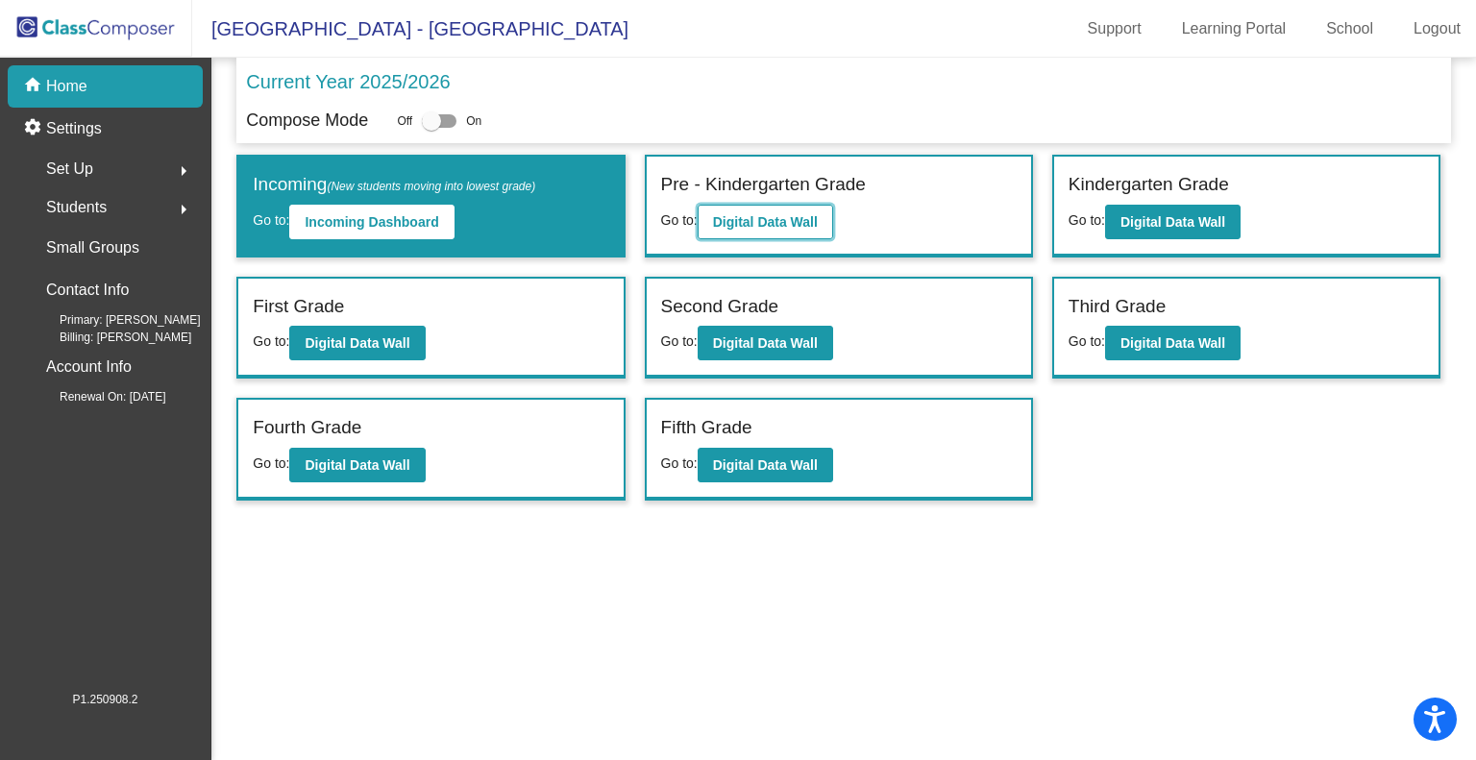
click at [741, 220] on b "Digital Data Wall" at bounding box center [765, 221] width 105 height 15
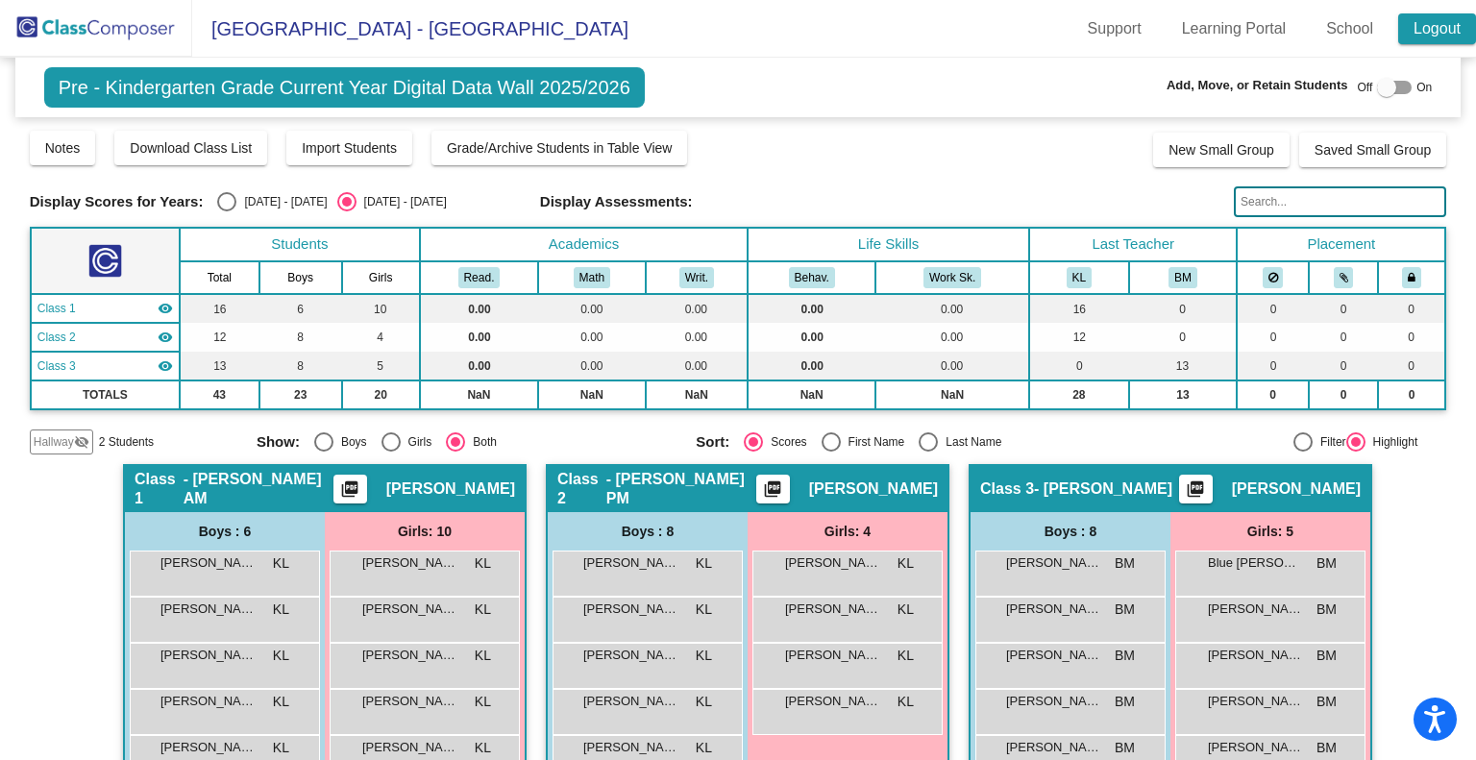
click at [1429, 23] on link "Logout" at bounding box center [1437, 28] width 78 height 31
